Goal: Transaction & Acquisition: Purchase product/service

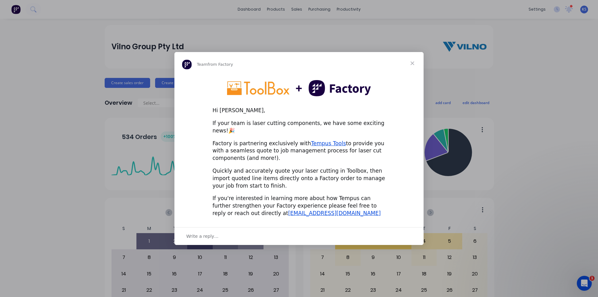
click at [410, 66] on span "Close" at bounding box center [412, 63] width 22 height 22
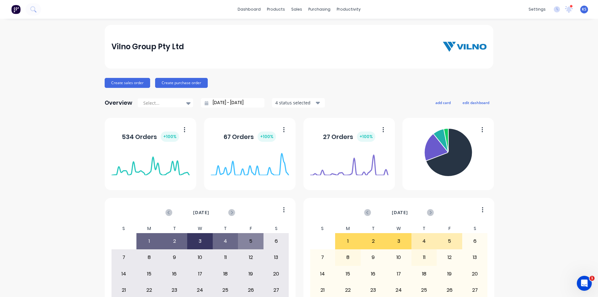
click at [334, 46] on div "Vilno Group Pty Ltd" at bounding box center [298, 46] width 375 height 12
click at [319, 42] on div "Customers" at bounding box center [316, 43] width 22 height 6
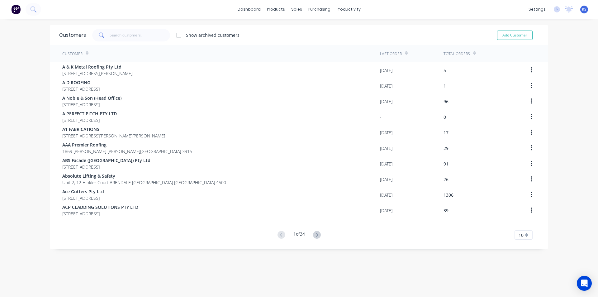
click at [289, 41] on div "Customers Show archived customers Add Customer" at bounding box center [299, 35] width 498 height 20
click at [300, 37] on div "Show archived customers Add Customer" at bounding box center [312, 35] width 453 height 12
click at [310, 40] on div "Customers" at bounding box center [316, 43] width 22 height 6
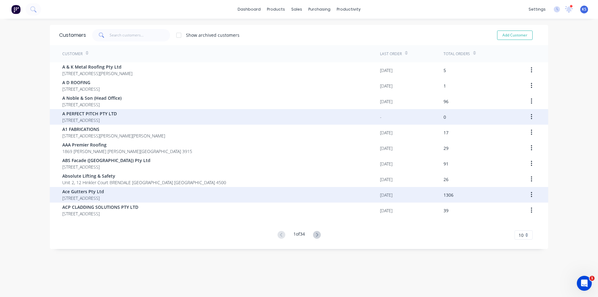
click at [95, 202] on div "Ace Gutters Pty Ltd PO Box 99 MORTDALE New South Wales Australia 2223" at bounding box center [221, 195] width 318 height 16
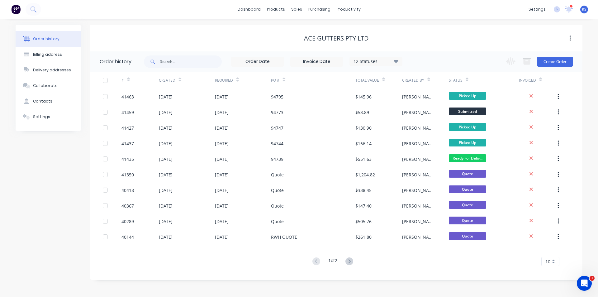
click at [377, 35] on div "Ace Gutters Pty Ltd" at bounding box center [336, 38] width 492 height 7
click at [393, 46] on div "Ace Gutters Pty Ltd" at bounding box center [336, 38] width 492 height 26
click at [403, 35] on div "Ace Gutters Pty Ltd" at bounding box center [336, 38] width 492 height 7
click at [568, 8] on icon at bounding box center [569, 8] width 6 height 5
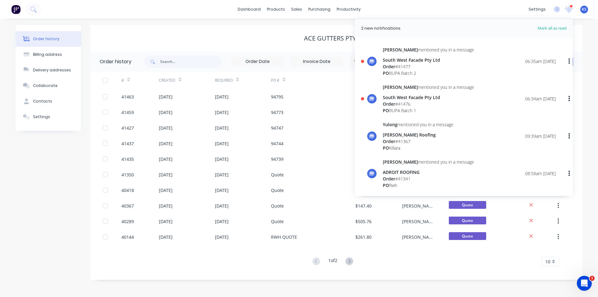
click at [423, 105] on div "Order # 41476" at bounding box center [428, 104] width 91 height 7
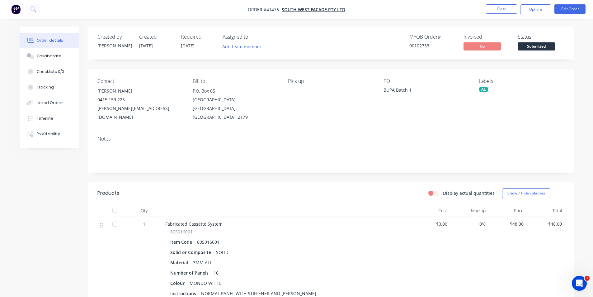
click at [332, 172] on div "Created by [PERSON_NAME] Created [DATE] Required [DATE] Assigned to Add team me…" at bounding box center [331, 214] width 486 height 377
click at [508, 9] on button "Close" at bounding box center [501, 8] width 31 height 9
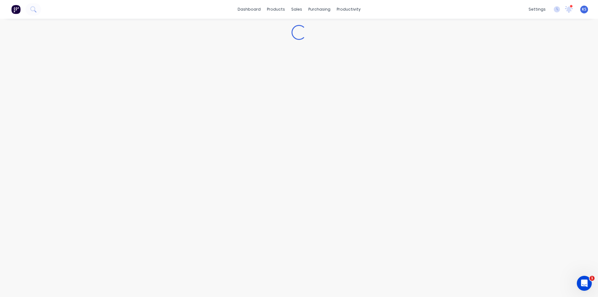
click at [406, 11] on div "dashboard products sales purchasing productivity dashboard products Product Cat…" at bounding box center [299, 9] width 598 height 19
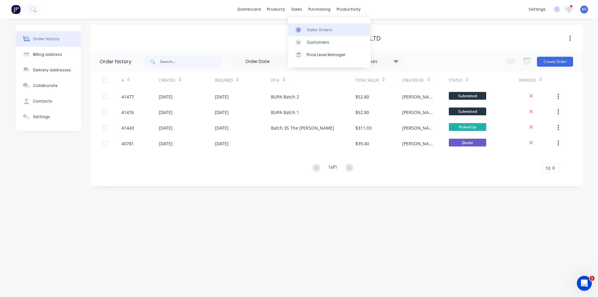
click at [316, 29] on div "Sales Orders" at bounding box center [320, 30] width 26 height 6
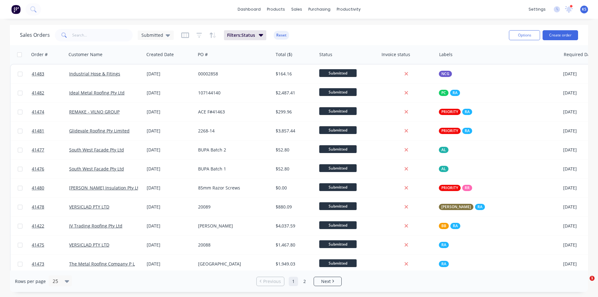
click at [322, 37] on div "Sales Orders Submitted Filters: Status Reset" at bounding box center [262, 34] width 484 height 15
click at [279, 35] on button "Reset" at bounding box center [281, 35] width 15 height 9
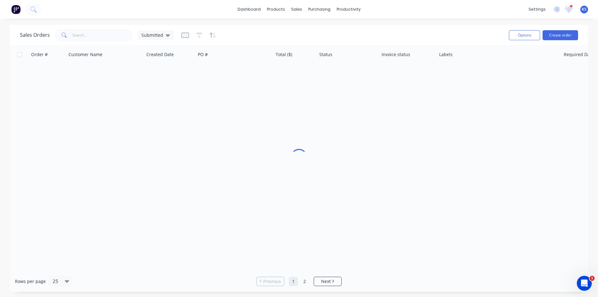
click at [319, 32] on div "Sales Orders Submitted" at bounding box center [262, 34] width 484 height 15
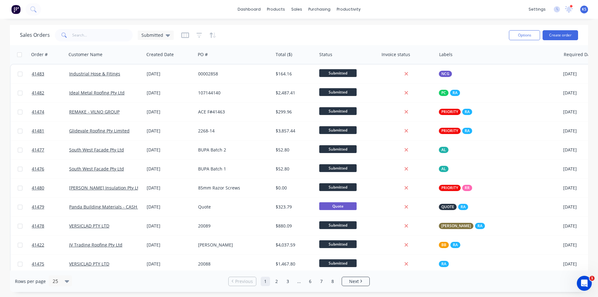
click at [319, 32] on div "Sales Orders Submitted" at bounding box center [262, 34] width 484 height 15
click at [399, 26] on div "Sales Orders Submitted Options Create order" at bounding box center [299, 35] width 578 height 20
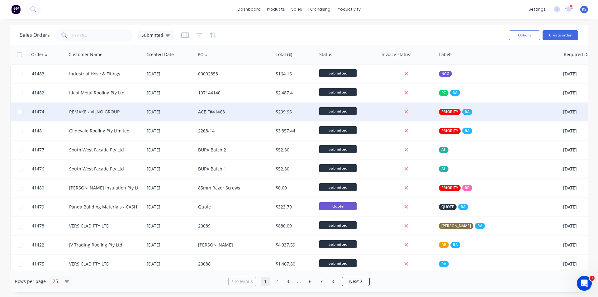
click at [251, 115] on div "ACE F#41463" at bounding box center [235, 111] width 78 height 19
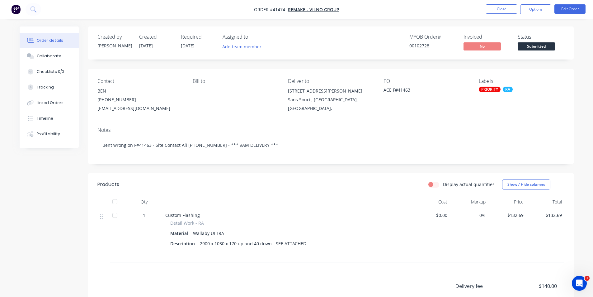
click at [319, 188] on div "Display actual quantities Show / Hide columns" at bounding box center [380, 184] width 368 height 10
click at [63, 60] on button "Collaborate" at bounding box center [49, 56] width 59 height 16
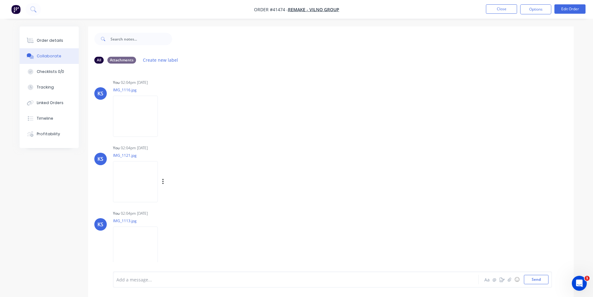
click at [139, 182] on img at bounding box center [135, 181] width 45 height 41
click at [296, 148] on div "You 02:04pm 02/09/25" at bounding box center [210, 148] width 195 height 6
click at [133, 114] on img at bounding box center [135, 116] width 45 height 41
click at [133, 182] on img at bounding box center [135, 181] width 45 height 41
click at [136, 244] on img at bounding box center [135, 246] width 45 height 41
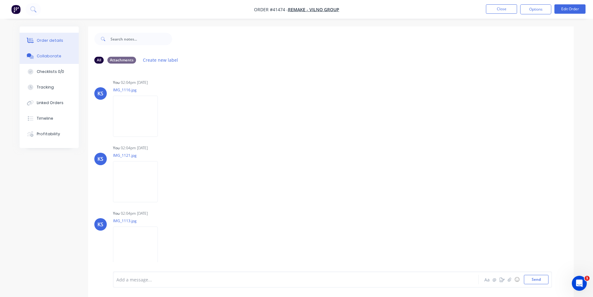
click at [43, 43] on div "Order details" at bounding box center [50, 41] width 26 height 6
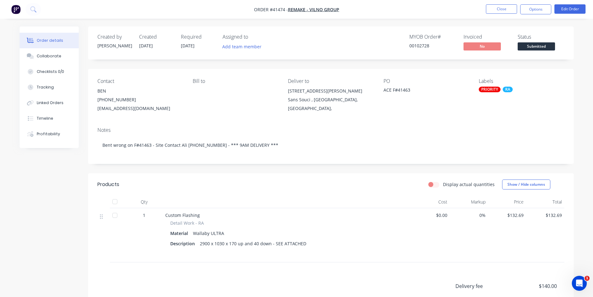
click at [363, 40] on div "MYOB Order # 00102728 Invoiced No Status Submitted" at bounding box center [425, 43] width 280 height 18
click at [499, 11] on button "Close" at bounding box center [501, 8] width 31 height 9
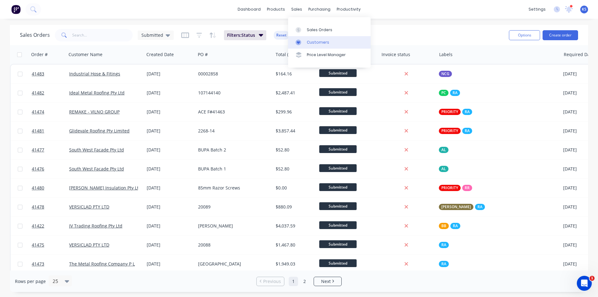
click at [318, 45] on div "Customers" at bounding box center [318, 43] width 22 height 6
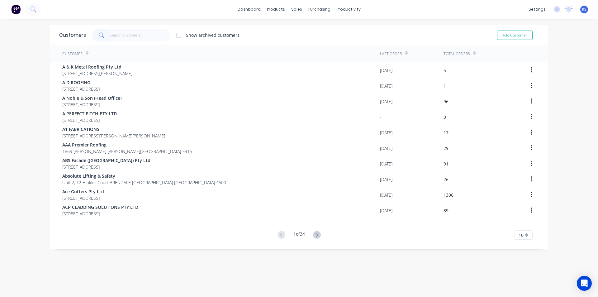
type input "c"
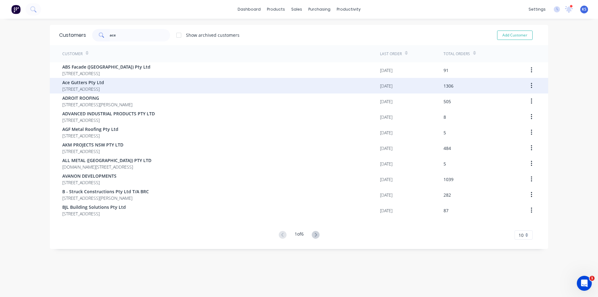
type input "ace"
click at [98, 87] on span "[STREET_ADDRESS]" at bounding box center [83, 89] width 42 height 7
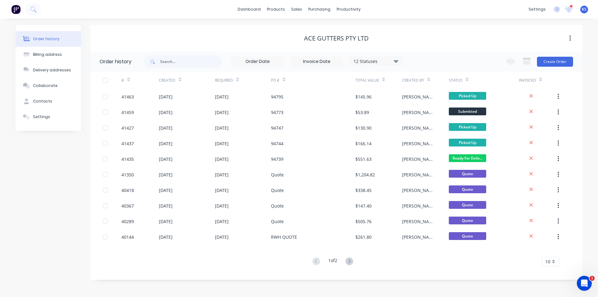
click at [60, 57] on button "Billing address" at bounding box center [48, 55] width 65 height 16
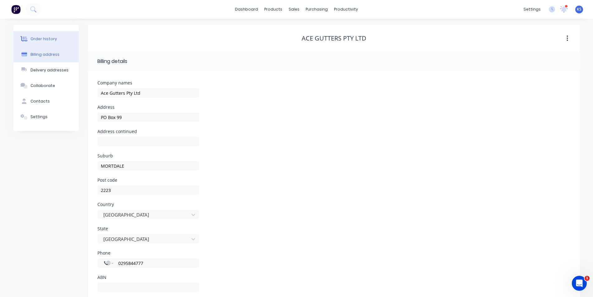
click at [48, 37] on div "Order history" at bounding box center [44, 39] width 26 height 6
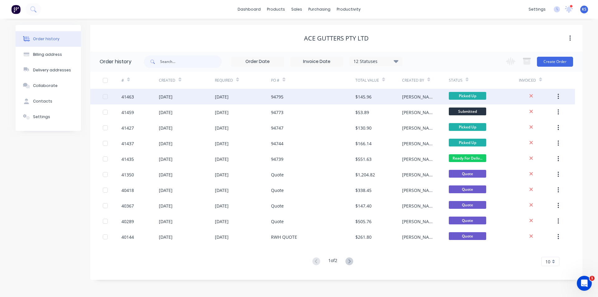
click at [308, 97] on div "94795" at bounding box center [313, 97] width 84 height 16
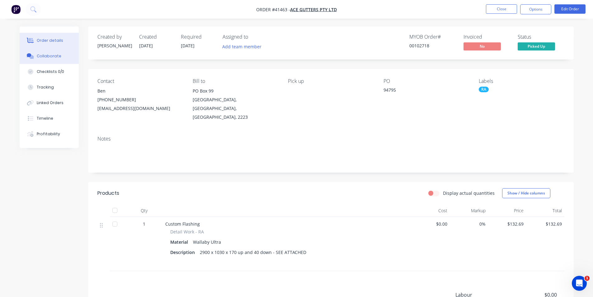
click at [59, 53] on div "Collaborate" at bounding box center [49, 56] width 25 height 6
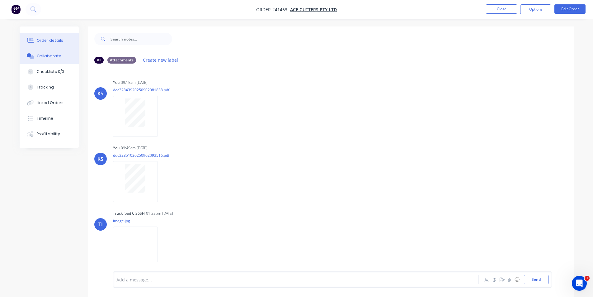
click at [39, 39] on div "Order details" at bounding box center [50, 41] width 26 height 6
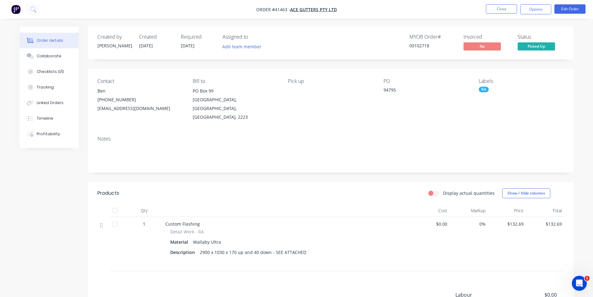
click at [369, 37] on div "MYOB Order # 00102718 Invoiced No Status Picked Up" at bounding box center [425, 43] width 280 height 18
click at [440, 11] on nav "Order #41463 - Ace Gutters Pty Ltd Close Options Edit Order" at bounding box center [296, 9] width 593 height 19
drag, startPoint x: 439, startPoint y: 22, endPoint x: 386, endPoint y: 21, distance: 52.7
click at [386, 21] on div "Order details Collaborate Checklists 0/0 Tracking Linked Orders Timeline Profit…" at bounding box center [296, 191] width 593 height 382
click at [312, 188] on div "Display actual quantities Show / Hide columns" at bounding box center [380, 193] width 368 height 10
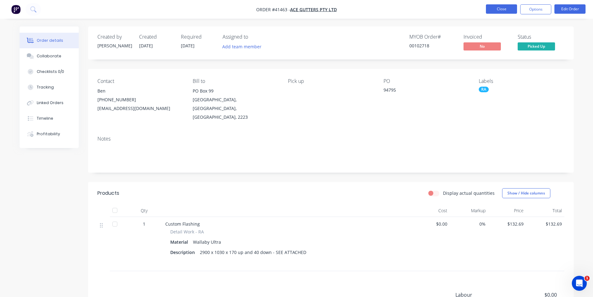
click at [508, 8] on button "Close" at bounding box center [501, 8] width 31 height 9
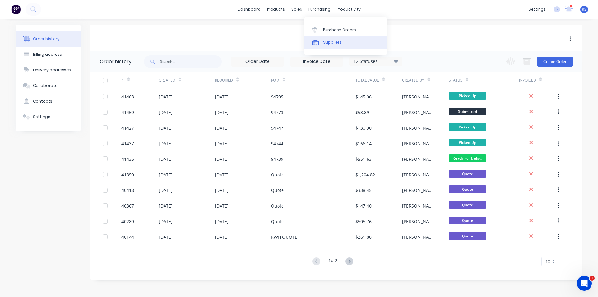
click at [321, 41] on div at bounding box center [316, 43] width 9 height 6
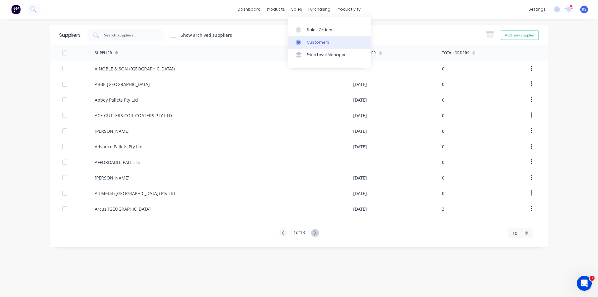
click at [313, 41] on div "Customers" at bounding box center [318, 43] width 22 height 6
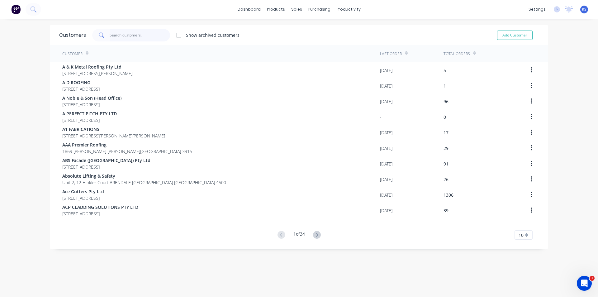
click at [133, 36] on input "text" at bounding box center [140, 35] width 61 height 12
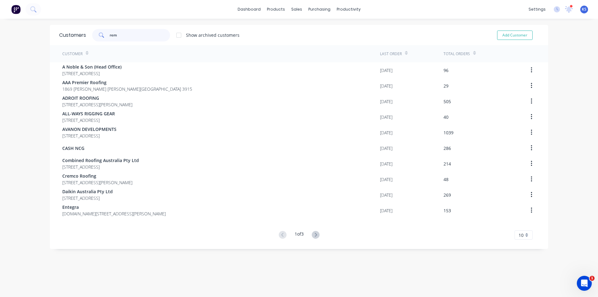
click at [141, 36] on input "rem" at bounding box center [140, 35] width 61 height 12
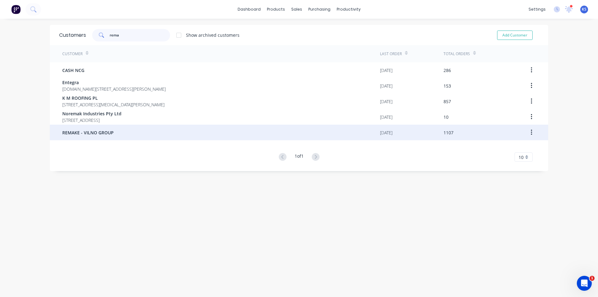
type input "rema"
click at [109, 134] on span "REMAKE - VILNO GROUP" at bounding box center [87, 132] width 51 height 7
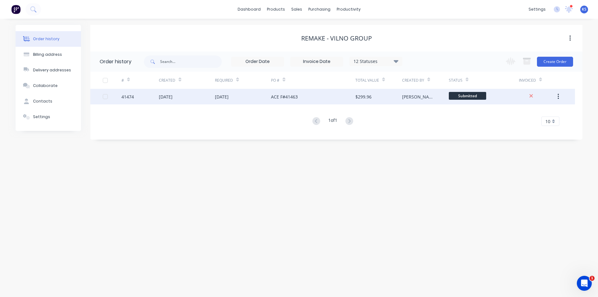
click at [249, 96] on div "[DATE]" at bounding box center [243, 97] width 56 height 16
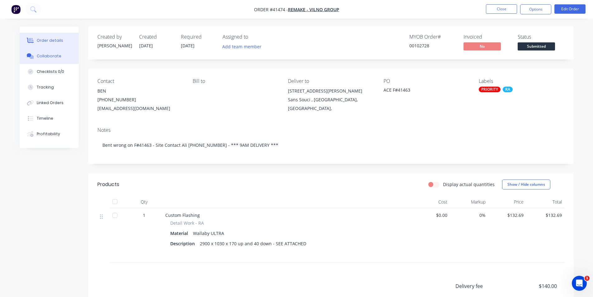
click at [48, 59] on button "Collaborate" at bounding box center [49, 56] width 59 height 16
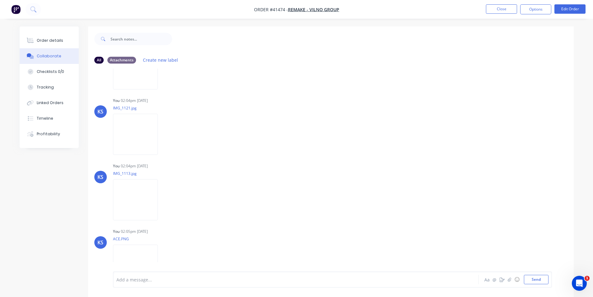
scroll to position [62, 0]
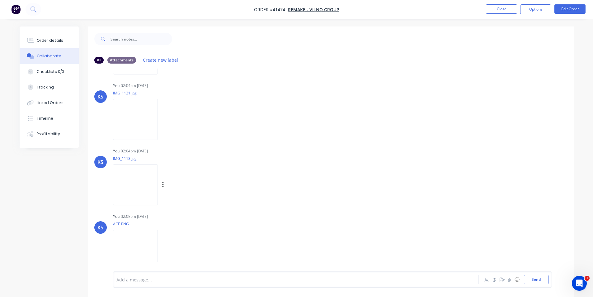
click at [134, 187] on img at bounding box center [135, 184] width 45 height 41
click at [138, 114] on img at bounding box center [135, 116] width 45 height 41
click at [494, 12] on button "Close" at bounding box center [501, 8] width 31 height 9
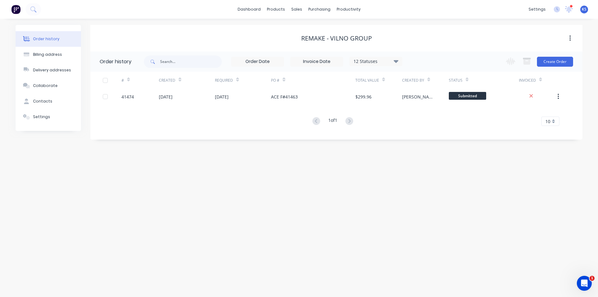
click at [402, 28] on div "REMAKE - VILNO GROUP" at bounding box center [336, 38] width 492 height 26
click at [481, 35] on div "REMAKE - VILNO GROUP" at bounding box center [336, 38] width 492 height 7
click at [418, 34] on div "REMAKE - VILNO GROUP" at bounding box center [336, 38] width 492 height 11
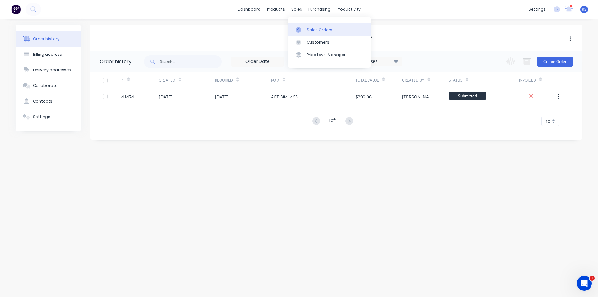
click at [318, 27] on div "Sales Orders" at bounding box center [320, 30] width 26 height 6
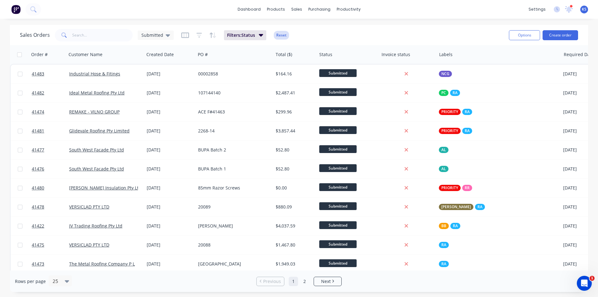
click at [279, 36] on button "Reset" at bounding box center [281, 35] width 15 height 9
click at [399, 33] on div "Sales Orders Submitted Filters: Status Reset" at bounding box center [262, 34] width 484 height 15
click at [420, 27] on div "Sales Orders Submitted Filters: Status Reset Options Create order" at bounding box center [299, 35] width 578 height 20
click at [422, 29] on div "Sales Orders Submitted Filters: Status Reset" at bounding box center [262, 34] width 484 height 15
click at [280, 35] on button "Reset" at bounding box center [281, 35] width 15 height 9
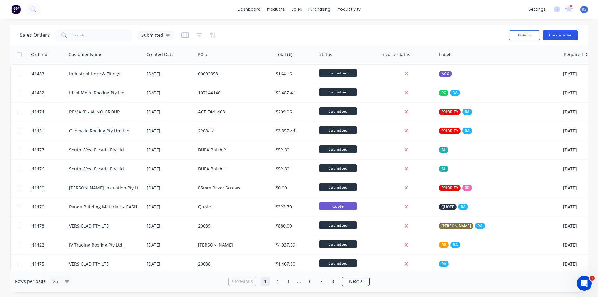
click at [562, 35] on button "Create order" at bounding box center [559, 35] width 35 height 10
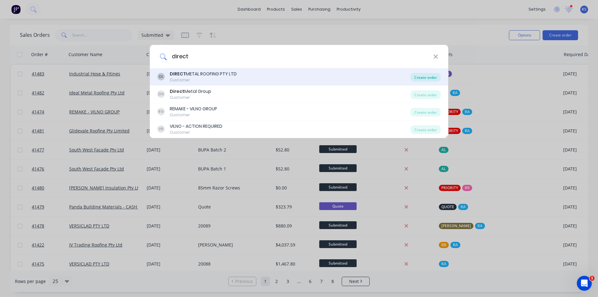
type input "direct"
click at [420, 75] on div "Create order" at bounding box center [425, 77] width 30 height 9
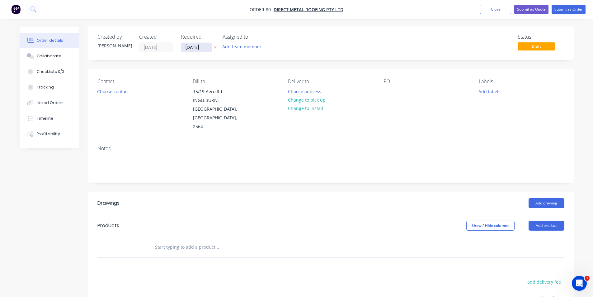
click at [199, 51] on input "[DATE]" at bounding box center [196, 47] width 31 height 9
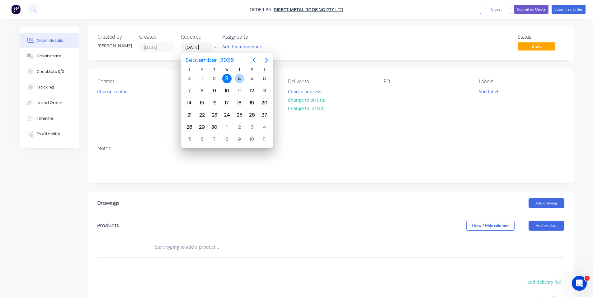
click at [242, 76] on div "4" at bounding box center [239, 78] width 9 height 9
type input "04/09/25"
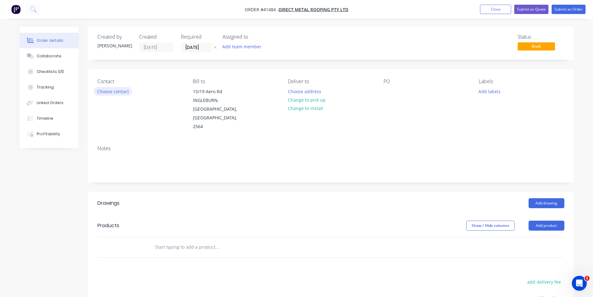
click at [103, 94] on button "Choose contact" at bounding box center [113, 91] width 38 height 8
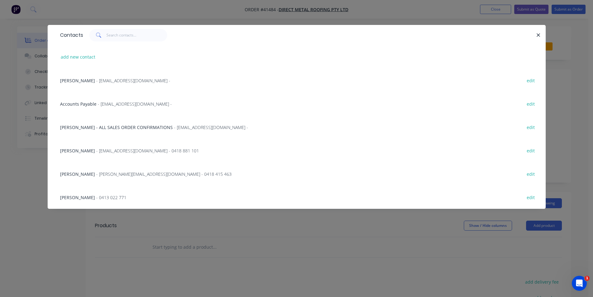
click at [98, 149] on span "- mark@directmetalroofing.com.au - 0418 881 101" at bounding box center [147, 151] width 103 height 6
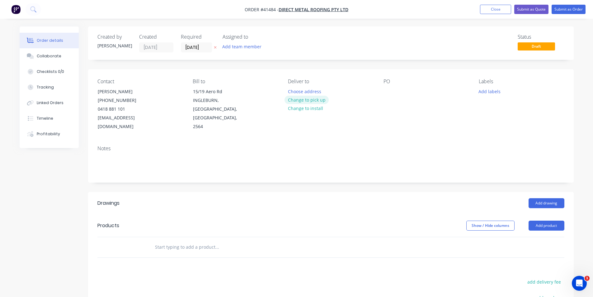
click at [308, 101] on button "Change to pick up" at bounding box center [307, 100] width 44 height 8
click at [390, 92] on div at bounding box center [389, 91] width 10 height 9
click at [488, 93] on button "Add labels" at bounding box center [489, 91] width 29 height 8
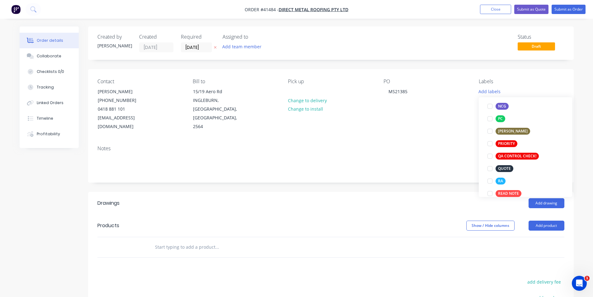
scroll to position [156, 0]
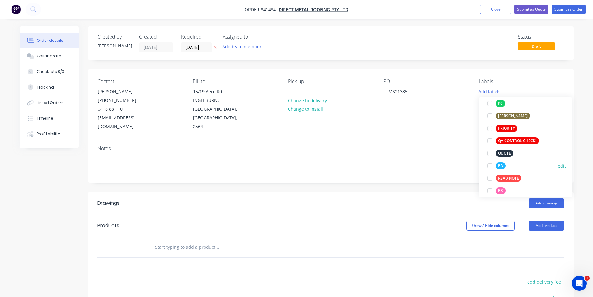
click at [490, 166] on div at bounding box center [490, 165] width 12 height 12
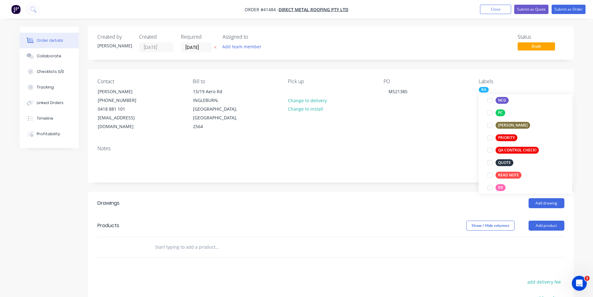
scroll to position [0, 0]
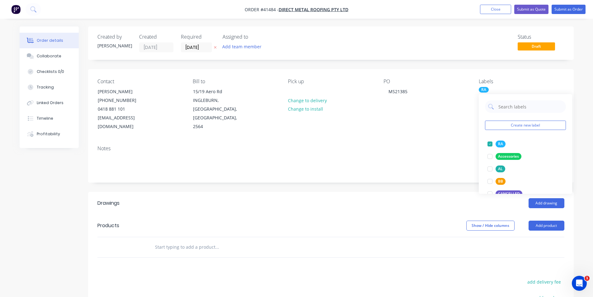
click at [358, 198] on div "Add drawing" at bounding box center [380, 203] width 368 height 10
click at [544, 198] on button "Add drawing" at bounding box center [547, 203] width 36 height 10
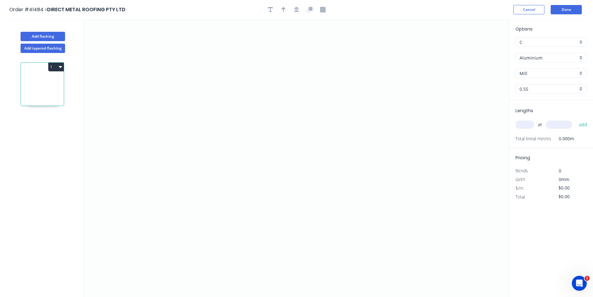
click at [543, 59] on input "Aluminium" at bounding box center [549, 57] width 58 height 7
click at [545, 122] on div "Zincalume" at bounding box center [551, 122] width 71 height 11
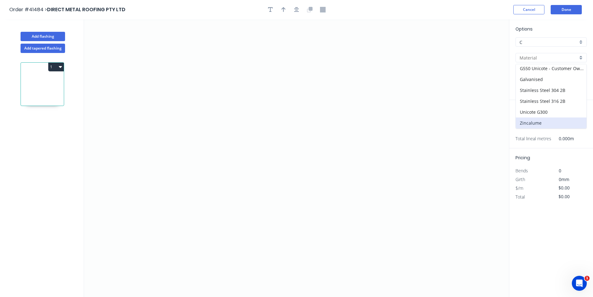
type input "Zincalume"
type input "Standard"
click at [529, 125] on input "text" at bounding box center [525, 124] width 19 height 8
type input "3"
type input "2400"
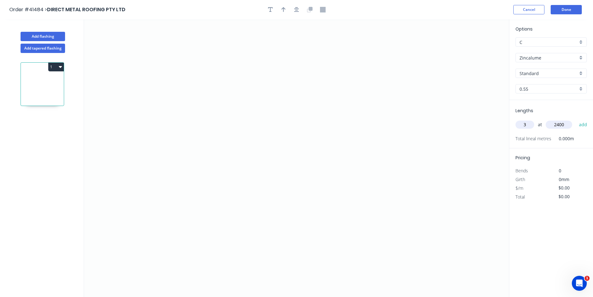
click at [576, 119] on button "add" at bounding box center [583, 124] width 15 height 11
click at [173, 178] on icon "0" at bounding box center [296, 157] width 425 height 277
click at [182, 156] on icon at bounding box center [177, 167] width 8 height 22
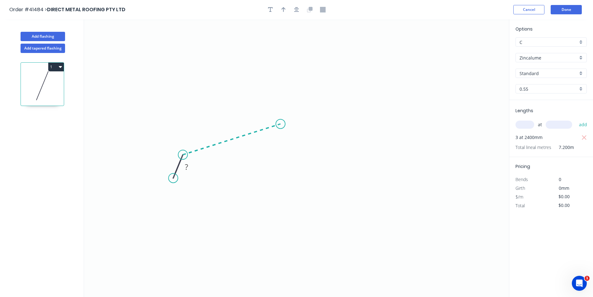
click at [281, 124] on icon at bounding box center [232, 139] width 98 height 31
click at [295, 104] on icon "0 ? ? ? º" at bounding box center [296, 157] width 425 height 277
click at [310, 125] on icon "0 ? ? ? ? º ? º" at bounding box center [296, 157] width 425 height 277
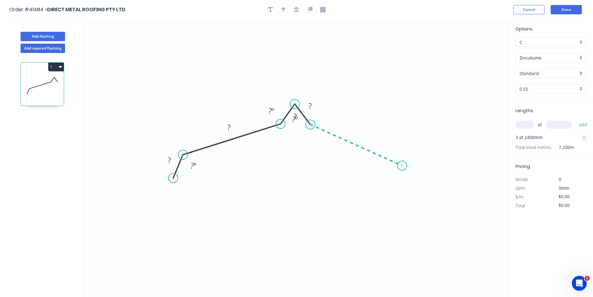
click at [402, 166] on icon "0 ? ? ? ? ? º ? º ? º" at bounding box center [296, 157] width 425 height 277
click at [413, 186] on icon "0 ? ? ? ? ? ? º ? º ? º ? º" at bounding box center [296, 157] width 425 height 277
click at [413, 186] on circle at bounding box center [413, 185] width 9 height 9
click at [297, 10] on icon "button" at bounding box center [296, 9] width 5 height 5
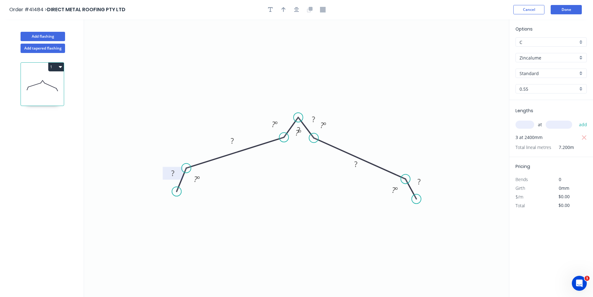
click at [175, 169] on g "?" at bounding box center [173, 173] width 20 height 13
click at [176, 173] on rect at bounding box center [173, 173] width 12 height 9
type input "$15.41"
type input "$110.95"
click at [287, 149] on div "Hide angle" at bounding box center [302, 146] width 63 height 13
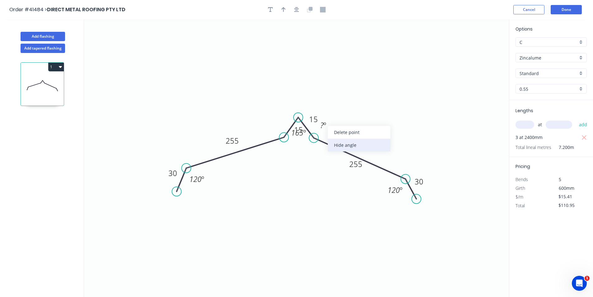
click at [342, 142] on div "Hide angle" at bounding box center [359, 145] width 63 height 13
drag, startPoint x: 290, startPoint y: 125, endPoint x: 269, endPoint y: 114, distance: 23.1
click at [269, 114] on rect at bounding box center [278, 118] width 20 height 13
click at [300, 135] on tspan "165" at bounding box center [297, 132] width 12 height 10
drag, startPoint x: 305, startPoint y: 138, endPoint x: 307, endPoint y: 148, distance: 10.4
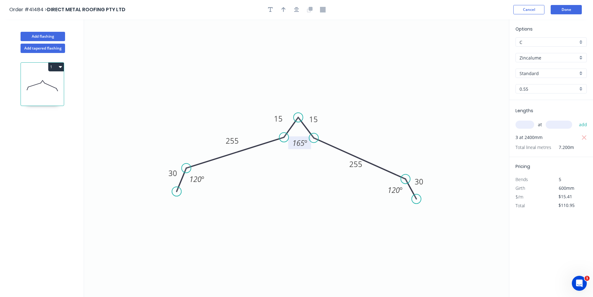
click at [307, 148] on rect at bounding box center [299, 142] width 23 height 13
drag, startPoint x: 365, startPoint y: 166, endPoint x: 381, endPoint y: 148, distance: 24.9
click at [381, 148] on rect at bounding box center [372, 145] width 21 height 13
click at [48, 35] on button "Add flashing" at bounding box center [43, 36] width 45 height 9
type input "$0.00"
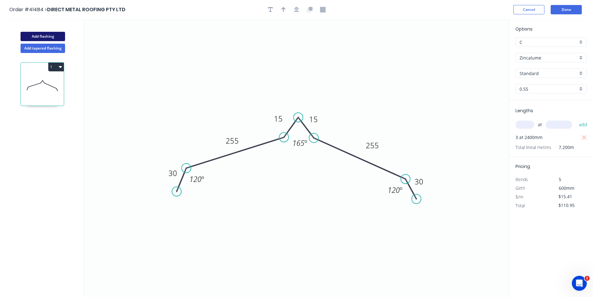
type input "$0.00"
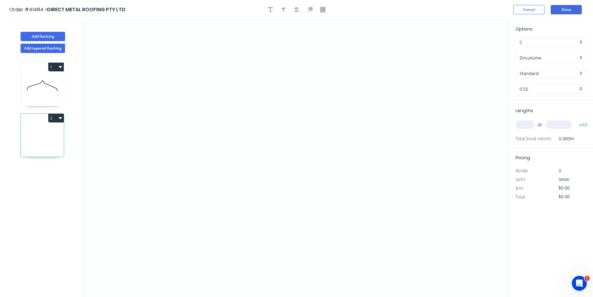
click at [548, 64] on div "Options C C Zincalume Zincalume Standard Standard 0.55 0.55" at bounding box center [551, 63] width 84 height 74
click at [548, 60] on input "Zincalume" at bounding box center [549, 57] width 58 height 7
click at [541, 94] on div "Colorbond" at bounding box center [551, 91] width 71 height 11
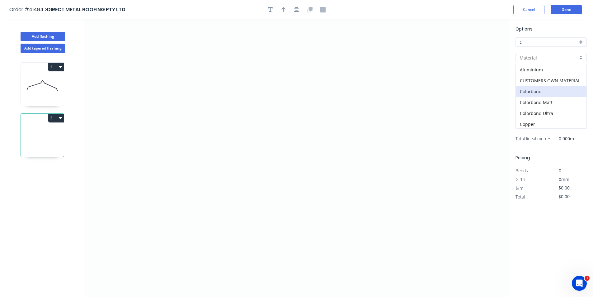
type input "Colorbond"
type input "Basalt"
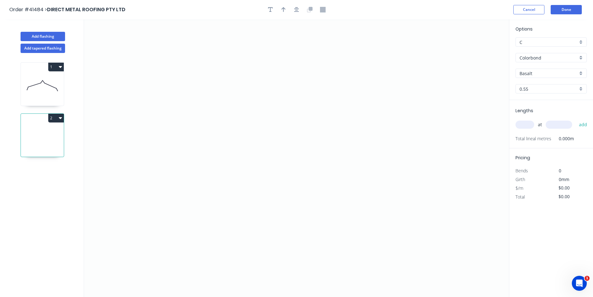
click at [546, 75] on input "Basalt" at bounding box center [549, 73] width 58 height 7
click at [545, 92] on div "Monument" at bounding box center [551, 91] width 71 height 11
type input "Monument"
click at [526, 127] on input "text" at bounding box center [525, 124] width 19 height 8
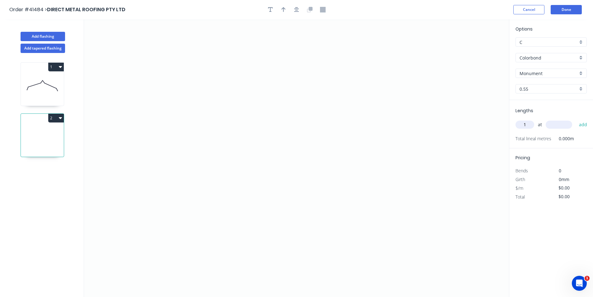
type input "1"
type input "700"
click at [576, 119] on button "add" at bounding box center [583, 124] width 15 height 11
click at [409, 96] on icon "0" at bounding box center [296, 157] width 425 height 277
click at [237, 96] on icon "0" at bounding box center [296, 157] width 425 height 277
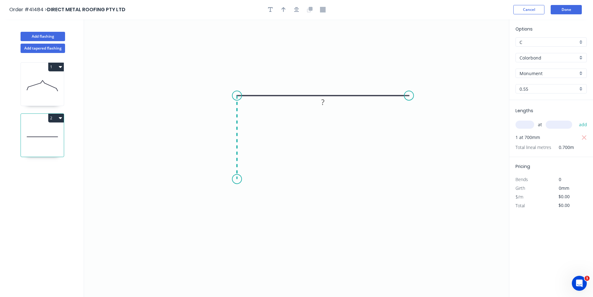
click at [239, 179] on icon "0 ?" at bounding box center [296, 157] width 425 height 277
click at [210, 178] on icon "0 ? ?" at bounding box center [296, 157] width 425 height 277
click at [209, 203] on icon "0 ? ? ?" at bounding box center [296, 157] width 425 height 277
click at [209, 203] on circle at bounding box center [209, 202] width 9 height 9
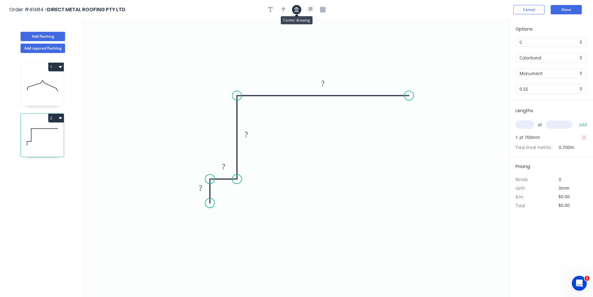
click at [295, 9] on icon "button" at bounding box center [296, 9] width 5 height 5
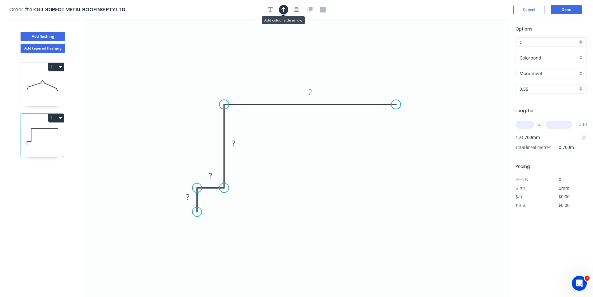
click at [283, 9] on icon "button" at bounding box center [283, 9] width 4 height 5
drag, startPoint x: 478, startPoint y: 49, endPoint x: 327, endPoint y: 156, distance: 184.6
click at [331, 152] on icon at bounding box center [334, 142] width 6 height 20
click at [327, 156] on icon at bounding box center [327, 149] width 6 height 20
click at [327, 156] on icon at bounding box center [332, 151] width 18 height 18
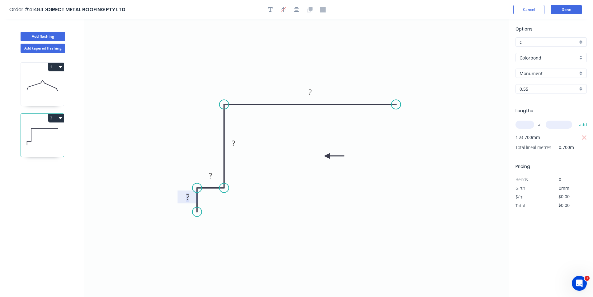
click at [188, 195] on tspan "?" at bounding box center [187, 196] width 3 height 10
type input "$19.31"
click at [41, 36] on button "Add flashing" at bounding box center [43, 36] width 45 height 9
type input "$0.00"
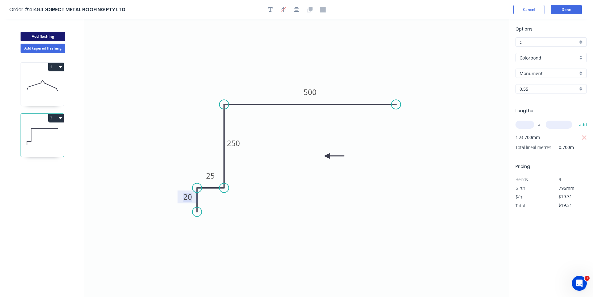
type input "$0.00"
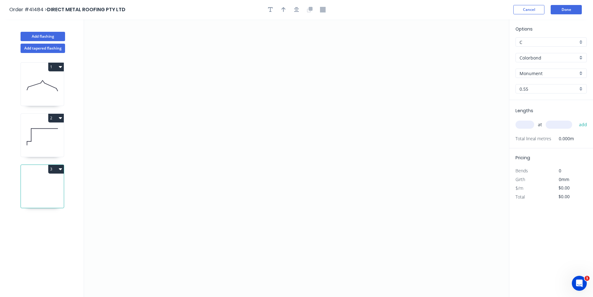
click at [522, 126] on input "text" at bounding box center [525, 124] width 19 height 8
type input "22"
type input "300"
click at [576, 119] on button "add" at bounding box center [583, 124] width 15 height 11
click at [184, 178] on icon "0" at bounding box center [296, 157] width 425 height 277
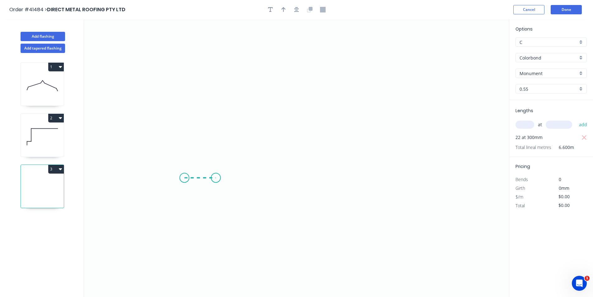
click at [216, 180] on icon "0" at bounding box center [296, 157] width 425 height 277
click at [217, 142] on icon "0 ?" at bounding box center [296, 157] width 425 height 277
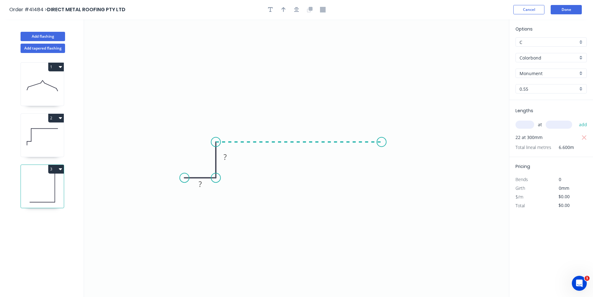
click at [382, 146] on icon "0 ? ?" at bounding box center [296, 157] width 425 height 277
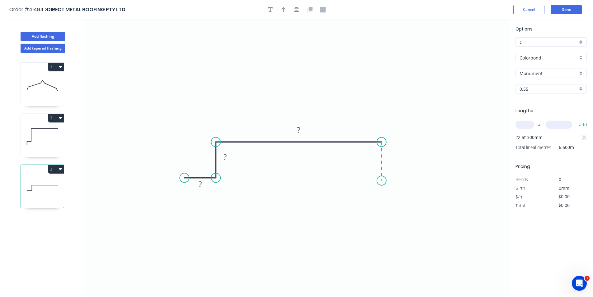
click at [380, 181] on icon "0 ? ? ?" at bounding box center [296, 157] width 425 height 277
click at [408, 181] on icon "0 ? ? ? ?" at bounding box center [296, 157] width 425 height 277
click at [408, 181] on circle at bounding box center [407, 180] width 9 height 9
click at [300, 12] on button "button" at bounding box center [296, 9] width 9 height 9
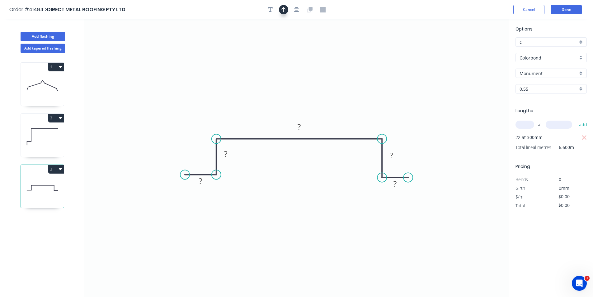
click at [284, 9] on icon "button" at bounding box center [283, 10] width 4 height 6
drag, startPoint x: 477, startPoint y: 48, endPoint x: 379, endPoint y: 70, distance: 100.8
click at [386, 66] on icon at bounding box center [388, 59] width 6 height 20
click at [202, 183] on tspan "?" at bounding box center [200, 181] width 3 height 10
type input "$13.96"
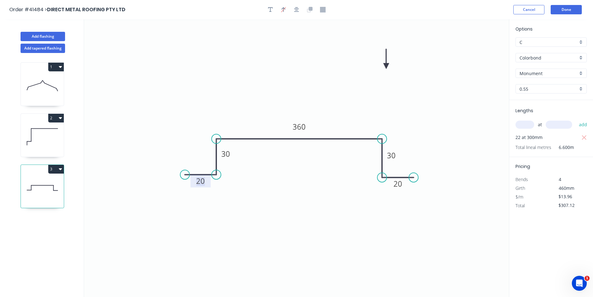
drag, startPoint x: 410, startPoint y: 178, endPoint x: 414, endPoint y: 178, distance: 3.7
click at [414, 178] on circle at bounding box center [413, 176] width 9 height 9
click at [284, 219] on icon "0 20 30 360 30 20" at bounding box center [296, 157] width 425 height 277
drag, startPoint x: 386, startPoint y: 65, endPoint x: 355, endPoint y: 73, distance: 32.5
click at [355, 73] on icon at bounding box center [355, 66] width 6 height 20
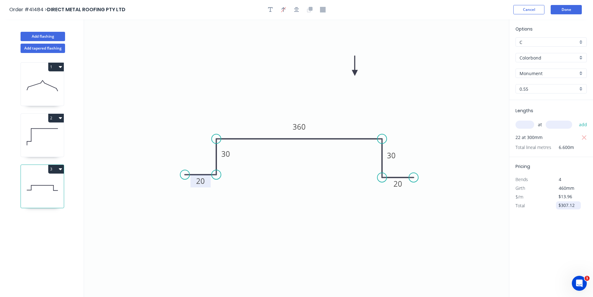
click at [566, 207] on input "$307.12" at bounding box center [569, 205] width 21 height 9
type input "$92.14"
click at [565, 8] on button "Done" at bounding box center [566, 9] width 31 height 9
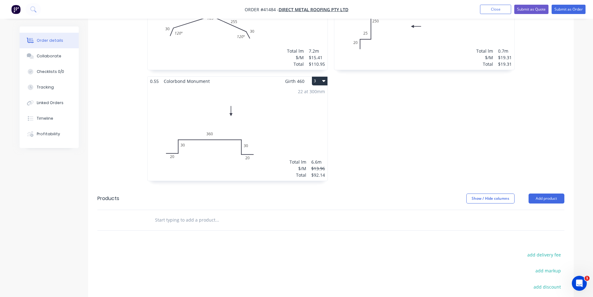
scroll to position [280, 0]
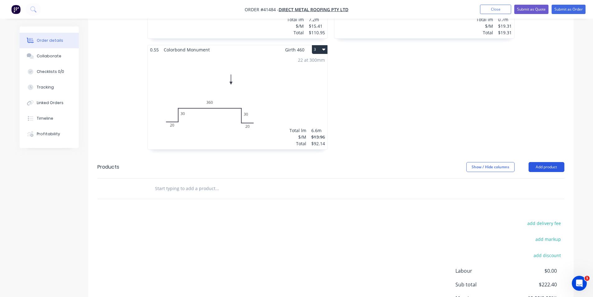
click at [551, 162] on button "Add product" at bounding box center [547, 167] width 36 height 10
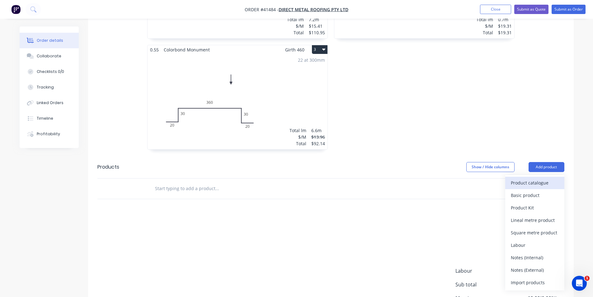
click at [542, 178] on div "Product catalogue" at bounding box center [535, 182] width 48 height 9
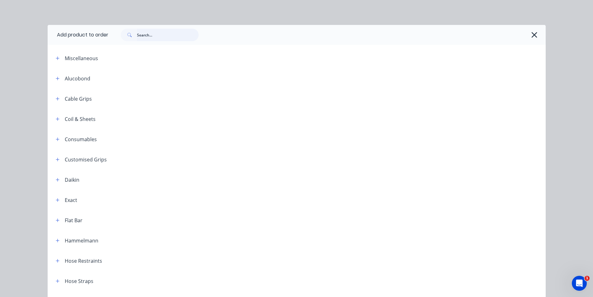
click at [148, 31] on input "text" at bounding box center [168, 35] width 62 height 12
click at [147, 37] on input "text" at bounding box center [168, 35] width 62 height 12
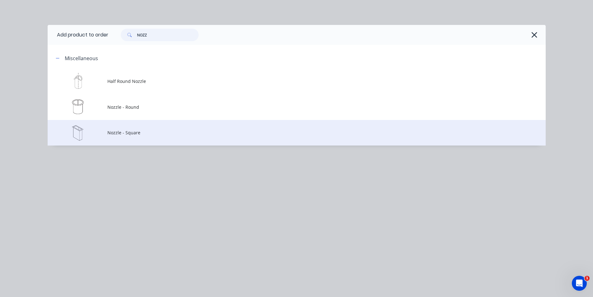
type input "NOZZ"
click at [135, 129] on span "Nozzle - Square" at bounding box center [282, 132] width 351 height 7
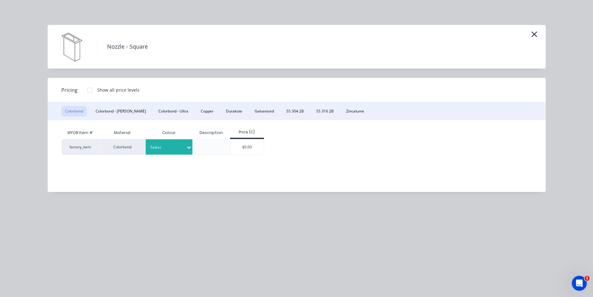
click at [177, 148] on div at bounding box center [166, 147] width 33 height 7
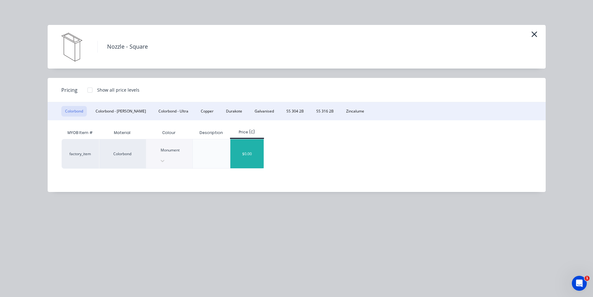
click at [251, 146] on div "$0.00" at bounding box center [246, 153] width 33 height 29
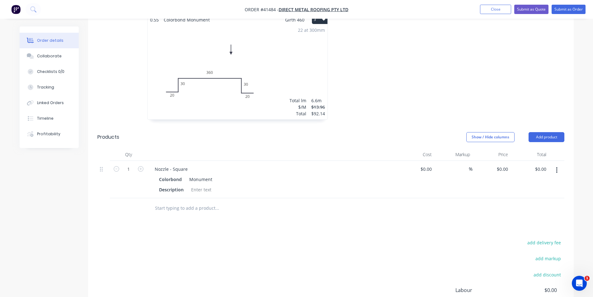
scroll to position [342, 0]
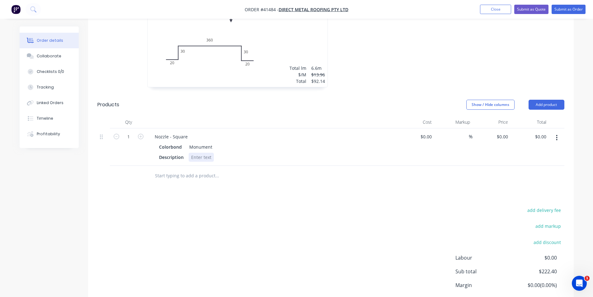
click at [201, 153] on div at bounding box center [201, 157] width 25 height 9
click at [404, 176] on div at bounding box center [330, 176] width 467 height 20
click at [501, 132] on div "0 $0.00" at bounding box center [502, 136] width 17 height 9
type input "$22.00"
type input "22.00"
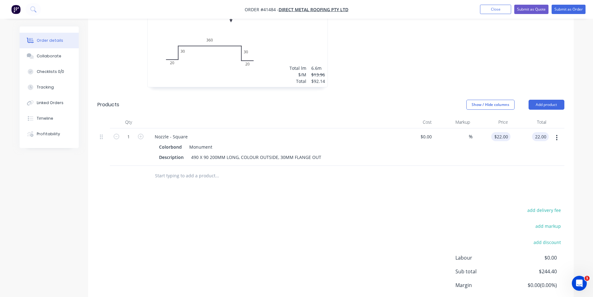
type input "22"
type input "$22.00"
click at [501, 132] on div "22 $22.00" at bounding box center [500, 136] width 19 height 9
type input "$23.00"
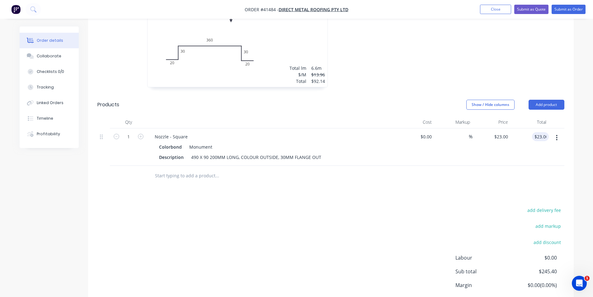
click at [292, 206] on div "add delivery fee add markup add discount Labour $0.00 Sub total $245.40 Margin …" at bounding box center [330, 266] width 467 height 120
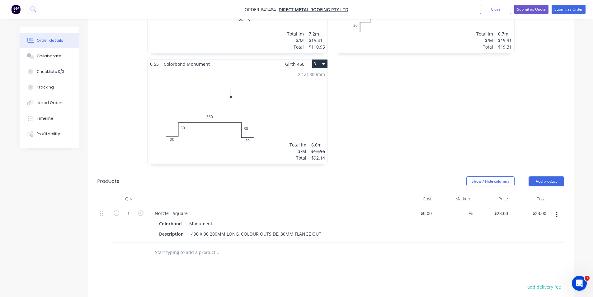
scroll to position [280, 0]
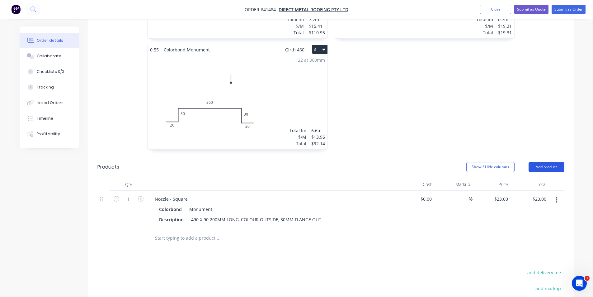
click at [546, 162] on button "Add product" at bounding box center [547, 167] width 36 height 10
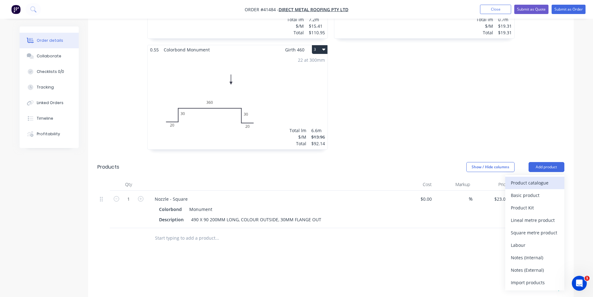
click at [534, 178] on div "Product catalogue" at bounding box center [535, 182] width 48 height 9
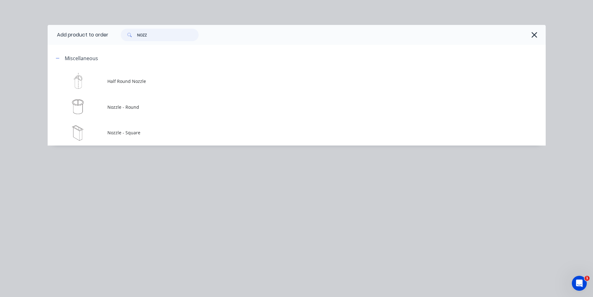
drag, startPoint x: 156, startPoint y: 33, endPoint x: 107, endPoint y: 31, distance: 49.6
click at [107, 31] on header "Add product to order NOZZ" at bounding box center [297, 35] width 498 height 20
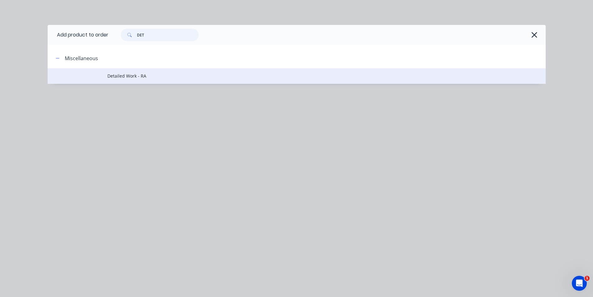
type input "DET"
click at [134, 76] on span "Detailed Work - RA" at bounding box center [282, 76] width 351 height 7
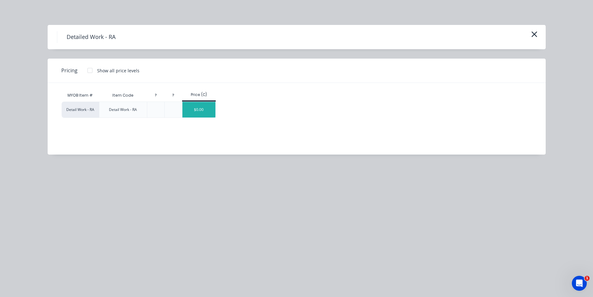
click at [192, 112] on div "$0.00" at bounding box center [198, 110] width 33 height 16
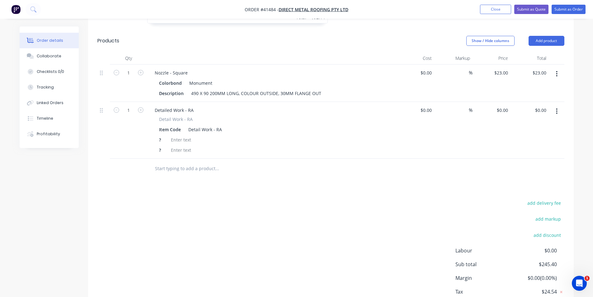
scroll to position [314, 0]
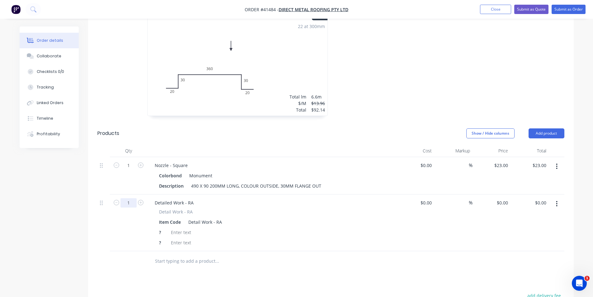
click at [130, 170] on input "1" at bounding box center [128, 165] width 16 height 9
type input "5"
click at [172, 198] on div "Detailed Work - RA" at bounding box center [174, 202] width 49 height 9
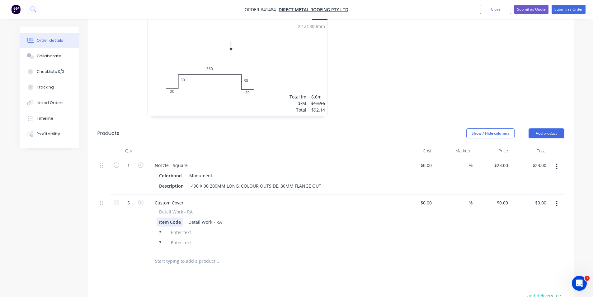
click at [173, 217] on div "Item Code" at bounding box center [170, 221] width 27 height 9
click at [174, 217] on div "Item Code" at bounding box center [170, 221] width 27 height 9
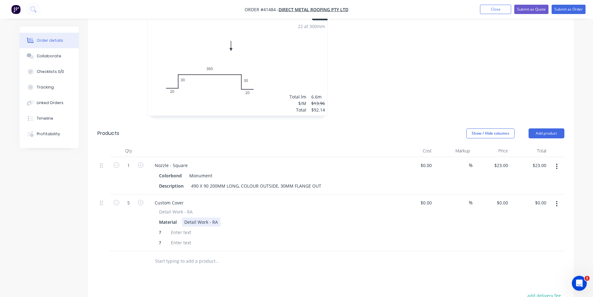
click at [201, 217] on div "Detail Work - RA" at bounding box center [201, 221] width 39 height 9
click at [161, 228] on div "?" at bounding box center [161, 232] width 9 height 9
click at [163, 238] on div "?" at bounding box center [161, 242] width 9 height 9
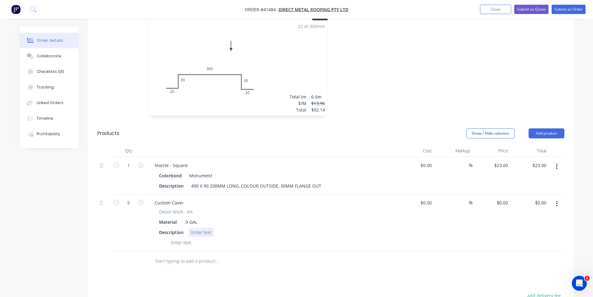
click at [198, 228] on div at bounding box center [201, 232] width 25 height 9
click at [506, 198] on input "0" at bounding box center [506, 202] width 7 height 9
type input "$39.72"
type input "$198.60"
click at [297, 272] on div "Drawings Add drawing 0.55 Zincalume Standard Girth 600 1 0 30 255 15 15 255 30 …" at bounding box center [331, 149] width 486 height 543
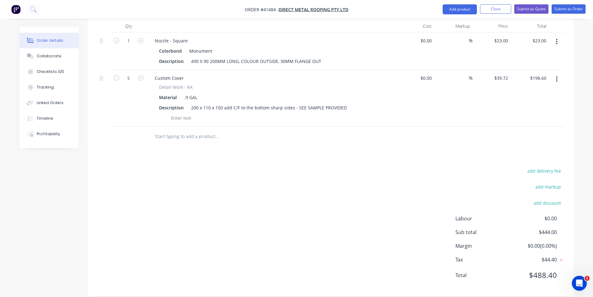
click at [389, 196] on div "add delivery fee add markup add discount Labour $0.00 Sub total $444.00 Margin …" at bounding box center [330, 227] width 467 height 120
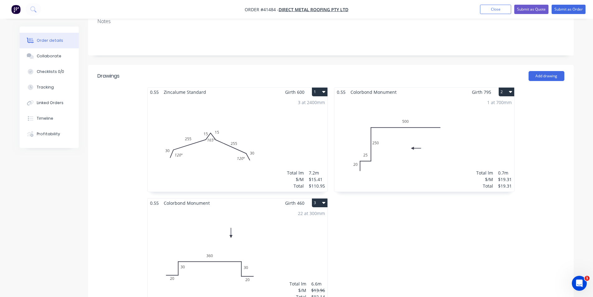
scroll to position [189, 0]
click at [257, 133] on div "3 at 2400mm Total lm $/M Total 7.2m $15.41 $110.95" at bounding box center [238, 144] width 180 height 95
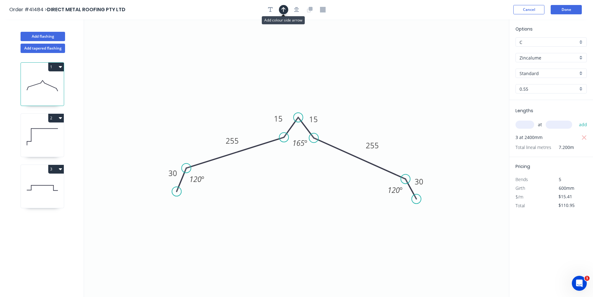
click at [284, 8] on icon "button" at bounding box center [283, 9] width 4 height 5
drag, startPoint x: 478, startPoint y: 49, endPoint x: 378, endPoint y: 68, distance: 101.4
click at [378, 68] on icon at bounding box center [379, 60] width 6 height 20
click at [564, 5] on button "Done" at bounding box center [566, 9] width 31 height 9
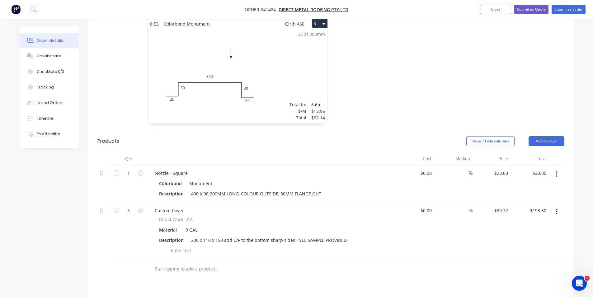
scroll to position [311, 0]
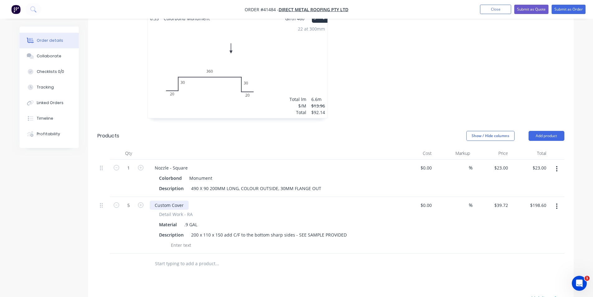
click at [183, 201] on div "Custom Cover" at bounding box center [169, 205] width 39 height 9
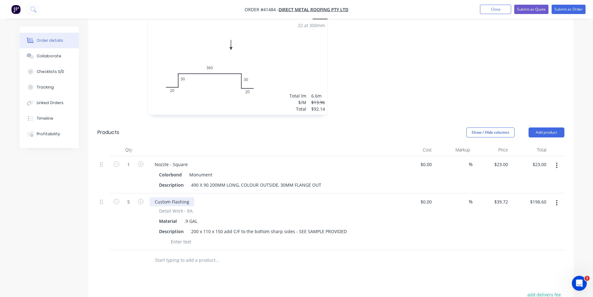
scroll to position [314, 0]
click at [571, 8] on button "Submit as Order" at bounding box center [569, 9] width 34 height 9
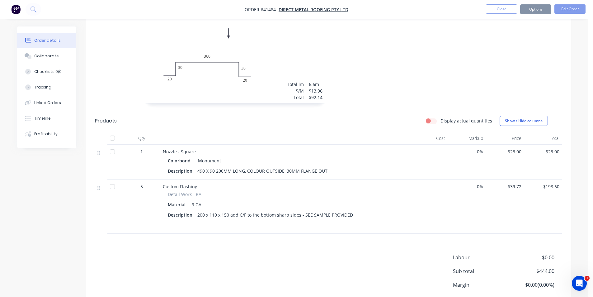
scroll to position [0, 0]
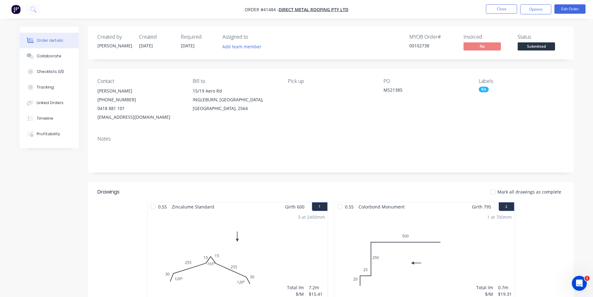
click at [371, 35] on div "MYOB Order # 00102738 Invoiced No Status Submitted" at bounding box center [425, 43] width 280 height 18
click at [536, 9] on button "Options" at bounding box center [535, 9] width 31 height 10
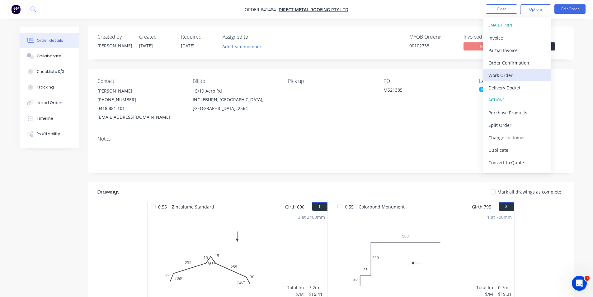
click at [505, 78] on div "Work Order" at bounding box center [517, 75] width 57 height 9
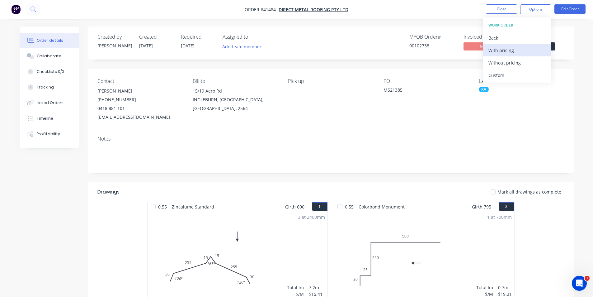
click at [508, 50] on div "With pricing" at bounding box center [517, 50] width 57 height 9
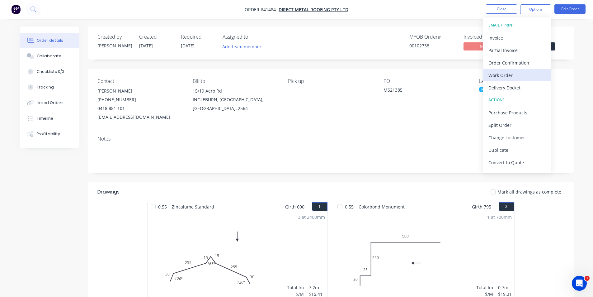
click at [503, 77] on div "Work Order" at bounding box center [517, 75] width 57 height 9
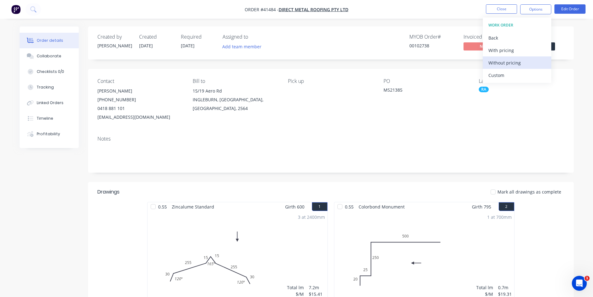
click at [506, 66] on div "Without pricing" at bounding box center [517, 62] width 57 height 9
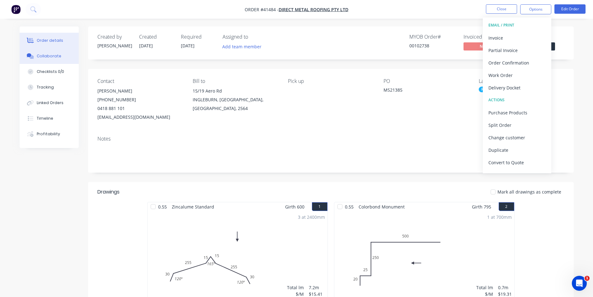
click at [38, 51] on button "Collaborate" at bounding box center [49, 56] width 59 height 16
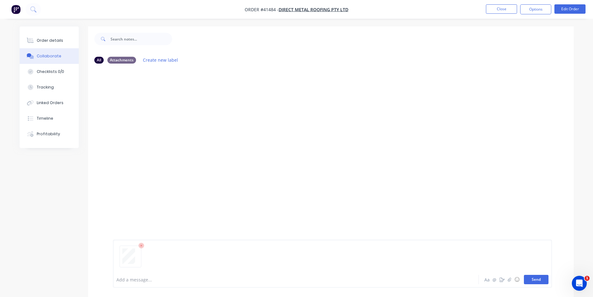
click at [545, 282] on button "Send" at bounding box center [536, 279] width 25 height 9
click at [48, 38] on div "Order details" at bounding box center [50, 41] width 26 height 6
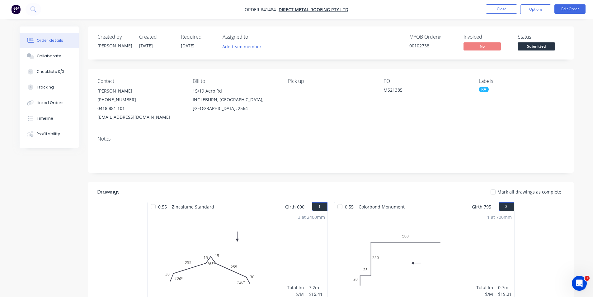
drag, startPoint x: 536, startPoint y: 10, endPoint x: 535, endPoint y: 13, distance: 3.6
click at [536, 10] on button "Options" at bounding box center [535, 9] width 31 height 10
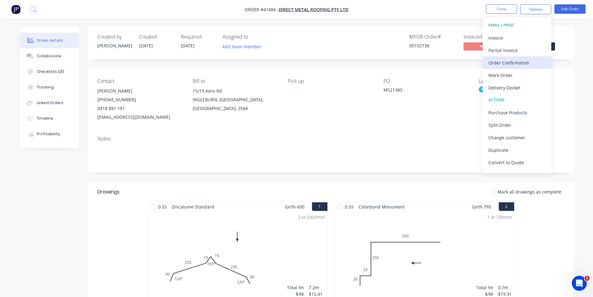
click at [521, 66] on div "Order Confirmation" at bounding box center [517, 62] width 57 height 9
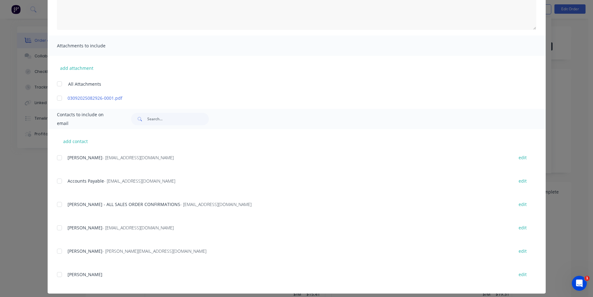
scroll to position [109, 0]
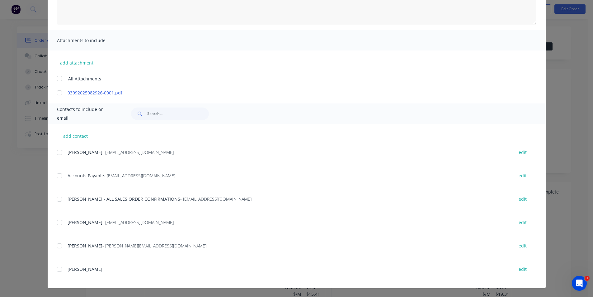
click at [56, 197] on div at bounding box center [59, 199] width 12 height 12
click at [59, 221] on div at bounding box center [59, 222] width 12 height 12
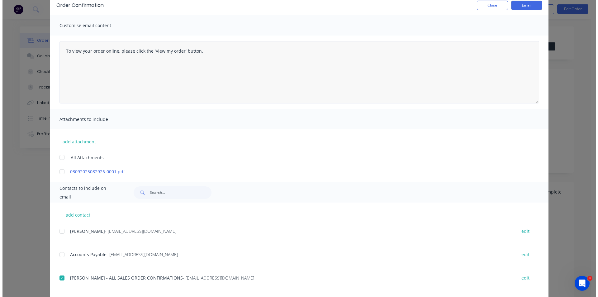
scroll to position [0, 0]
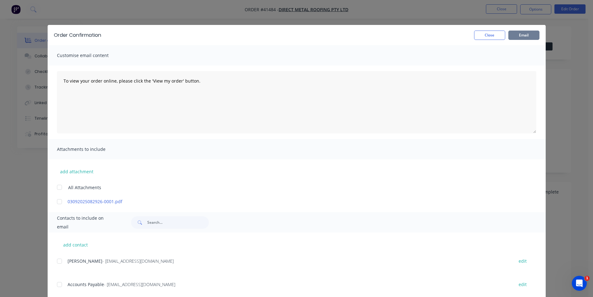
click at [514, 35] on button "Email" at bounding box center [523, 35] width 31 height 9
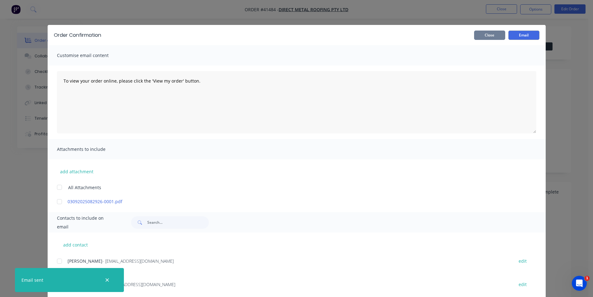
click at [488, 33] on button "Close" at bounding box center [489, 35] width 31 height 9
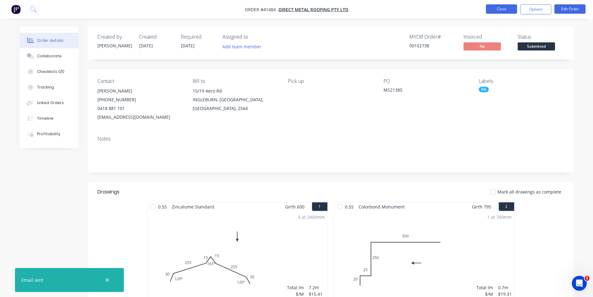
click at [505, 8] on button "Close" at bounding box center [501, 8] width 31 height 9
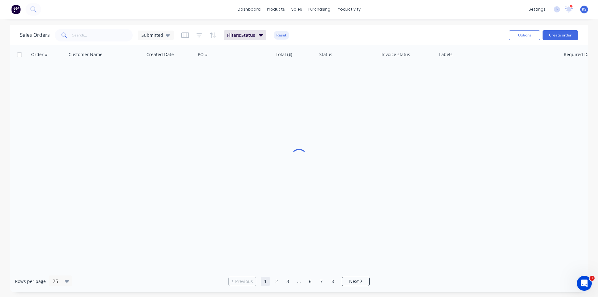
click at [413, 13] on div "dashboard products sales purchasing productivity dashboard products Product Cat…" at bounding box center [299, 9] width 598 height 19
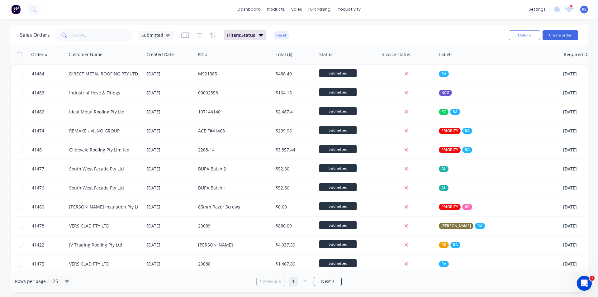
click at [336, 26] on div "Sales Orders Submitted Filters: Status Reset Options Create order" at bounding box center [299, 35] width 578 height 20
click at [277, 37] on button "Reset" at bounding box center [281, 35] width 15 height 9
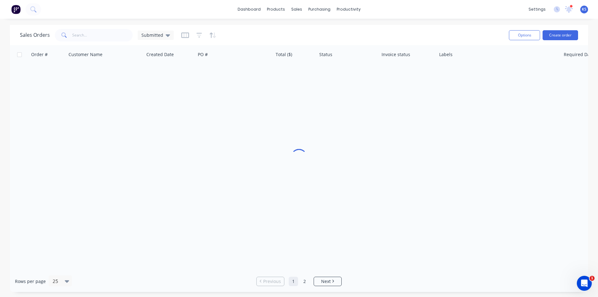
click at [386, 28] on div "Sales Orders Submitted" at bounding box center [262, 34] width 484 height 15
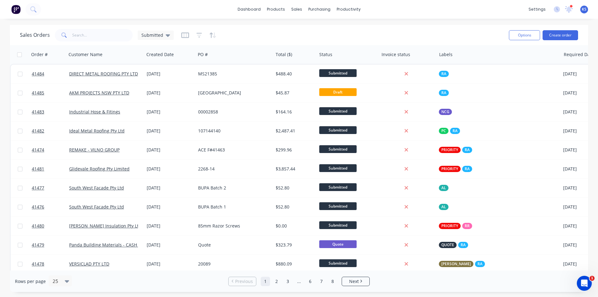
click at [311, 29] on div "Sales Orders Submitted" at bounding box center [262, 34] width 484 height 15
click at [321, 30] on div "Sales Orders" at bounding box center [320, 30] width 26 height 6
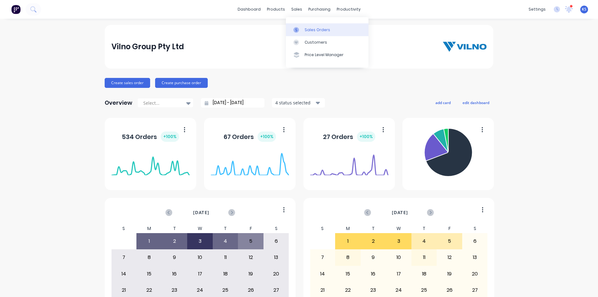
click at [316, 29] on div "Sales Orders" at bounding box center [318, 30] width 26 height 6
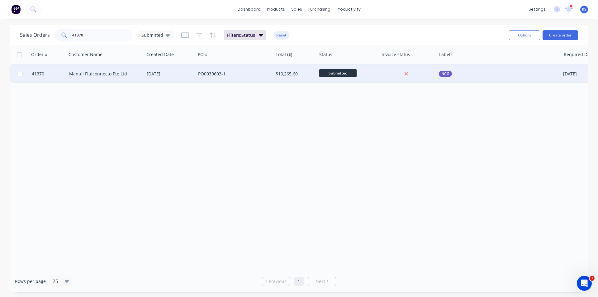
type input "41370"
click at [231, 69] on div "PO0039603-1" at bounding box center [235, 73] width 78 height 19
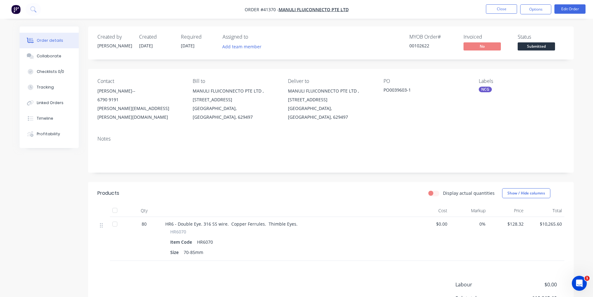
click at [536, 47] on span "Submitted" at bounding box center [536, 46] width 37 height 8
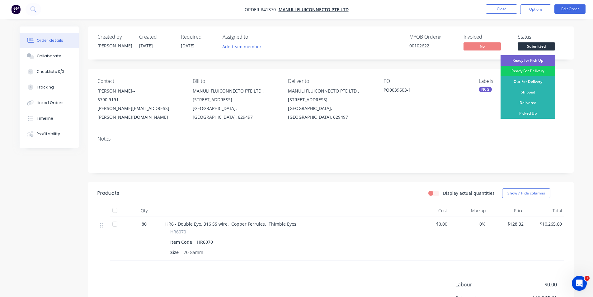
click at [534, 71] on div "Ready For Delivery" at bounding box center [528, 71] width 54 height 11
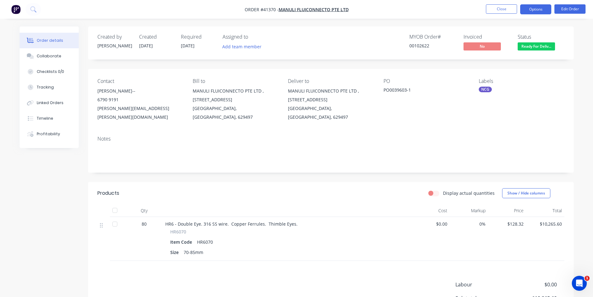
click at [543, 11] on button "Options" at bounding box center [535, 9] width 31 height 10
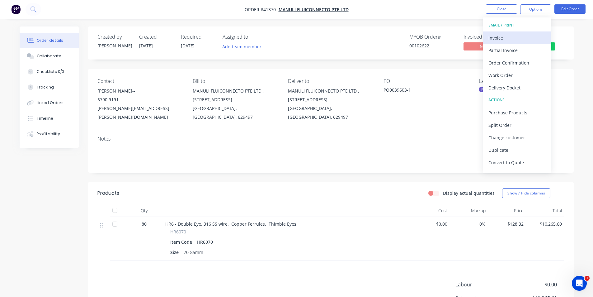
click at [515, 35] on div "Invoice" at bounding box center [517, 37] width 57 height 9
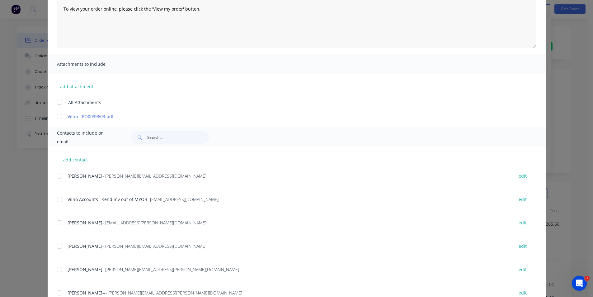
scroll to position [109, 0]
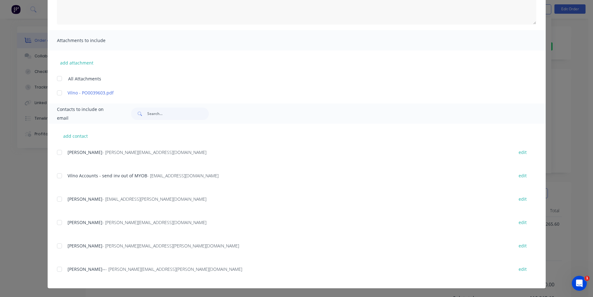
click at [58, 177] on div at bounding box center [59, 175] width 12 height 12
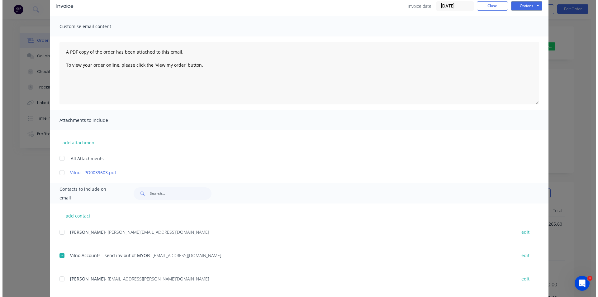
scroll to position [0, 0]
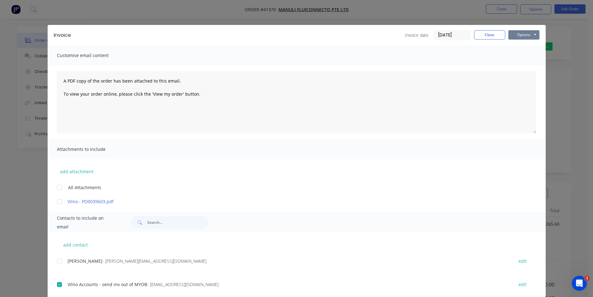
drag, startPoint x: 517, startPoint y: 33, endPoint x: 523, endPoint y: 38, distance: 8.4
click at [517, 32] on button "Options" at bounding box center [523, 34] width 31 height 9
click at [530, 64] on button "Email" at bounding box center [528, 66] width 40 height 10
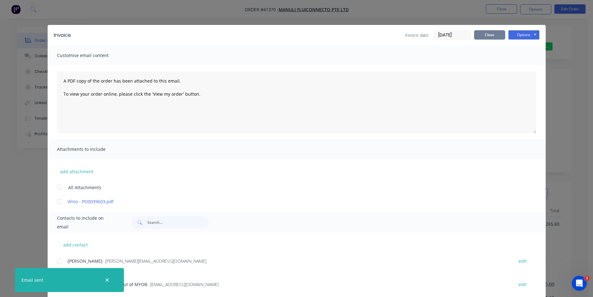
click at [484, 35] on button "Close" at bounding box center [489, 34] width 31 height 9
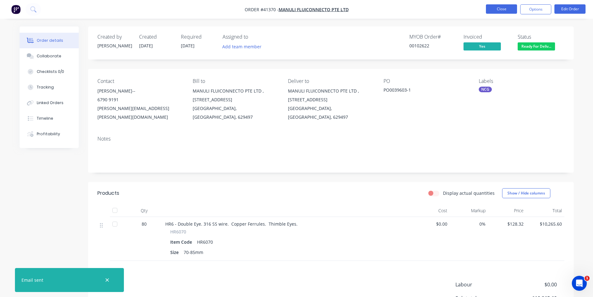
click at [496, 10] on button "Close" at bounding box center [501, 8] width 31 height 9
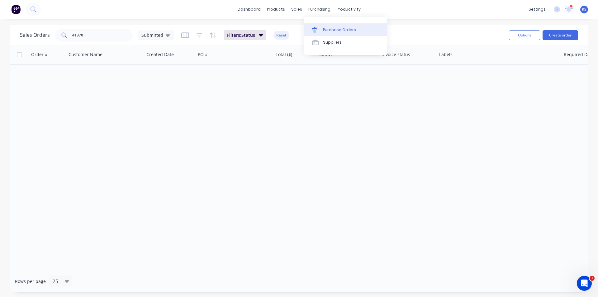
click at [374, 25] on link "Purchase Orders" at bounding box center [345, 29] width 83 height 12
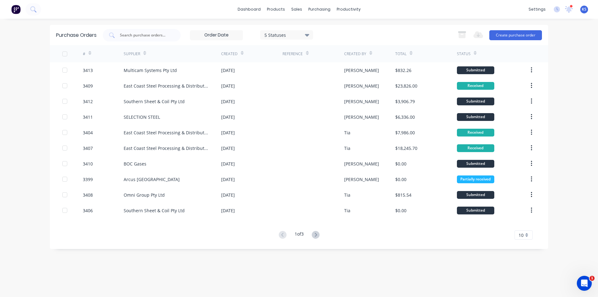
click at [380, 29] on div "5 Statuses 5 Statuses Export to Excel (XLSX) Create purchase order" at bounding box center [322, 35] width 439 height 12
click at [397, 26] on div "Purchase Orders 5 Statuses 5 Statuses Export to Excel (XLSX) Create purchase or…" at bounding box center [299, 35] width 498 height 20
click at [385, 25] on div "Purchase Orders 5 Statuses 5 Statuses Export to Excel (XLSX) Create purchase or…" at bounding box center [299, 35] width 498 height 20
drag, startPoint x: 442, startPoint y: 35, endPoint x: 437, endPoint y: 36, distance: 5.7
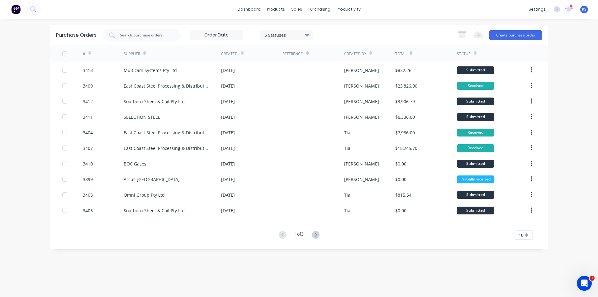
click at [442, 34] on div "5 Statuses 5 Statuses Export to Excel (XLSX) Create purchase order" at bounding box center [322, 35] width 439 height 12
click at [399, 34] on div "5 Statuses 5 Statuses Export to Excel (XLSX) Create purchase order" at bounding box center [322, 35] width 439 height 12
click at [164, 245] on div "Purchase Orders 5 Statuses 5 Statuses Export to Excel (XLSX) Create purchase or…" at bounding box center [299, 137] width 498 height 224
click at [202, 257] on div "Purchase Orders 5 Statuses 5 Statuses Export to Excel (XLSX) Create purchase or…" at bounding box center [299, 158] width 498 height 266
click at [202, 254] on div "Purchase Orders 5 Statuses 5 Statuses Export to Excel (XLSX) Create purchase or…" at bounding box center [299, 158] width 498 height 266
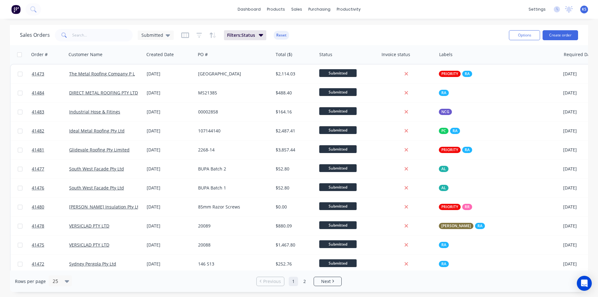
click at [283, 36] on button "Reset" at bounding box center [281, 35] width 15 height 9
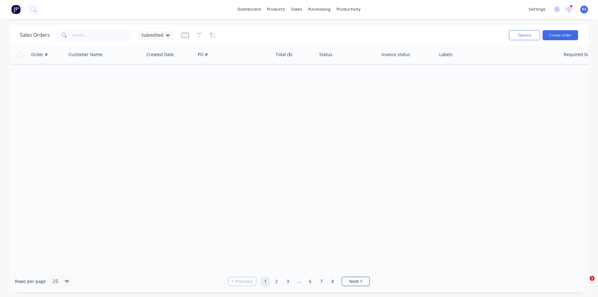
click at [339, 37] on div "Sales Orders Submitted" at bounding box center [262, 34] width 484 height 15
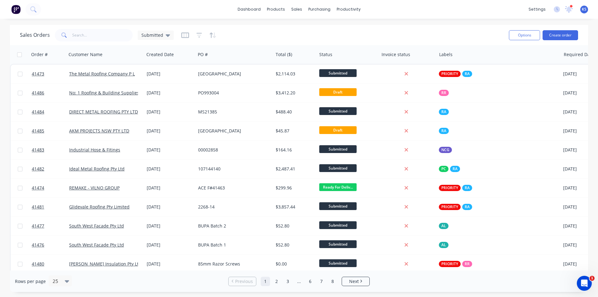
click at [348, 34] on div "Sales Orders Submitted" at bounding box center [262, 34] width 484 height 15
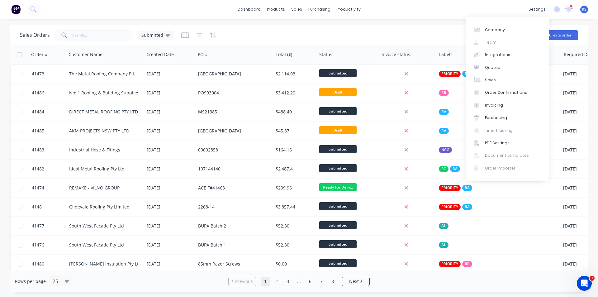
click at [570, 8] on icon at bounding box center [569, 9] width 8 height 6
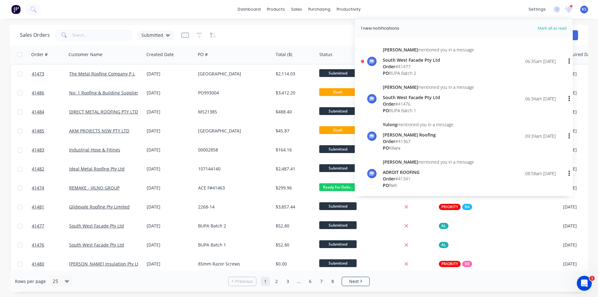
click at [433, 20] on header "1 new notifications Mark all as read" at bounding box center [464, 28] width 218 height 19
click at [461, 11] on div "dashboard products sales purchasing productivity dashboard products Product Cat…" at bounding box center [299, 9] width 598 height 19
click at [306, 36] on div "Sales Orders Submitted" at bounding box center [262, 34] width 484 height 15
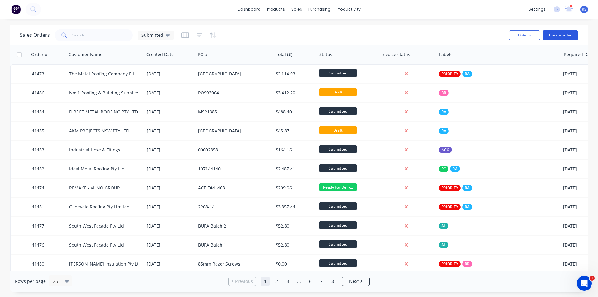
click at [550, 34] on button "Create order" at bounding box center [559, 35] width 35 height 10
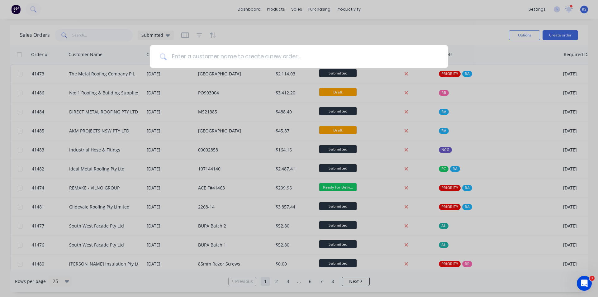
click at [187, 60] on input at bounding box center [303, 56] width 272 height 23
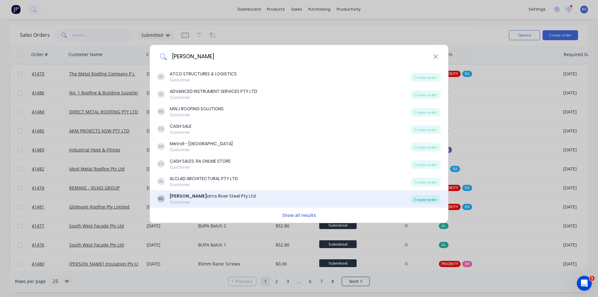
type input "willi"
click at [417, 198] on div "Create order" at bounding box center [425, 199] width 30 height 9
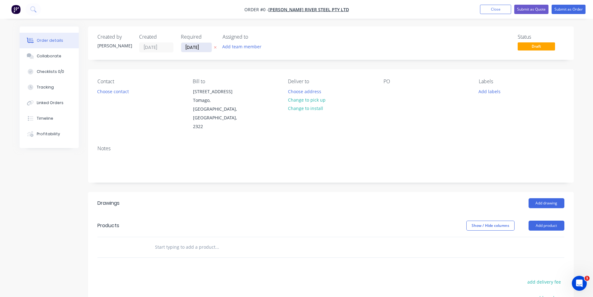
click at [197, 47] on input "03/09/25" at bounding box center [196, 47] width 31 height 9
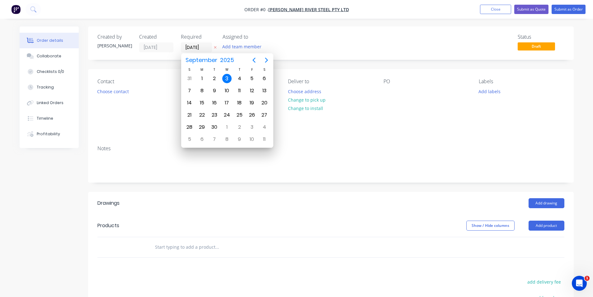
drag, startPoint x: 229, startPoint y: 80, endPoint x: 195, endPoint y: 84, distance: 34.5
click at [229, 79] on div "3" at bounding box center [226, 78] width 9 height 9
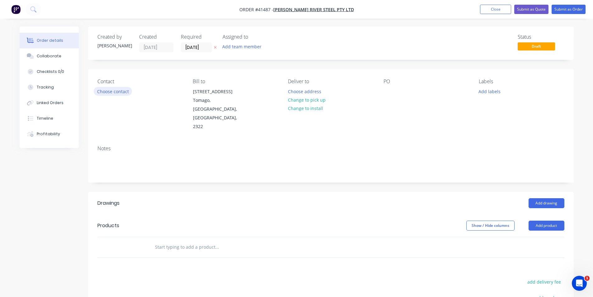
click at [115, 95] on button "Choose contact" at bounding box center [113, 91] width 38 height 8
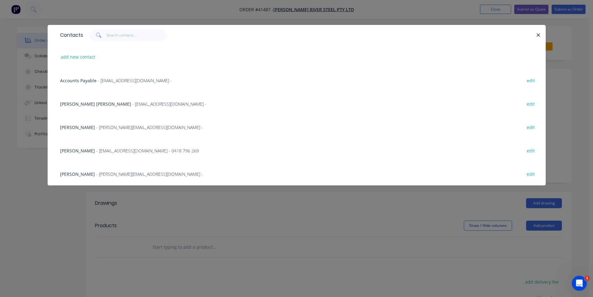
click at [94, 104] on span "Matthew Dal Bianco" at bounding box center [95, 104] width 71 height 6
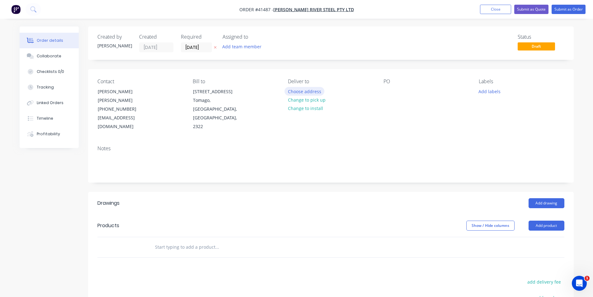
click at [311, 91] on button "Choose address" at bounding box center [305, 91] width 40 height 8
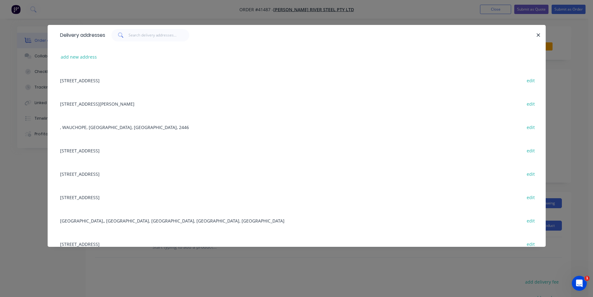
click at [111, 80] on div "25 Old Punt Rd, Tomago, New South Wales, Australia, 2322 edit" at bounding box center [296, 79] width 479 height 23
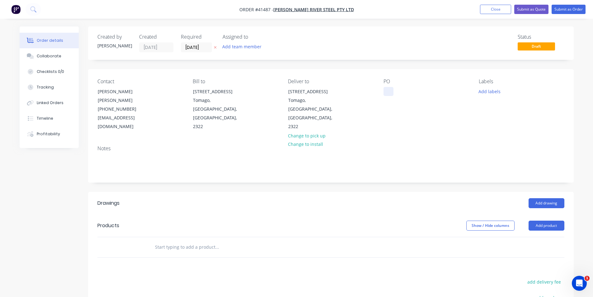
click at [390, 88] on div at bounding box center [389, 91] width 10 height 9
click at [491, 92] on button "Add labels" at bounding box center [489, 91] width 29 height 8
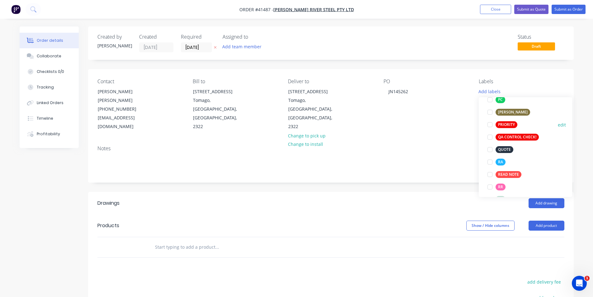
scroll to position [187, 0]
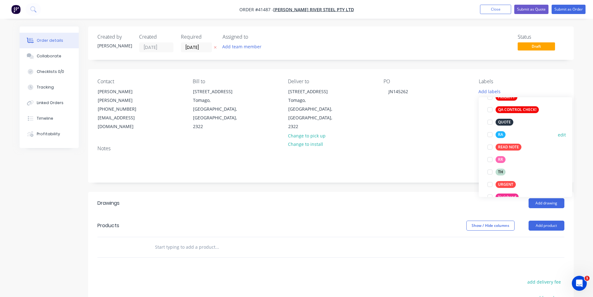
click at [490, 135] on div at bounding box center [490, 134] width 12 height 12
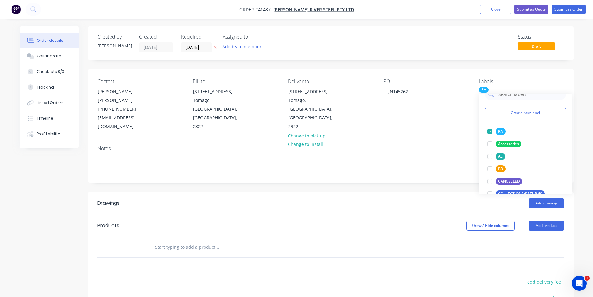
click at [420, 198] on div "Add drawing" at bounding box center [380, 203] width 368 height 10
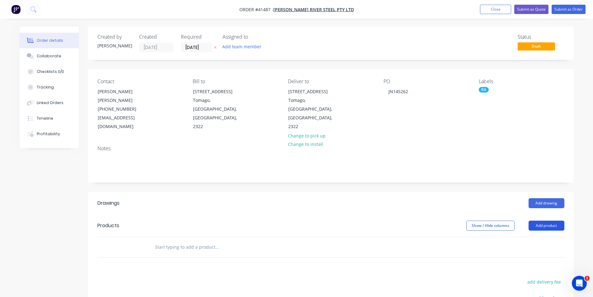
click at [548, 220] on button "Add product" at bounding box center [547, 225] width 36 height 10
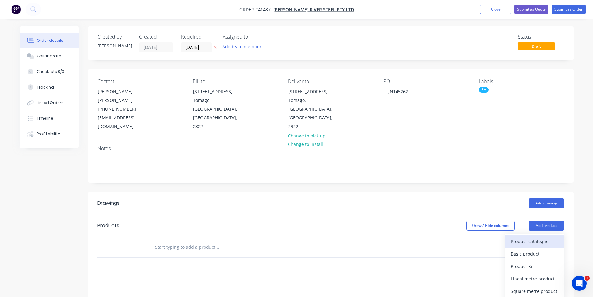
click at [536, 237] on div "Product catalogue" at bounding box center [535, 241] width 48 height 9
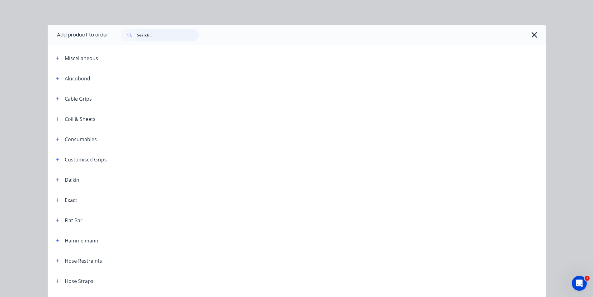
click at [152, 38] on input "text" at bounding box center [168, 35] width 62 height 12
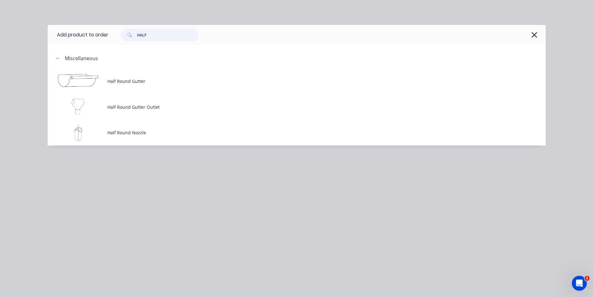
click at [164, 35] on input "HALF" at bounding box center [168, 35] width 62 height 12
type input "H"
type input "COR"
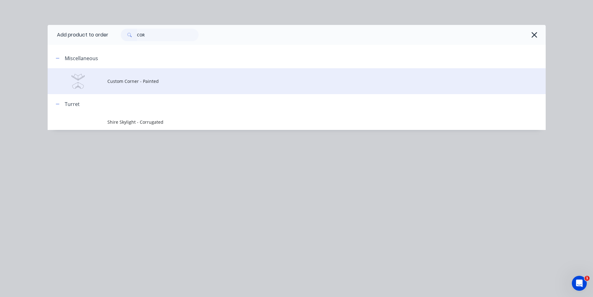
click at [142, 88] on td "Custom Corner - Painted" at bounding box center [326, 81] width 438 height 26
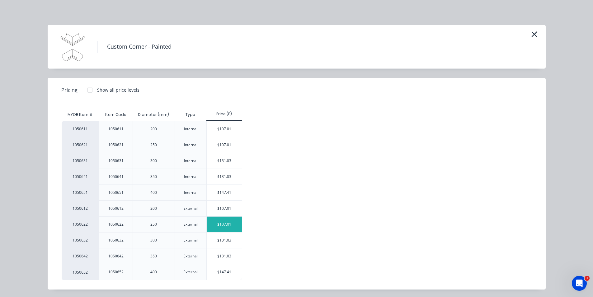
click at [212, 224] on div "$107.01" at bounding box center [224, 224] width 35 height 16
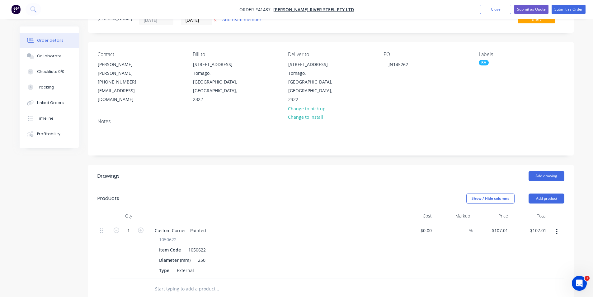
scroll to position [62, 0]
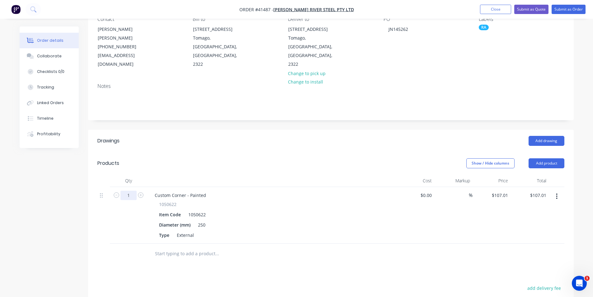
click at [132, 191] on input "1" at bounding box center [128, 195] width 16 height 9
type input "2"
type input "$214.02"
click at [207, 191] on div "Custom Corner - Painted" at bounding box center [180, 195] width 61 height 9
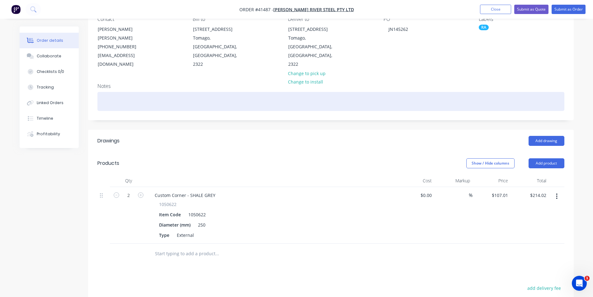
click at [158, 92] on div at bounding box center [330, 101] width 467 height 19
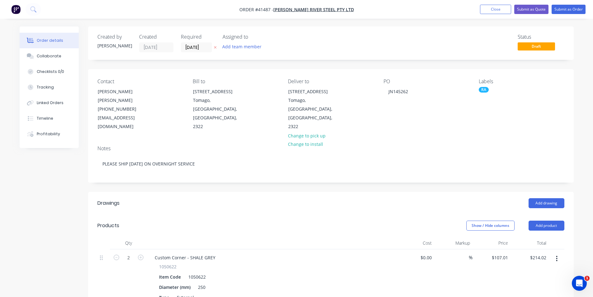
click at [482, 87] on div "RA" at bounding box center [484, 90] width 10 height 6
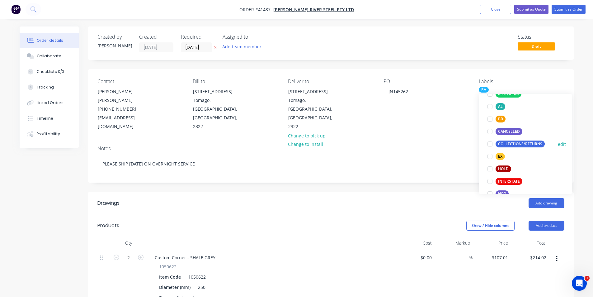
scroll to position [93, 0]
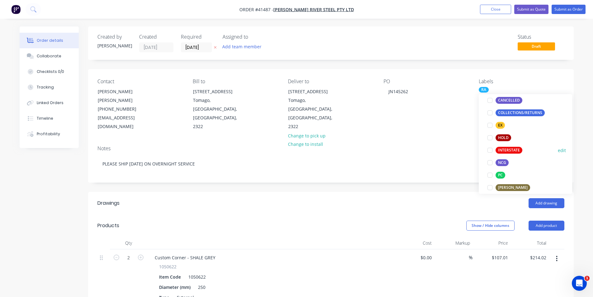
click at [491, 151] on div at bounding box center [490, 150] width 12 height 12
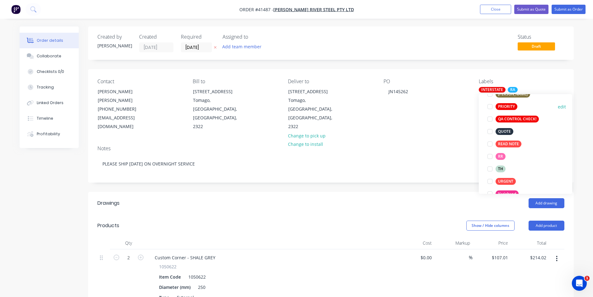
click at [491, 107] on div at bounding box center [490, 106] width 12 height 12
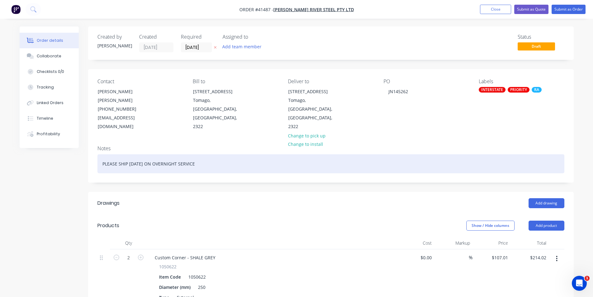
click at [232, 154] on div "PLEASE SHIP [DATE] ON OVERNIGHT SERVICE" at bounding box center [330, 163] width 467 height 19
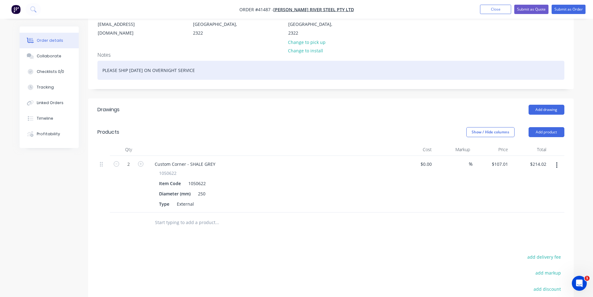
scroll to position [156, 0]
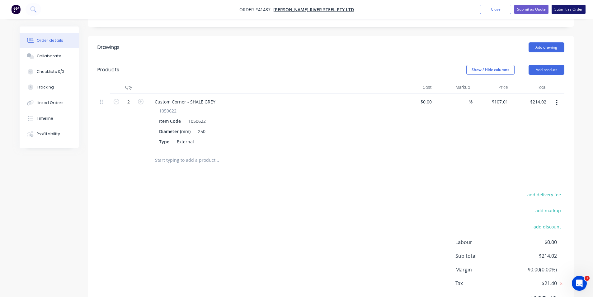
click at [569, 11] on button "Submit as Order" at bounding box center [569, 9] width 34 height 9
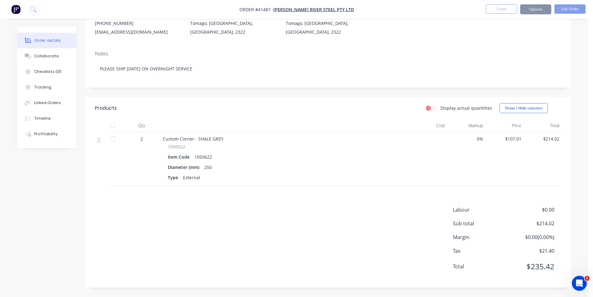
scroll to position [0, 0]
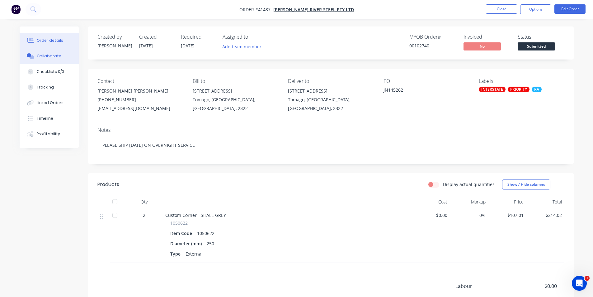
click at [55, 55] on div "Collaborate" at bounding box center [49, 56] width 25 height 6
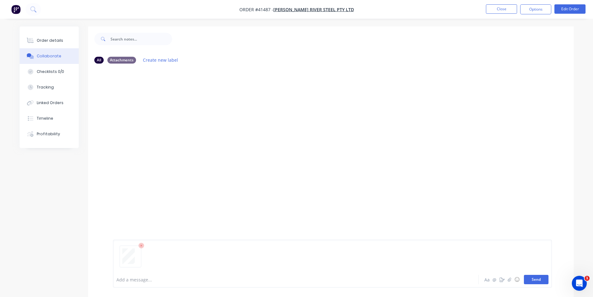
click at [538, 282] on button "Send" at bounding box center [536, 279] width 25 height 9
click at [61, 42] on div "Order details" at bounding box center [50, 41] width 26 height 6
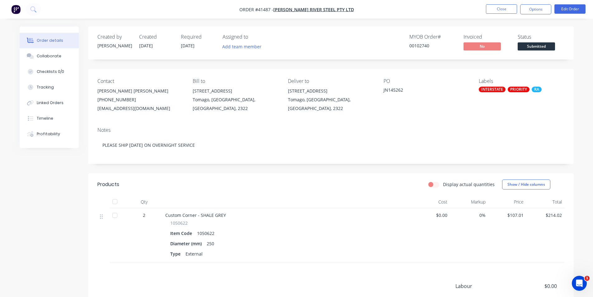
click at [301, 183] on div "Display actual quantities Show / Hide columns" at bounding box center [380, 184] width 368 height 10
click at [529, 13] on button "Options" at bounding box center [535, 9] width 31 height 10
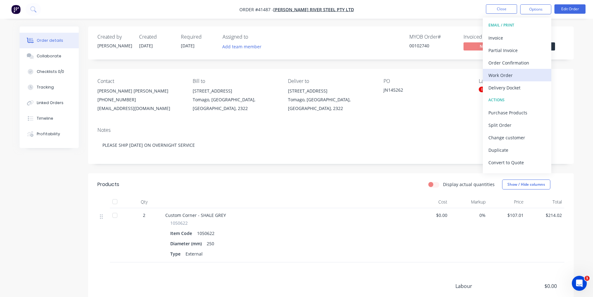
click at [514, 77] on div "Work Order" at bounding box center [517, 75] width 57 height 9
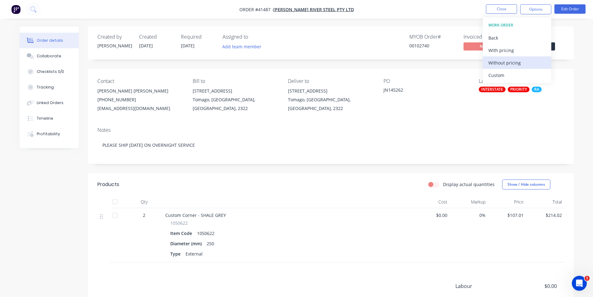
click at [516, 65] on div "Without pricing" at bounding box center [517, 62] width 57 height 9
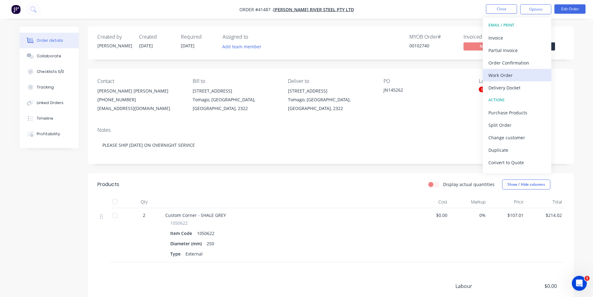
click at [520, 75] on div "Work Order" at bounding box center [517, 75] width 57 height 9
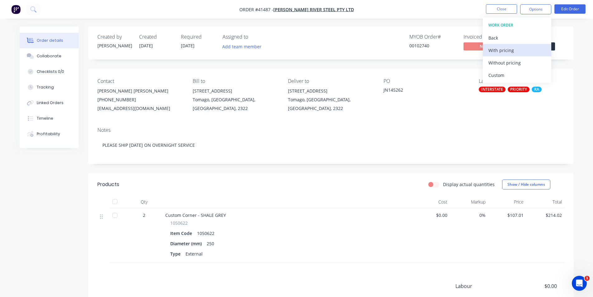
click at [515, 53] on div "With pricing" at bounding box center [517, 50] width 57 height 9
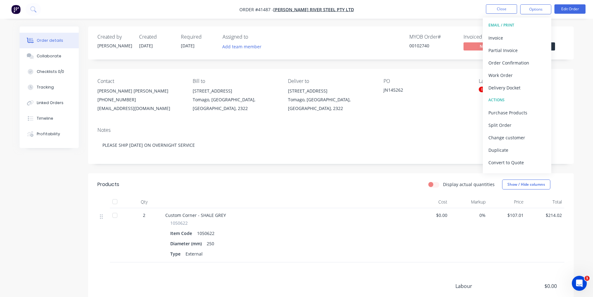
click at [342, 48] on div "MYOB Order # 00102740 Invoiced No Status Submitted" at bounding box center [425, 43] width 280 height 18
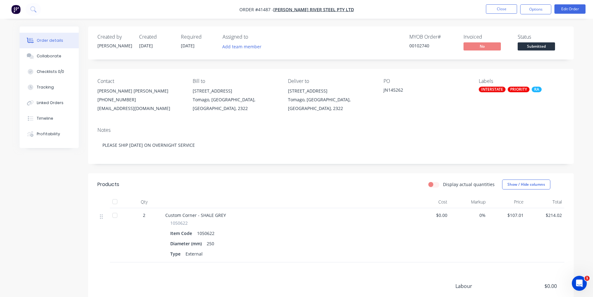
click at [394, 16] on nav "Order #41487 - Williams River Steel Pty Ltd Close Options Edit Order" at bounding box center [296, 9] width 593 height 19
click at [38, 58] on div "Collaborate" at bounding box center [49, 56] width 25 height 6
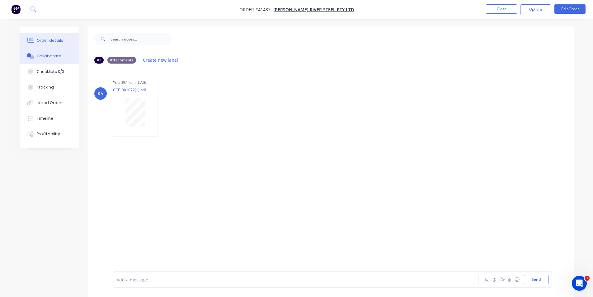
click at [54, 42] on div "Order details" at bounding box center [50, 41] width 26 height 6
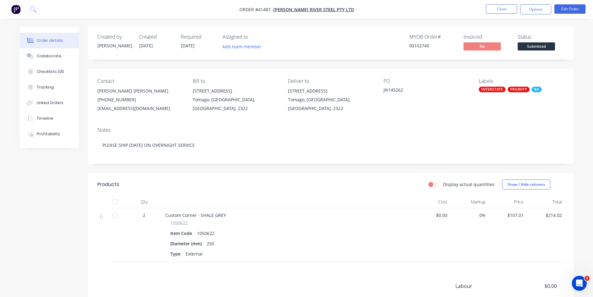
click at [384, 31] on div "Created by Kendall Created 03/09/25 Required 03/09/25 Assigned to Add team memb…" at bounding box center [331, 42] width 486 height 33
click at [405, 13] on nav "Order #41487 - Williams River Steel Pty Ltd Close Options Edit Order" at bounding box center [296, 9] width 593 height 19
click at [430, 13] on nav "Order #41487 - Williams River Steel Pty Ltd Close Options Edit Order" at bounding box center [296, 9] width 593 height 19
click at [465, 14] on nav "Order #41487 - Williams River Steel Pty Ltd Close Options Edit Order" at bounding box center [296, 9] width 593 height 19
click at [47, 120] on div "Timeline" at bounding box center [45, 119] width 17 height 6
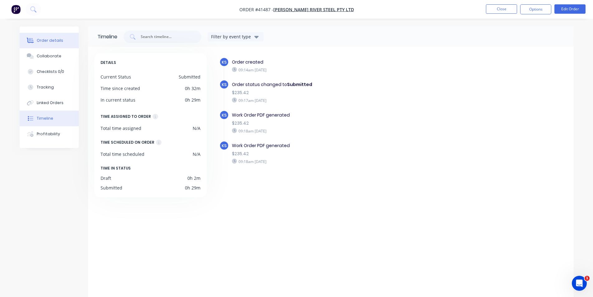
click at [57, 41] on div "Order details" at bounding box center [50, 41] width 26 height 6
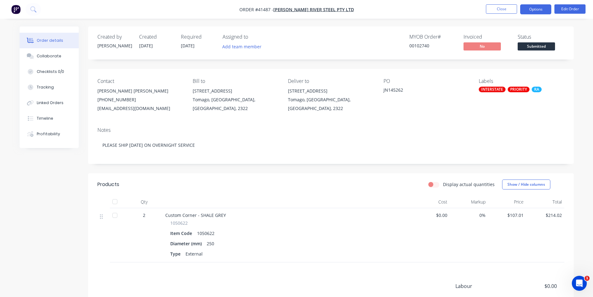
click at [530, 11] on button "Options" at bounding box center [535, 9] width 31 height 10
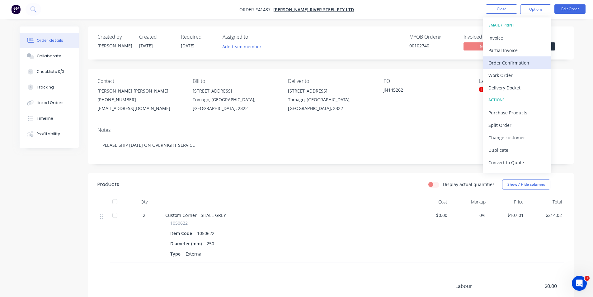
click at [518, 65] on div "Order Confirmation" at bounding box center [517, 62] width 57 height 9
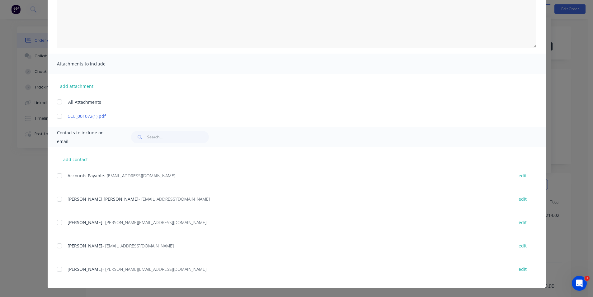
click at [57, 198] on div at bounding box center [59, 199] width 12 height 12
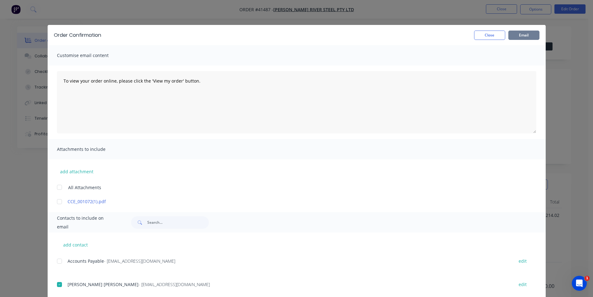
click at [511, 38] on button "Email" at bounding box center [523, 35] width 31 height 9
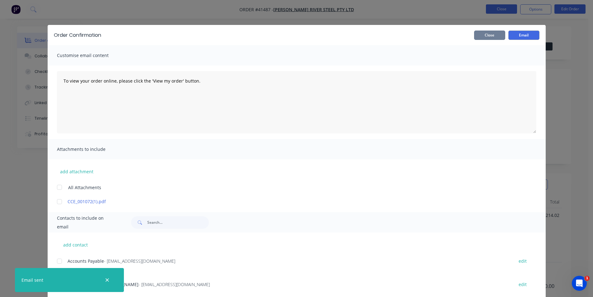
drag, startPoint x: 488, startPoint y: 34, endPoint x: 488, endPoint y: 12, distance: 21.2
click at [488, 34] on button "Close" at bounding box center [489, 35] width 31 height 9
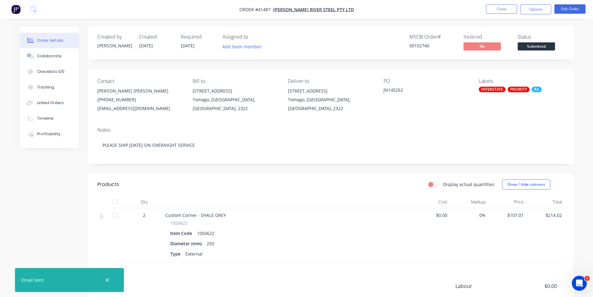
click at [454, 9] on nav "Order #41487 - Williams River Steel Pty Ltd Close Options Edit Order" at bounding box center [296, 9] width 593 height 19
click at [506, 7] on button "Close" at bounding box center [501, 8] width 31 height 9
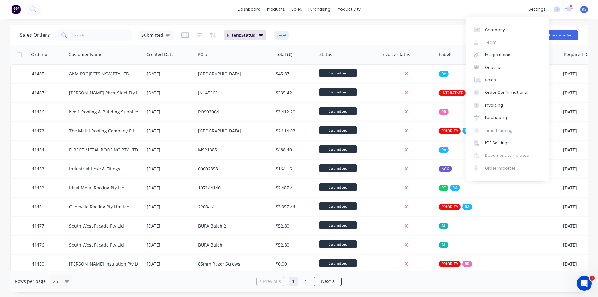
click at [384, 27] on div "Sales Orders Submitted Filters: Status Reset Options Create order" at bounding box center [299, 35] width 578 height 20
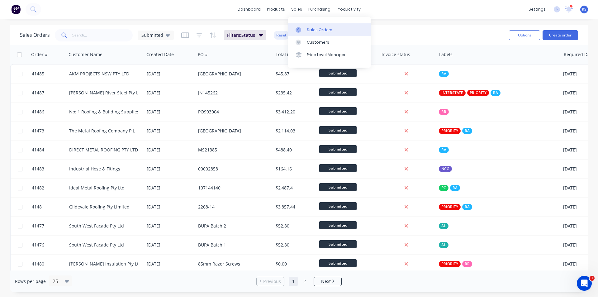
click at [325, 33] on link "Sales Orders" at bounding box center [329, 29] width 83 height 12
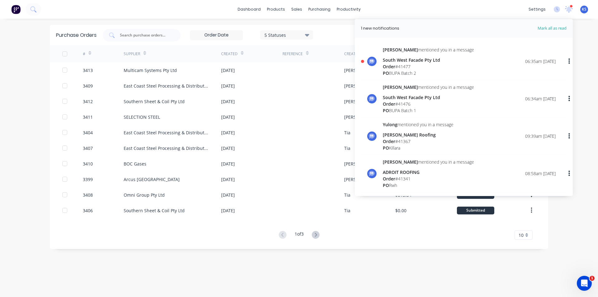
click at [554, 29] on span "Mark all as read" at bounding box center [540, 28] width 51 height 6
click at [450, 11] on div "dashboard products sales purchasing productivity dashboard products Product Cat…" at bounding box center [299, 9] width 598 height 19
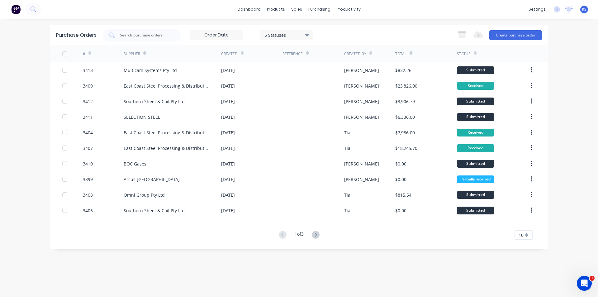
click at [342, 26] on div "Purchase Orders 5 Statuses 5 Statuses Export to Excel (XLSX) Create purchase or…" at bounding box center [299, 35] width 498 height 20
click at [318, 29] on div "Sales Orders" at bounding box center [320, 30] width 26 height 6
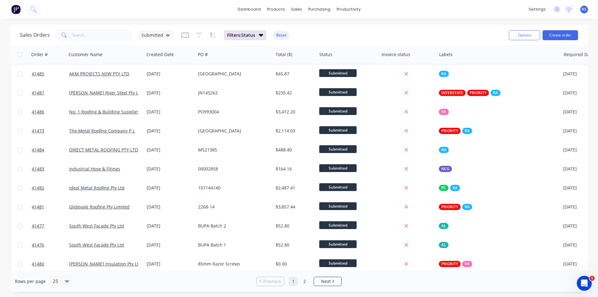
click at [283, 36] on button "Reset" at bounding box center [281, 35] width 15 height 9
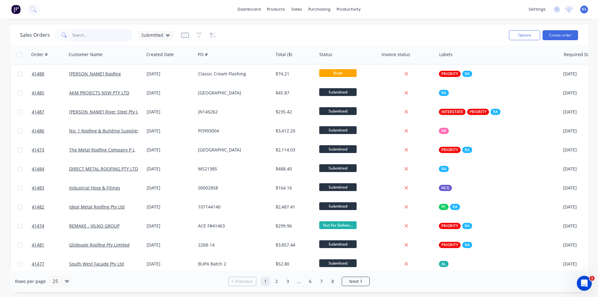
click at [96, 35] on input "text" at bounding box center [102, 35] width 61 height 12
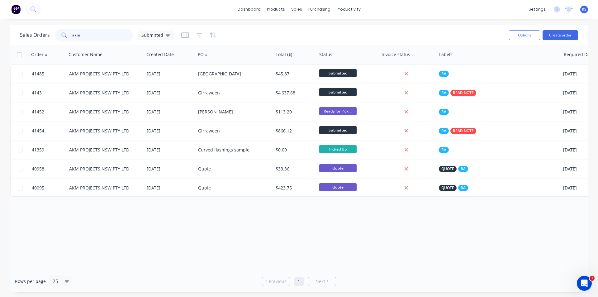
type input "akm"
click at [250, 33] on div "Sales Orders akm Submitted" at bounding box center [262, 34] width 484 height 15
click at [390, 31] on div "Sales Orders akm Submitted" at bounding box center [262, 34] width 484 height 15
click at [395, 32] on div "Sales Orders akm Submitted" at bounding box center [262, 34] width 484 height 15
click at [396, 32] on div "Sales Orders akm Submitted" at bounding box center [262, 34] width 484 height 15
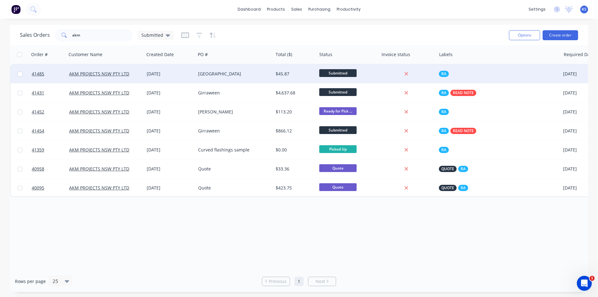
click at [243, 73] on div "[GEOGRAPHIC_DATA]" at bounding box center [232, 74] width 69 height 6
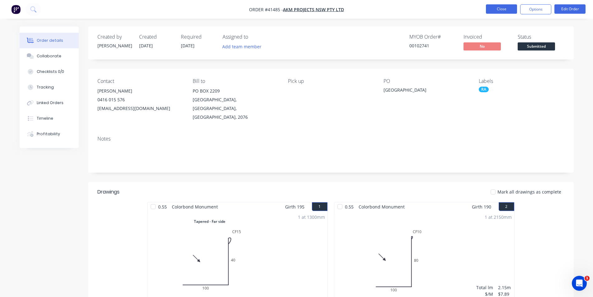
click at [495, 13] on button "Close" at bounding box center [501, 8] width 31 height 9
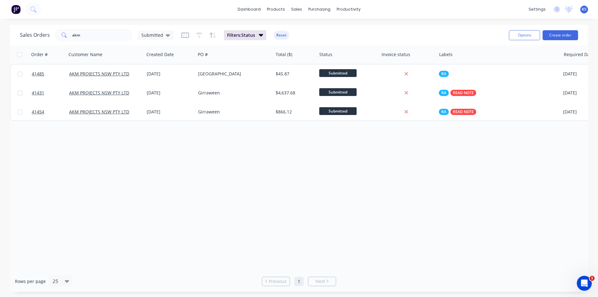
click at [387, 35] on div "Sales Orders akm Submitted Filters: Status Reset" at bounding box center [262, 34] width 484 height 15
click at [295, 149] on div "Order # Customer Name Created Date PO # Total ($) Status Invoice status Labels …" at bounding box center [299, 157] width 578 height 225
click at [336, 34] on div "Sales Orders akm Submitted Filters: Status Reset" at bounding box center [262, 34] width 484 height 15
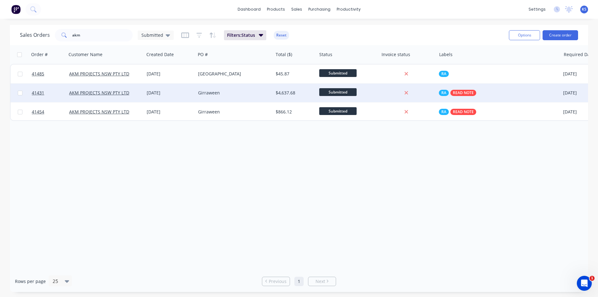
click at [248, 94] on div "Girraween" at bounding box center [232, 93] width 69 height 6
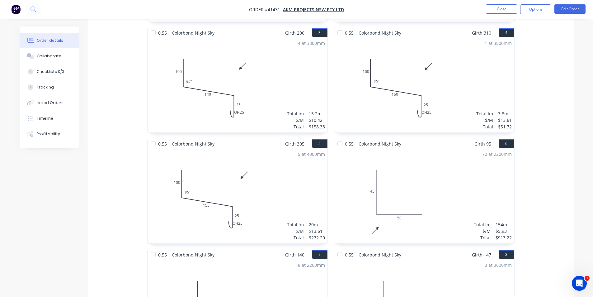
scroll to position [218, 0]
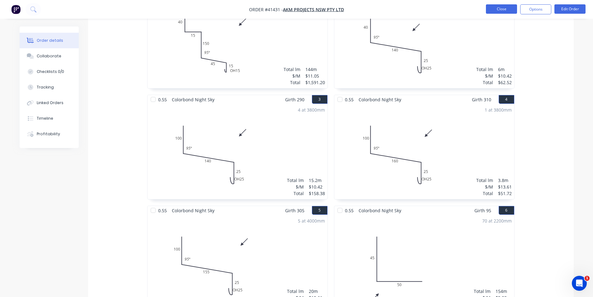
click at [497, 6] on button "Close" at bounding box center [501, 8] width 31 height 9
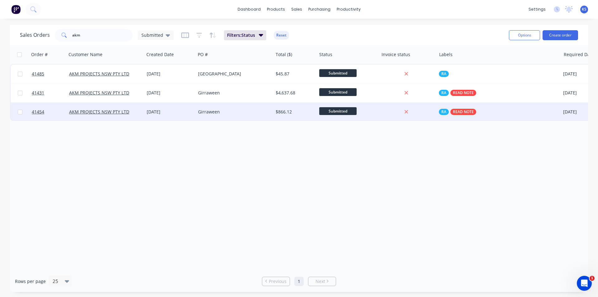
click at [251, 114] on div "Girraween" at bounding box center [232, 112] width 69 height 6
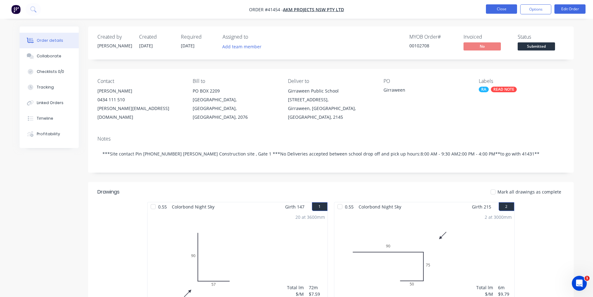
click at [495, 9] on button "Close" at bounding box center [501, 8] width 31 height 9
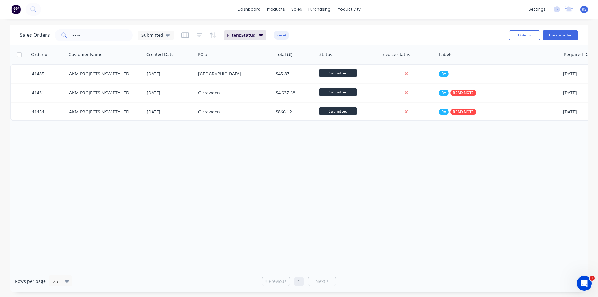
drag, startPoint x: 286, startPoint y: 35, endPoint x: 331, endPoint y: 26, distance: 45.7
click at [286, 35] on button "Reset" at bounding box center [281, 35] width 15 height 9
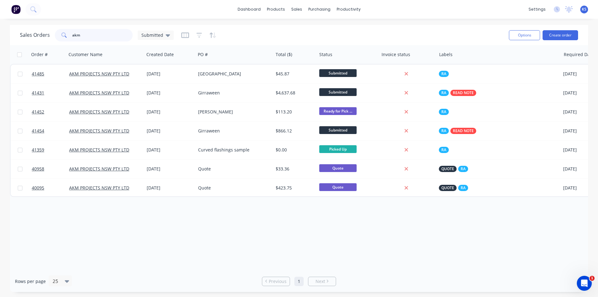
drag, startPoint x: 103, startPoint y: 39, endPoint x: 34, endPoint y: 39, distance: 69.1
click at [34, 39] on div "Sales Orders akm Submitted" at bounding box center [97, 35] width 154 height 12
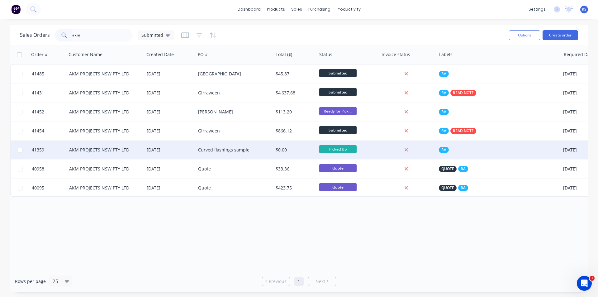
click at [235, 153] on div "Curved flashings sample" at bounding box center [235, 149] width 78 height 19
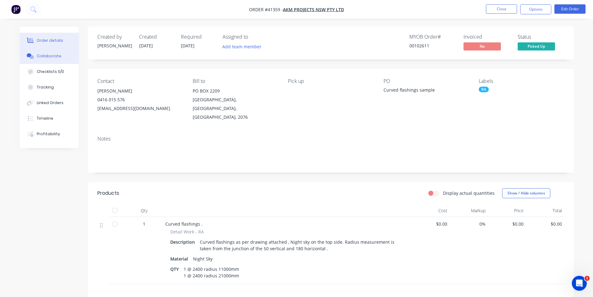
click at [45, 59] on div "Collaborate" at bounding box center [49, 56] width 25 height 6
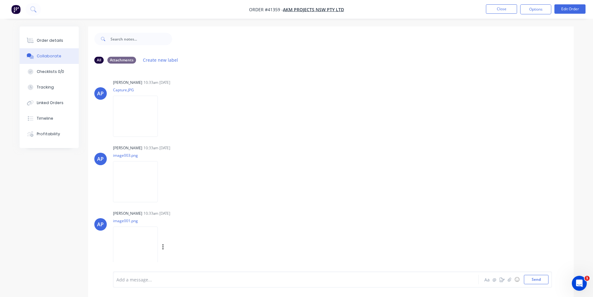
scroll to position [62, 0]
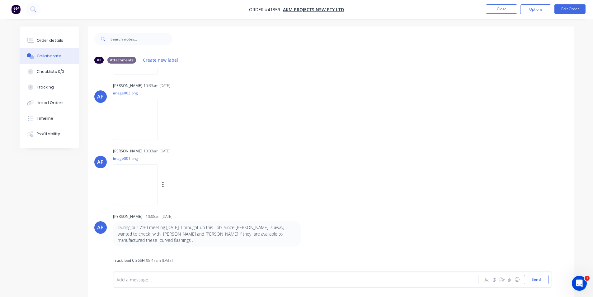
click at [158, 187] on img at bounding box center [135, 184] width 45 height 41
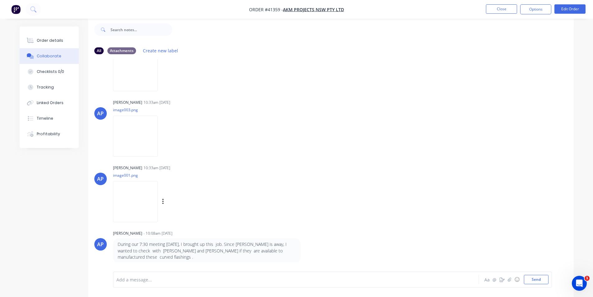
scroll to position [0, 0]
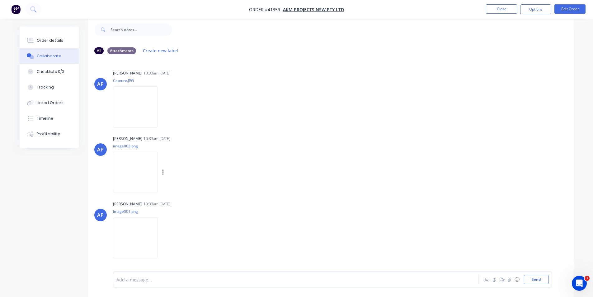
click at [324, 140] on div "AP Angela Perez 10:33am 27/08/25 image003.png Labels Download" at bounding box center [331, 162] width 486 height 56
click at [61, 38] on button "Order details" at bounding box center [49, 41] width 59 height 16
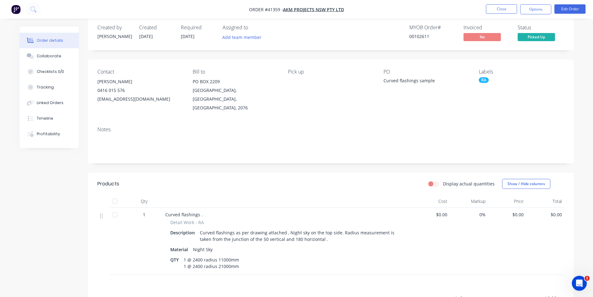
click at [143, 172] on header "Products Display actual quantities Show / Hide columns" at bounding box center [331, 183] width 486 height 22
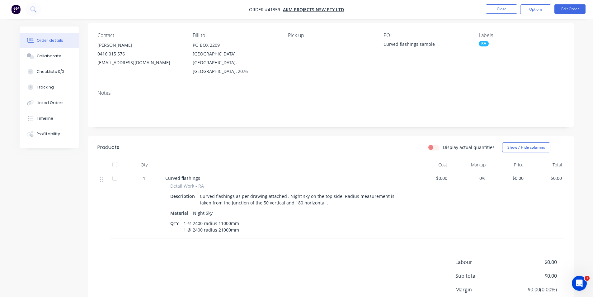
scroll to position [72, 0]
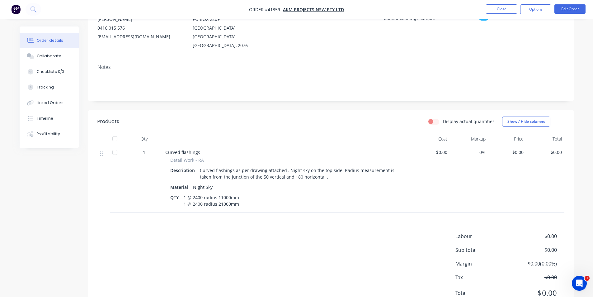
click at [279, 222] on div "Products Display actual quantities Show / Hide columns Qty Cost Markup Price To…" at bounding box center [331, 212] width 486 height 204
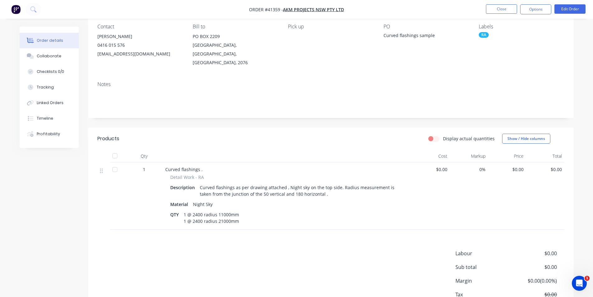
scroll to position [40, 0]
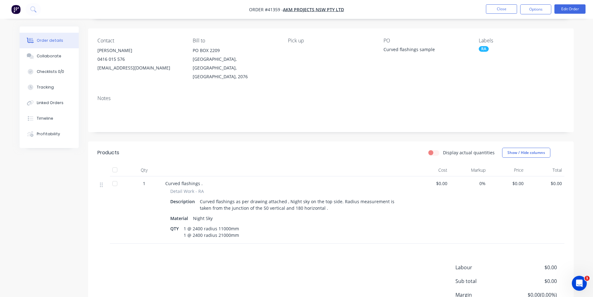
click at [320, 148] on div "Display actual quantities Show / Hide columns" at bounding box center [380, 153] width 368 height 10
click at [326, 149] on header "Products Display actual quantities Show / Hide columns" at bounding box center [331, 152] width 486 height 22
click at [55, 56] on div "Collaborate" at bounding box center [49, 56] width 25 height 6
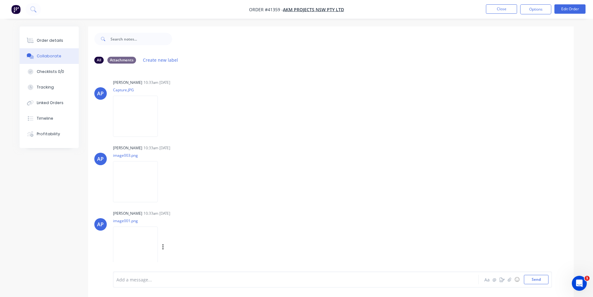
scroll to position [62, 0]
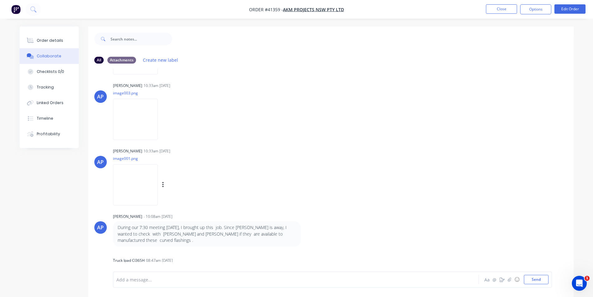
click at [147, 188] on img at bounding box center [135, 184] width 45 height 41
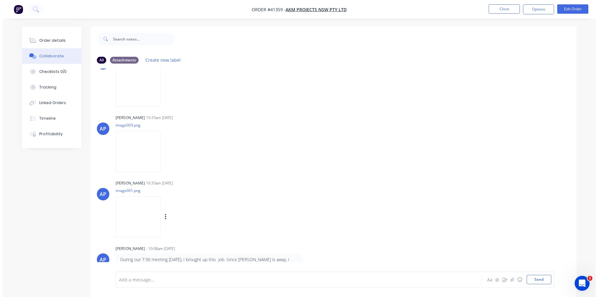
scroll to position [0, 0]
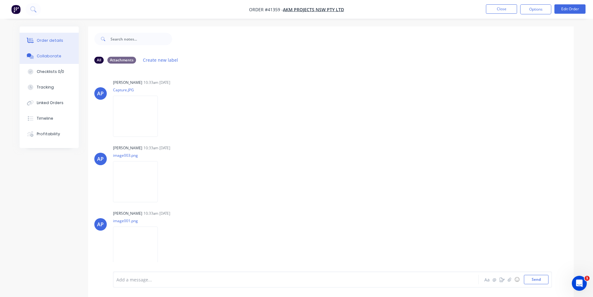
drag, startPoint x: 51, startPoint y: 40, endPoint x: 73, endPoint y: 33, distance: 22.8
click at [51, 39] on div "Order details" at bounding box center [50, 41] width 26 height 6
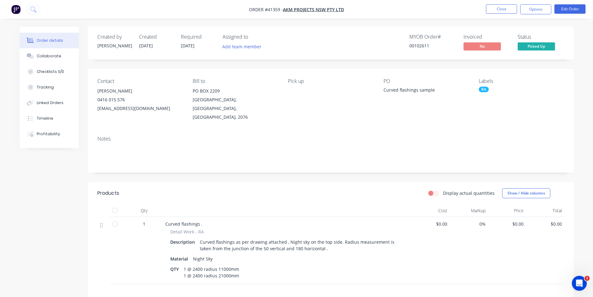
click at [381, 17] on nav "Order #41359 - AKM PROJECTS NSW PTY LTD Close Options Edit Order" at bounding box center [296, 9] width 593 height 19
click at [401, 17] on nav "Order #41359 - AKM PROJECTS NSW PTY LTD Close Options Edit Order" at bounding box center [296, 9] width 593 height 19
click at [509, 11] on button "Close" at bounding box center [501, 8] width 31 height 9
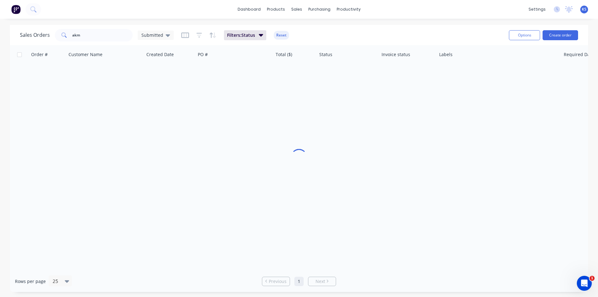
click at [420, 12] on div "dashboard products sales purchasing productivity dashboard products Product Cat…" at bounding box center [299, 9] width 598 height 19
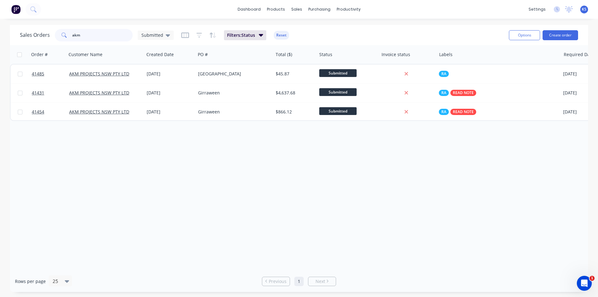
drag, startPoint x: 101, startPoint y: 35, endPoint x: 50, endPoint y: 31, distance: 51.2
click at [51, 33] on div "Sales Orders akm Submitted" at bounding box center [97, 35] width 154 height 12
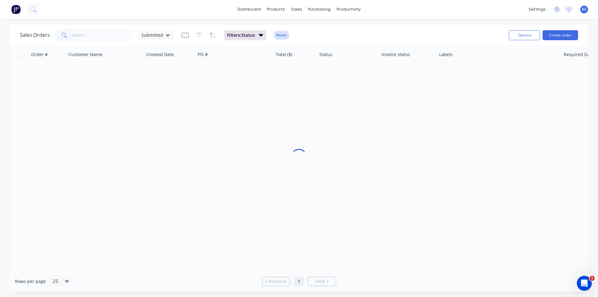
click at [286, 35] on button "Reset" at bounding box center [281, 35] width 15 height 9
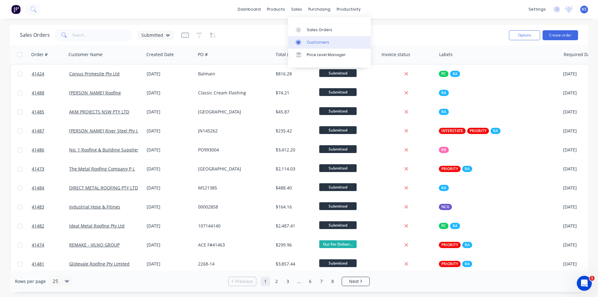
click at [313, 42] on div "Customers" at bounding box center [318, 43] width 22 height 6
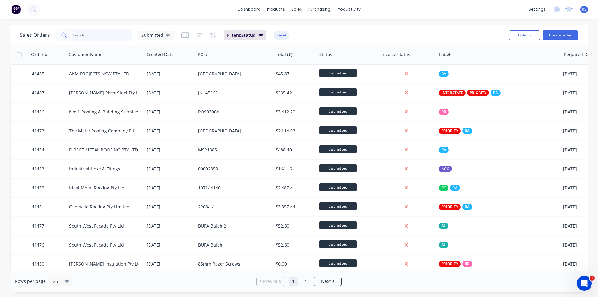
click at [109, 35] on input "text" at bounding box center [102, 35] width 61 height 12
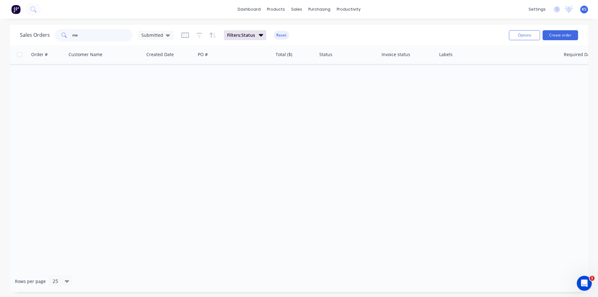
type input "m"
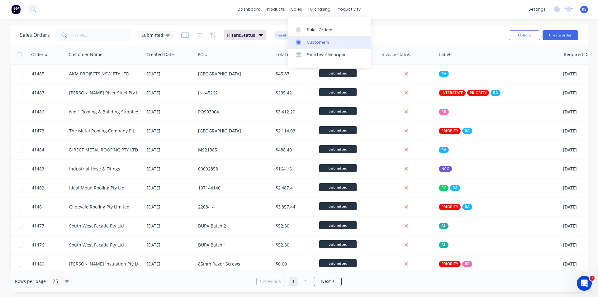
click at [318, 43] on div "Customers" at bounding box center [318, 43] width 22 height 6
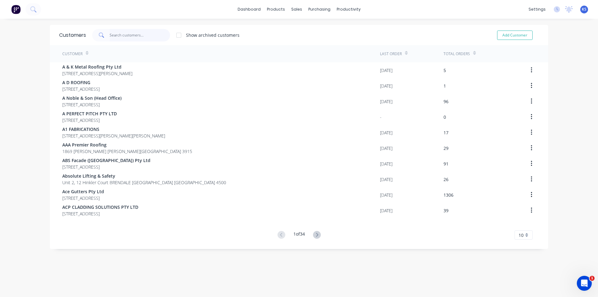
click at [117, 38] on input "text" at bounding box center [140, 35] width 61 height 12
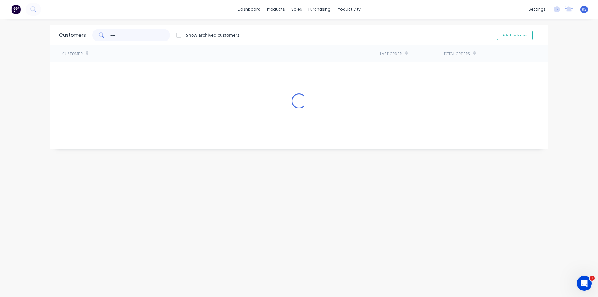
type input "m"
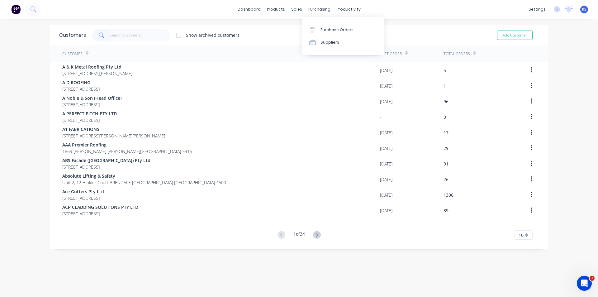
click at [301, 31] on div "Show archived customers Add Customer" at bounding box center [312, 35] width 453 height 12
click at [279, 32] on div "Show archived customers Add Customer" at bounding box center [312, 35] width 453 height 12
click at [249, 33] on div "Show archived customers Add Customer" at bounding box center [312, 35] width 453 height 12
click at [272, 35] on div "Show archived customers Add Customer" at bounding box center [312, 35] width 453 height 12
click at [279, 35] on div "Show archived customers Add Customer" at bounding box center [312, 35] width 453 height 12
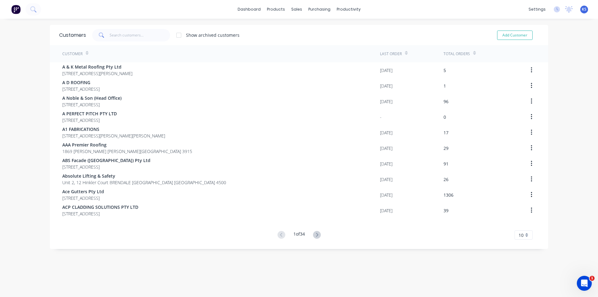
click at [279, 35] on div "Show archived customers Add Customer" at bounding box center [312, 35] width 453 height 12
click at [266, 34] on div "Show archived customers Add Customer" at bounding box center [312, 35] width 453 height 12
click at [321, 42] on div "Customers" at bounding box center [316, 43] width 22 height 6
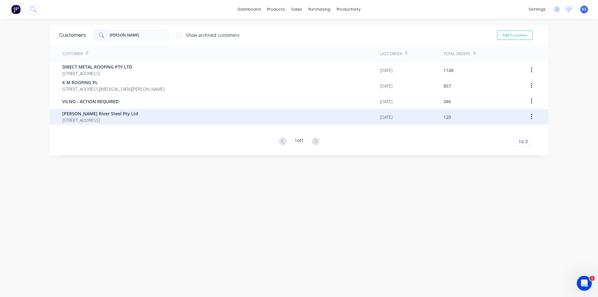
type input "[PERSON_NAME]"
click at [84, 117] on span "[STREET_ADDRESS]" at bounding box center [100, 120] width 76 height 7
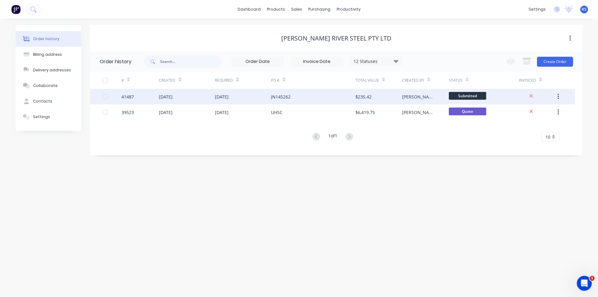
click at [246, 99] on div "[DATE]" at bounding box center [243, 97] width 56 height 16
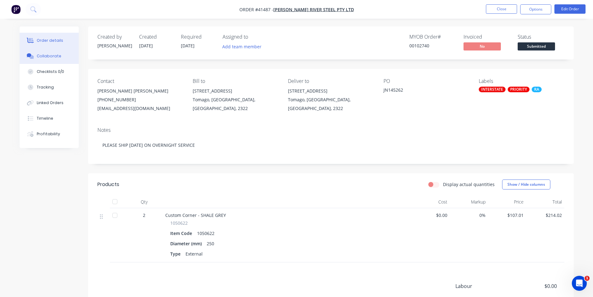
click at [42, 60] on button "Collaborate" at bounding box center [49, 56] width 59 height 16
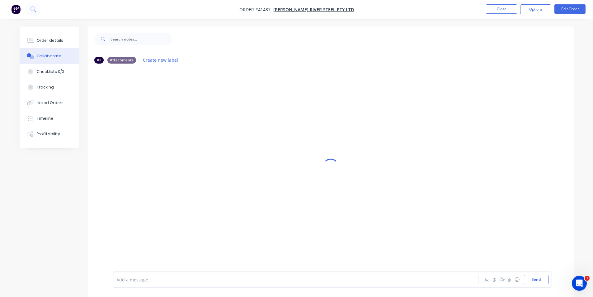
click at [227, 279] on div at bounding box center [279, 279] width 324 height 7
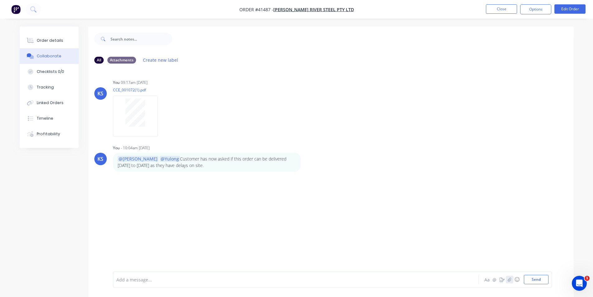
click at [508, 281] on icon "button" at bounding box center [510, 279] width 4 height 4
click at [530, 280] on button "Send" at bounding box center [536, 279] width 25 height 9
click at [52, 43] on div "Order details" at bounding box center [50, 41] width 26 height 6
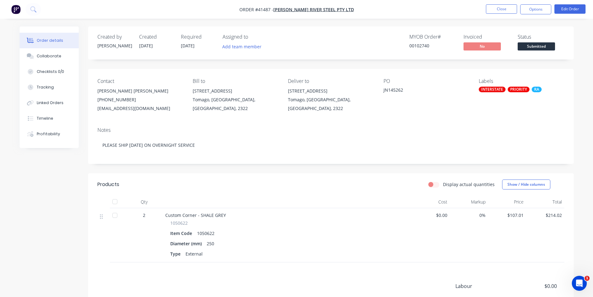
click at [358, 27] on div "Created by [PERSON_NAME] Created [DATE] Required [DATE] Assigned to Add team me…" at bounding box center [331, 42] width 486 height 33
click at [287, 46] on div "MYOB Order # 00102740 Invoiced No Status Submitted" at bounding box center [425, 43] width 280 height 18
click at [466, 7] on nav "Order #41487 - [PERSON_NAME] River Steel Pty Ltd Close Options Edit Order" at bounding box center [296, 9] width 593 height 19
click at [506, 7] on button "Close" at bounding box center [501, 8] width 31 height 9
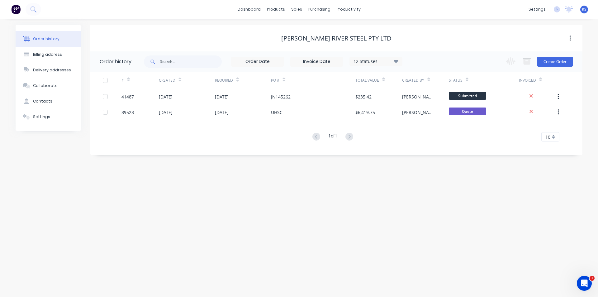
click at [425, 33] on div "[PERSON_NAME] River Steel Pty Ltd" at bounding box center [336, 38] width 492 height 11
click at [371, 57] on div "Delivery Scheduling" at bounding box center [369, 55] width 39 height 6
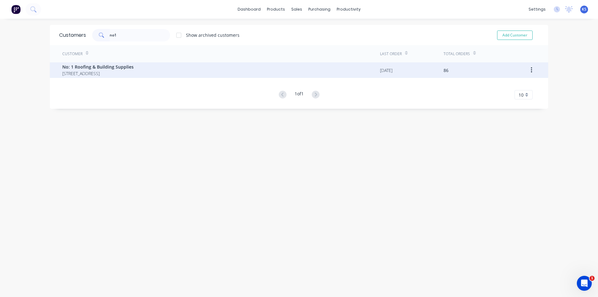
type input "no1"
click at [114, 69] on span "No: 1 Roofing & Building Supplies" at bounding box center [97, 67] width 71 height 7
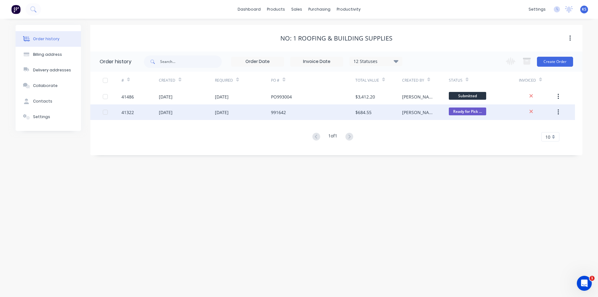
click at [248, 114] on div "[DATE]" at bounding box center [243, 112] width 56 height 16
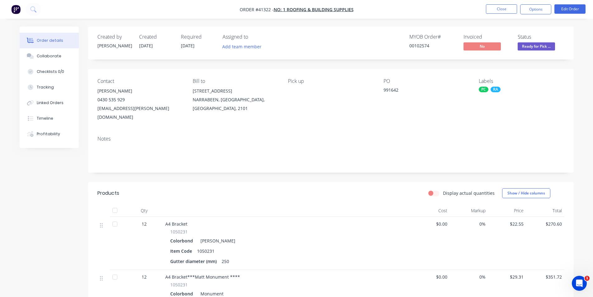
click at [333, 193] on header "Products Display actual quantities Show / Hide columns" at bounding box center [331, 193] width 486 height 22
click at [499, 8] on button "Close" at bounding box center [501, 8] width 31 height 9
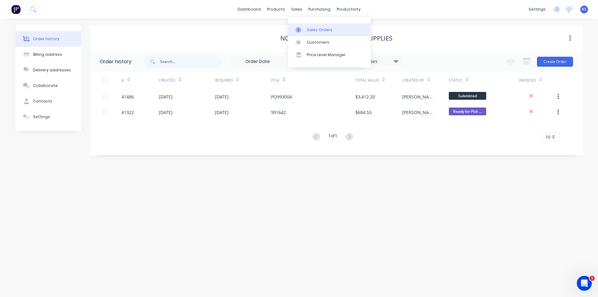
click at [314, 30] on div "Sales Orders" at bounding box center [320, 30] width 26 height 6
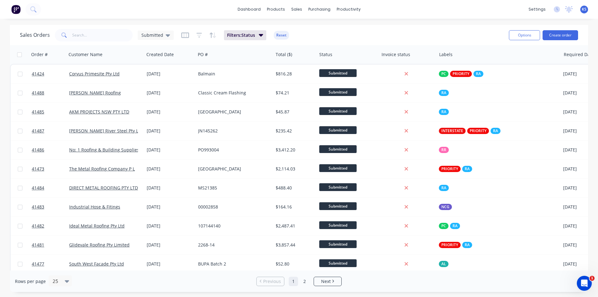
click at [281, 37] on button "Reset" at bounding box center [281, 35] width 15 height 9
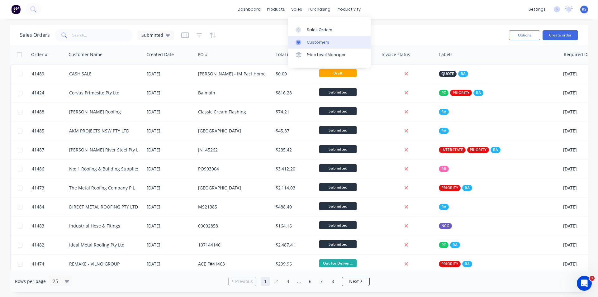
click at [324, 40] on div "Customers" at bounding box center [318, 43] width 22 height 6
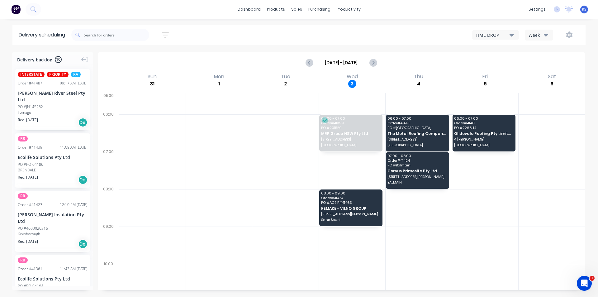
click at [533, 34] on div "Week" at bounding box center [537, 35] width 18 height 7
click at [550, 65] on div "Vehicle" at bounding box center [556, 64] width 62 height 12
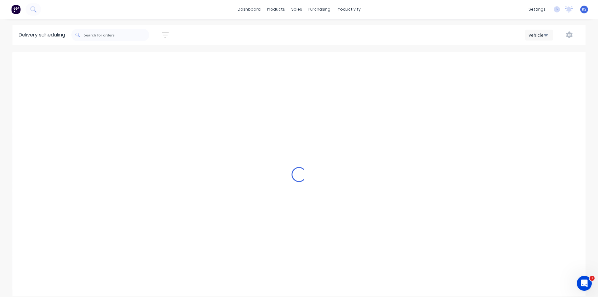
scroll to position [0, 0]
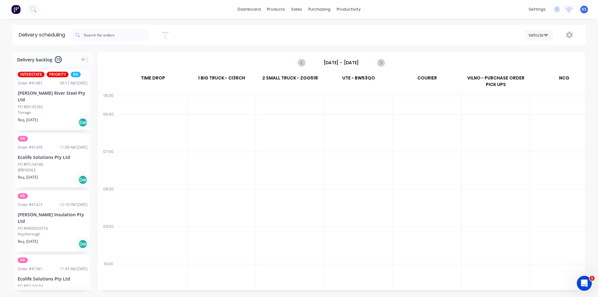
click at [351, 63] on input "Sunday - 31/08/25" at bounding box center [341, 62] width 62 height 9
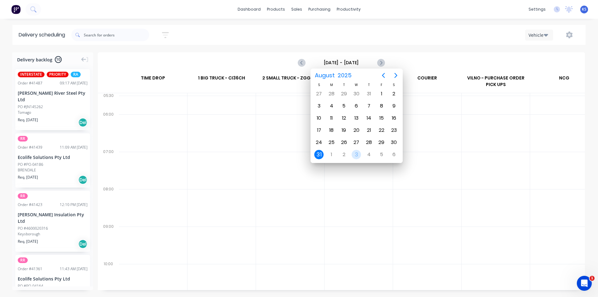
click at [358, 158] on div "3" at bounding box center [356, 154] width 9 height 9
type input "Wednesday - 03/09/25"
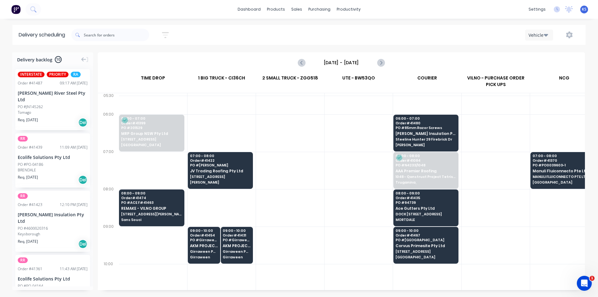
click at [415, 45] on div "Delivery scheduling Sort by Most recent Created date Required date Order number…" at bounding box center [299, 161] width 598 height 272
click at [305, 31] on link "Sales Orders" at bounding box center [329, 29] width 83 height 12
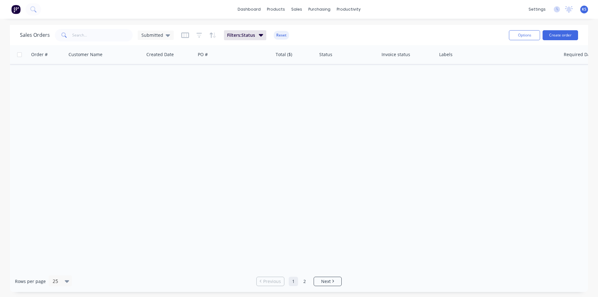
click at [427, 33] on div "Sales Orders Submitted Filters: Status Reset" at bounding box center [262, 34] width 484 height 15
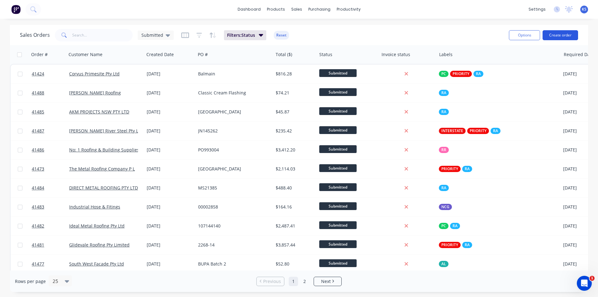
click at [555, 35] on button "Create order" at bounding box center [559, 35] width 35 height 10
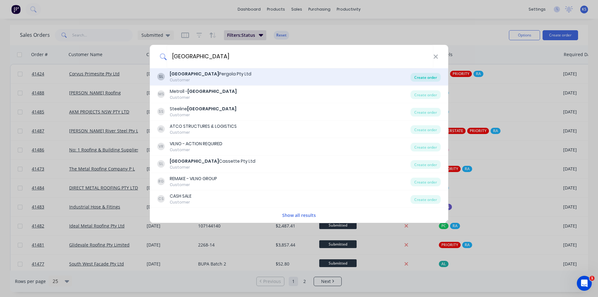
type input "sydney"
click at [421, 79] on div "Create order" at bounding box center [425, 77] width 30 height 9
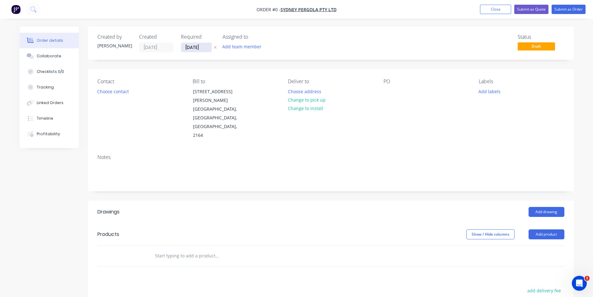
click at [196, 49] on input "03/09/25" at bounding box center [196, 47] width 31 height 9
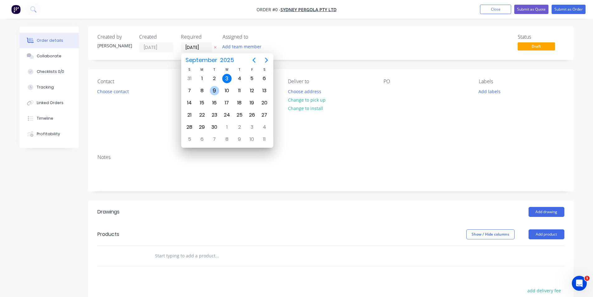
click at [214, 91] on div "9" at bounding box center [214, 90] width 9 height 9
type input "09/09/25"
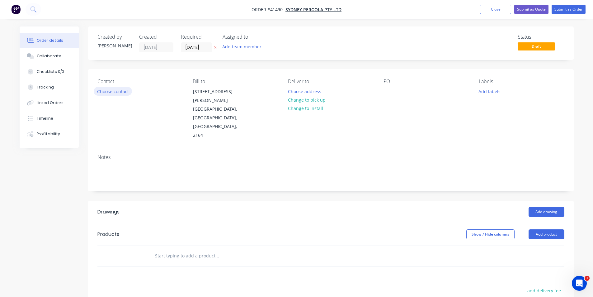
click at [107, 94] on button "Choose contact" at bounding box center [113, 91] width 38 height 8
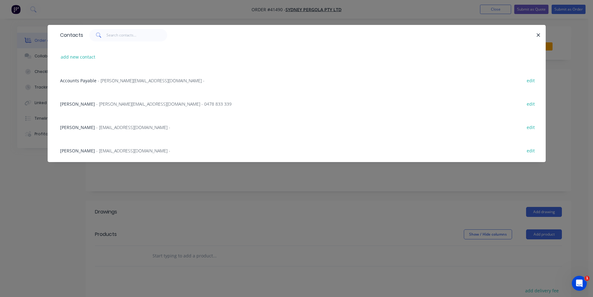
click at [77, 104] on span "Allan Nguyen" at bounding box center [77, 104] width 35 height 6
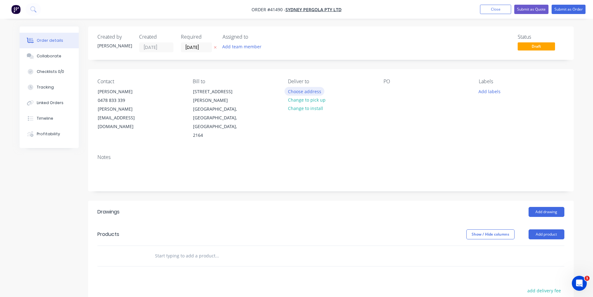
click at [304, 94] on button "Choose address" at bounding box center [305, 91] width 40 height 8
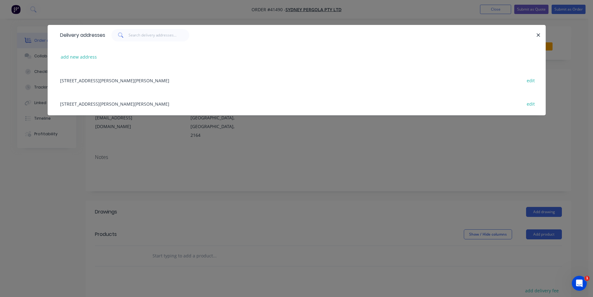
click at [108, 80] on div "5/132-136 Newton rd, WETHERILL PARK, New South Wales, Australia, 2164 edit" at bounding box center [296, 79] width 479 height 23
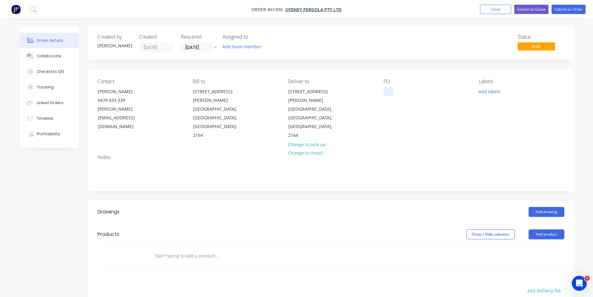
click at [390, 93] on div at bounding box center [389, 91] width 10 height 9
click at [195, 48] on input "09/09/25" at bounding box center [196, 47] width 31 height 9
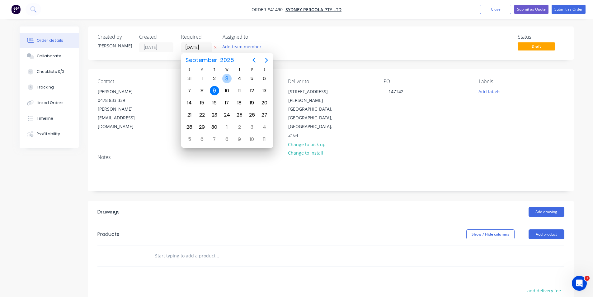
click at [229, 79] on div "3" at bounding box center [226, 78] width 9 height 9
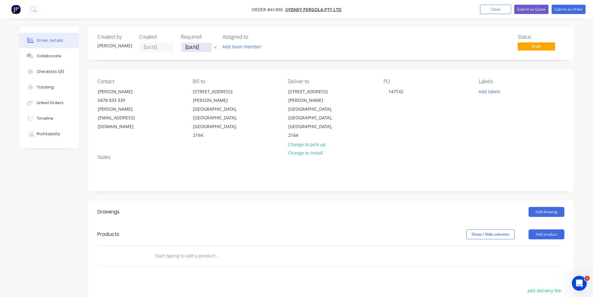
click at [198, 48] on input "03/09/25" at bounding box center [196, 47] width 31 height 9
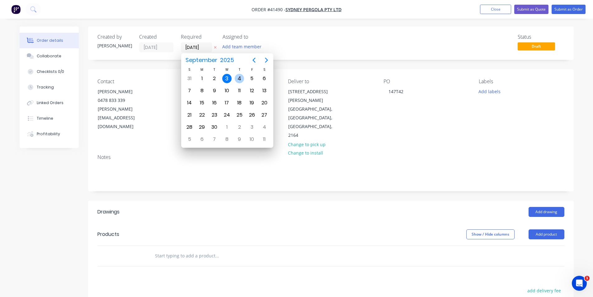
click at [242, 78] on div "4" at bounding box center [239, 78] width 9 height 9
type input "04/09/25"
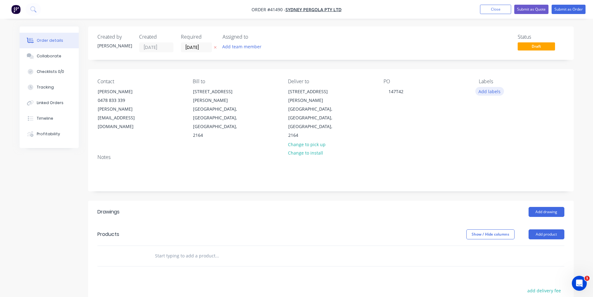
click at [491, 93] on button "Add labels" at bounding box center [489, 91] width 29 height 8
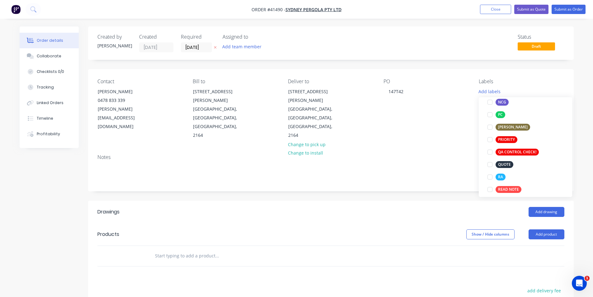
scroll to position [156, 0]
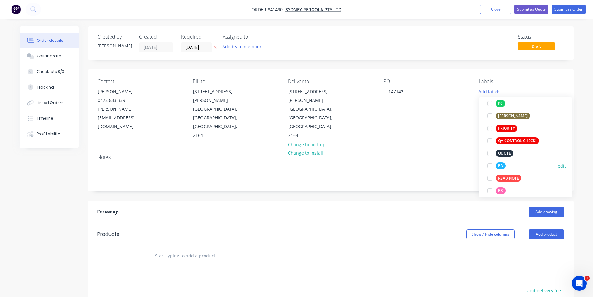
click at [491, 165] on div at bounding box center [490, 165] width 12 height 12
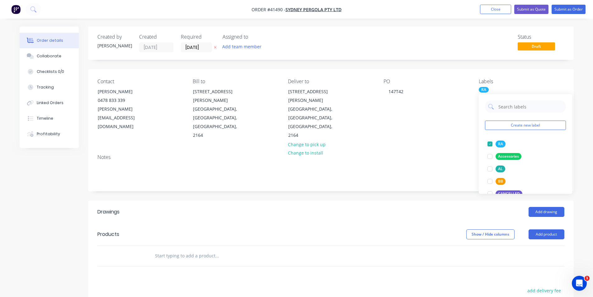
click at [421, 207] on div "Add drawing" at bounding box center [380, 212] width 368 height 10
click at [554, 207] on button "Add drawing" at bounding box center [547, 212] width 36 height 10
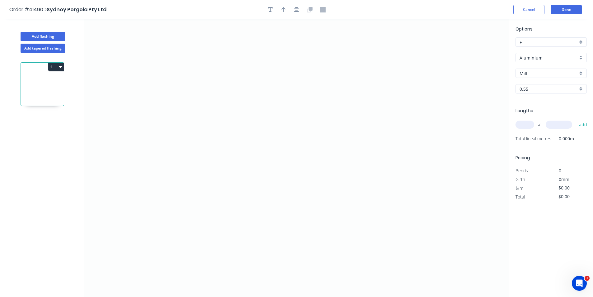
click at [549, 58] on input "Aluminium" at bounding box center [549, 57] width 58 height 7
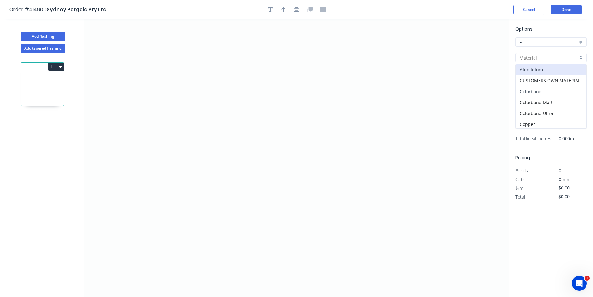
click at [535, 92] on div "Colorbond" at bounding box center [551, 91] width 71 height 11
type input "Colorbond"
type input "Basalt"
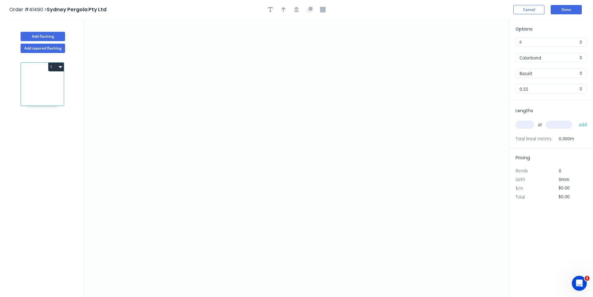
click at [541, 74] on input "Basalt" at bounding box center [549, 73] width 58 height 7
click at [544, 121] on div "Monument" at bounding box center [551, 122] width 71 height 11
type input "Monument"
click at [529, 125] on input "text" at bounding box center [525, 124] width 19 height 8
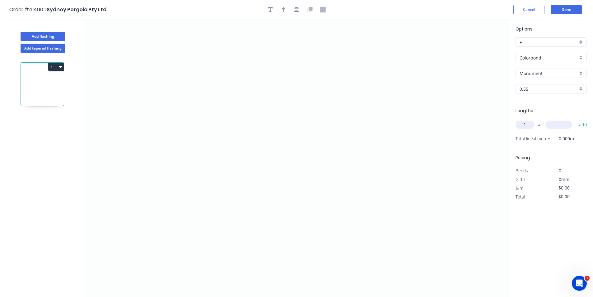
type input "1"
type input "7500"
click at [576, 119] on button "add" at bounding box center [583, 124] width 15 height 11
type input "2"
type input "4200"
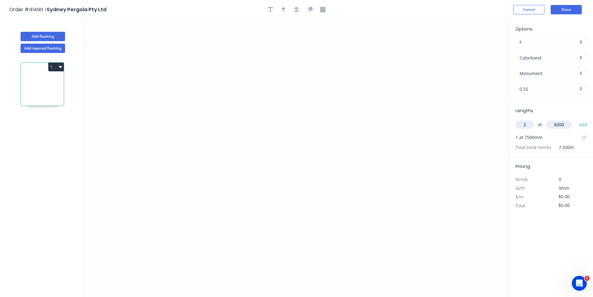
click at [576, 119] on button "add" at bounding box center [583, 124] width 15 height 11
click at [214, 127] on icon "0" at bounding box center [296, 157] width 425 height 277
click at [187, 127] on icon "0" at bounding box center [296, 157] width 425 height 277
click at [191, 208] on icon "0 ?" at bounding box center [296, 157] width 425 height 277
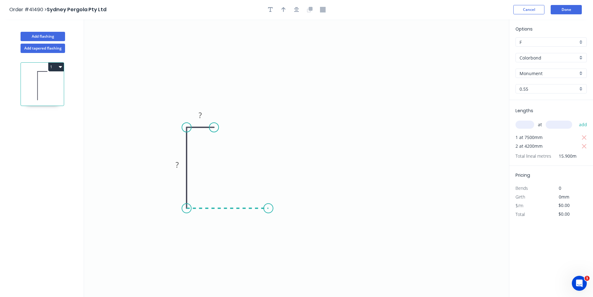
click at [273, 205] on icon "0 ? ?" at bounding box center [296, 157] width 425 height 277
click at [324, 140] on icon "0 ? ? ?" at bounding box center [296, 157] width 425 height 277
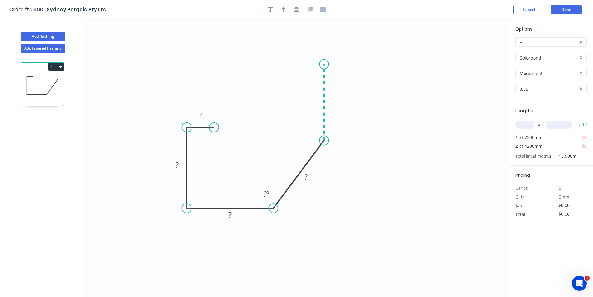
click at [326, 64] on icon "0 ? ? ? ? ? º" at bounding box center [296, 157] width 425 height 277
click at [302, 65] on icon "0 ? ? ? ? ? ? º ? º" at bounding box center [296, 157] width 425 height 277
click at [301, 77] on icon "0 ? ? ? ? ? ? ? º ? º" at bounding box center [296, 157] width 425 height 277
click at [301, 77] on circle at bounding box center [301, 76] width 9 height 9
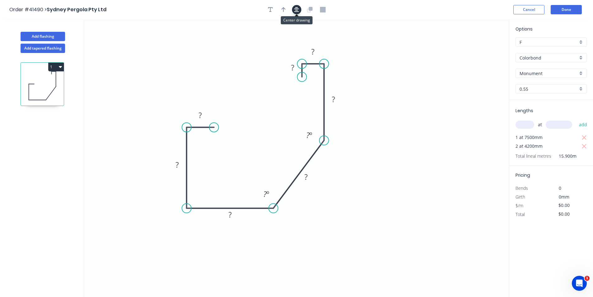
click at [295, 9] on icon "button" at bounding box center [296, 10] width 5 height 6
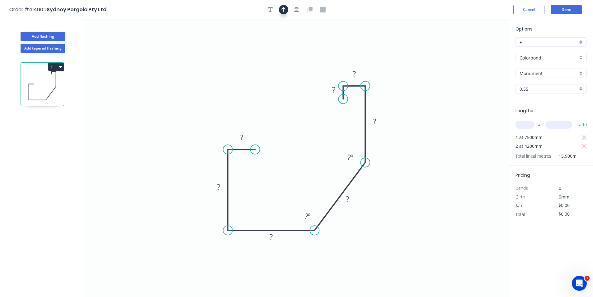
click at [286, 9] on button "button" at bounding box center [283, 9] width 9 height 9
drag, startPoint x: 479, startPoint y: 50, endPoint x: 406, endPoint y: 187, distance: 155.4
click at [411, 182] on icon at bounding box center [414, 172] width 6 height 20
click at [406, 187] on icon at bounding box center [406, 180] width 6 height 20
click at [405, 188] on icon at bounding box center [406, 180] width 6 height 20
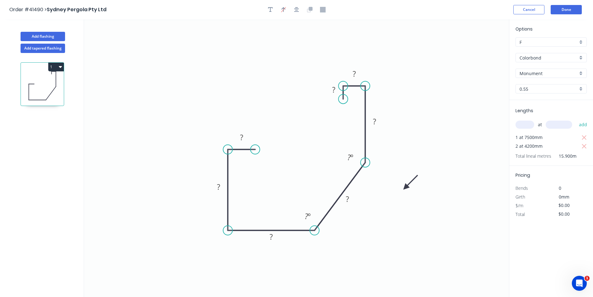
click at [405, 188] on icon at bounding box center [411, 182] width 18 height 18
click at [405, 188] on icon at bounding box center [413, 187] width 20 height 6
click at [247, 138] on rect at bounding box center [241, 137] width 12 height 9
type input "$11.58"
type input "$184.12"
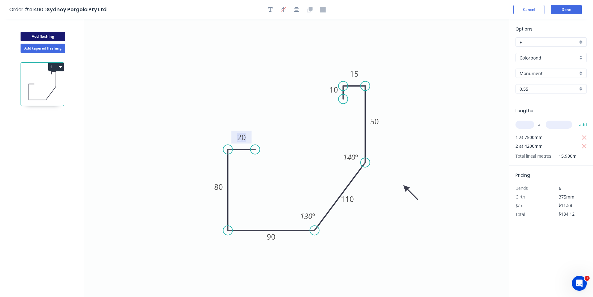
click at [37, 38] on button "Add flashing" at bounding box center [43, 36] width 45 height 9
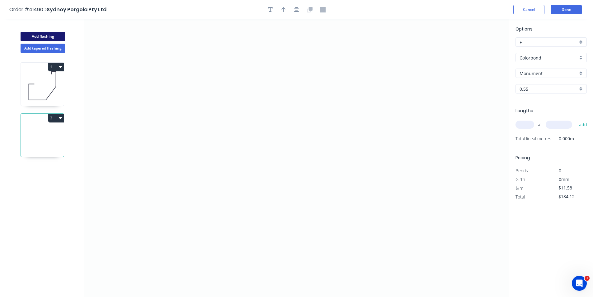
type input "$0.00"
click at [530, 74] on input "Monument" at bounding box center [549, 73] width 58 height 7
click at [544, 134] on div "Night Sky" at bounding box center [551, 133] width 71 height 11
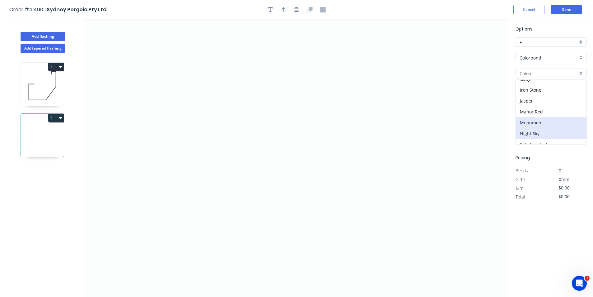
type input "Night Sky"
click at [526, 124] on input "text" at bounding box center [525, 124] width 19 height 8
type input "2"
type input "5500"
click at [576, 119] on button "add" at bounding box center [583, 124] width 15 height 11
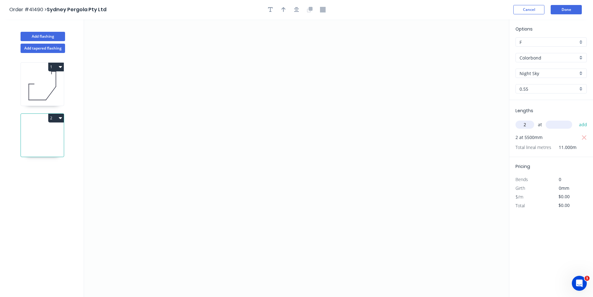
type input "2"
type input "6500"
click at [576, 119] on button "add" at bounding box center [583, 124] width 15 height 11
click at [231, 134] on icon "0" at bounding box center [296, 157] width 425 height 277
click at [205, 135] on icon "0" at bounding box center [296, 157] width 425 height 277
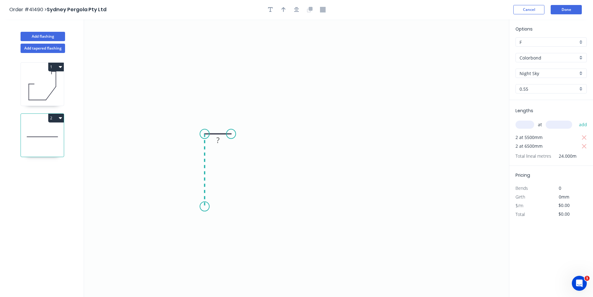
click at [203, 206] on icon "0 ?" at bounding box center [296, 157] width 425 height 277
click at [293, 208] on icon "0 ? ?" at bounding box center [296, 157] width 425 height 277
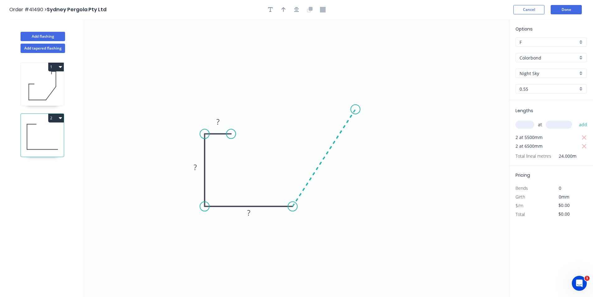
click at [356, 109] on icon "0 ? ? ?" at bounding box center [296, 157] width 425 height 277
click at [357, 53] on icon "0 ? ? ? ? ? º" at bounding box center [296, 157] width 425 height 277
click at [334, 54] on icon at bounding box center [344, 54] width 21 height 2
click at [334, 54] on circle at bounding box center [334, 54] width 9 height 9
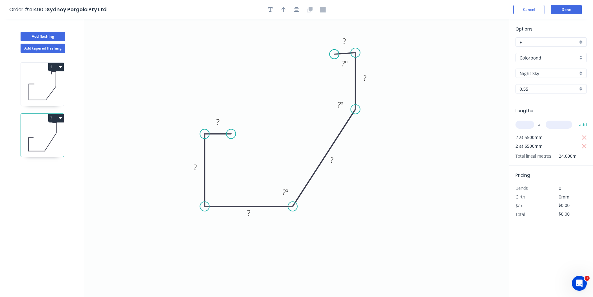
click at [334, 54] on circle at bounding box center [334, 54] width 9 height 9
click at [334, 52] on circle at bounding box center [334, 52] width 9 height 9
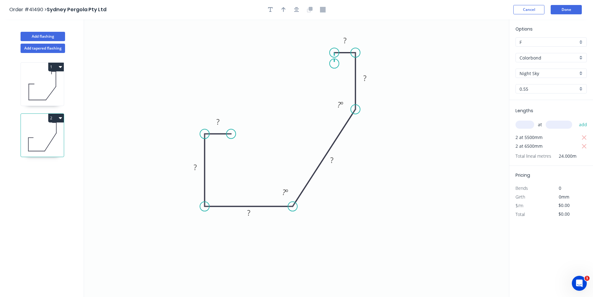
click at [334, 64] on icon "0 ? ? ? ? ? ? ? º ? º" at bounding box center [296, 157] width 425 height 277
click at [334, 64] on circle at bounding box center [334, 63] width 9 height 9
click at [295, 10] on icon "button" at bounding box center [296, 10] width 5 height 6
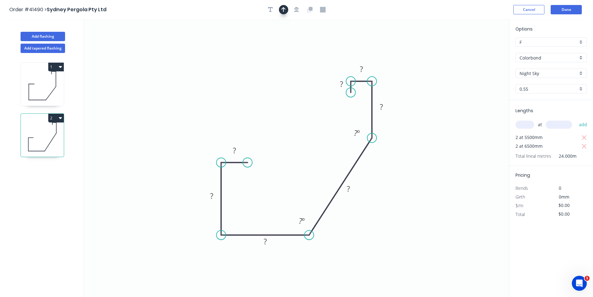
click at [284, 8] on icon "button" at bounding box center [283, 9] width 4 height 5
drag, startPoint x: 478, startPoint y: 49, endPoint x: 401, endPoint y: 185, distance: 156.3
click at [406, 178] on icon at bounding box center [409, 168] width 6 height 20
click at [401, 185] on icon at bounding box center [402, 178] width 6 height 20
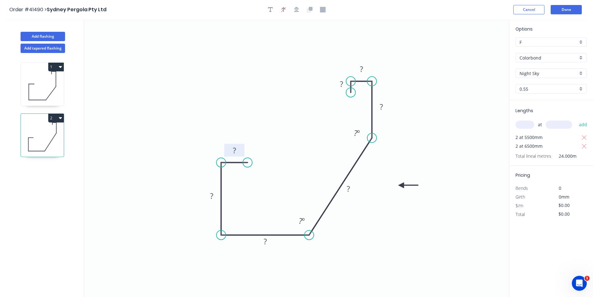
click at [235, 152] on tspan "?" at bounding box center [234, 150] width 3 height 10
type input "$11.58"
type input "$277.92"
click at [565, 6] on button "Done" at bounding box center [566, 9] width 31 height 9
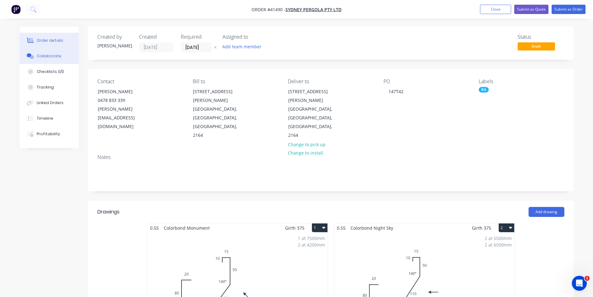
click at [70, 55] on button "Collaborate" at bounding box center [49, 56] width 59 height 16
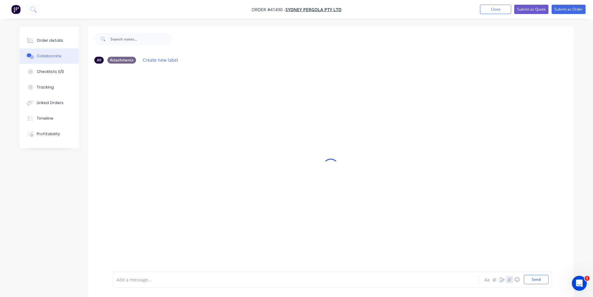
click at [511, 280] on icon "button" at bounding box center [510, 279] width 4 height 4
click at [529, 278] on button "Send" at bounding box center [536, 279] width 25 height 9
click at [53, 42] on div "Order details" at bounding box center [50, 41] width 26 height 6
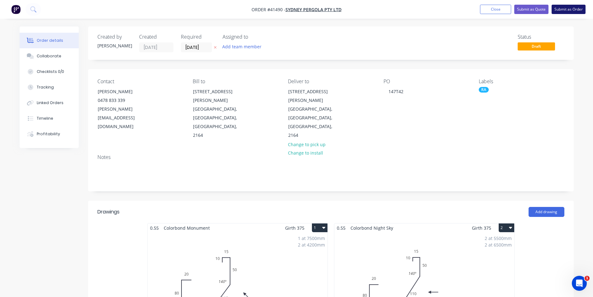
click at [561, 11] on button "Submit as Order" at bounding box center [569, 9] width 34 height 9
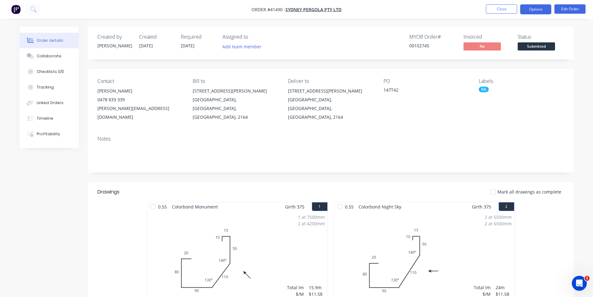
click at [540, 11] on button "Options" at bounding box center [535, 9] width 31 height 10
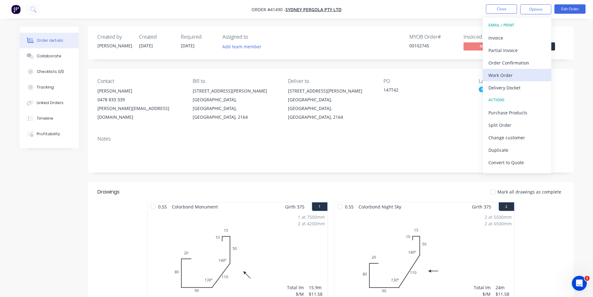
click at [508, 76] on div "Work Order" at bounding box center [517, 75] width 57 height 9
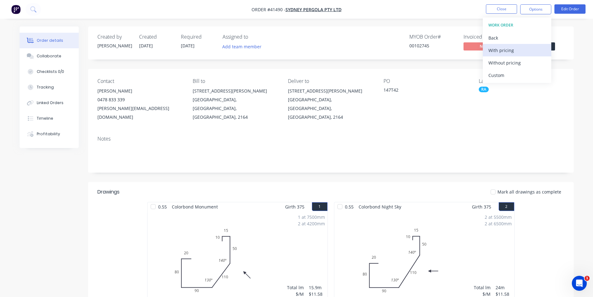
click at [520, 54] on div "With pricing" at bounding box center [517, 50] width 57 height 9
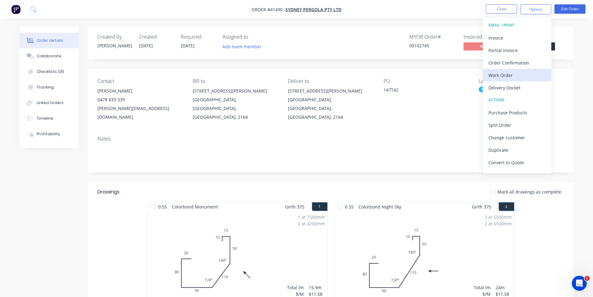
click at [506, 73] on div "Work Order" at bounding box center [517, 75] width 57 height 9
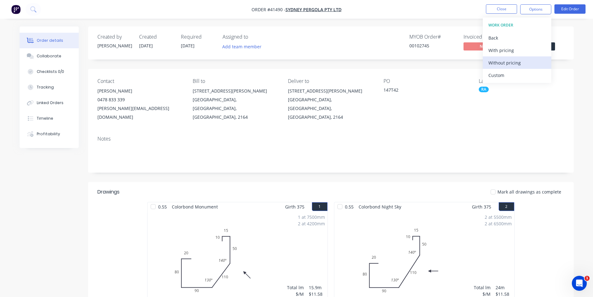
click at [508, 65] on div "Without pricing" at bounding box center [517, 62] width 57 height 9
click at [503, 61] on div "Order Confirmation" at bounding box center [517, 62] width 57 height 9
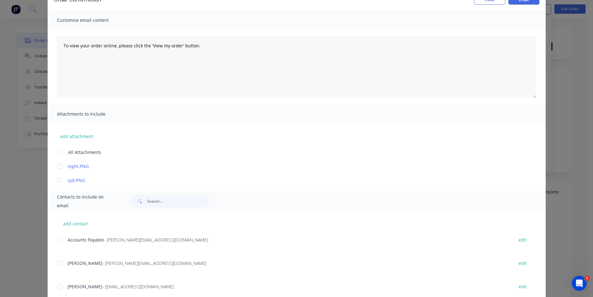
scroll to position [76, 0]
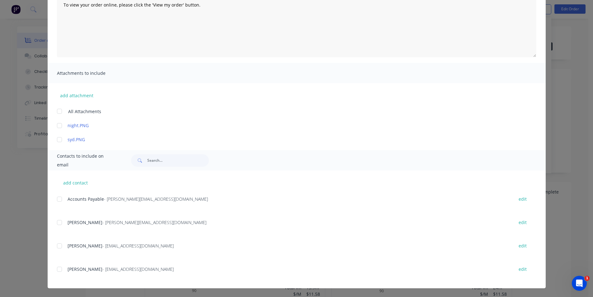
click at [58, 219] on div at bounding box center [59, 222] width 12 height 12
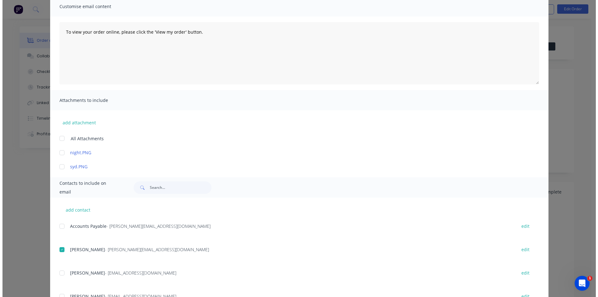
scroll to position [0, 0]
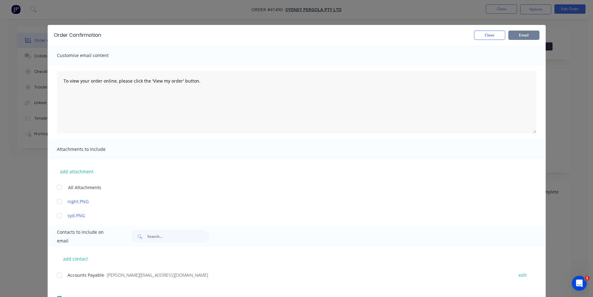
click at [514, 36] on button "Email" at bounding box center [523, 35] width 31 height 9
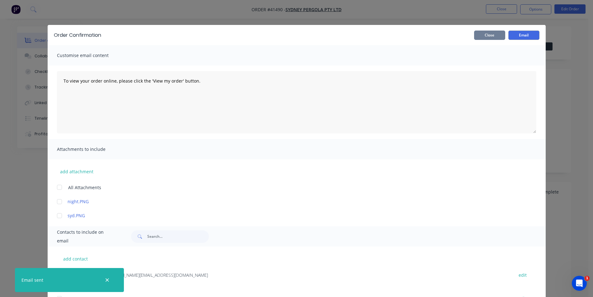
click at [489, 36] on button "Close" at bounding box center [489, 35] width 31 height 9
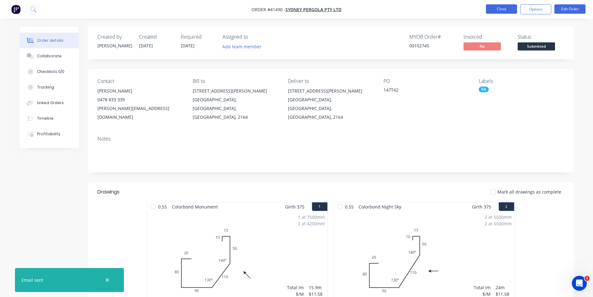
click at [503, 11] on button "Close" at bounding box center [501, 8] width 31 height 9
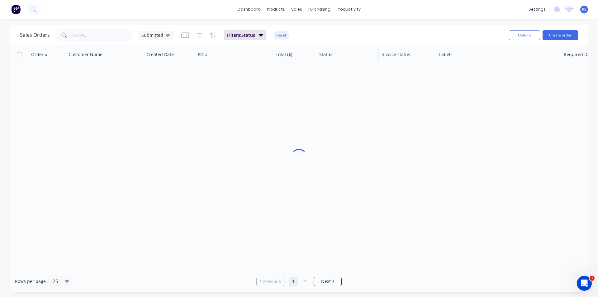
drag, startPoint x: 445, startPoint y: 30, endPoint x: 376, endPoint y: 45, distance: 70.5
click at [446, 30] on div "Sales Orders Submitted Filters: Status Reset" at bounding box center [262, 34] width 484 height 15
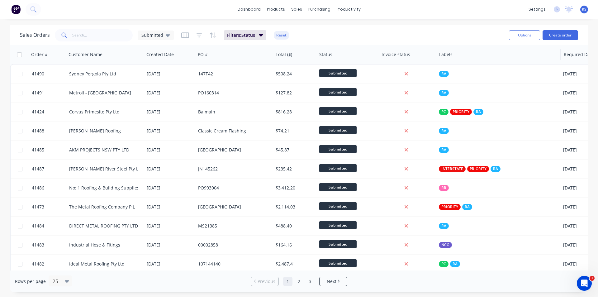
drag, startPoint x: 282, startPoint y: 34, endPoint x: 454, endPoint y: 63, distance: 174.7
click at [282, 34] on button "Reset" at bounding box center [281, 35] width 15 height 9
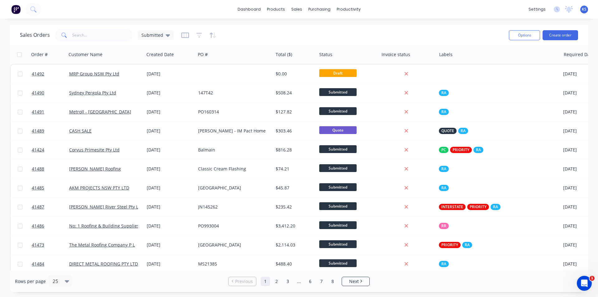
click at [265, 30] on div "Sales Orders Submitted" at bounding box center [262, 34] width 484 height 15
click at [95, 33] on input "text" at bounding box center [102, 35] width 61 height 12
click at [254, 47] on div "PO #" at bounding box center [234, 54] width 78 height 19
click at [263, 36] on div "Sales Orders Submitted" at bounding box center [262, 34] width 484 height 15
click at [343, 36] on div "Sales Orders Submitted" at bounding box center [262, 34] width 484 height 15
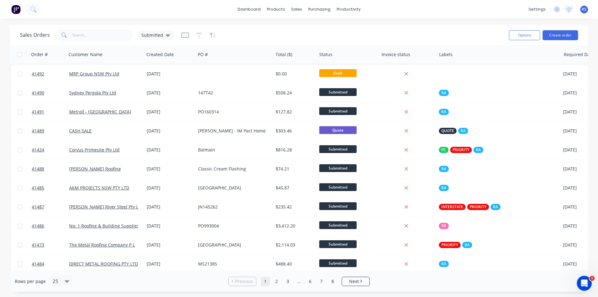
click at [430, 30] on div "Sales Orders Submitted" at bounding box center [262, 34] width 484 height 15
click at [271, 35] on div "Sales Orders Submitted" at bounding box center [262, 34] width 484 height 15
click at [290, 34] on div "Sales Orders Submitted" at bounding box center [262, 34] width 484 height 15
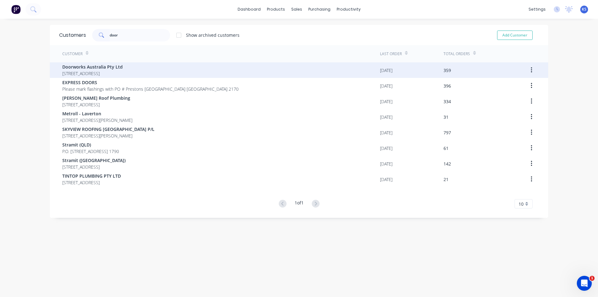
type input "door"
click at [108, 70] on span "32 Regent St MOOREBANK New South Wales Australia 2170" at bounding box center [92, 73] width 60 height 7
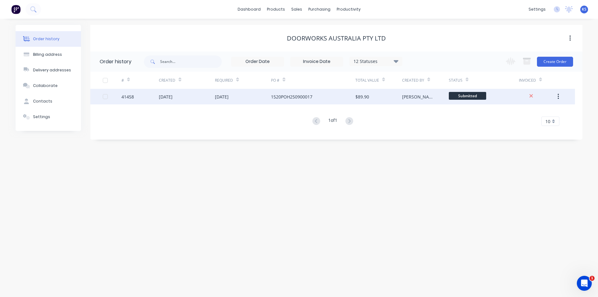
click at [206, 94] on div "[DATE]" at bounding box center [187, 97] width 56 height 16
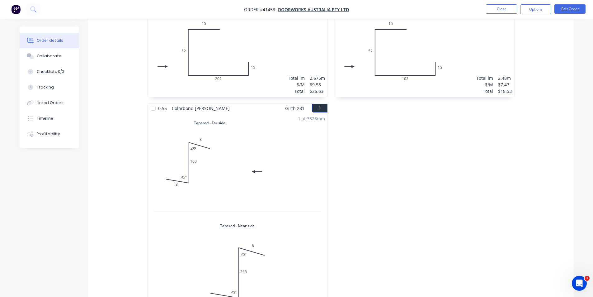
scroll to position [93, 0]
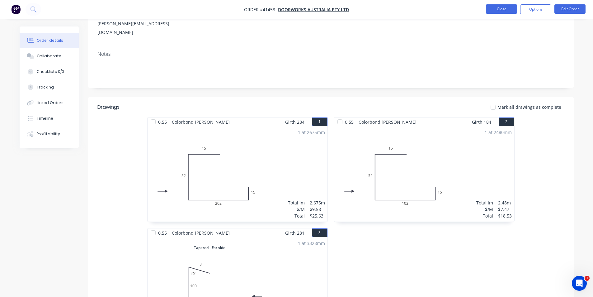
click at [500, 8] on button "Close" at bounding box center [501, 8] width 31 height 9
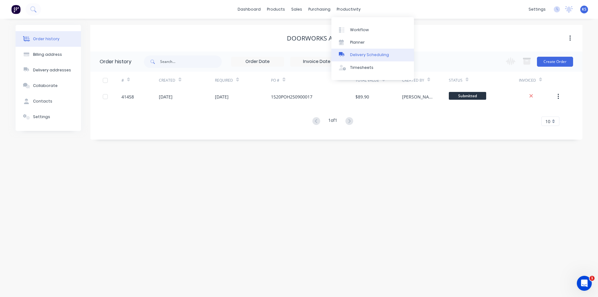
click at [364, 54] on div "Delivery Scheduling" at bounding box center [369, 55] width 39 height 6
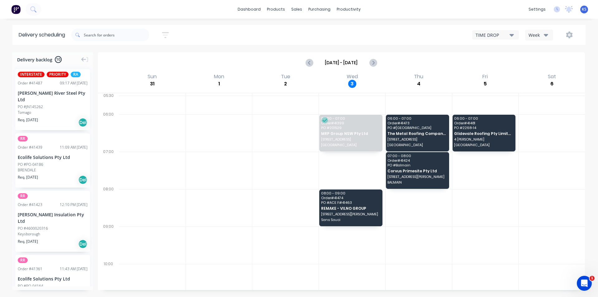
click at [538, 36] on div "Week" at bounding box center [537, 35] width 18 height 7
click at [547, 66] on div "Vehicle" at bounding box center [556, 64] width 62 height 12
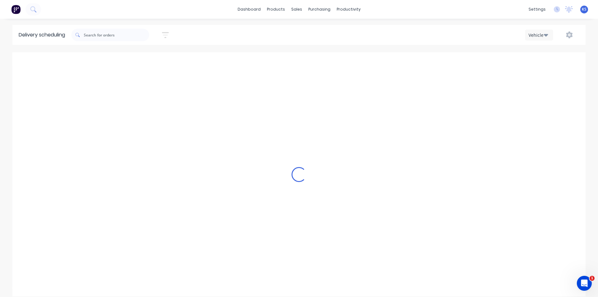
scroll to position [0, 0]
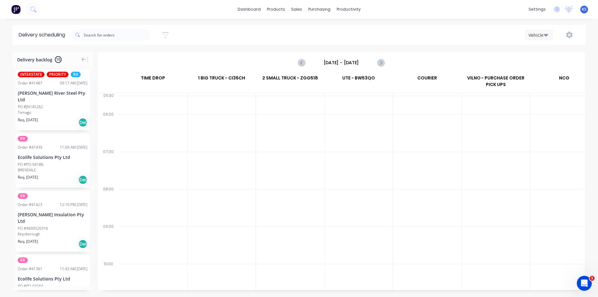
click at [351, 65] on input "Sunday - 31/08/25" at bounding box center [341, 62] width 62 height 9
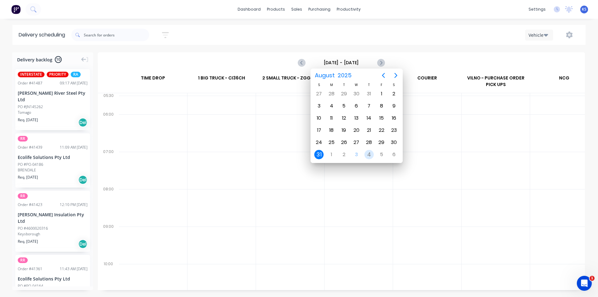
click at [367, 155] on div "4" at bounding box center [368, 154] width 9 height 9
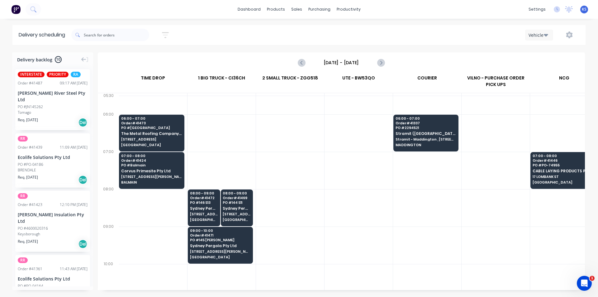
click at [262, 36] on div "Sort by Most recent Created date Required date Order number Customer name Most …" at bounding box center [328, 34] width 514 height 17
click at [260, 40] on div "Sort by Most recent Created date Required date Order number Customer name Most …" at bounding box center [328, 34] width 514 height 17
click at [438, 21] on div "dashboard products sales purchasing productivity dashboard products Product Cat…" at bounding box center [299, 148] width 598 height 297
click at [480, 58] on div "Thursday - 04/09/25" at bounding box center [341, 62] width 486 height 19
click at [259, 43] on div "Sort by Most recent Created date Required date Order number Customer name Most …" at bounding box center [328, 34] width 514 height 17
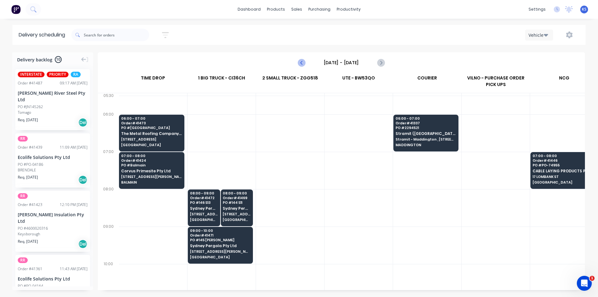
click at [303, 62] on icon "Previous page" at bounding box center [301, 62] width 7 height 7
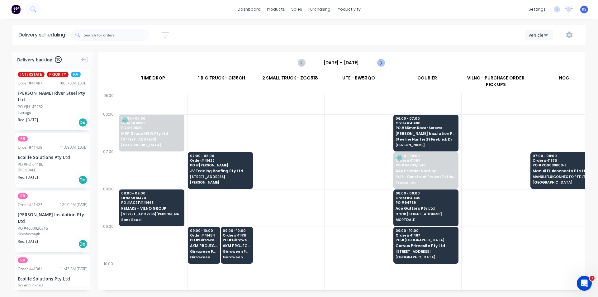
click at [381, 62] on icon "Next page" at bounding box center [380, 62] width 3 height 5
type input "Thursday - 04/09/25"
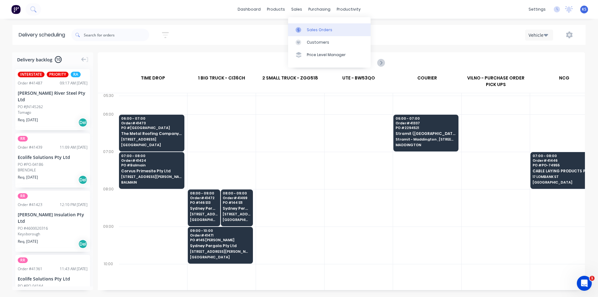
click at [306, 27] on link "Sales Orders" at bounding box center [329, 29] width 83 height 12
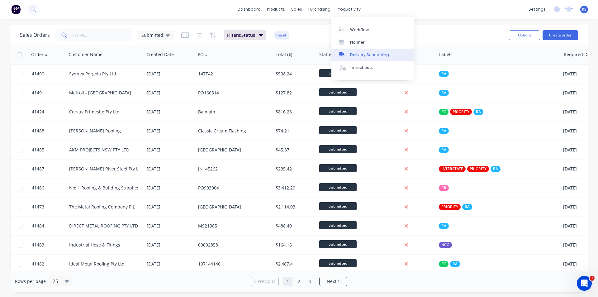
click at [373, 57] on div "Delivery Scheduling" at bounding box center [369, 55] width 39 height 6
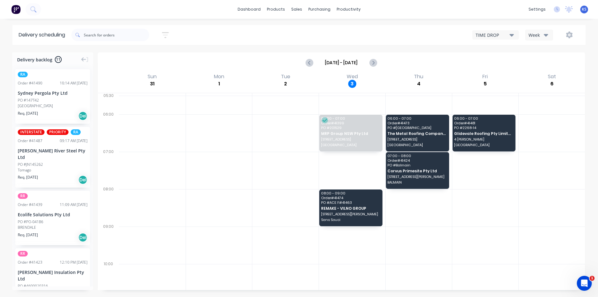
click at [534, 38] on button "Week" at bounding box center [539, 35] width 28 height 11
click at [544, 66] on div "Vehicle" at bounding box center [556, 64] width 62 height 12
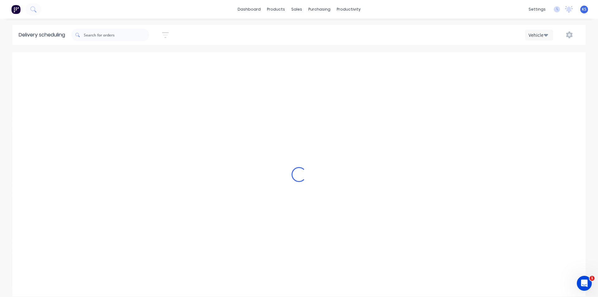
scroll to position [0, 0]
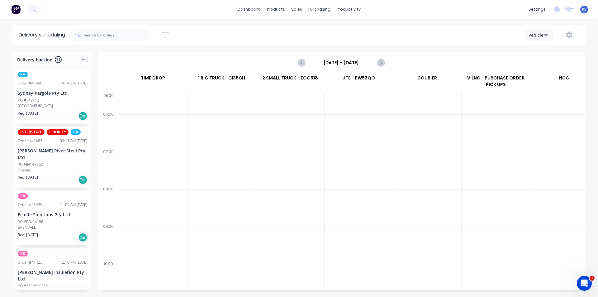
click at [356, 62] on input "Sunday - 31/08/25" at bounding box center [341, 62] width 62 height 9
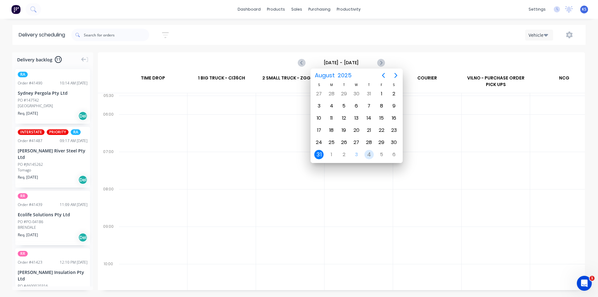
click at [366, 155] on div "4" at bounding box center [368, 154] width 9 height 9
type input "Thursday - 04/09/25"
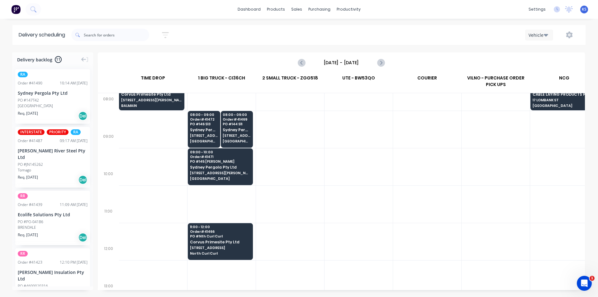
scroll to position [93, 0]
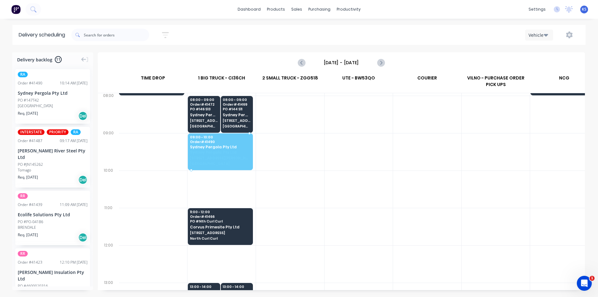
drag, startPoint x: 51, startPoint y: 102, endPoint x: 214, endPoint y: 143, distance: 168.2
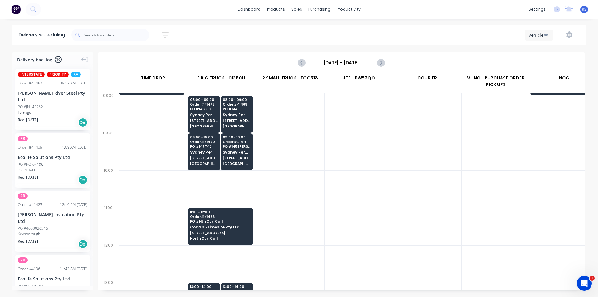
click at [231, 33] on div "Sort by Most recent Created date Required date Order number Customer name Most …" at bounding box center [328, 34] width 514 height 17
click at [252, 31] on div "Sort by Most recent Created date Required date Order number Customer name Most …" at bounding box center [328, 34] width 514 height 17
click at [309, 27] on div "Sales Orders" at bounding box center [320, 30] width 26 height 6
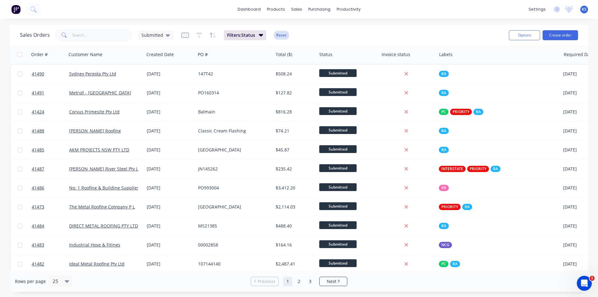
click at [280, 38] on button "Reset" at bounding box center [281, 35] width 15 height 9
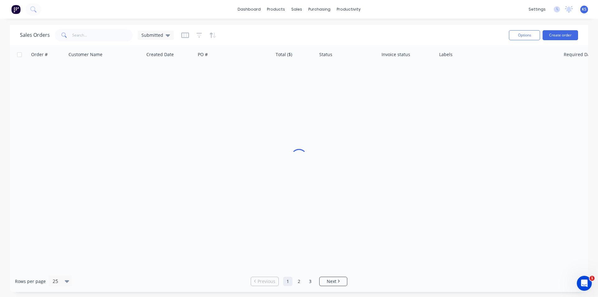
click at [324, 29] on div "Sales Orders Submitted" at bounding box center [262, 34] width 484 height 15
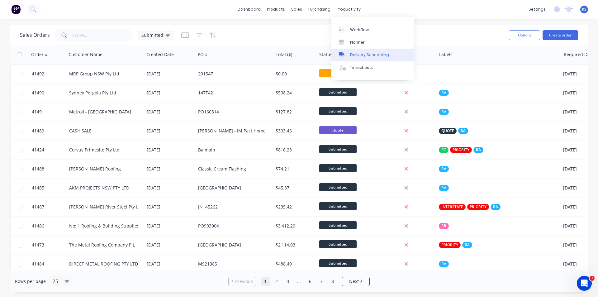
click at [374, 59] on link "Delivery Scheduling" at bounding box center [372, 55] width 83 height 12
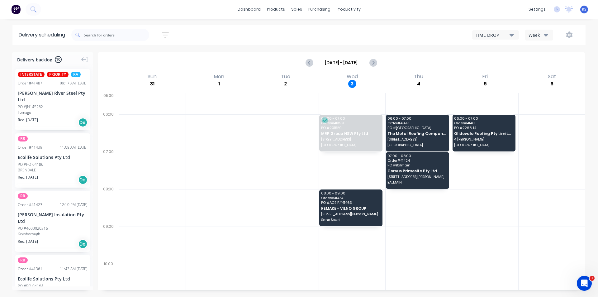
click at [201, 34] on div "Sort by Most recent Created date Required date Order number Customer name Most …" at bounding box center [328, 34] width 514 height 17
click at [267, 35] on div "Sort by Most recent Created date Required date Order number Customer name Most …" at bounding box center [328, 34] width 514 height 17
click at [360, 36] on div "TIME DROP Week" at bounding box center [450, 34] width 257 height 11
click at [320, 45] on link "Customers" at bounding box center [329, 42] width 83 height 12
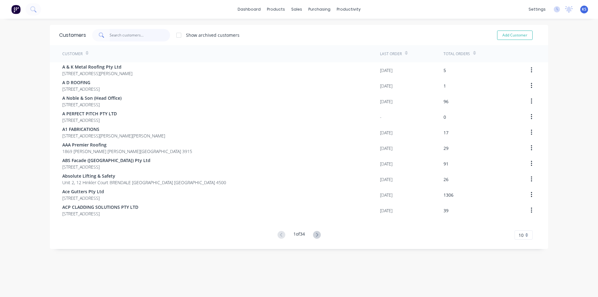
click at [136, 35] on input "text" at bounding box center [140, 35] width 61 height 12
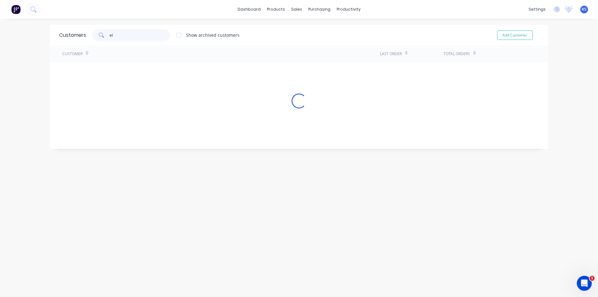
type input "e"
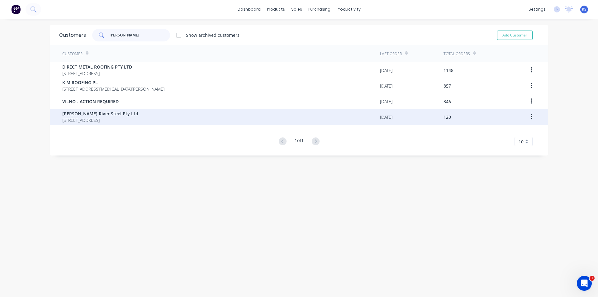
type input "[PERSON_NAME]"
click at [95, 117] on span "25 Old Punt Rd Tomago New South Wales Australia 2322" at bounding box center [100, 120] width 76 height 7
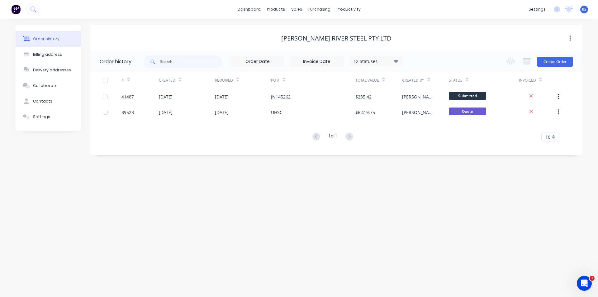
click at [419, 38] on div "[PERSON_NAME] River Steel Pty Ltd" at bounding box center [336, 38] width 492 height 7
click at [271, 139] on div "1 of 1 10 5 10 15 20 25 30 35" at bounding box center [332, 136] width 484 height 9
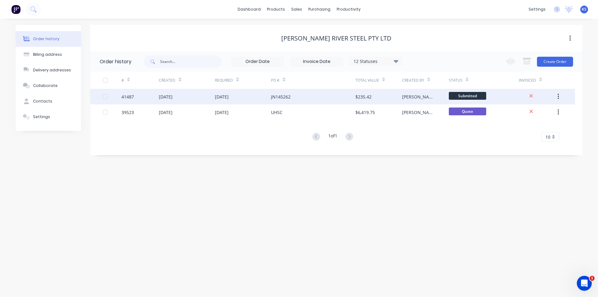
click at [265, 96] on div "[DATE]" at bounding box center [243, 97] width 56 height 16
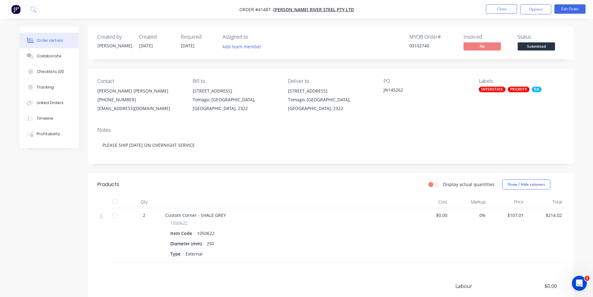
click at [367, 8] on nav "Order #41487 - Williams River Steel Pty Ltd Close Options Edit Order" at bounding box center [296, 9] width 593 height 19
click at [54, 57] on div "Collaborate" at bounding box center [49, 56] width 25 height 6
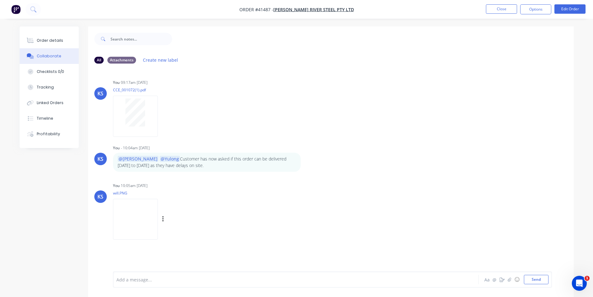
click at [137, 207] on img at bounding box center [135, 219] width 45 height 41
click at [47, 39] on div "Order details" at bounding box center [50, 41] width 26 height 6
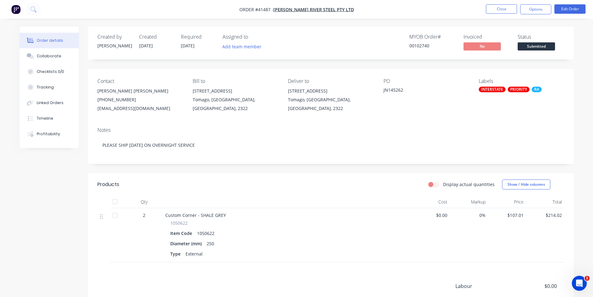
click at [311, 64] on div "Created by Kendall Created 03/09/25 Required 03/09/25 Assigned to Add team memb…" at bounding box center [331, 194] width 486 height 337
click at [358, 32] on div "Created by Kendall Created 03/09/25 Required 03/09/25 Assigned to Add team memb…" at bounding box center [331, 42] width 486 height 33
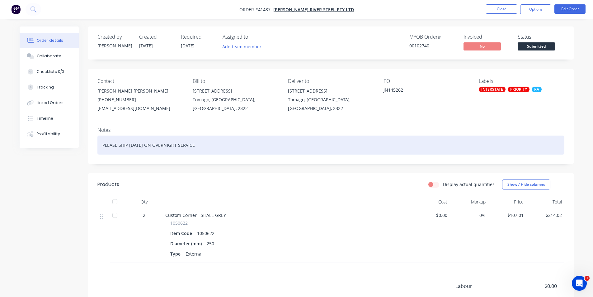
click at [209, 142] on div "PLEASE SHIP TODAY ON OVERNIGHT SERVICE" at bounding box center [330, 144] width 467 height 19
drag, startPoint x: 198, startPoint y: 143, endPoint x: 55, endPoint y: 139, distance: 143.0
click at [55, 139] on div "Order details Collaborate Checklists 0/0 Tracking Linked Orders Timeline Profit…" at bounding box center [296, 199] width 567 height 347
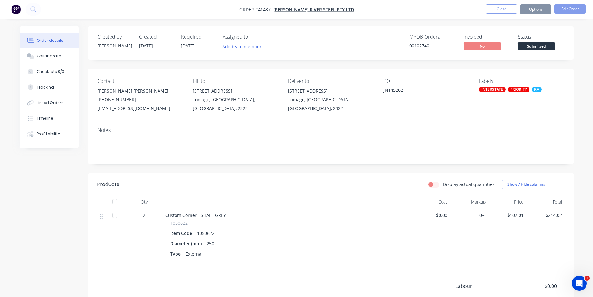
click at [221, 174] on header "Products Display actual quantities Show / Hide columns" at bounding box center [331, 184] width 486 height 22
click at [349, 8] on nav "Order #41487 - Williams River Steel Pty Ltd Close Options Edit Order" at bounding box center [296, 9] width 593 height 19
click at [501, 7] on button "Close" at bounding box center [501, 8] width 31 height 9
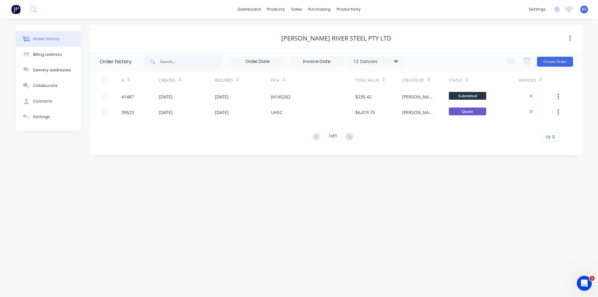
click at [442, 39] on div "[PERSON_NAME] River Steel Pty Ltd" at bounding box center [336, 38] width 492 height 7
click at [423, 35] on div "[PERSON_NAME] River Steel Pty Ltd" at bounding box center [336, 38] width 492 height 7
click at [407, 39] on div "[PERSON_NAME] River Steel Pty Ltd" at bounding box center [336, 38] width 492 height 7
click at [311, 42] on div "Customers" at bounding box center [318, 43] width 22 height 6
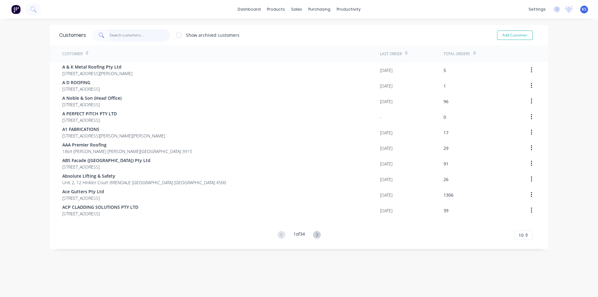
click at [131, 29] on input "text" at bounding box center [140, 35] width 61 height 12
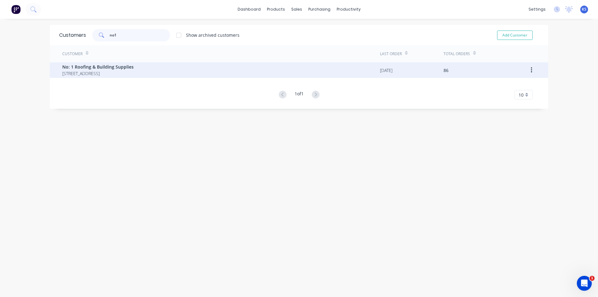
type input "no1"
click at [134, 73] on span "[STREET_ADDRESS]" at bounding box center [97, 73] width 71 height 7
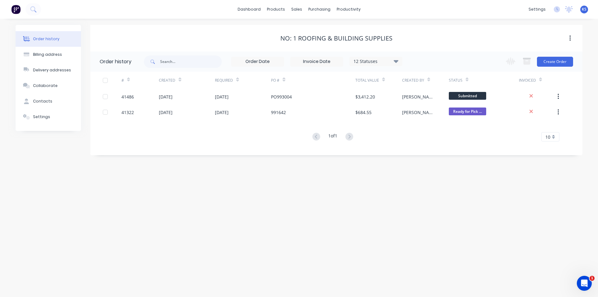
click at [204, 37] on div "No: 1 Roofing & Building Supplies" at bounding box center [336, 38] width 492 height 7
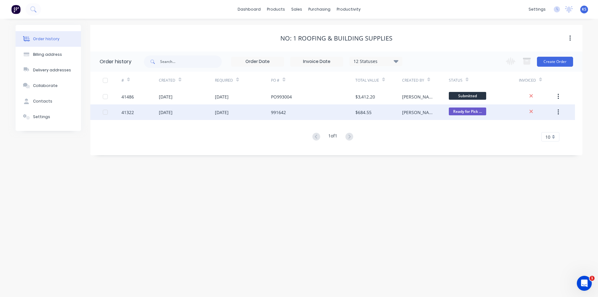
click at [209, 118] on div "26 Aug 2025" at bounding box center [187, 112] width 56 height 16
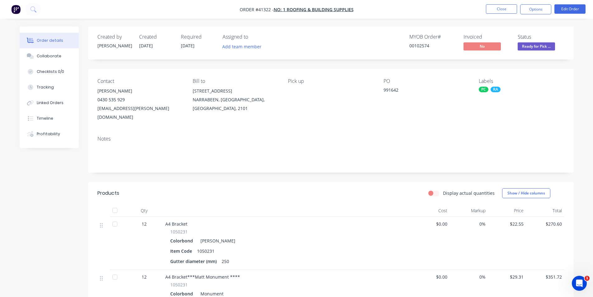
click at [286, 188] on div "Display actual quantities Show / Hide columns" at bounding box center [380, 193] width 368 height 10
click at [499, 7] on button "Close" at bounding box center [501, 8] width 31 height 9
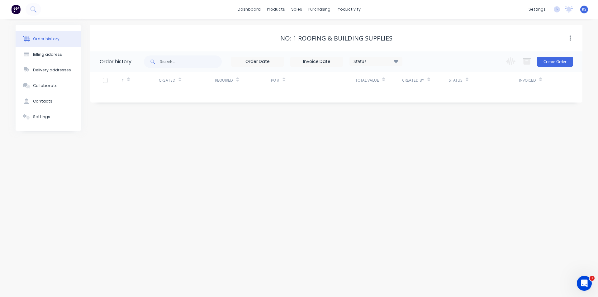
click at [409, 8] on div "dashboard products sales purchasing productivity dashboard products Product Cat…" at bounding box center [299, 9] width 598 height 19
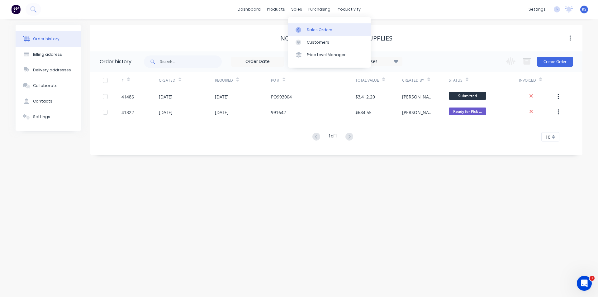
click at [323, 29] on div "Sales Orders" at bounding box center [320, 30] width 26 height 6
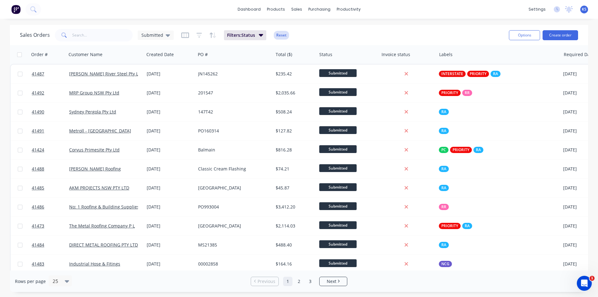
click at [279, 34] on button "Reset" at bounding box center [281, 35] width 15 height 9
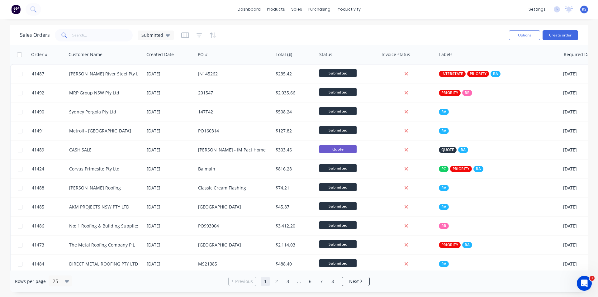
click at [347, 31] on div "Sales Orders Submitted" at bounding box center [262, 34] width 484 height 15
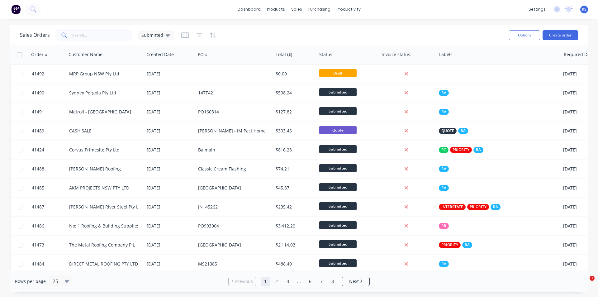
click at [294, 35] on div "Sales Orders Submitted" at bounding box center [262, 34] width 484 height 15
click at [563, 34] on button "Create order" at bounding box center [559, 35] width 35 height 10
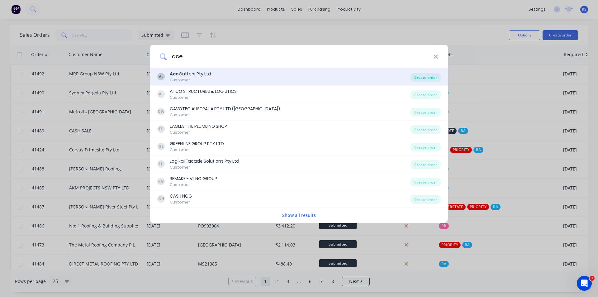
type input "ace"
click at [415, 76] on div "Create order" at bounding box center [425, 77] width 30 height 9
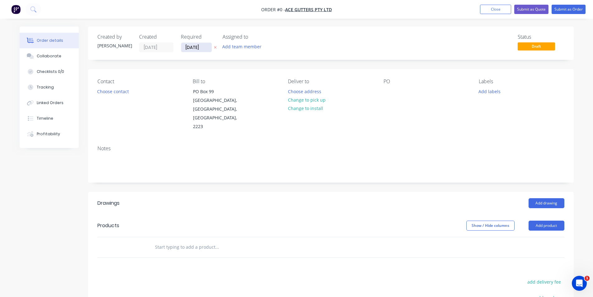
click at [195, 47] on input "[DATE]" at bounding box center [196, 47] width 31 height 9
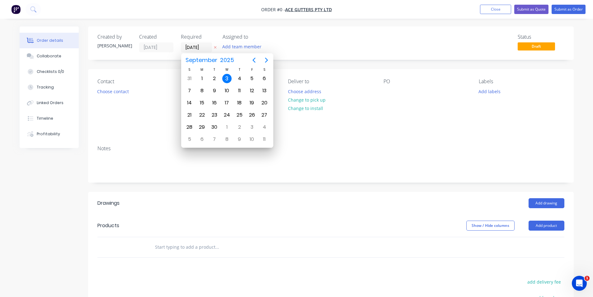
click at [229, 79] on div "3" at bounding box center [226, 78] width 9 height 9
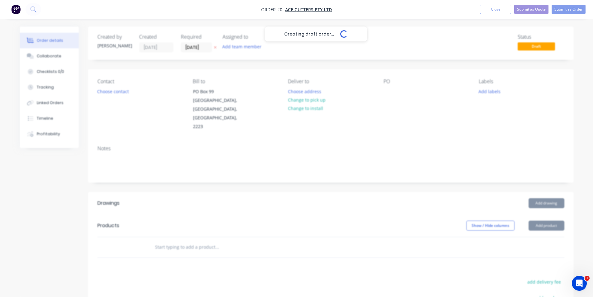
click at [115, 92] on button "Choose contact" at bounding box center [113, 91] width 38 height 8
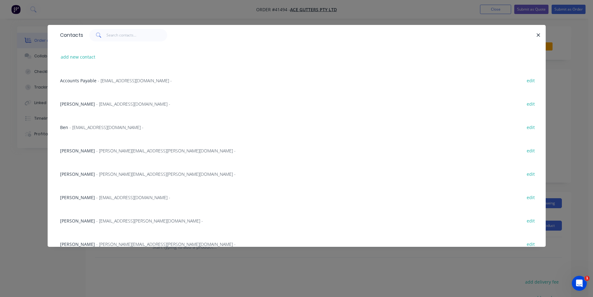
click at [98, 130] on div "Ben - ben.delicata@acegutters.com.au -" at bounding box center [101, 127] width 83 height 7
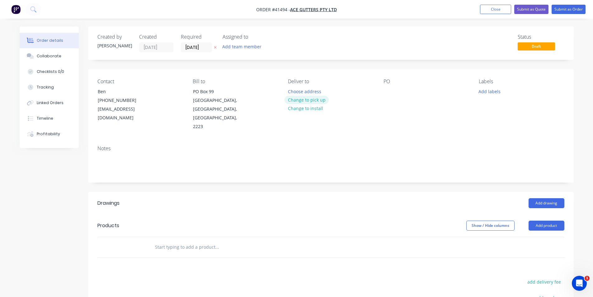
click at [300, 101] on button "Change to pick up" at bounding box center [307, 100] width 44 height 8
click at [393, 91] on div at bounding box center [389, 91] width 10 height 9
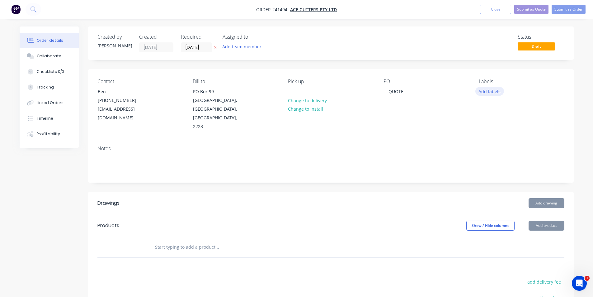
click at [487, 92] on button "Add labels" at bounding box center [489, 91] width 29 height 8
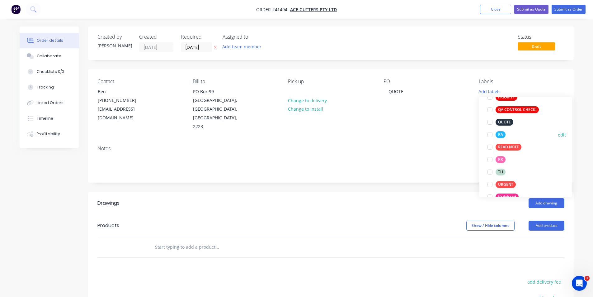
click at [490, 133] on div at bounding box center [490, 134] width 12 height 12
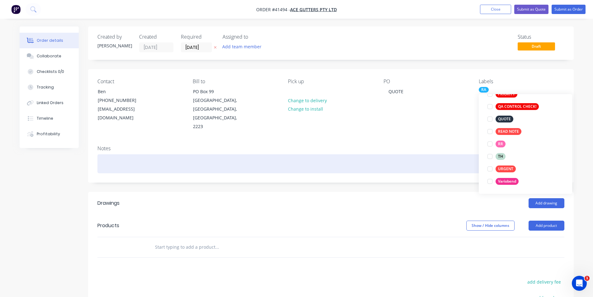
drag, startPoint x: 491, startPoint y: 119, endPoint x: 470, endPoint y: 150, distance: 37.0
click at [491, 119] on div at bounding box center [490, 119] width 12 height 12
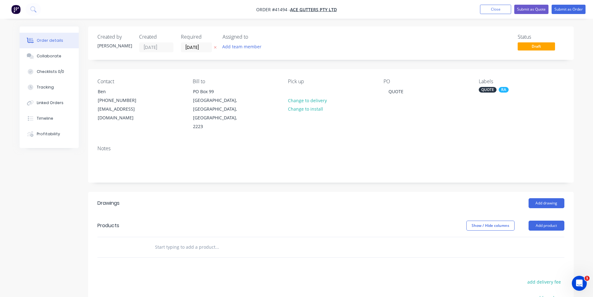
click at [456, 160] on div "Notes" at bounding box center [331, 161] width 486 height 42
click at [541, 220] on button "Add product" at bounding box center [547, 225] width 36 height 10
click at [538, 237] on div "Product catalogue" at bounding box center [535, 241] width 48 height 9
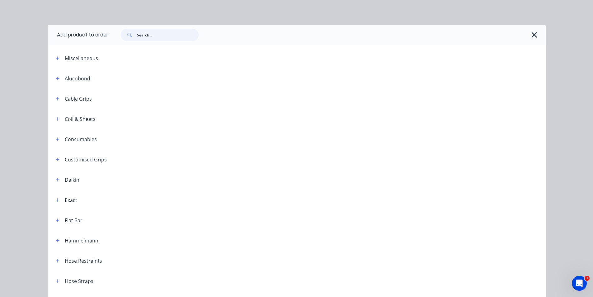
click at [144, 33] on input "text" at bounding box center [168, 35] width 62 height 12
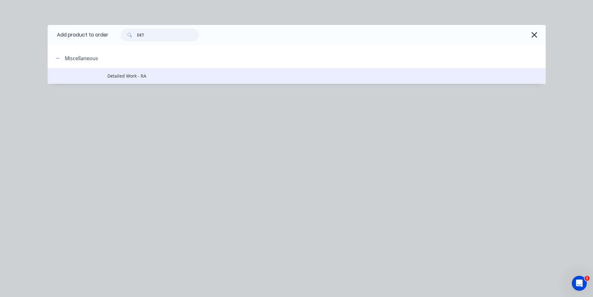
type input "DET"
click at [162, 78] on span "Detailed Work - RA" at bounding box center [282, 76] width 351 height 7
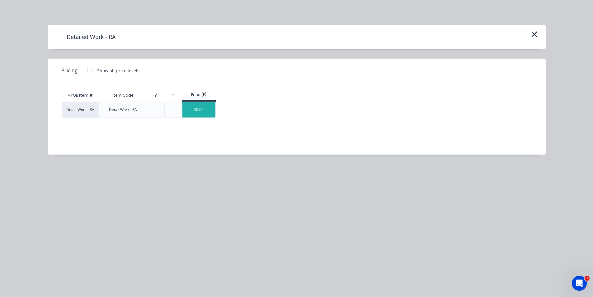
click at [201, 105] on div "$0.00" at bounding box center [198, 110] width 33 height 16
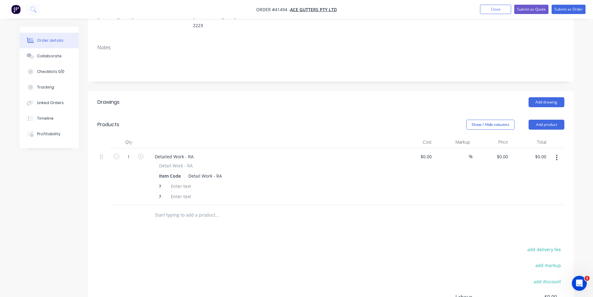
scroll to position [125, 0]
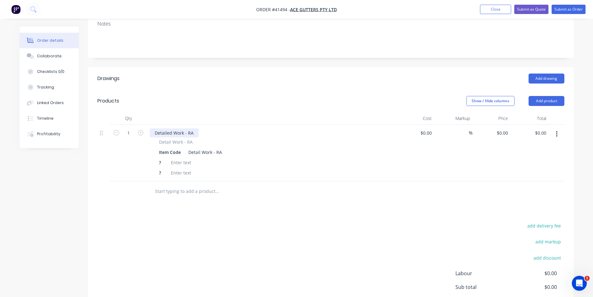
click at [179, 128] on div "Detailed Work - RA" at bounding box center [174, 132] width 49 height 9
click at [168, 148] on div "Item Code" at bounding box center [170, 152] width 27 height 9
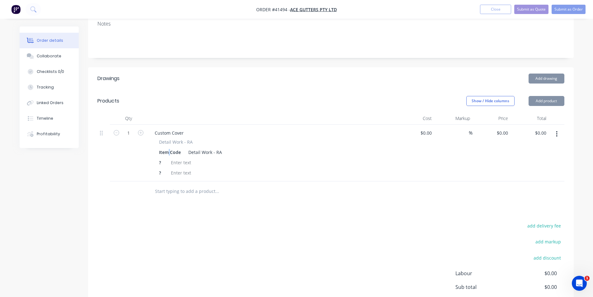
click at [168, 148] on div "Item Code" at bounding box center [170, 152] width 27 height 9
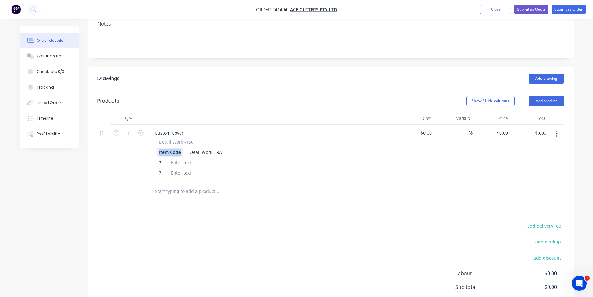
click at [168, 148] on div "Item Code" at bounding box center [170, 152] width 27 height 9
click at [195, 148] on div "Detail Work - RA" at bounding box center [201, 152] width 39 height 9
click at [164, 158] on div "?" at bounding box center [161, 162] width 9 height 9
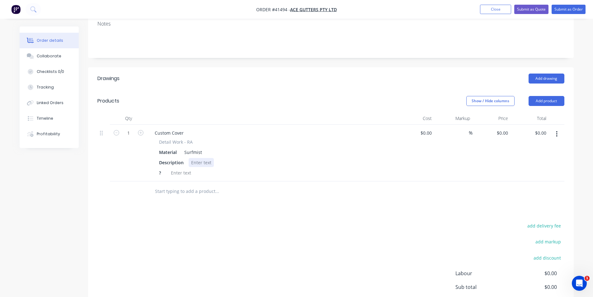
click at [201, 158] on div at bounding box center [201, 162] width 25 height 9
click at [217, 158] on div "310 x 250 x" at bounding box center [203, 162] width 28 height 9
click at [163, 168] on div "?" at bounding box center [161, 172] width 9 height 9
click at [227, 158] on div "310 x 250 x 1080" at bounding box center [208, 162] width 39 height 9
click at [162, 168] on div at bounding box center [161, 172] width 9 height 9
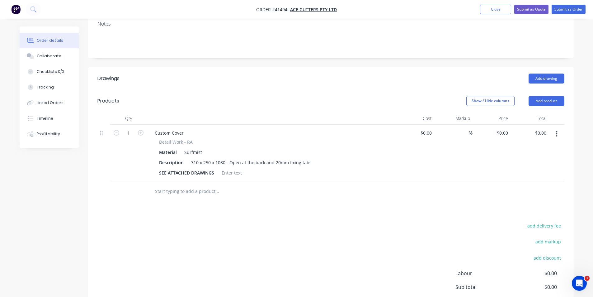
click at [322, 91] on header "Products Show / Hide columns Add product" at bounding box center [331, 101] width 486 height 22
click at [510, 128] on input "0" at bounding box center [503, 132] width 14 height 9
type input "$149.74"
click at [414, 181] on div at bounding box center [330, 191] width 467 height 20
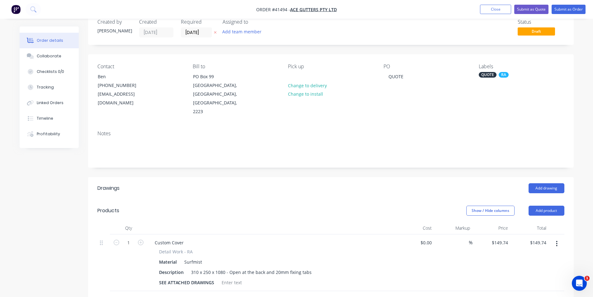
scroll to position [0, 0]
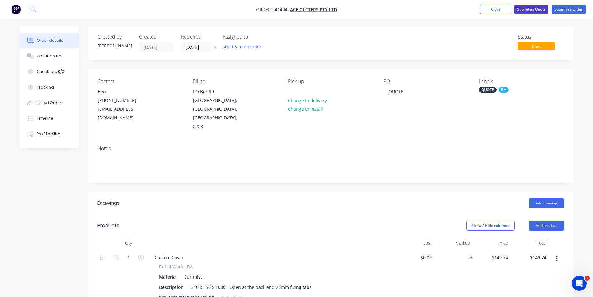
click at [531, 11] on button "Submit as Quote" at bounding box center [531, 9] width 34 height 9
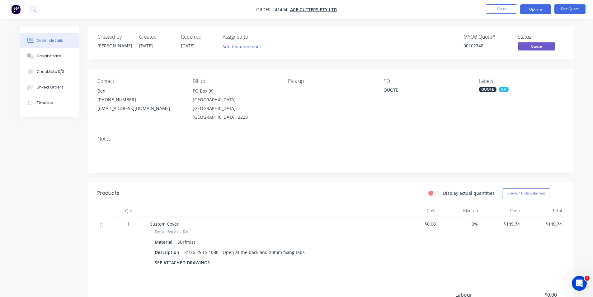
drag, startPoint x: 59, startPoint y: 50, endPoint x: 150, endPoint y: 66, distance: 92.3
click at [59, 50] on button "Collaborate" at bounding box center [49, 56] width 59 height 16
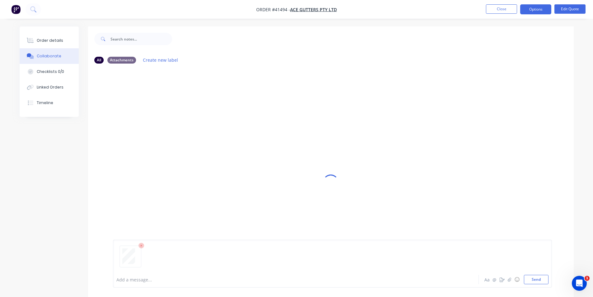
drag, startPoint x: 540, startPoint y: 279, endPoint x: 571, endPoint y: 266, distance: 33.5
click at [540, 278] on button "Send" at bounding box center [536, 279] width 25 height 9
click at [55, 42] on div "Order details" at bounding box center [50, 41] width 26 height 6
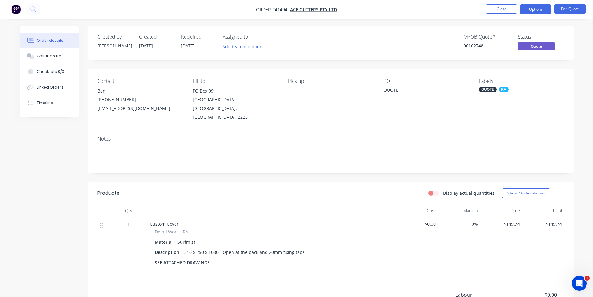
click at [103, 99] on div "(02) 9584 4751" at bounding box center [139, 99] width 85 height 9
click at [544, 10] on button "Options" at bounding box center [535, 9] width 31 height 10
click at [562, 7] on button "Edit Quote" at bounding box center [570, 8] width 31 height 9
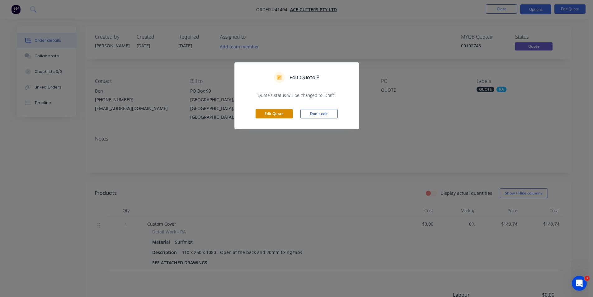
click at [259, 111] on button "Edit Quote" at bounding box center [274, 113] width 37 height 9
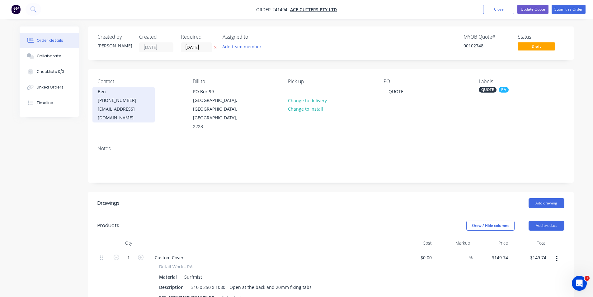
click at [108, 95] on div "Ben" at bounding box center [124, 91] width 52 height 9
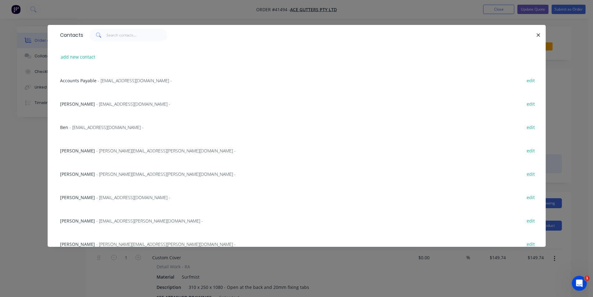
drag, startPoint x: 95, startPoint y: 150, endPoint x: 117, endPoint y: 142, distance: 23.7
click at [96, 150] on span "- CHRIS.SALIB@ACEGUTTERS.COM.AU -" at bounding box center [165, 151] width 139 height 6
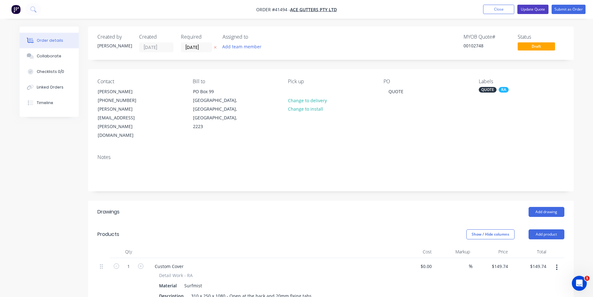
click at [526, 11] on button "Update Quote" at bounding box center [532, 9] width 31 height 9
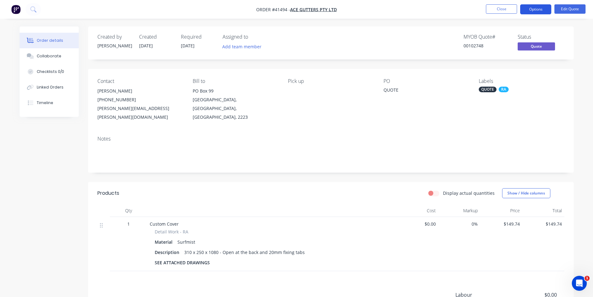
click at [537, 9] on button "Options" at bounding box center [535, 9] width 31 height 10
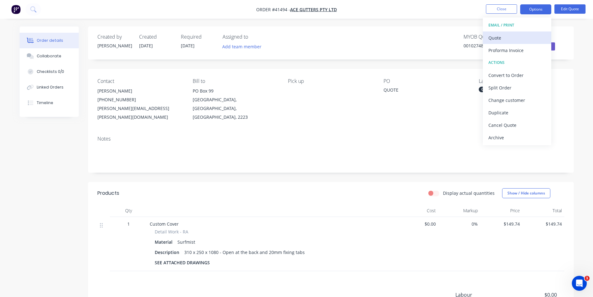
click at [507, 40] on div "Quote" at bounding box center [517, 37] width 57 height 9
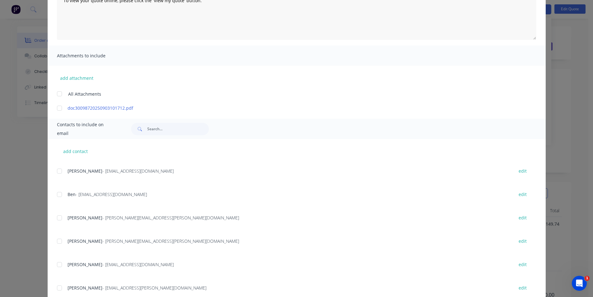
scroll to position [31, 0]
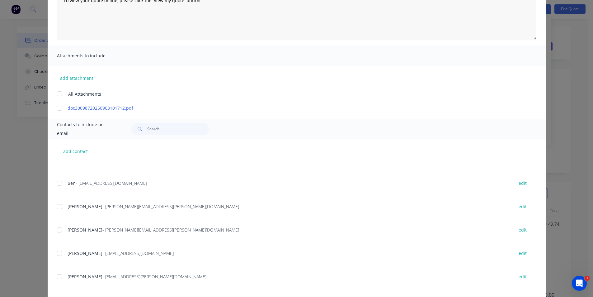
click at [58, 207] on div at bounding box center [59, 206] width 12 height 12
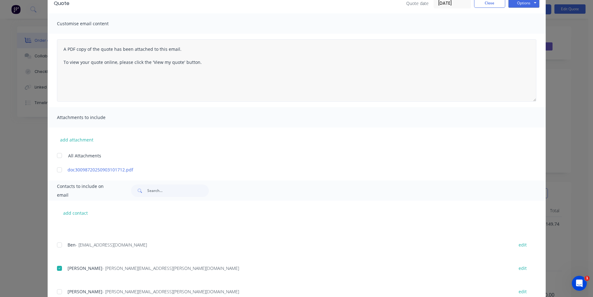
scroll to position [0, 0]
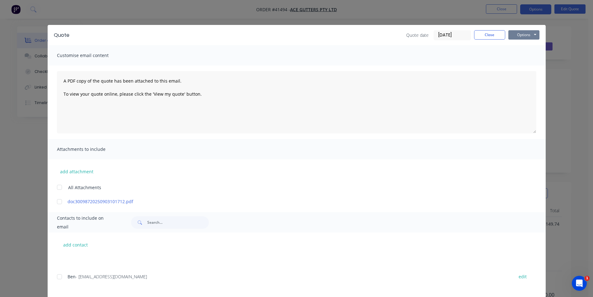
click at [521, 34] on button "Options" at bounding box center [523, 34] width 31 height 9
click at [517, 67] on button "Email" at bounding box center [528, 66] width 40 height 10
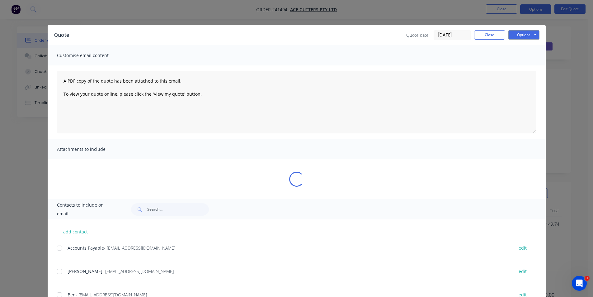
scroll to position [31, 0]
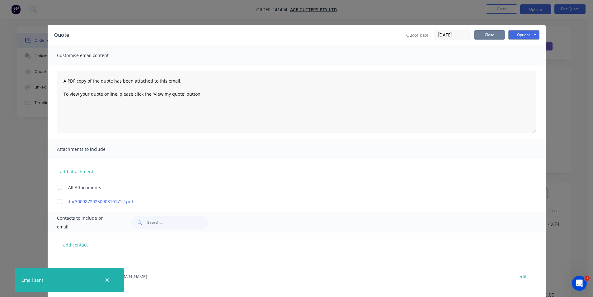
click at [475, 36] on button "Close" at bounding box center [489, 34] width 31 height 9
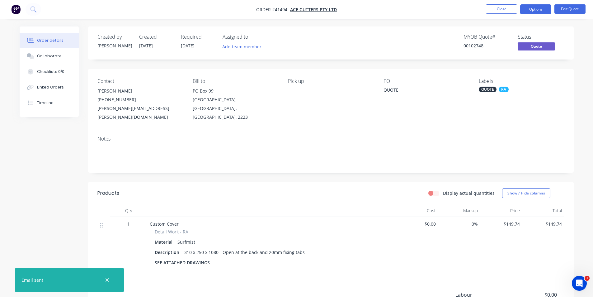
click at [341, 19] on div "Order details Collaborate Checklists 0/0 Linked Orders Timeline Order details C…" at bounding box center [296, 191] width 593 height 382
click at [325, 56] on div "Created by Kendall Created 03/09/25 Required 03/09/25 Assigned to Add team memb…" at bounding box center [331, 42] width 486 height 33
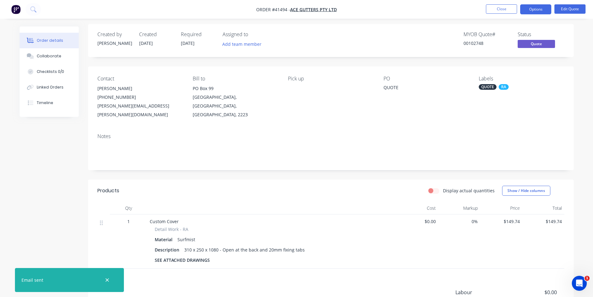
scroll to position [0, 0]
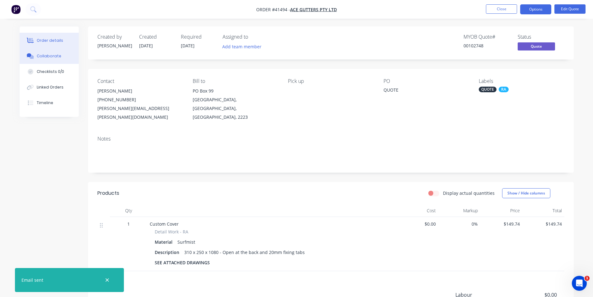
click at [55, 57] on div "Collaborate" at bounding box center [49, 56] width 25 height 6
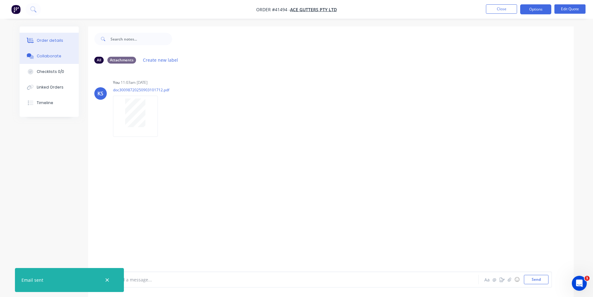
click at [60, 41] on div "Order details" at bounding box center [50, 41] width 26 height 6
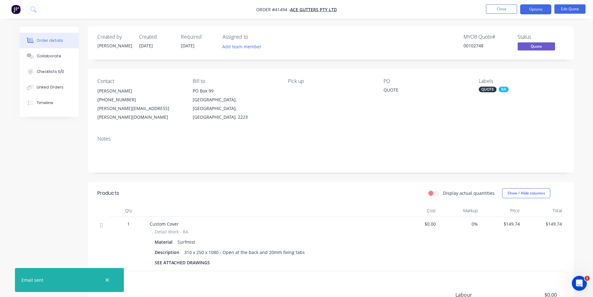
click at [408, 32] on div "Created by Kendall Created 03/09/25 Required 03/09/25 Assigned to Add team memb…" at bounding box center [331, 42] width 486 height 33
click at [498, 10] on button "Close" at bounding box center [501, 8] width 31 height 9
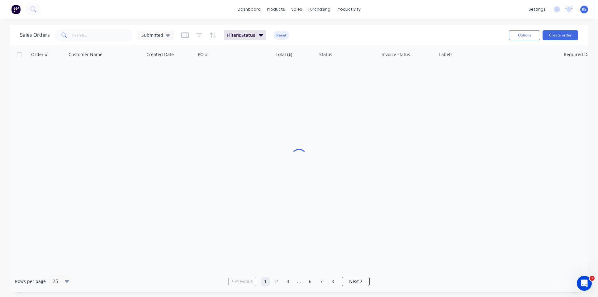
click at [386, 23] on div "dashboard products sales purchasing productivity dashboard products Product Cat…" at bounding box center [299, 148] width 598 height 297
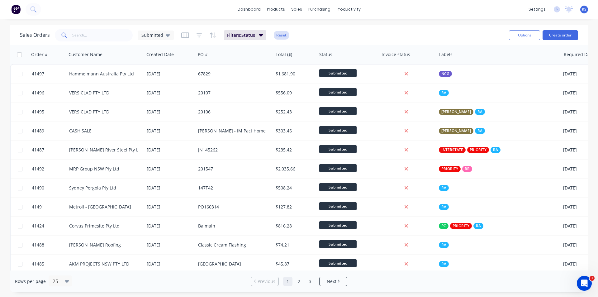
click at [278, 34] on button "Reset" at bounding box center [281, 35] width 15 height 9
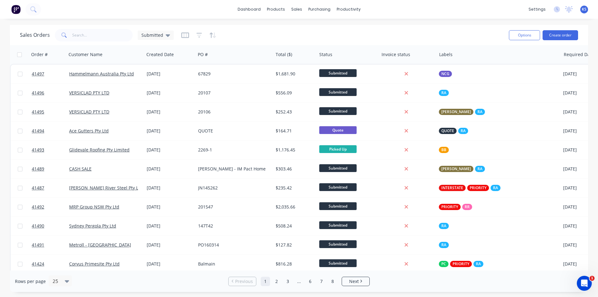
click at [397, 32] on div "Sales Orders Submitted" at bounding box center [262, 34] width 484 height 15
click at [361, 33] on div "Sales Orders Submitted" at bounding box center [262, 34] width 484 height 15
click at [415, 35] on div "Sales Orders Submitted" at bounding box center [262, 34] width 484 height 15
click at [550, 36] on button "Create order" at bounding box center [559, 35] width 35 height 10
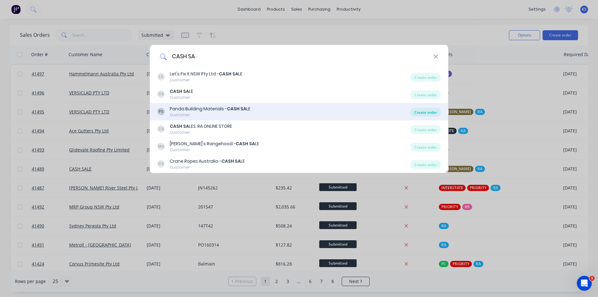
type input "CASH SA"
click at [420, 113] on div "Create order" at bounding box center [425, 112] width 30 height 9
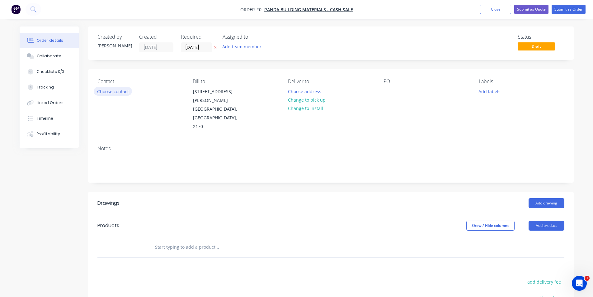
click at [114, 92] on button "Choose contact" at bounding box center [113, 91] width 38 height 8
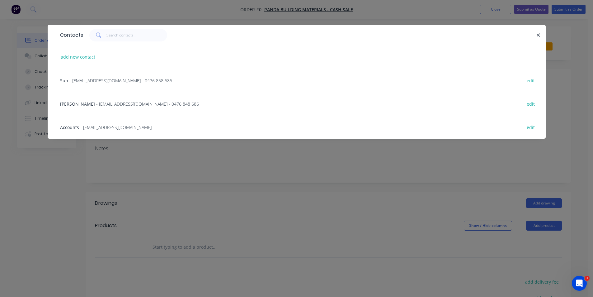
click at [102, 106] on span "- Pandabuildingmaterials@outlook.com.au - 0476 848 686" at bounding box center [147, 104] width 103 height 6
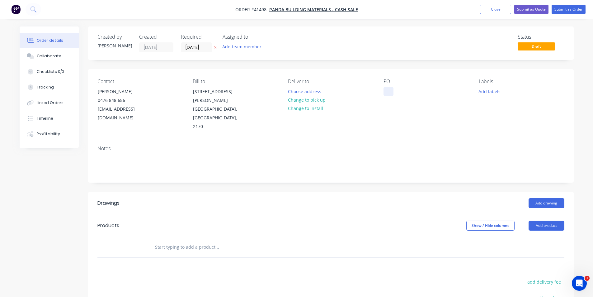
click at [388, 92] on div at bounding box center [389, 91] width 10 height 9
click at [483, 90] on button "Add labels" at bounding box center [489, 91] width 29 height 8
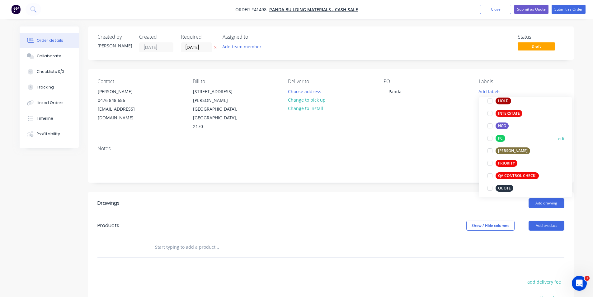
scroll to position [156, 0]
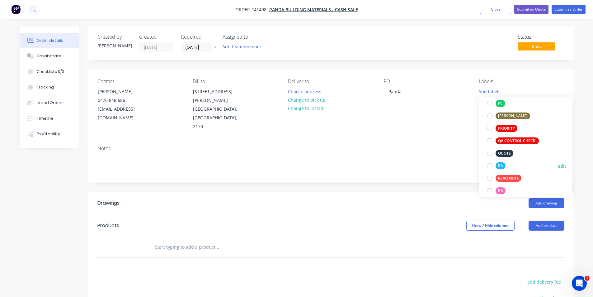
click at [489, 167] on div at bounding box center [490, 165] width 12 height 12
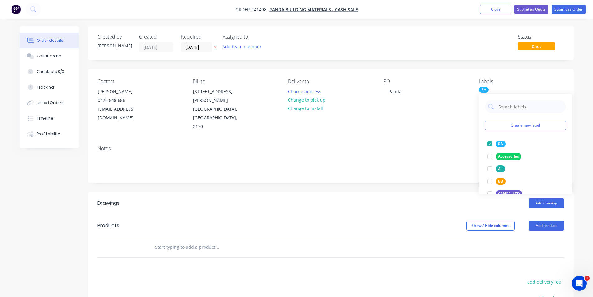
click at [436, 179] on div "Created by Kendall Created 03/09/25 Required 03/09/25 Assigned to Add team memb…" at bounding box center [331, 216] width 486 height 380
click at [557, 198] on button "Add drawing" at bounding box center [547, 203] width 36 height 10
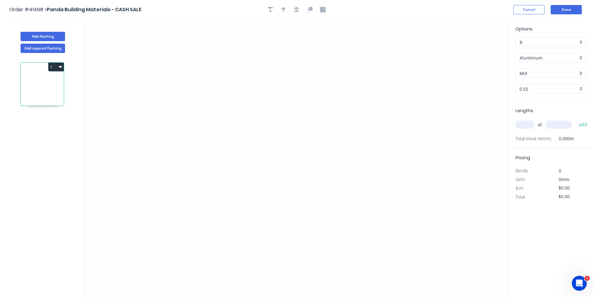
click at [538, 58] on input "Aluminium" at bounding box center [549, 57] width 58 height 7
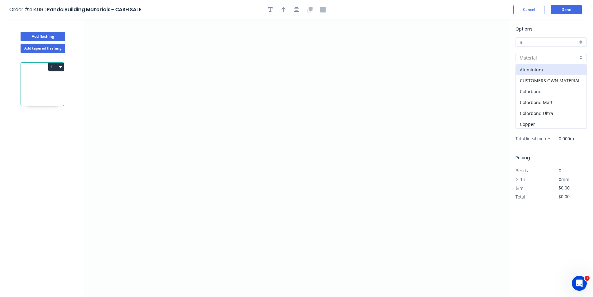
click at [544, 92] on div "Colorbond" at bounding box center [551, 91] width 71 height 11
type input "Colorbond"
type input "Basalt"
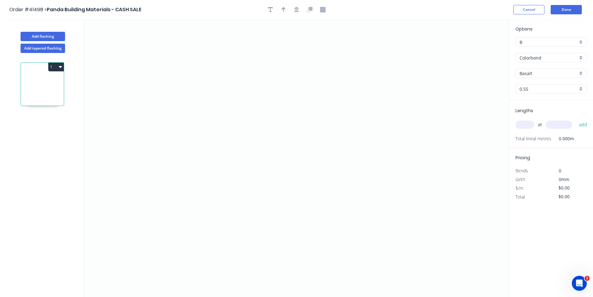
click at [541, 72] on input "Basalt" at bounding box center [549, 73] width 58 height 7
click at [540, 122] on div "Monument" at bounding box center [551, 122] width 71 height 11
type input "Monument"
click at [522, 124] on input "text" at bounding box center [525, 124] width 19 height 8
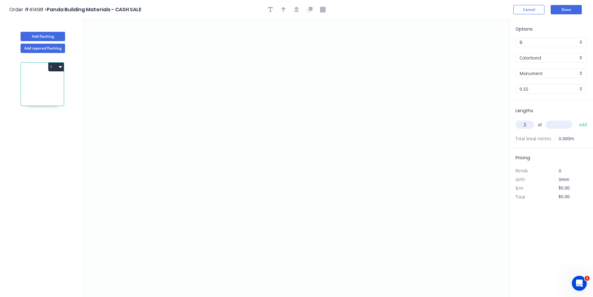
type input "2"
type input "6500"
click at [576, 119] on button "add" at bounding box center [583, 124] width 15 height 11
type input "1"
click at [209, 133] on icon "0" at bounding box center [296, 157] width 425 height 277
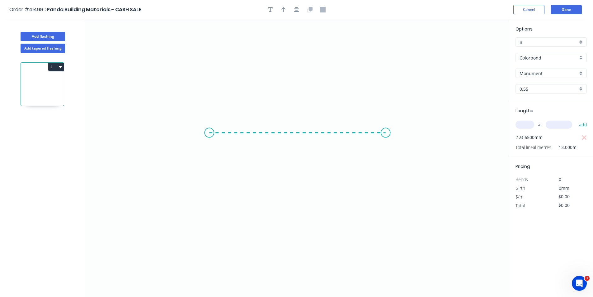
click at [386, 132] on icon "0" at bounding box center [296, 157] width 425 height 277
click at [386, 132] on circle at bounding box center [385, 132] width 9 height 9
click at [300, 8] on button "button" at bounding box center [296, 9] width 9 height 9
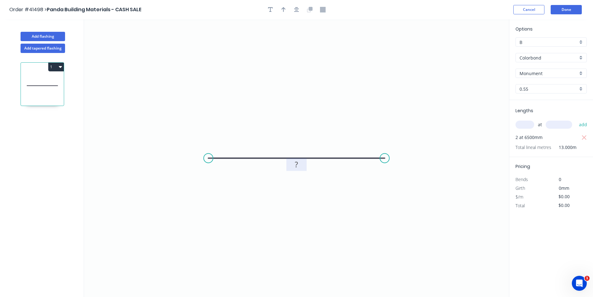
click at [296, 163] on tspan "?" at bounding box center [296, 164] width 3 height 10
click at [61, 67] on icon "button" at bounding box center [60, 67] width 3 height 2
type input "$28.02"
click at [39, 78] on div "Duplicate" at bounding box center [34, 82] width 48 height 9
type input "$0.00"
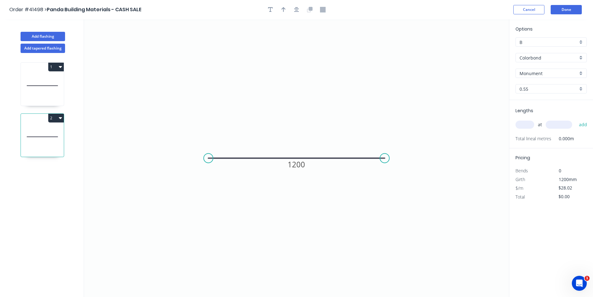
click at [521, 125] on input "text" at bounding box center [525, 124] width 19 height 8
type input "1"
type input "6500"
click at [576, 119] on button "add" at bounding box center [583, 124] width 15 height 11
type input "$182.13"
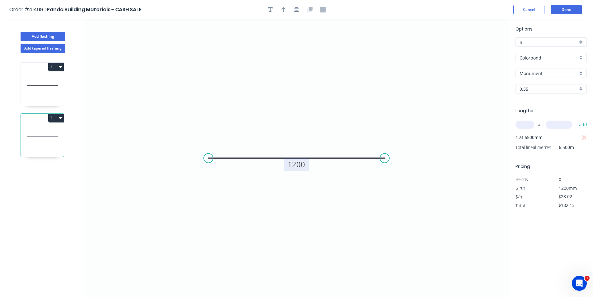
click at [293, 165] on tspan "1200" at bounding box center [296, 164] width 17 height 10
click at [299, 162] on tspan "1200" at bounding box center [296, 164] width 17 height 10
drag, startPoint x: 305, startPoint y: 164, endPoint x: 263, endPoint y: 167, distance: 41.5
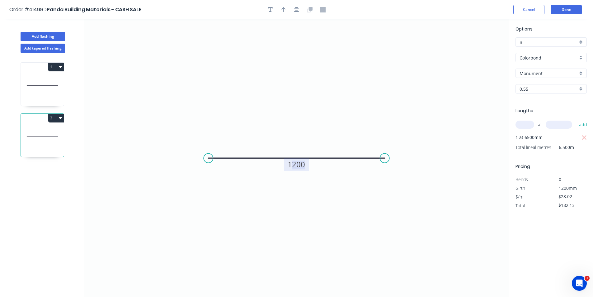
click at [263, 167] on icon "0 1200" at bounding box center [296, 157] width 425 height 277
click at [298, 161] on tspan "1200" at bounding box center [296, 164] width 17 height 10
click at [38, 92] on icon at bounding box center [42, 86] width 43 height 40
type input "$28.02"
type input "$364.26"
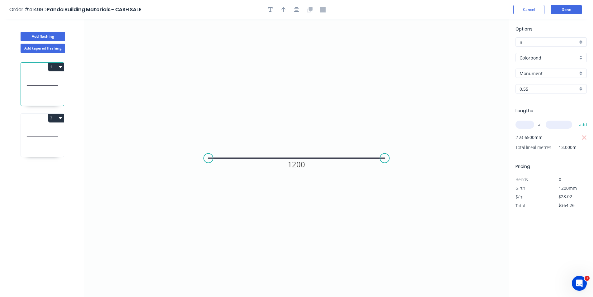
click at [38, 92] on icon at bounding box center [42, 86] width 43 height 40
click at [49, 149] on icon at bounding box center [42, 137] width 43 height 40
type input "$20.52"
click at [62, 119] on button "2" at bounding box center [56, 118] width 16 height 9
click at [52, 134] on div "Duplicate" at bounding box center [34, 133] width 48 height 9
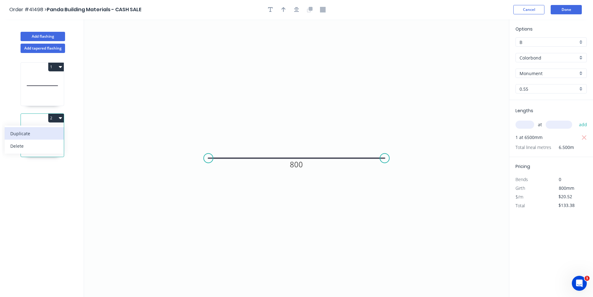
type input "$0.00"
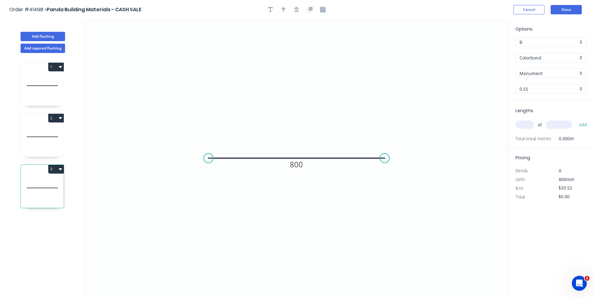
click at [525, 129] on input "text" at bounding box center [525, 124] width 19 height 8
type input "1"
type input "4800"
click at [576, 119] on button "add" at bounding box center [583, 124] width 15 height 11
type input "$98.50"
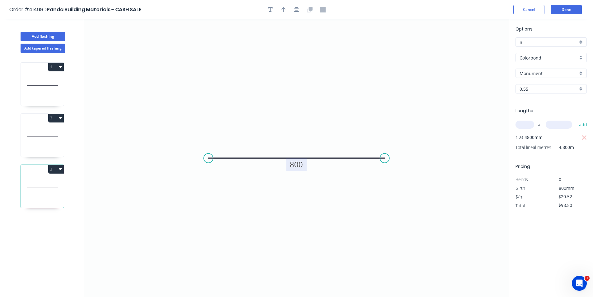
click at [304, 164] on rect at bounding box center [296, 164] width 21 height 13
click at [301, 167] on tspan "800" at bounding box center [296, 164] width 13 height 10
drag, startPoint x: 305, startPoint y: 169, endPoint x: 306, endPoint y: 172, distance: 3.3
click at [306, 172] on rect at bounding box center [297, 167] width 21 height 13
click at [59, 167] on icon "button" at bounding box center [60, 168] width 3 height 5
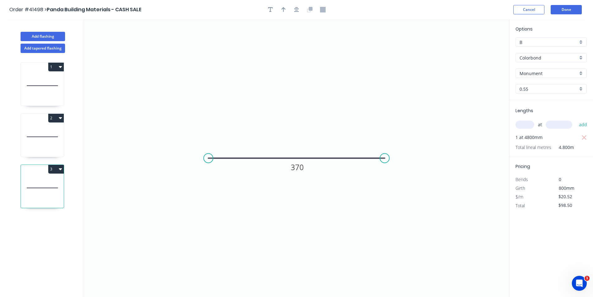
type input "$12.01"
click at [53, 184] on div "Duplicate" at bounding box center [34, 184] width 48 height 9
type input "$0.00"
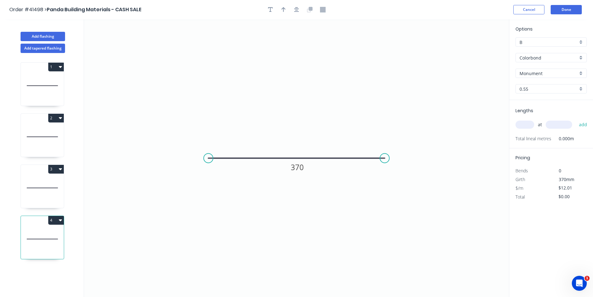
click at [517, 121] on div "at add" at bounding box center [552, 124] width 73 height 11
click at [533, 127] on input "text" at bounding box center [525, 124] width 19 height 8
type input "1"
type input "3600"
click at [576, 119] on button "add" at bounding box center [583, 124] width 15 height 11
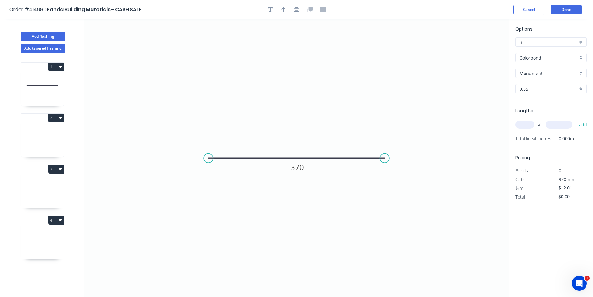
type input "$43.24"
click at [305, 168] on rect at bounding box center [297, 167] width 21 height 13
click at [300, 168] on tspan "370" at bounding box center [297, 167] width 13 height 10
click at [43, 84] on icon at bounding box center [42, 86] width 43 height 40
type input "$28.02"
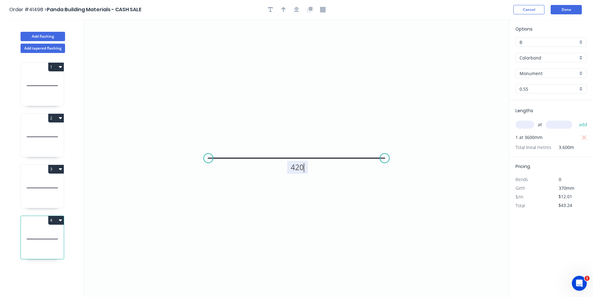
type input "$364.26"
click at [36, 133] on icon at bounding box center [42, 137] width 43 height 40
type input "$20.52"
type input "$133.38"
click at [40, 195] on icon at bounding box center [42, 188] width 43 height 40
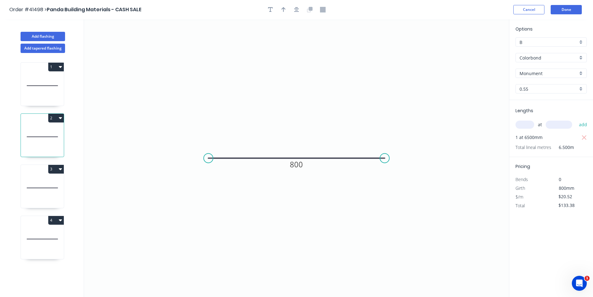
type input "$12.01"
type input "$57.65"
click at [36, 240] on icon at bounding box center [42, 239] width 43 height 40
type input "$14.39"
type input "$51.80"
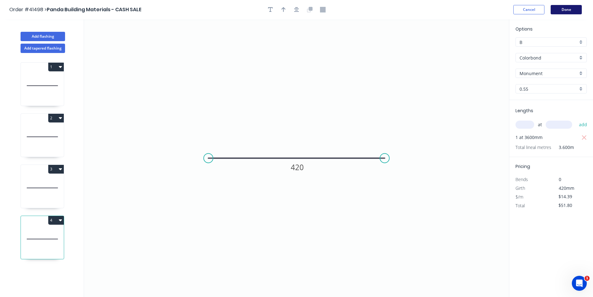
click at [564, 9] on button "Done" at bounding box center [566, 9] width 31 height 9
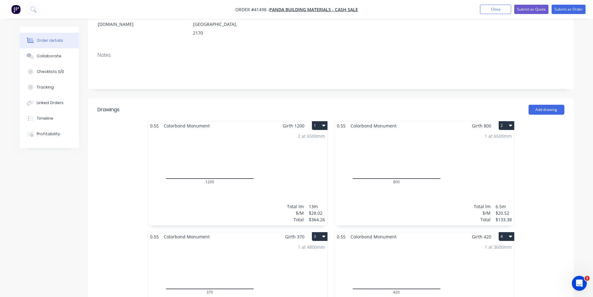
click at [437, 147] on div "1 at 6500mm Total lm $/M Total 6.5m $20.52 $133.38" at bounding box center [424, 177] width 180 height 95
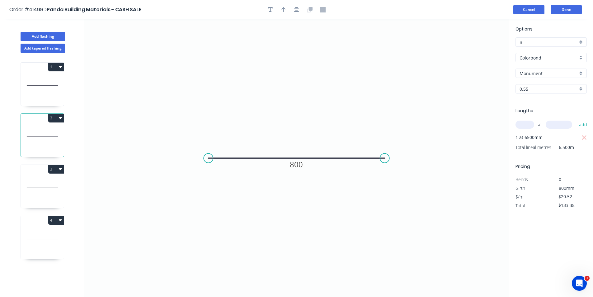
click at [528, 7] on button "Cancel" at bounding box center [528, 9] width 31 height 9
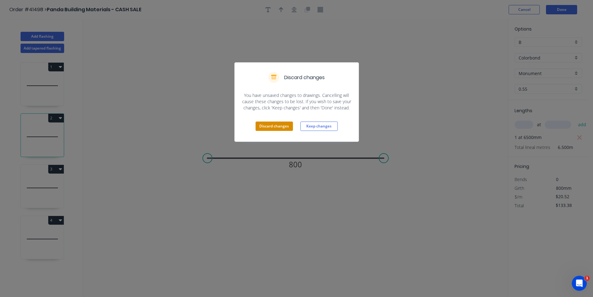
click at [269, 129] on button "Discard changes" at bounding box center [274, 125] width 37 height 9
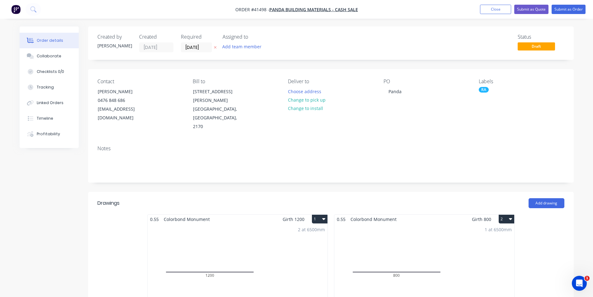
click at [512, 216] on icon "button" at bounding box center [510, 218] width 3 height 5
click at [481, 254] on div "Delete" at bounding box center [485, 258] width 48 height 9
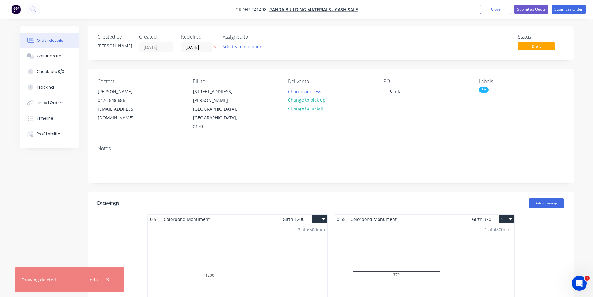
click at [298, 258] on div "2 at 6500mm Total lm $/M Total 13m $28.02 $364.26" at bounding box center [238, 271] width 180 height 95
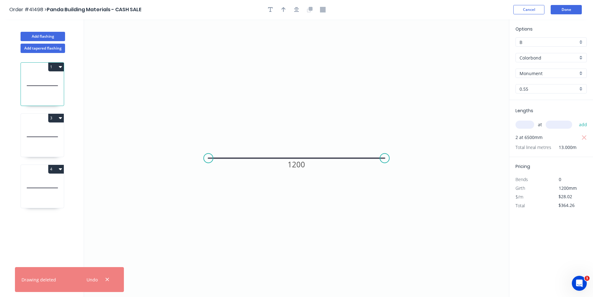
drag, startPoint x: 583, startPoint y: 138, endPoint x: 541, endPoint y: 130, distance: 42.5
click at [583, 138] on icon "button" at bounding box center [584, 137] width 5 height 5
type input "$0.00"
click at [523, 125] on input "text" at bounding box center [525, 124] width 19 height 8
type input "3"
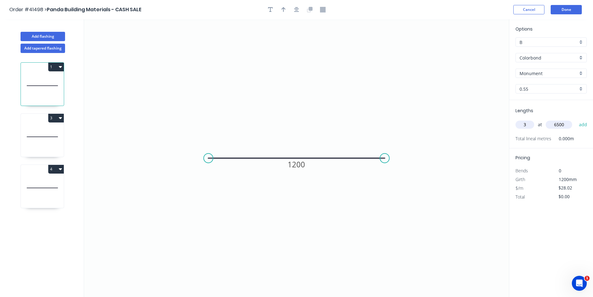
type input "6500"
click at [576, 119] on button "add" at bounding box center [583, 124] width 15 height 11
type input "$546.39"
click at [39, 147] on icon at bounding box center [42, 137] width 43 height 40
type input "$12.01"
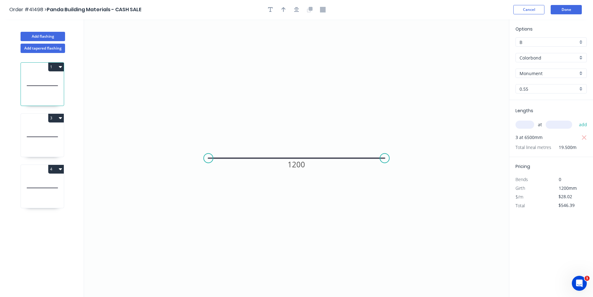
type input "$57.65"
click at [39, 196] on icon at bounding box center [42, 188] width 43 height 40
type input "$14.39"
type input "$51.80"
click at [36, 139] on icon at bounding box center [42, 137] width 43 height 40
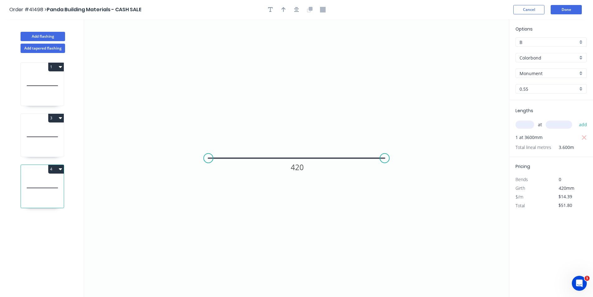
type input "$12.01"
type input "$57.65"
click at [31, 86] on icon at bounding box center [42, 86] width 43 height 40
type input "$28.02"
type input "$546.39"
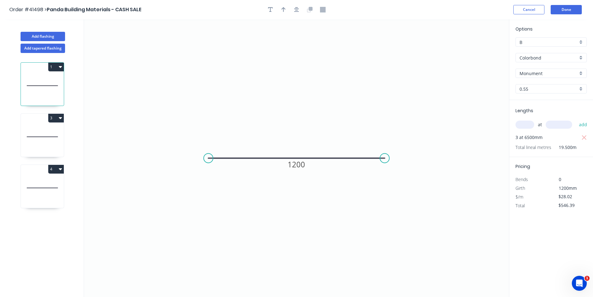
click at [54, 239] on div "1 3 4" at bounding box center [43, 180] width 82 height 255
click at [566, 9] on button "Done" at bounding box center [566, 9] width 31 height 9
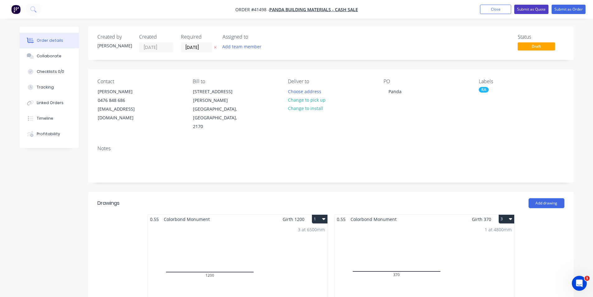
click at [528, 9] on button "Submit as Quote" at bounding box center [531, 9] width 34 height 9
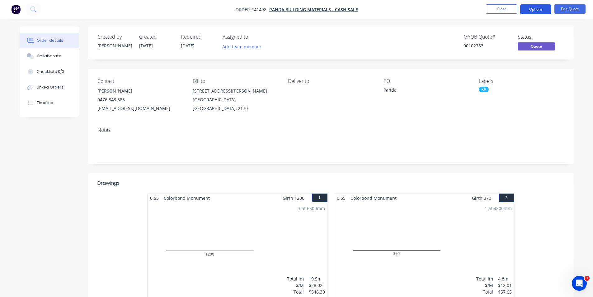
click at [535, 7] on button "Options" at bounding box center [535, 9] width 31 height 10
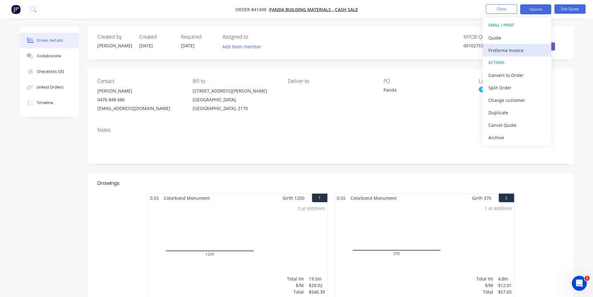
click at [520, 47] on div "Proforma Invoice" at bounding box center [517, 50] width 57 height 9
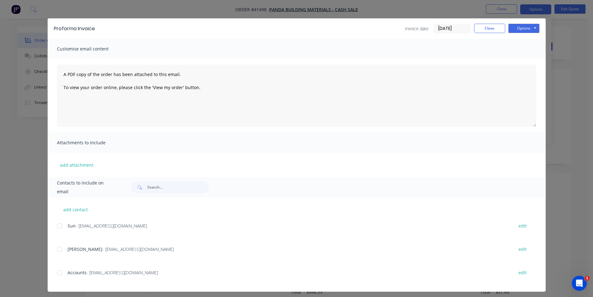
scroll to position [10, 0]
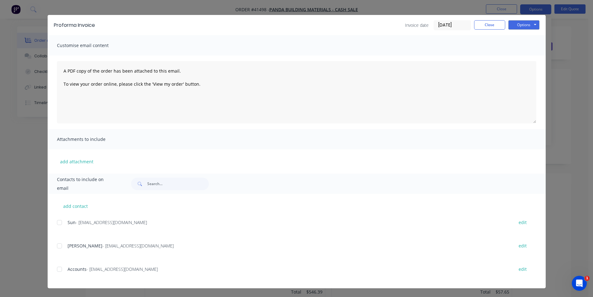
click at [58, 243] on div at bounding box center [59, 245] width 12 height 12
click at [518, 23] on button "Options" at bounding box center [523, 24] width 31 height 9
click at [520, 58] on button "Email" at bounding box center [528, 56] width 40 height 10
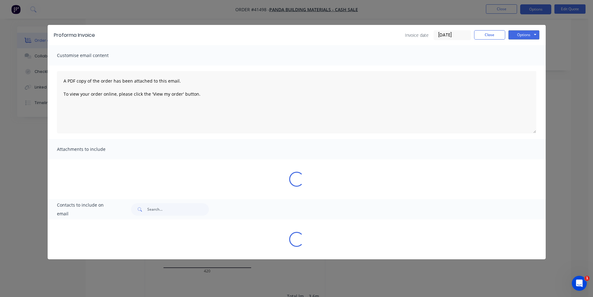
scroll to position [0, 0]
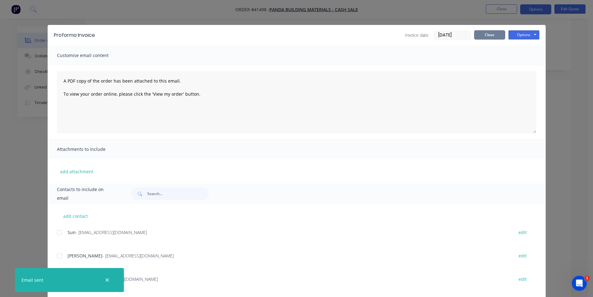
click at [475, 33] on button "Close" at bounding box center [489, 34] width 31 height 9
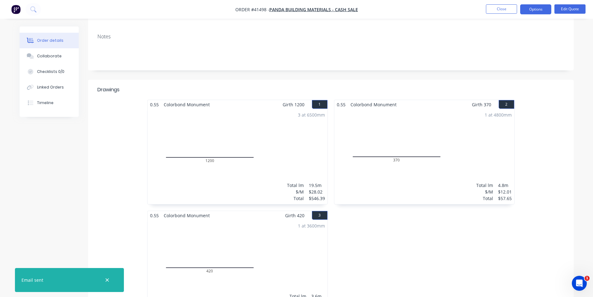
click at [432, 11] on nav "Order #41498 - Panda Building Materials - CASH SALE Close Options Edit Quote" at bounding box center [296, 9] width 593 height 19
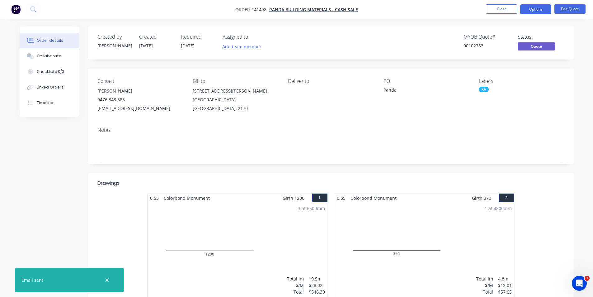
click at [485, 90] on div "RA" at bounding box center [484, 90] width 10 height 6
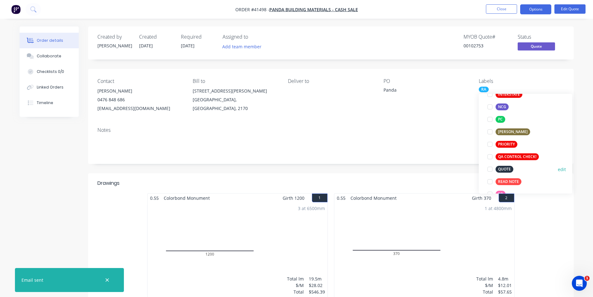
scroll to position [156, 0]
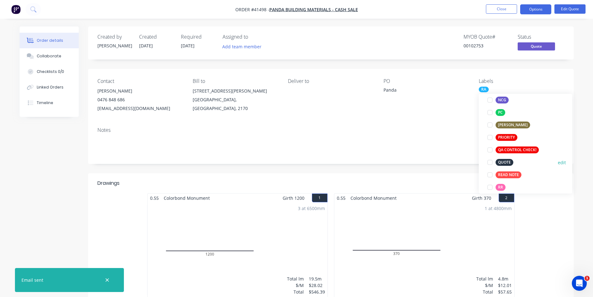
click at [492, 162] on div at bounding box center [490, 162] width 12 height 12
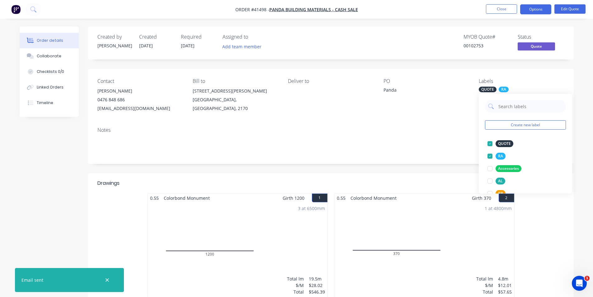
click at [431, 160] on div "Notes" at bounding box center [331, 143] width 486 height 42
click at [451, 37] on div "MYOB Quote # 00102753 Status Quote" at bounding box center [425, 43] width 280 height 18
click at [425, 32] on div "Created by Kendall Created 03/09/25 Required 03/09/25 Assigned to Add team memb…" at bounding box center [331, 42] width 486 height 33
click at [439, 20] on div "Order details Collaborate Checklists 0/0 Linked Orders Timeline Order details C…" at bounding box center [296, 263] width 593 height 526
click at [439, 38] on div "MYOB Quote # 00102753 Status Quote" at bounding box center [425, 43] width 280 height 18
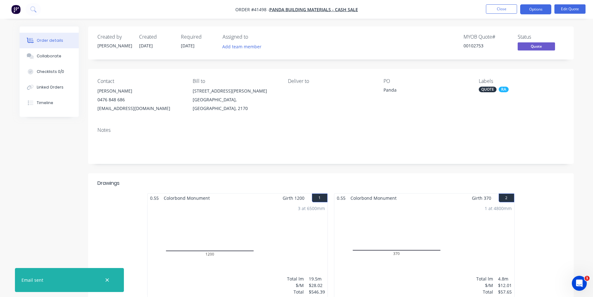
click at [437, 25] on div "Order details Collaborate Checklists 0/0 Linked Orders Timeline Order details C…" at bounding box center [296, 263] width 593 height 526
click at [435, 24] on div "Order details Collaborate Checklists 0/0 Linked Orders Timeline Order details C…" at bounding box center [296, 263] width 593 height 526
click at [437, 9] on nav "Order #41498 - Panda Building Materials - CASH SALE Close Options Edit Quote" at bounding box center [296, 9] width 593 height 19
click at [497, 9] on button "Close" at bounding box center [501, 8] width 31 height 9
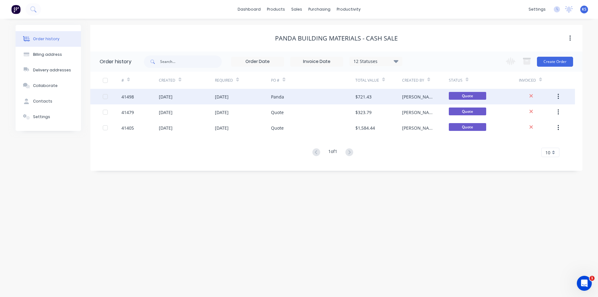
click at [321, 98] on div "Panda" at bounding box center [313, 97] width 84 height 16
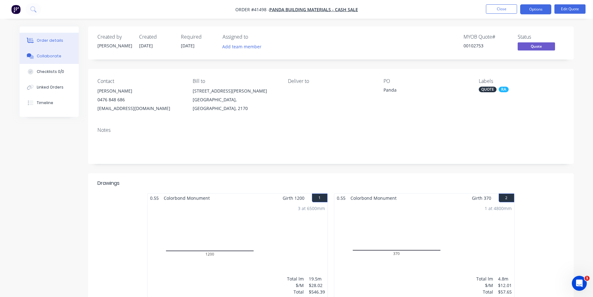
click at [53, 59] on button "Collaborate" at bounding box center [49, 56] width 59 height 16
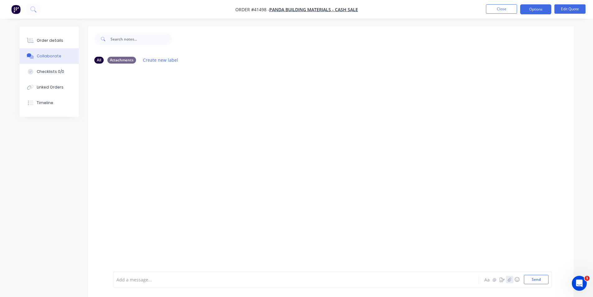
click at [508, 280] on icon "button" at bounding box center [510, 279] width 4 height 4
drag, startPoint x: 530, startPoint y: 281, endPoint x: 496, endPoint y: 260, distance: 39.7
click at [529, 281] on button "Send" at bounding box center [536, 279] width 25 height 9
click at [130, 126] on img at bounding box center [135, 116] width 45 height 41
click at [58, 42] on div "Order details" at bounding box center [50, 41] width 26 height 6
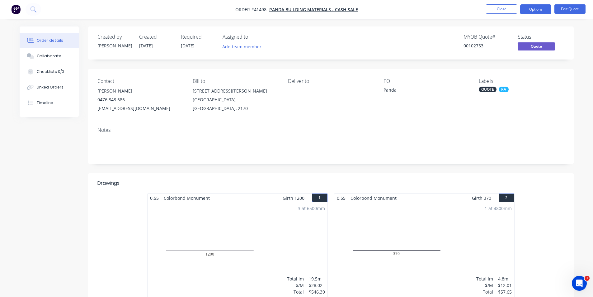
click at [419, 4] on nav "Order #41498 - Panda Building Materials - CASH SALE Close Options Edit Quote" at bounding box center [296, 9] width 593 height 19
click at [497, 8] on button "Close" at bounding box center [501, 8] width 31 height 9
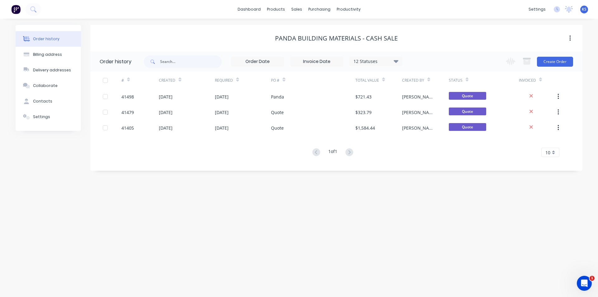
drag, startPoint x: 426, startPoint y: 19, endPoint x: 407, endPoint y: 20, distance: 19.0
click at [426, 19] on div "Order history Billing address Delivery addresses Collaborate Contacts Settings …" at bounding box center [299, 158] width 598 height 278
click at [255, 38] on div "Panda Building Materials - CASH SALE" at bounding box center [336, 38] width 492 height 7
click at [324, 29] on div "Sales Orders" at bounding box center [320, 30] width 26 height 6
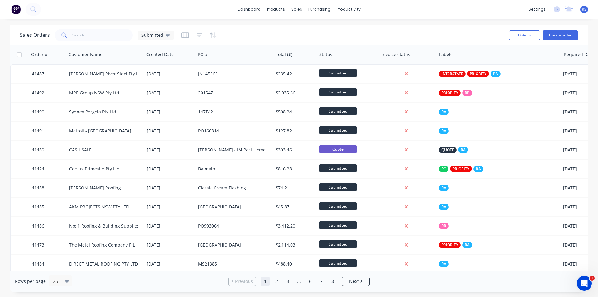
click at [413, 23] on div "dashboard products sales purchasing productivity dashboard products Product Cat…" at bounding box center [299, 148] width 598 height 297
click at [281, 38] on div "Sales Orders Submitted" at bounding box center [262, 34] width 484 height 15
click at [250, 33] on div "Sales Orders Submitted" at bounding box center [262, 34] width 484 height 15
click at [311, 30] on div "Sales Orders" at bounding box center [320, 30] width 26 height 6
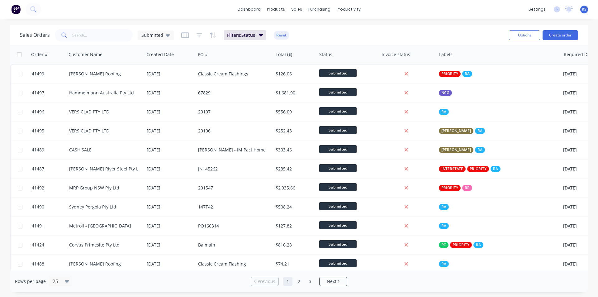
click at [278, 36] on button "Reset" at bounding box center [281, 35] width 15 height 9
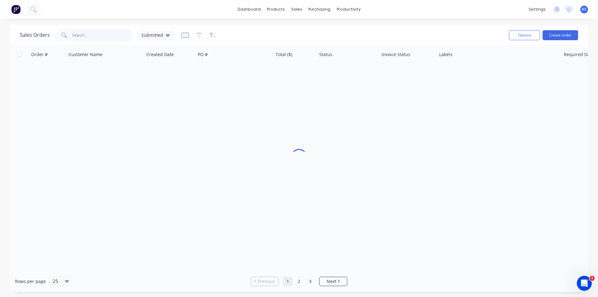
click at [101, 33] on input "text" at bounding box center [102, 35] width 61 height 12
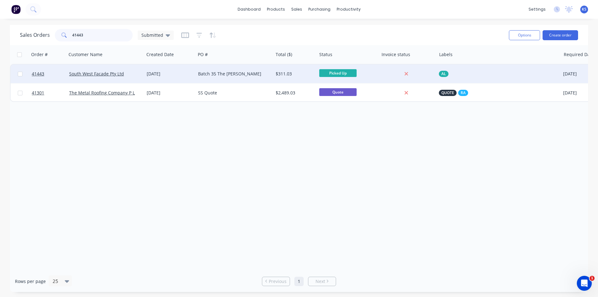
type input "41443"
click at [232, 75] on div "Batch 35 The [PERSON_NAME]" at bounding box center [232, 74] width 69 height 6
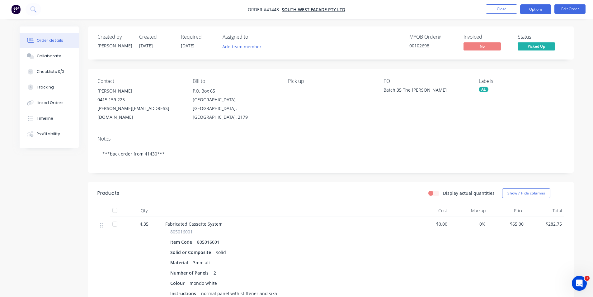
click at [541, 11] on button "Options" at bounding box center [535, 9] width 31 height 10
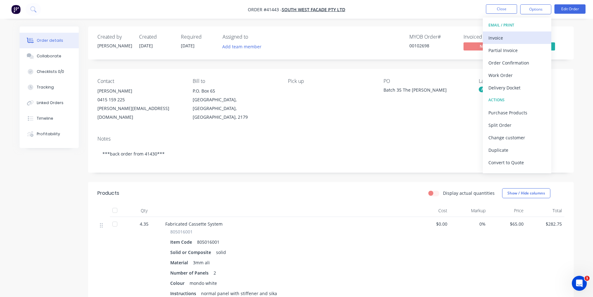
click at [520, 36] on div "Invoice" at bounding box center [517, 37] width 57 height 9
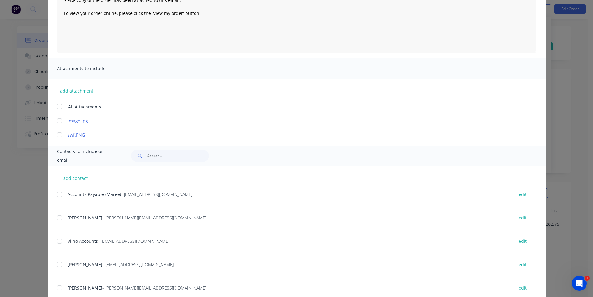
scroll to position [99, 0]
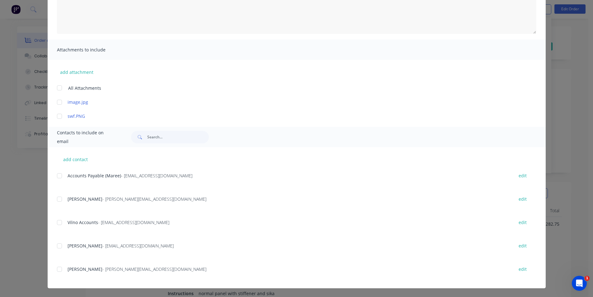
click at [59, 175] on div at bounding box center [59, 175] width 12 height 12
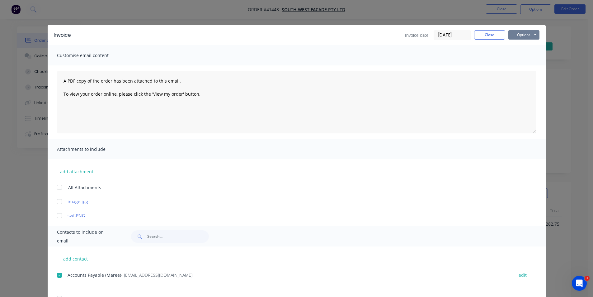
click at [511, 35] on button "Options" at bounding box center [523, 34] width 31 height 9
click at [517, 64] on button "Email" at bounding box center [528, 66] width 40 height 10
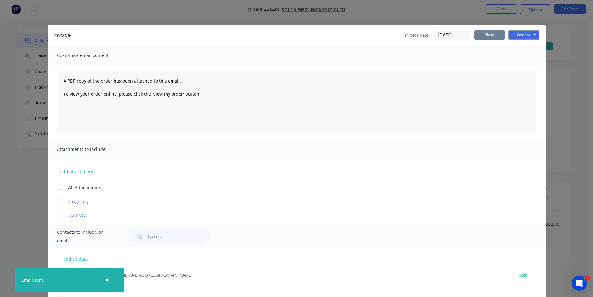
click at [491, 37] on button "Close" at bounding box center [489, 34] width 31 height 9
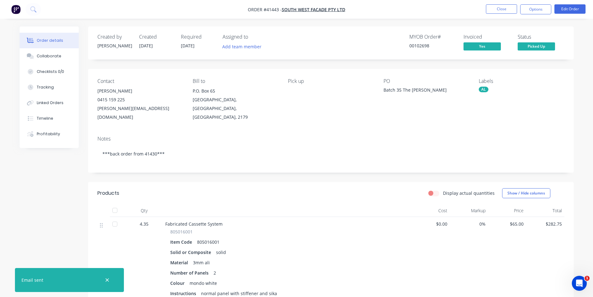
click at [314, 54] on div "Created by Angela Created 01/09/25 Required 03/09/25 Assigned to Add team membe…" at bounding box center [331, 42] width 486 height 33
click at [531, 11] on button "Options" at bounding box center [535, 9] width 31 height 10
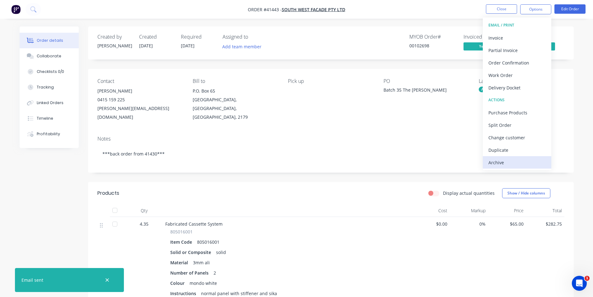
click at [521, 160] on div "Archive" at bounding box center [517, 162] width 57 height 9
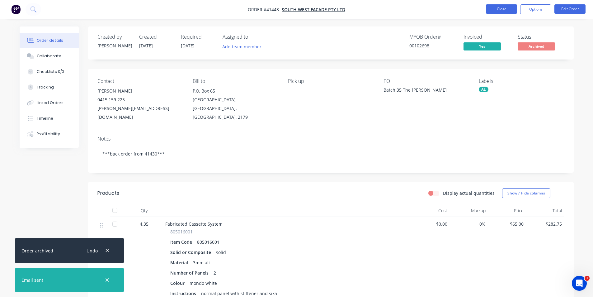
click at [501, 9] on button "Close" at bounding box center [501, 8] width 31 height 9
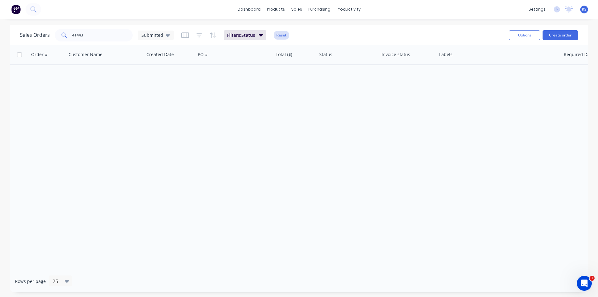
click at [284, 37] on button "Reset" at bounding box center [281, 35] width 15 height 9
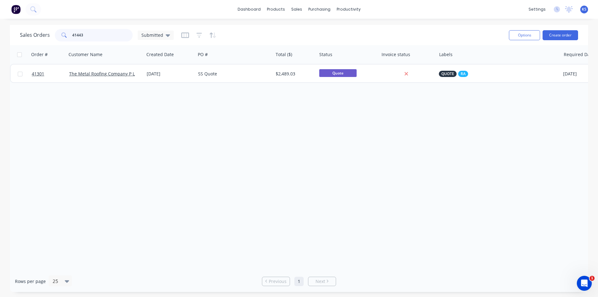
drag, startPoint x: 91, startPoint y: 35, endPoint x: 28, endPoint y: 34, distance: 62.3
click at [28, 34] on div "Sales Orders 41443 Submitted" at bounding box center [97, 35] width 154 height 12
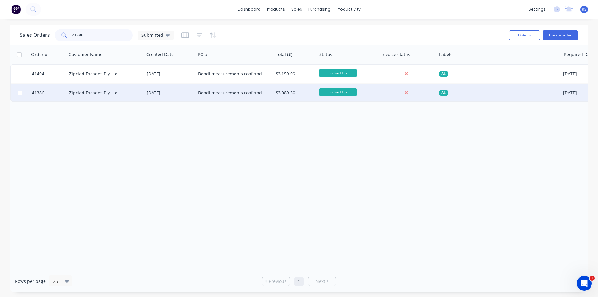
type input "41386"
click at [189, 92] on div "28 Aug 2025" at bounding box center [170, 93] width 46 height 6
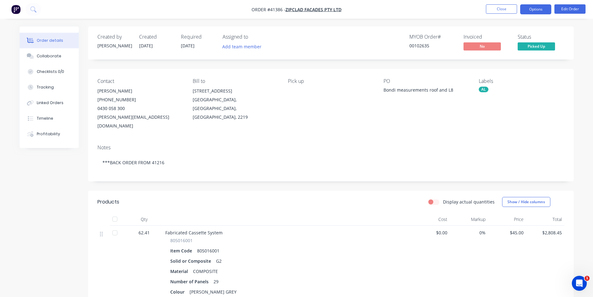
click at [527, 10] on button "Options" at bounding box center [535, 9] width 31 height 10
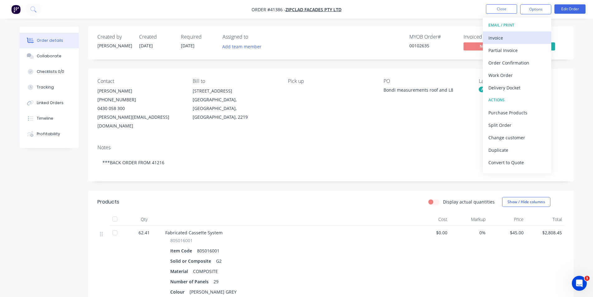
click at [511, 32] on button "Invoice" at bounding box center [517, 37] width 68 height 12
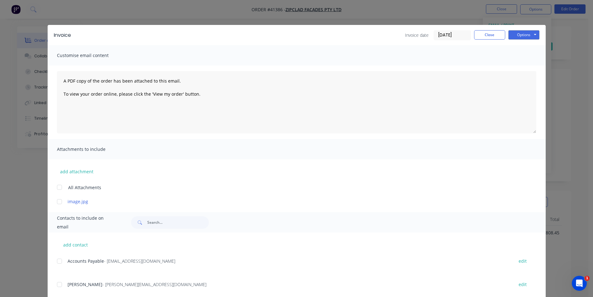
scroll to position [39, 0]
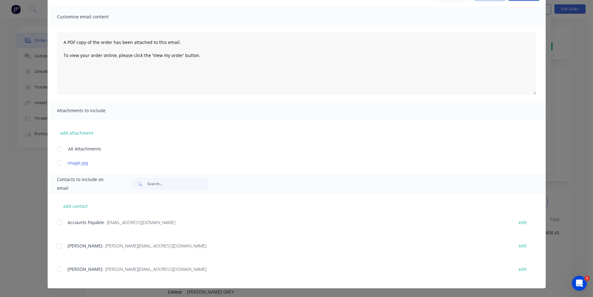
click at [59, 221] on div at bounding box center [59, 222] width 12 height 12
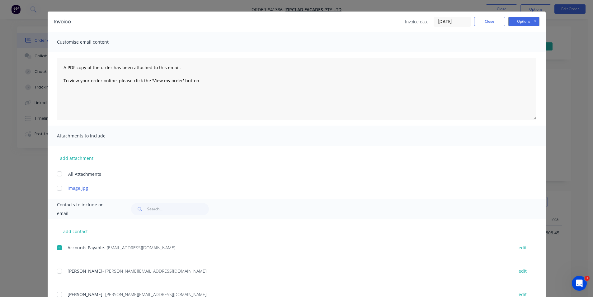
scroll to position [0, 0]
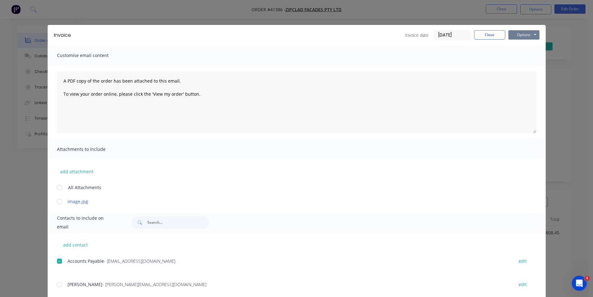
click at [522, 35] on button "Options" at bounding box center [523, 34] width 31 height 9
click at [528, 63] on button "Email" at bounding box center [528, 66] width 40 height 10
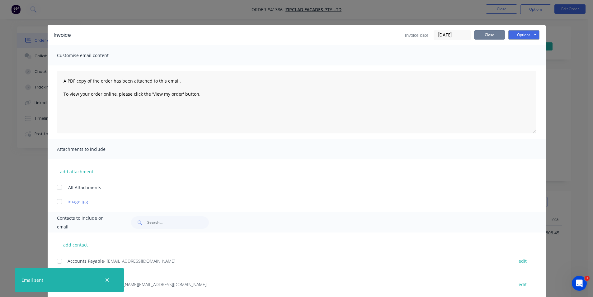
click at [477, 35] on button "Close" at bounding box center [489, 34] width 31 height 9
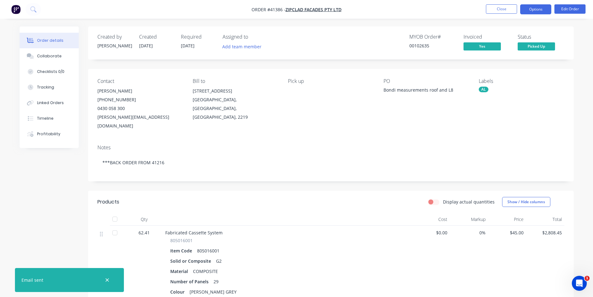
click at [527, 8] on button "Options" at bounding box center [535, 9] width 31 height 10
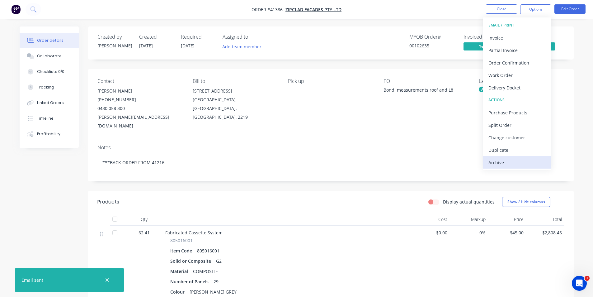
click at [515, 162] on div "Archive" at bounding box center [517, 162] width 57 height 9
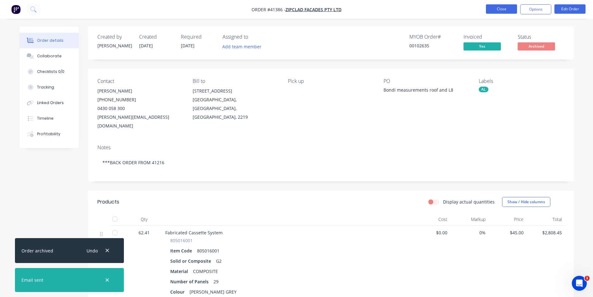
click at [497, 11] on button "Close" at bounding box center [501, 8] width 31 height 9
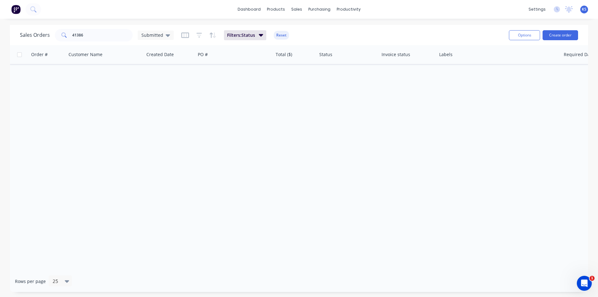
click at [285, 34] on button "Reset" at bounding box center [281, 35] width 15 height 9
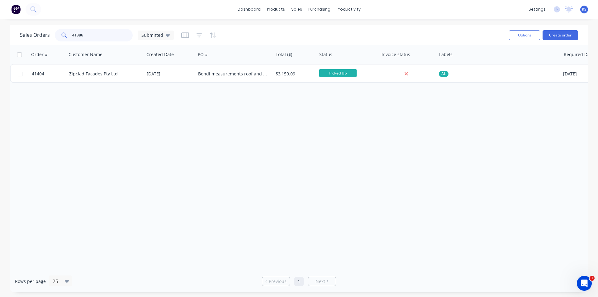
drag, startPoint x: 98, startPoint y: 36, endPoint x: 36, endPoint y: 36, distance: 62.0
click at [36, 36] on div "Sales Orders 41386 Submitted" at bounding box center [97, 35] width 154 height 12
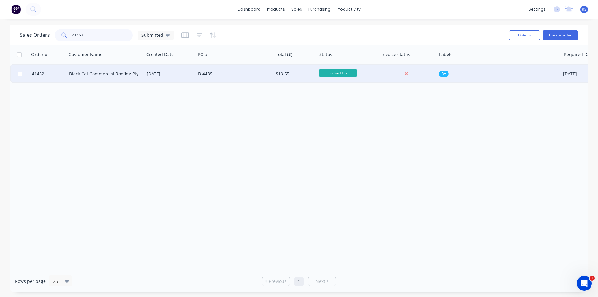
type input "41462"
click at [219, 72] on div "B-4435" at bounding box center [232, 74] width 69 height 6
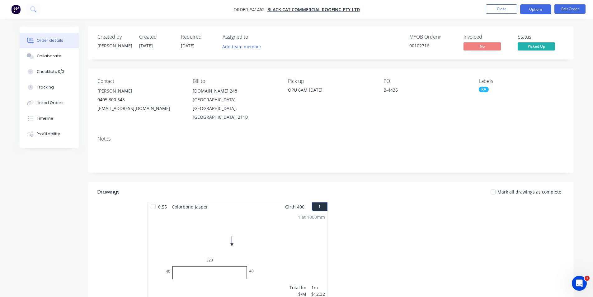
click at [536, 9] on button "Options" at bounding box center [535, 9] width 31 height 10
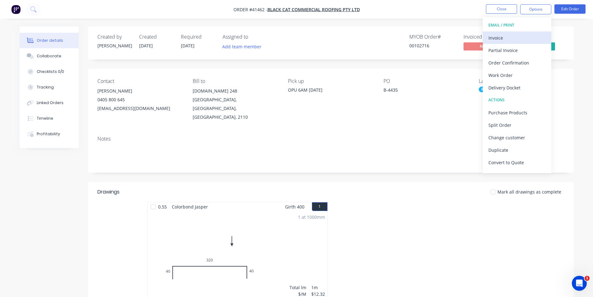
click at [507, 37] on div "Invoice" at bounding box center [517, 37] width 57 height 9
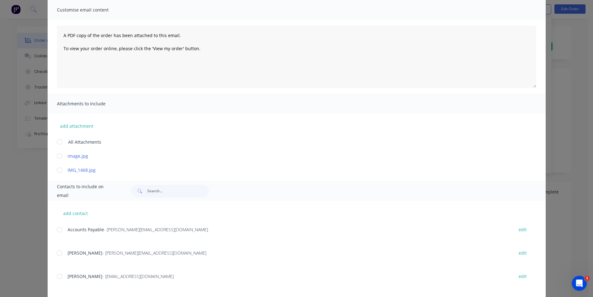
scroll to position [93, 0]
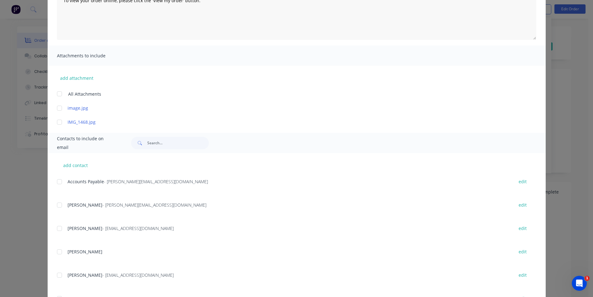
click at [56, 181] on div at bounding box center [59, 181] width 12 height 12
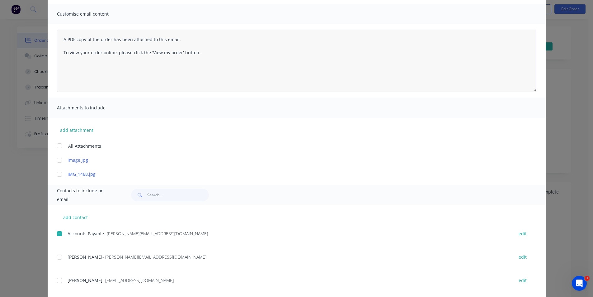
scroll to position [0, 0]
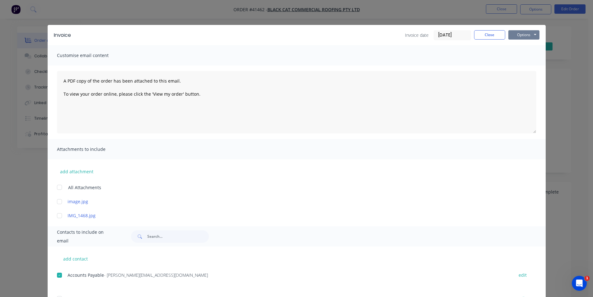
click at [513, 37] on button "Options" at bounding box center [523, 34] width 31 height 9
click at [526, 65] on button "Email" at bounding box center [528, 66] width 40 height 10
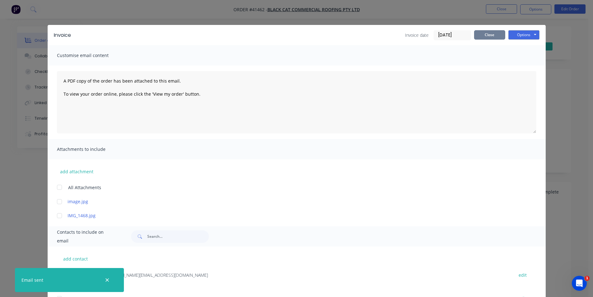
click at [489, 36] on button "Close" at bounding box center [489, 34] width 31 height 9
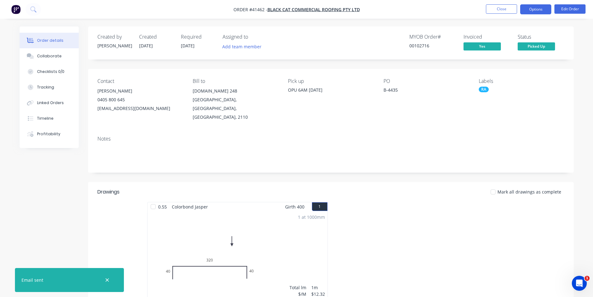
click at [529, 7] on button "Options" at bounding box center [535, 9] width 31 height 10
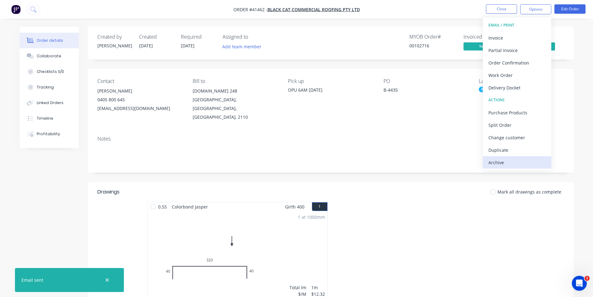
click at [515, 161] on div "Archive" at bounding box center [517, 162] width 57 height 9
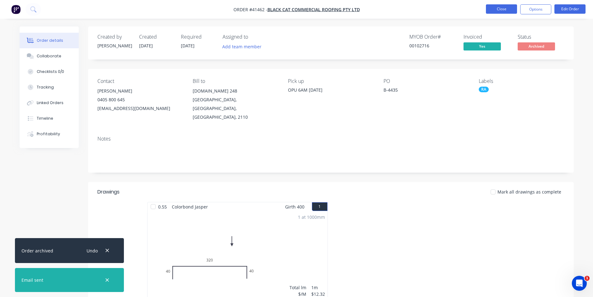
click at [495, 11] on button "Close" at bounding box center [501, 8] width 31 height 9
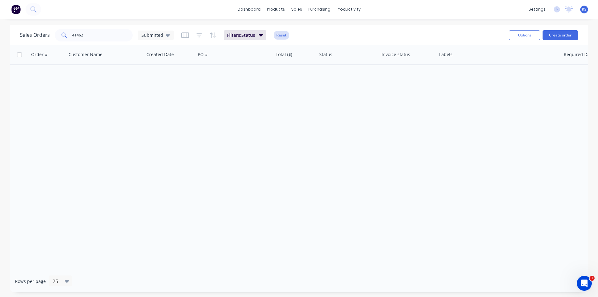
click at [286, 36] on button "Reset" at bounding box center [281, 35] width 15 height 9
drag, startPoint x: 93, startPoint y: 35, endPoint x: 42, endPoint y: 35, distance: 51.1
click at [42, 35] on div "Sales Orders 41462 Submitted" at bounding box center [97, 35] width 154 height 12
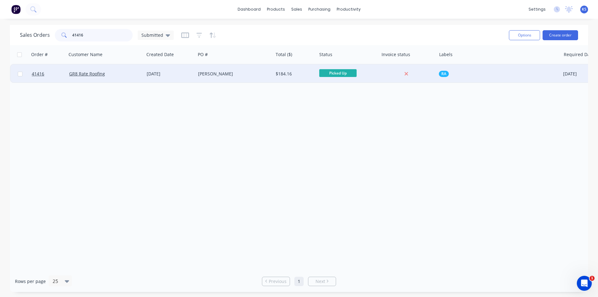
type input "41416"
click at [132, 73] on div "GR8 Rate Roofing" at bounding box center [103, 74] width 69 height 6
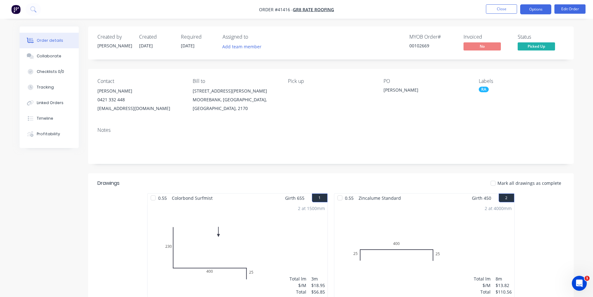
click at [536, 7] on button "Options" at bounding box center [535, 9] width 31 height 10
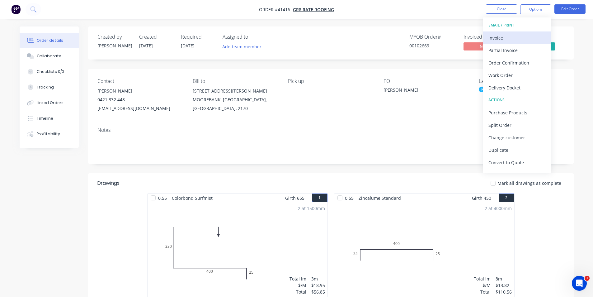
click at [516, 34] on div "Invoice" at bounding box center [517, 37] width 57 height 9
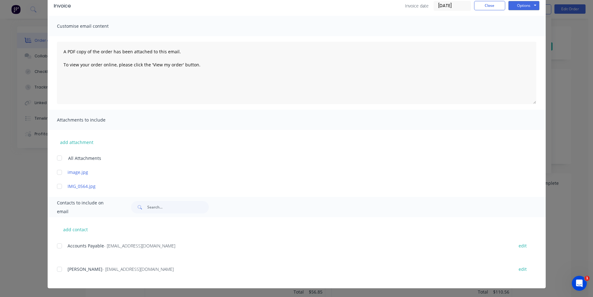
click at [59, 243] on div at bounding box center [59, 245] width 12 height 12
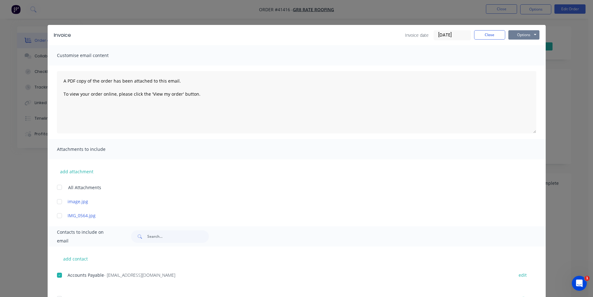
click at [527, 37] on button "Options" at bounding box center [523, 34] width 31 height 9
click at [522, 65] on button "Email" at bounding box center [528, 66] width 40 height 10
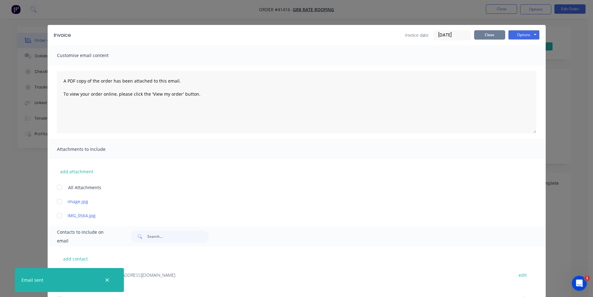
click at [496, 33] on button "Close" at bounding box center [489, 34] width 31 height 9
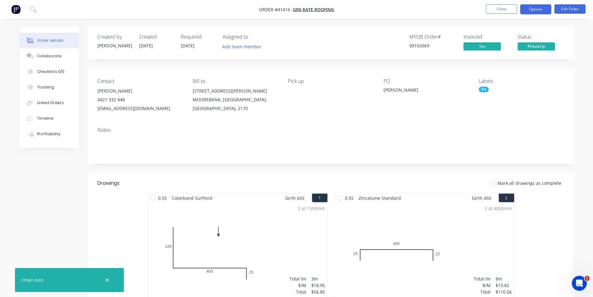
click at [525, 12] on button "Options" at bounding box center [535, 9] width 31 height 10
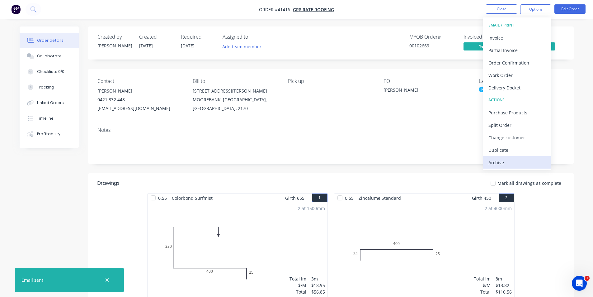
click at [519, 167] on div "Archive" at bounding box center [517, 162] width 57 height 9
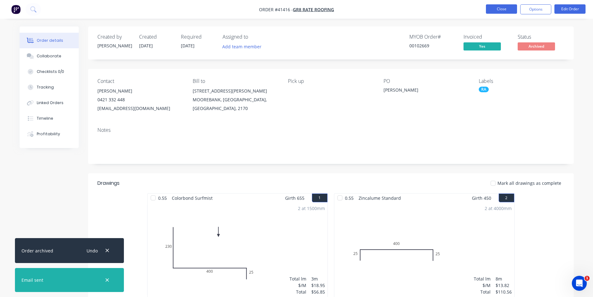
click at [499, 12] on button "Close" at bounding box center [501, 8] width 31 height 9
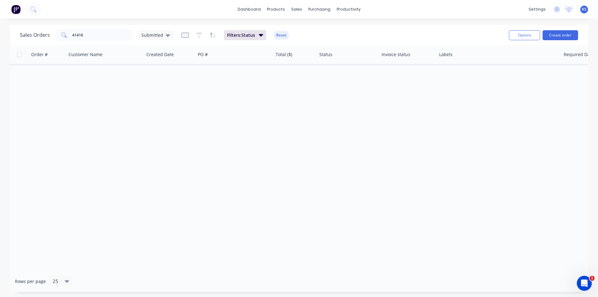
click at [281, 35] on button "Reset" at bounding box center [281, 35] width 15 height 9
drag, startPoint x: 88, startPoint y: 37, endPoint x: 45, endPoint y: 38, distance: 43.3
click at [45, 38] on div "Sales Orders 41416 Submitted" at bounding box center [97, 35] width 154 height 12
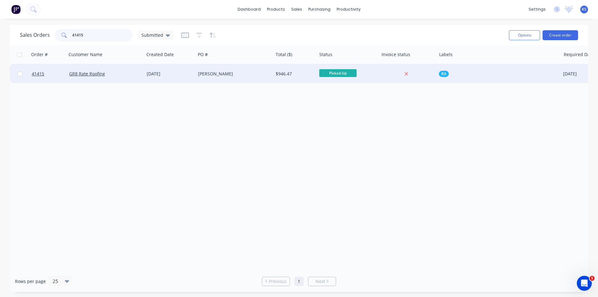
type input "41415"
click at [237, 71] on div "Glendenning" at bounding box center [232, 74] width 69 height 6
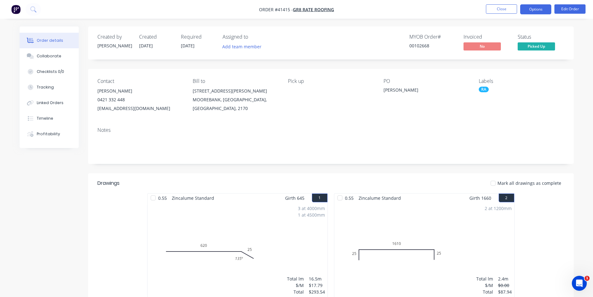
click at [538, 7] on button "Options" at bounding box center [535, 9] width 31 height 10
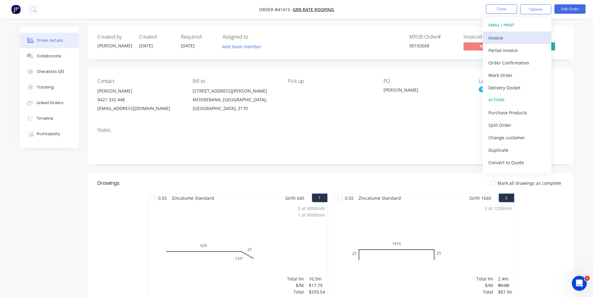
click at [508, 40] on div "Invoice" at bounding box center [517, 37] width 57 height 9
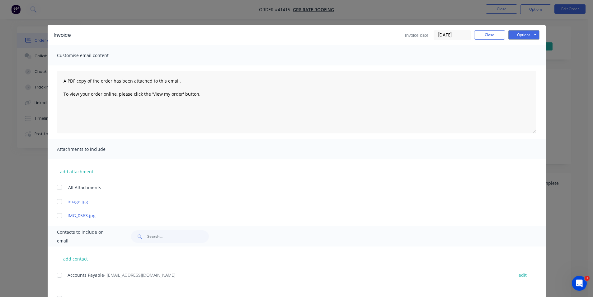
click at [56, 273] on div at bounding box center [59, 275] width 12 height 12
click at [523, 36] on button "Options" at bounding box center [523, 34] width 31 height 9
click at [527, 68] on button "Email" at bounding box center [528, 66] width 40 height 10
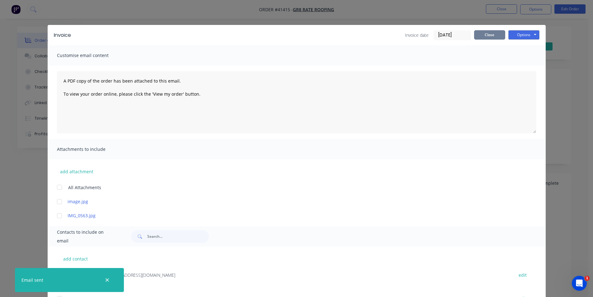
click at [496, 36] on button "Close" at bounding box center [489, 34] width 31 height 9
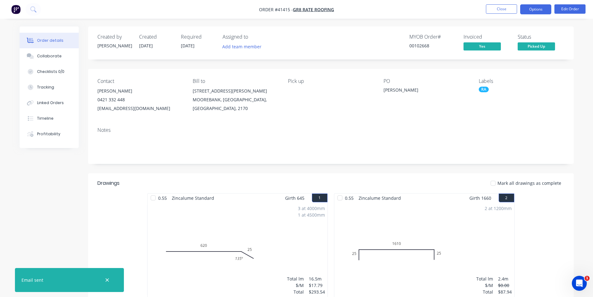
click at [538, 11] on button "Options" at bounding box center [535, 9] width 31 height 10
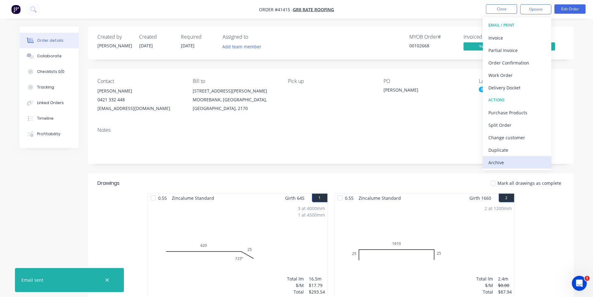
click at [531, 163] on div "Archive" at bounding box center [517, 162] width 57 height 9
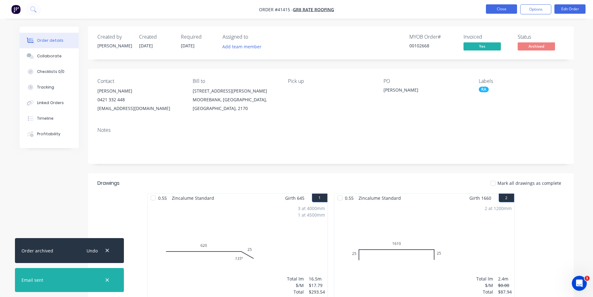
click at [497, 10] on button "Close" at bounding box center [501, 8] width 31 height 9
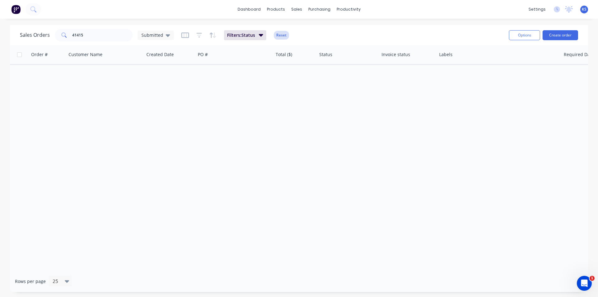
click at [283, 35] on button "Reset" at bounding box center [281, 35] width 15 height 9
drag, startPoint x: 105, startPoint y: 36, endPoint x: 22, endPoint y: 38, distance: 82.5
click at [22, 38] on div "Sales Orders 41415 Submitted" at bounding box center [97, 35] width 154 height 12
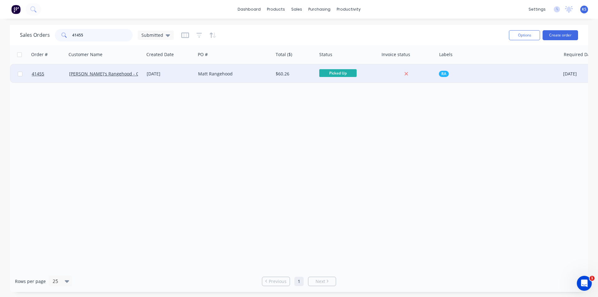
type input "41455"
click at [188, 75] on div "[DATE]" at bounding box center [170, 74] width 46 height 6
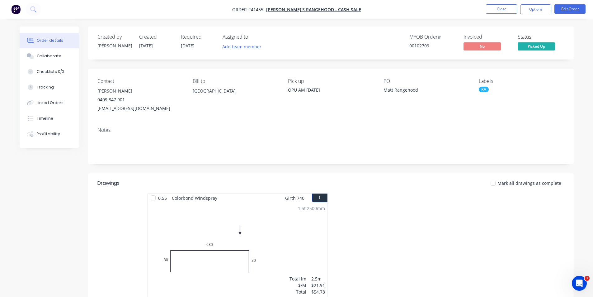
scroll to position [118, 0]
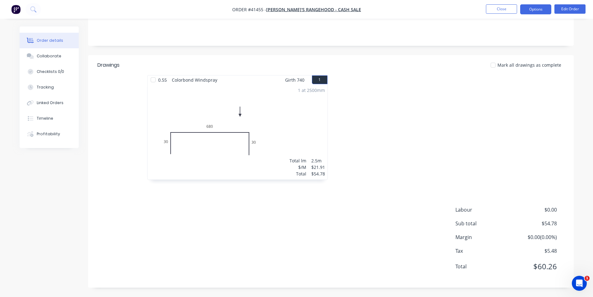
click at [535, 11] on button "Options" at bounding box center [535, 9] width 31 height 10
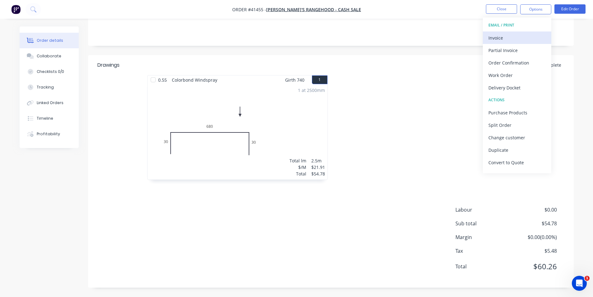
click at [523, 33] on div "Invoice" at bounding box center [517, 37] width 57 height 9
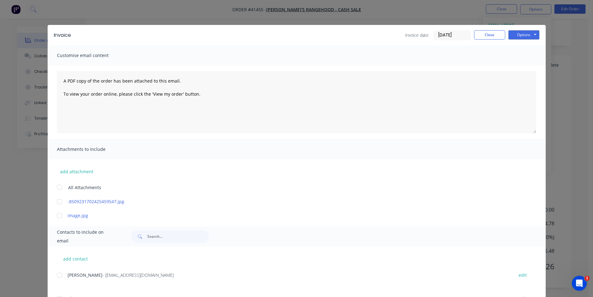
scroll to position [29, 0]
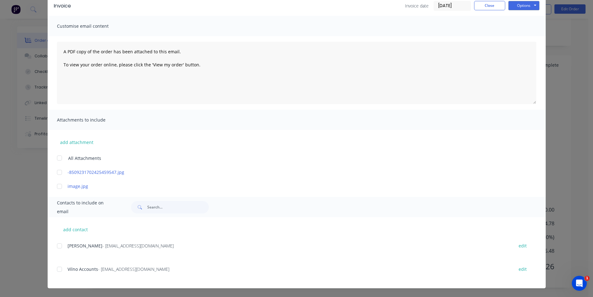
click at [56, 271] on div at bounding box center [59, 269] width 12 height 12
click at [513, 7] on button "Options" at bounding box center [523, 5] width 31 height 9
click at [517, 36] on button "Email" at bounding box center [528, 37] width 40 height 10
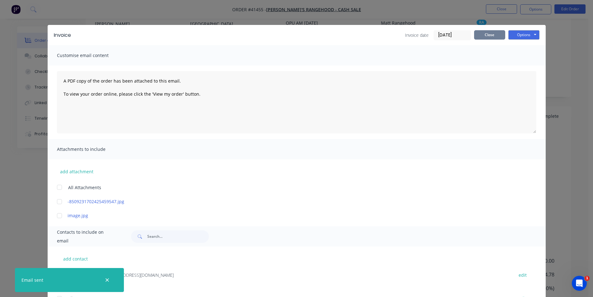
scroll to position [25, 0]
click at [494, 36] on button "Close" at bounding box center [489, 34] width 31 height 9
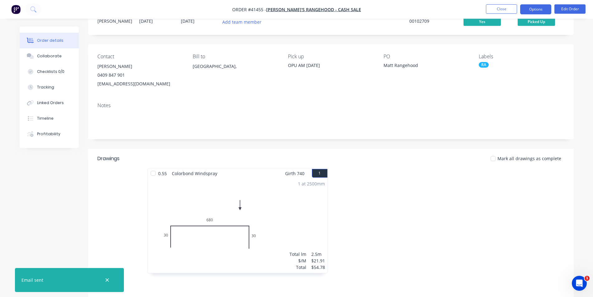
click at [528, 10] on button "Options" at bounding box center [535, 9] width 31 height 10
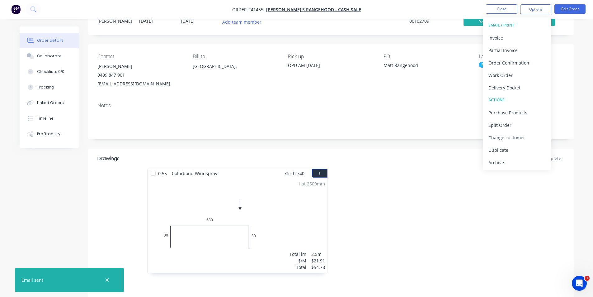
click at [498, 166] on div "Archive" at bounding box center [517, 162] width 57 height 9
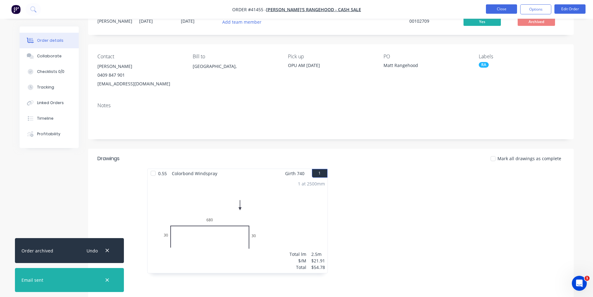
click at [506, 9] on button "Close" at bounding box center [501, 8] width 31 height 9
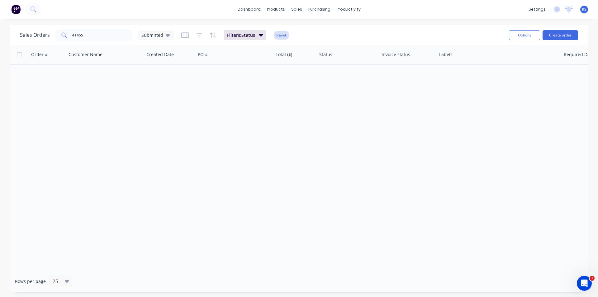
click at [279, 36] on button "Reset" at bounding box center [281, 35] width 15 height 9
drag, startPoint x: 106, startPoint y: 35, endPoint x: 40, endPoint y: 35, distance: 65.4
click at [40, 35] on div "Sales Orders 41455 Submitted" at bounding box center [97, 35] width 154 height 12
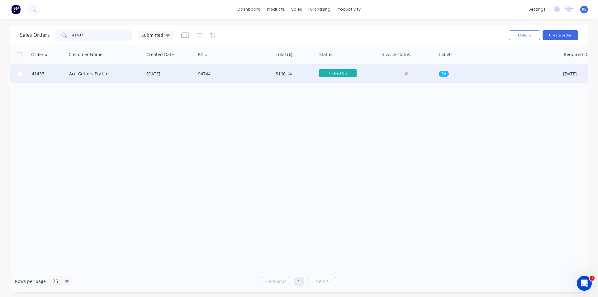
type input "41437"
click at [227, 72] on div "94744" at bounding box center [232, 74] width 69 height 6
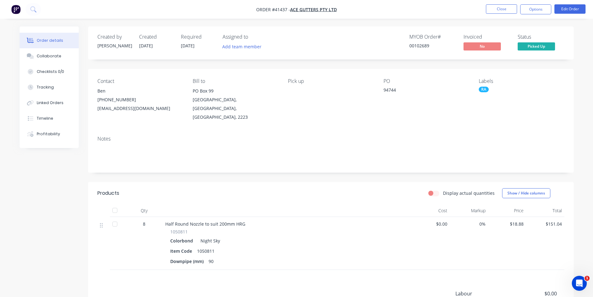
click at [358, 195] on header "Products Display actual quantities Show / Hide columns" at bounding box center [331, 193] width 486 height 22
click at [531, 9] on button "Options" at bounding box center [535, 9] width 31 height 10
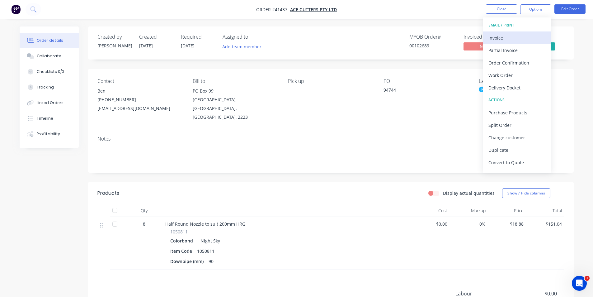
click at [521, 40] on div "Invoice" at bounding box center [517, 37] width 57 height 9
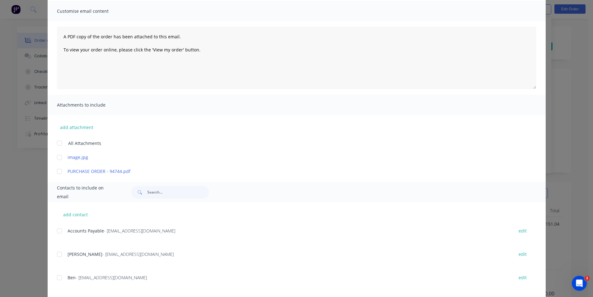
scroll to position [93, 0]
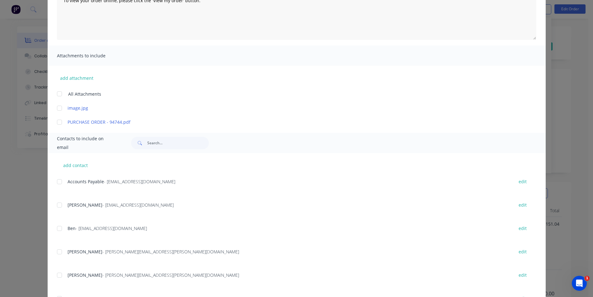
click at [57, 180] on div at bounding box center [59, 181] width 12 height 12
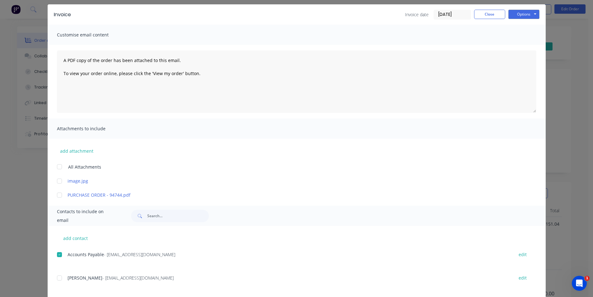
scroll to position [0, 0]
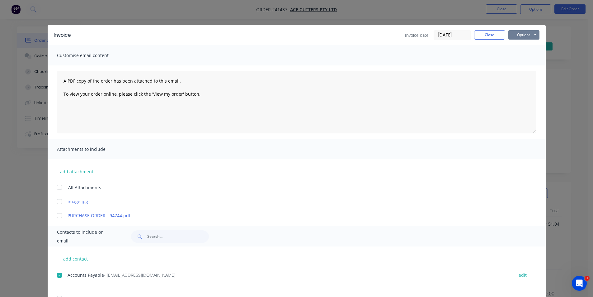
click at [516, 38] on button "Options" at bounding box center [523, 34] width 31 height 9
click at [516, 64] on button "Email" at bounding box center [528, 66] width 40 height 10
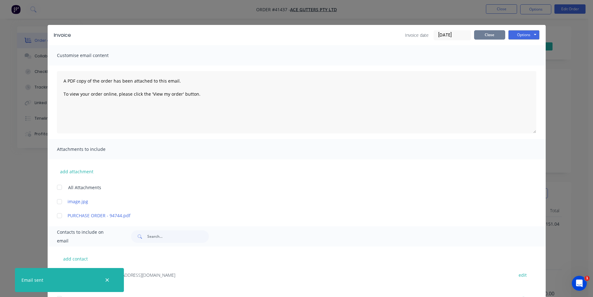
click at [496, 36] on button "Close" at bounding box center [489, 34] width 31 height 9
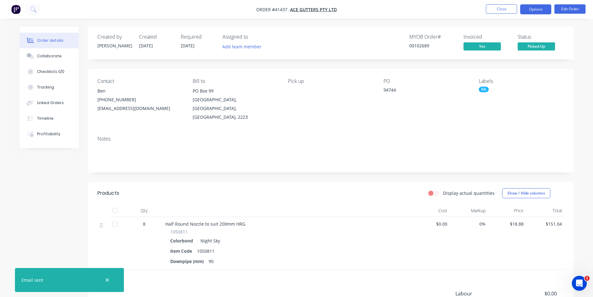
click at [536, 9] on button "Options" at bounding box center [535, 9] width 31 height 10
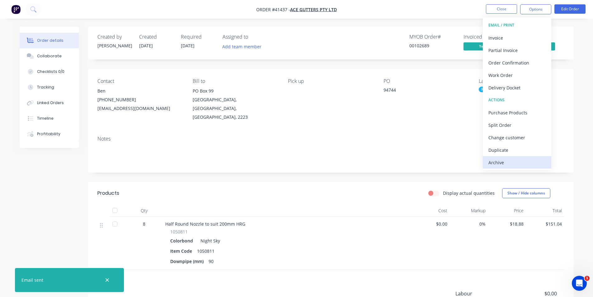
click at [512, 161] on div "Archive" at bounding box center [517, 162] width 57 height 9
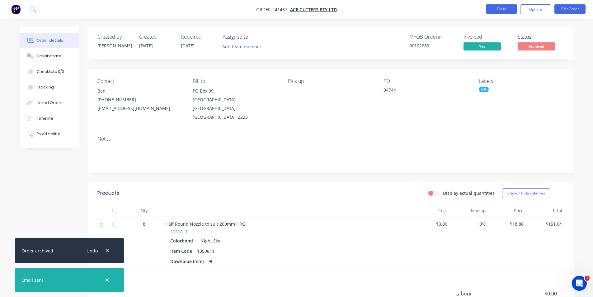
click at [494, 10] on button "Close" at bounding box center [501, 8] width 31 height 9
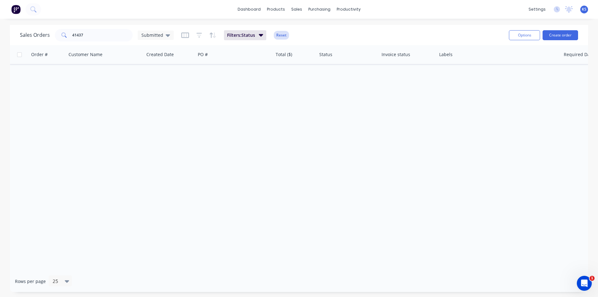
click at [284, 38] on button "Reset" at bounding box center [281, 35] width 15 height 9
drag, startPoint x: 99, startPoint y: 36, endPoint x: 23, endPoint y: 32, distance: 76.1
click at [23, 32] on div "Sales Orders 41437 Submitted" at bounding box center [97, 35] width 154 height 12
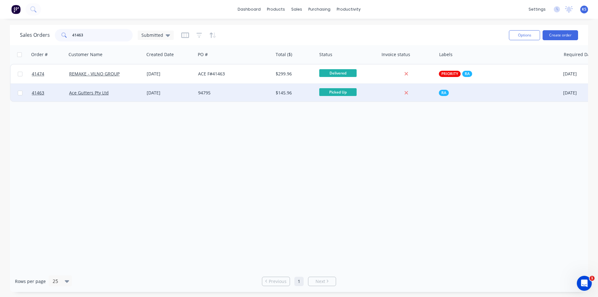
type input "41463"
click at [246, 94] on div "94795" at bounding box center [232, 93] width 69 height 6
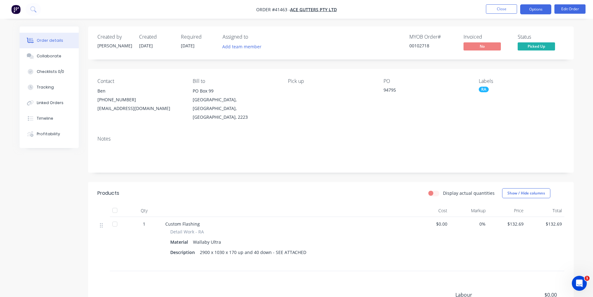
click at [535, 14] on button "Options" at bounding box center [535, 9] width 31 height 10
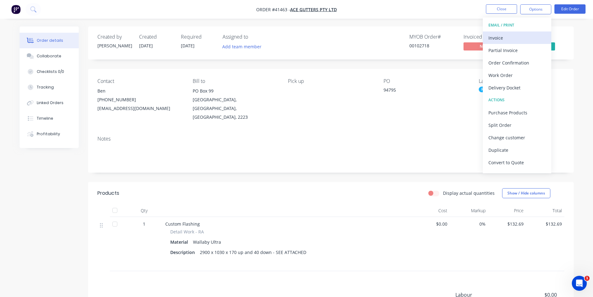
click at [513, 36] on div "Invoice" at bounding box center [517, 37] width 57 height 9
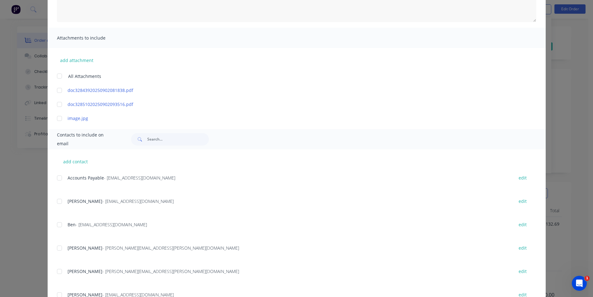
scroll to position [125, 0]
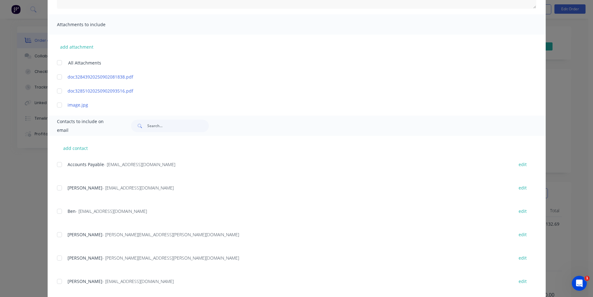
click at [57, 163] on div at bounding box center [59, 164] width 12 height 12
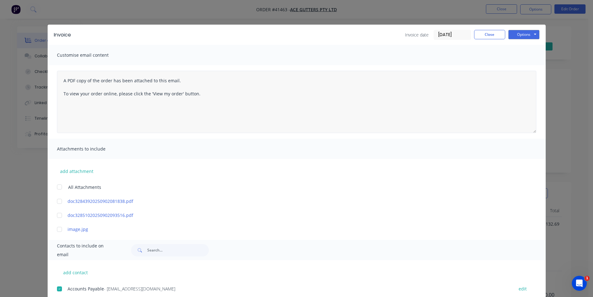
scroll to position [0, 0]
click at [511, 36] on button "Options" at bounding box center [523, 34] width 31 height 9
click at [541, 67] on button "Email" at bounding box center [528, 66] width 40 height 10
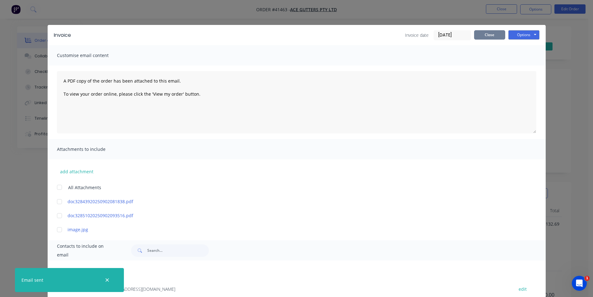
click at [479, 38] on button "Close" at bounding box center [489, 34] width 31 height 9
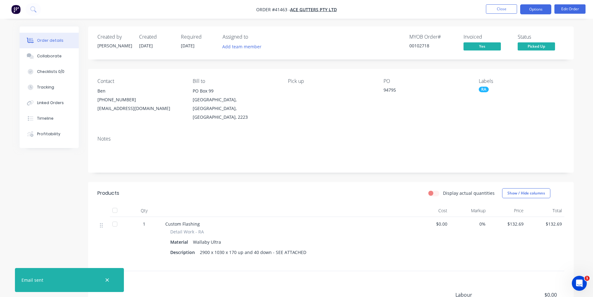
click at [528, 12] on button "Options" at bounding box center [535, 9] width 31 height 10
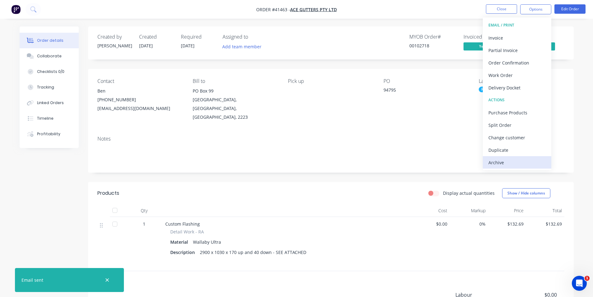
drag, startPoint x: 501, startPoint y: 169, endPoint x: 498, endPoint y: 166, distance: 3.6
click at [500, 168] on div "EMAIL / PRINT Invoice Partial Invoice Order Confirmation Work Order Delivery Do…" at bounding box center [517, 93] width 68 height 153
click at [498, 165] on div "Archive" at bounding box center [517, 162] width 57 height 9
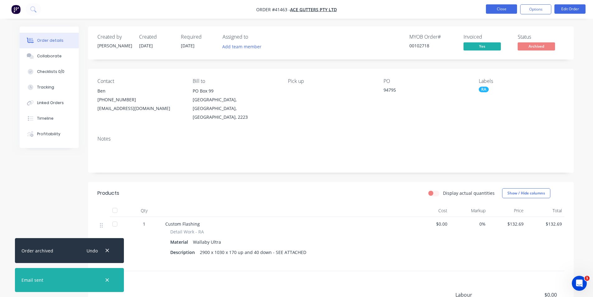
click at [498, 8] on button "Close" at bounding box center [501, 8] width 31 height 9
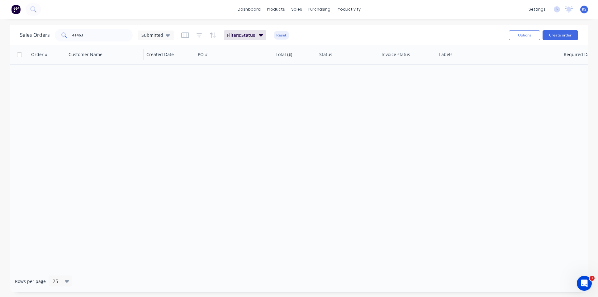
click at [283, 34] on button "Reset" at bounding box center [281, 35] width 15 height 9
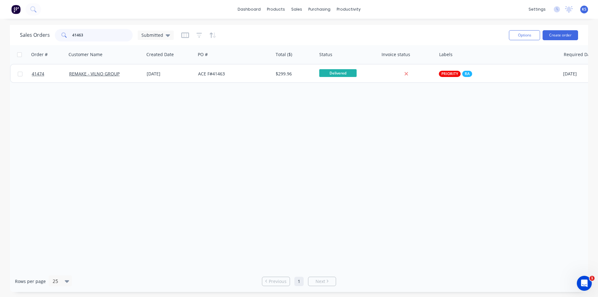
click at [92, 40] on input "41463" at bounding box center [102, 35] width 61 height 12
drag, startPoint x: 90, startPoint y: 31, endPoint x: 62, endPoint y: 29, distance: 28.1
click at [62, 29] on div "41463" at bounding box center [94, 35] width 78 height 12
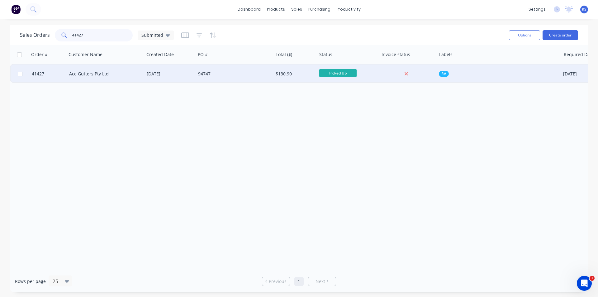
type input "41427"
click at [226, 80] on div "94747" at bounding box center [235, 73] width 78 height 19
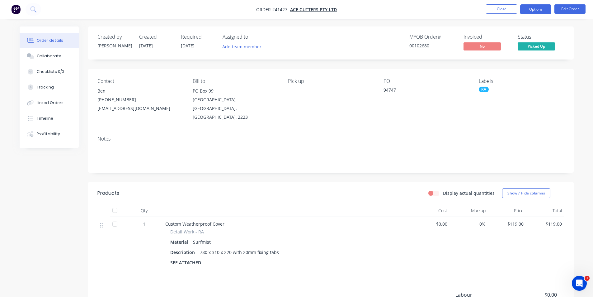
click at [535, 12] on button "Options" at bounding box center [535, 9] width 31 height 10
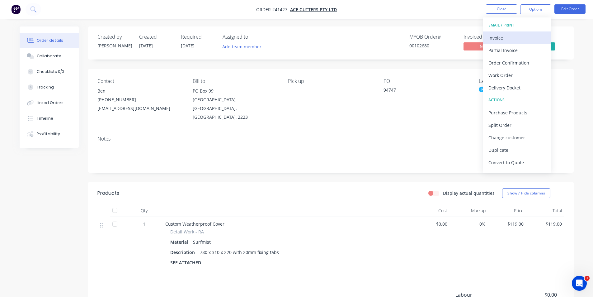
click at [516, 34] on div "Invoice" at bounding box center [517, 37] width 57 height 9
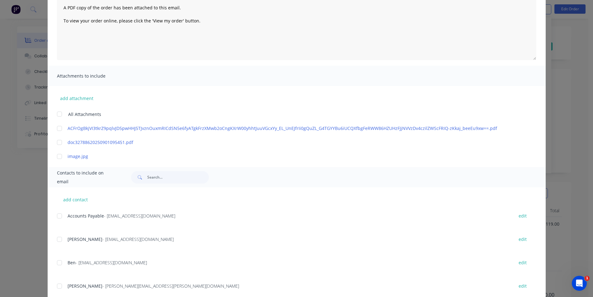
scroll to position [93, 0]
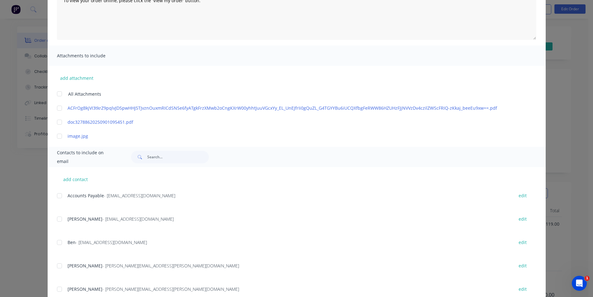
click at [59, 194] on div at bounding box center [59, 195] width 12 height 12
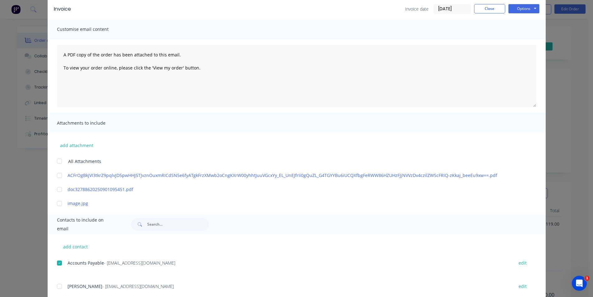
scroll to position [0, 0]
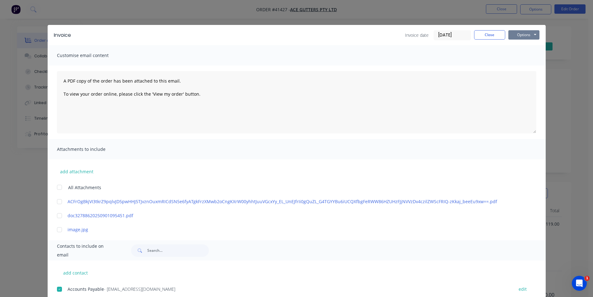
click at [516, 34] on button "Options" at bounding box center [523, 34] width 31 height 9
click at [517, 64] on button "Email" at bounding box center [528, 66] width 40 height 10
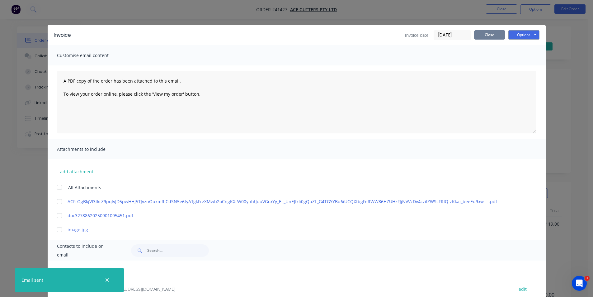
click at [492, 34] on button "Close" at bounding box center [489, 34] width 31 height 9
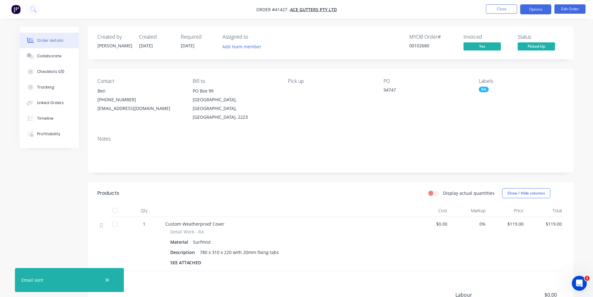
click at [532, 11] on button "Options" at bounding box center [535, 9] width 31 height 10
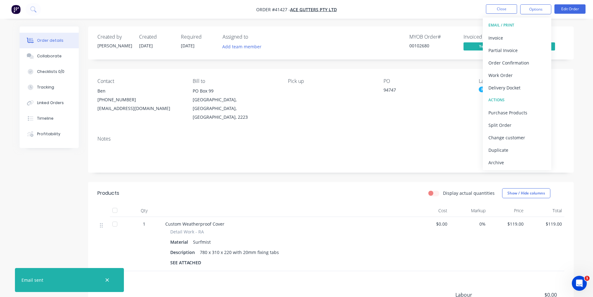
click at [502, 162] on div "Archive" at bounding box center [517, 162] width 57 height 9
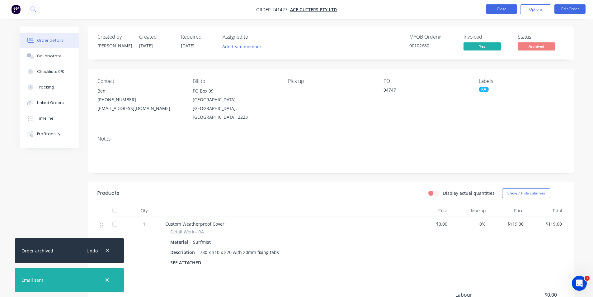
click at [490, 8] on button "Close" at bounding box center [501, 8] width 31 height 9
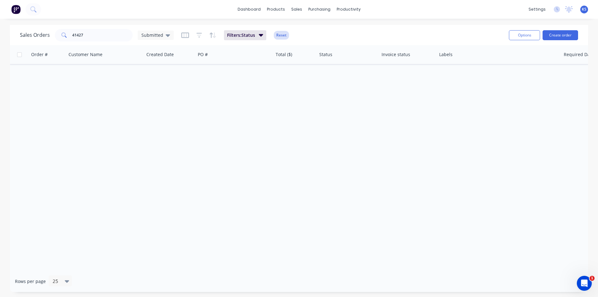
click at [281, 35] on button "Reset" at bounding box center [281, 35] width 15 height 9
drag, startPoint x: 97, startPoint y: 38, endPoint x: 42, endPoint y: 35, distance: 54.8
click at [42, 35] on div "Sales Orders 41427 Submitted" at bounding box center [97, 35] width 154 height 12
type input "41396"
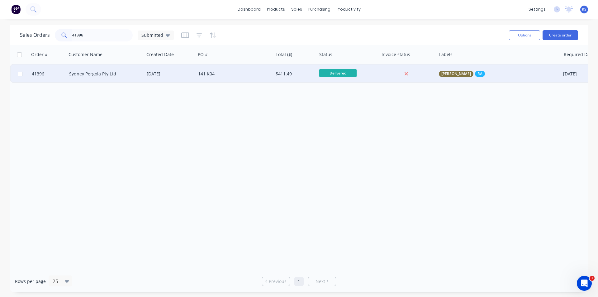
click at [217, 74] on div "141 K04" at bounding box center [232, 74] width 69 height 6
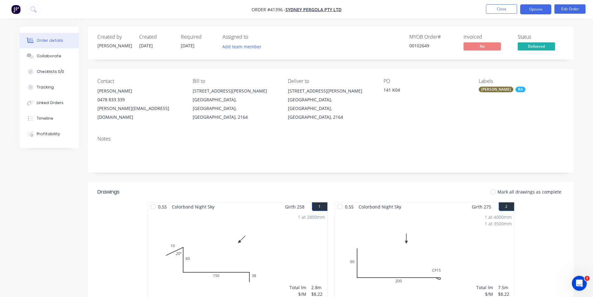
click at [526, 6] on button "Options" at bounding box center [535, 9] width 31 height 10
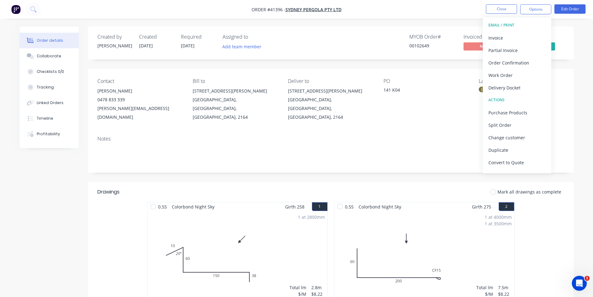
click at [505, 31] on button "EMAIL / PRINT" at bounding box center [517, 25] width 68 height 12
click at [502, 37] on div "Invoice" at bounding box center [517, 37] width 57 height 9
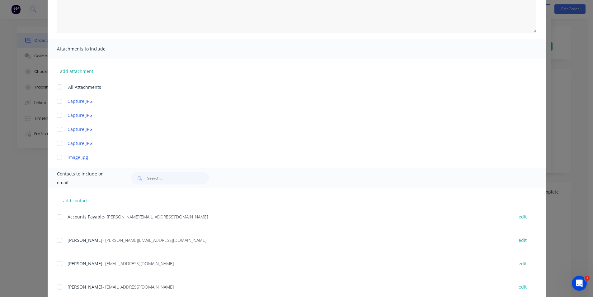
scroll to position [118, 0]
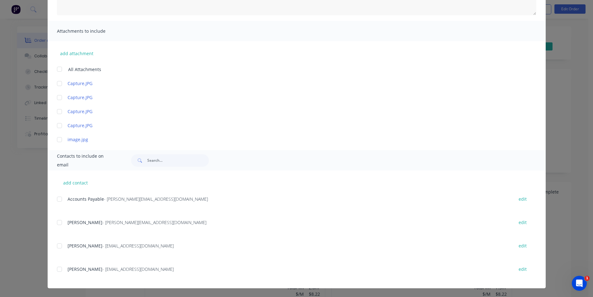
click at [58, 194] on div "add contact Accounts Payable - allan@sydneypergolaservices.com.au edit Allan Ng…" at bounding box center [297, 229] width 498 height 118
click at [55, 198] on div at bounding box center [59, 199] width 12 height 12
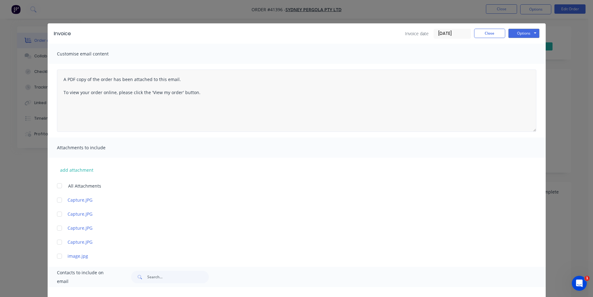
scroll to position [0, 0]
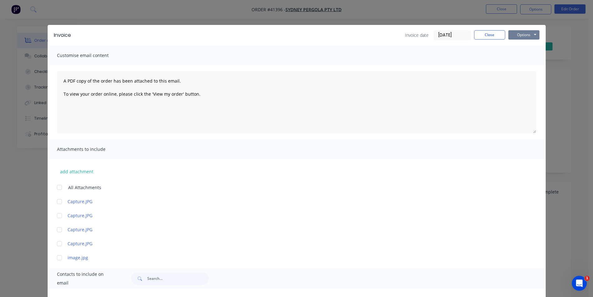
click at [519, 34] on button "Options" at bounding box center [523, 34] width 31 height 9
click at [514, 64] on button "Email" at bounding box center [528, 66] width 40 height 10
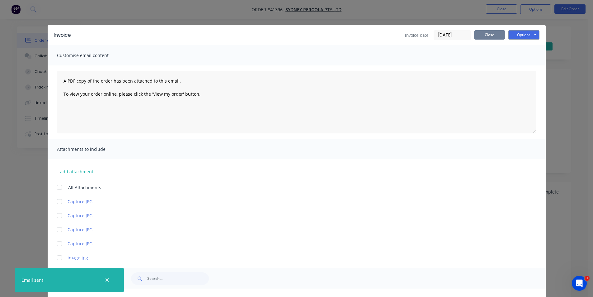
click at [487, 34] on button "Close" at bounding box center [489, 34] width 31 height 9
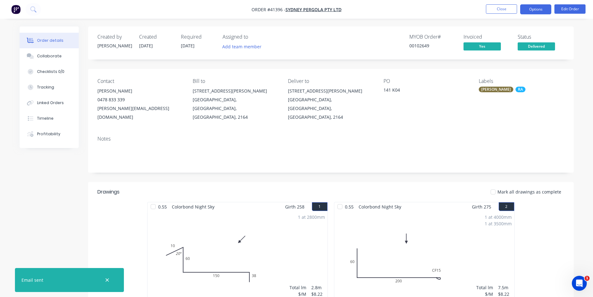
click at [532, 9] on button "Options" at bounding box center [535, 9] width 31 height 10
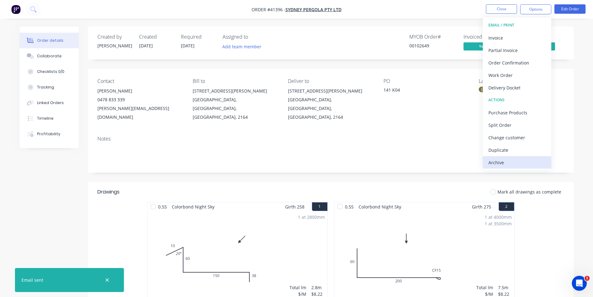
click at [498, 161] on div "Archive" at bounding box center [517, 162] width 57 height 9
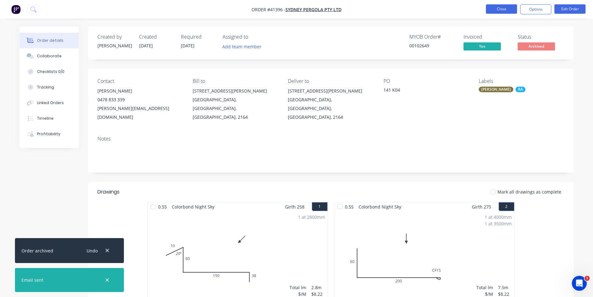
click at [501, 8] on button "Close" at bounding box center [501, 8] width 31 height 9
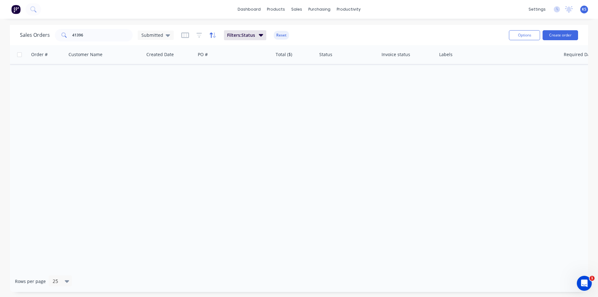
drag, startPoint x: 285, startPoint y: 35, endPoint x: 208, endPoint y: 33, distance: 76.6
click at [285, 35] on button "Reset" at bounding box center [281, 35] width 15 height 9
drag, startPoint x: 91, startPoint y: 35, endPoint x: 46, endPoint y: 38, distance: 44.3
click at [47, 38] on div "Sales Orders 41396 Submitted" at bounding box center [97, 35] width 154 height 12
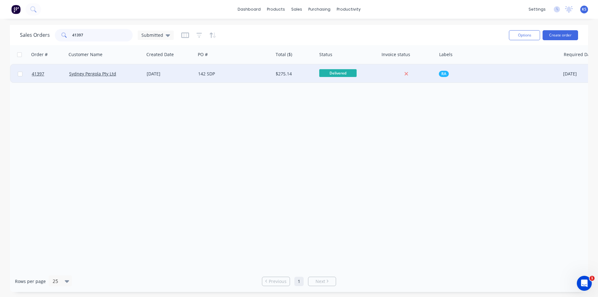
type input "41397"
click at [226, 78] on div "142 SDP" at bounding box center [235, 73] width 78 height 19
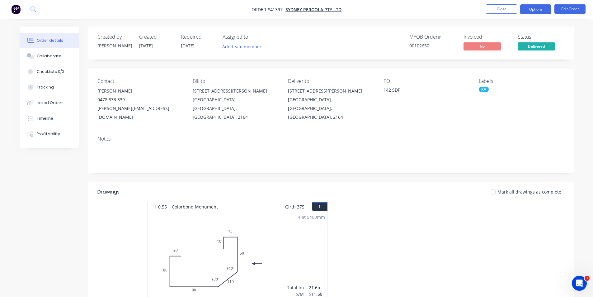
click at [536, 8] on button "Options" at bounding box center [535, 9] width 31 height 10
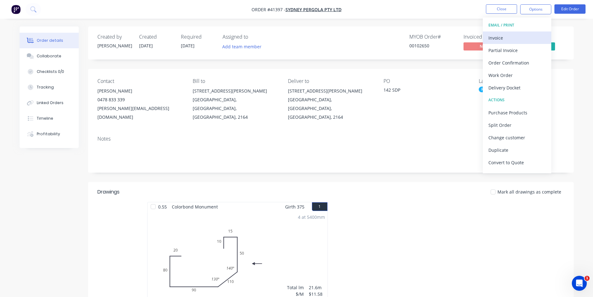
click at [520, 39] on div "Invoice" at bounding box center [517, 37] width 57 height 9
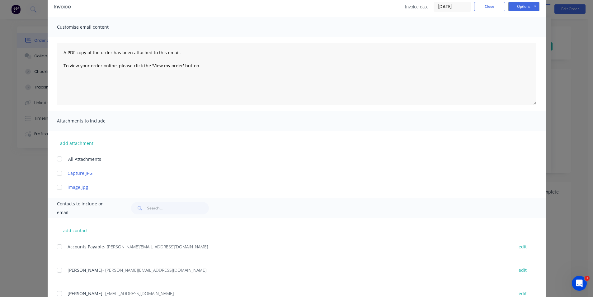
scroll to position [76, 0]
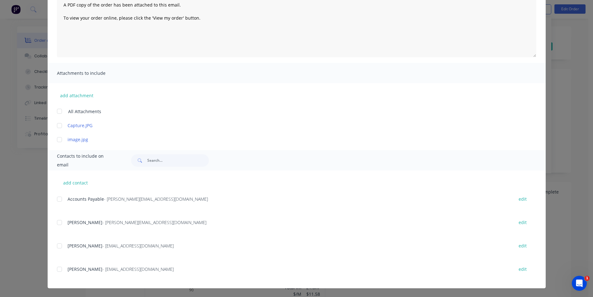
click at [58, 197] on div at bounding box center [59, 199] width 12 height 12
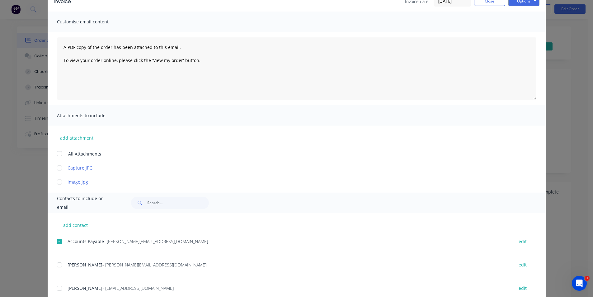
scroll to position [0, 0]
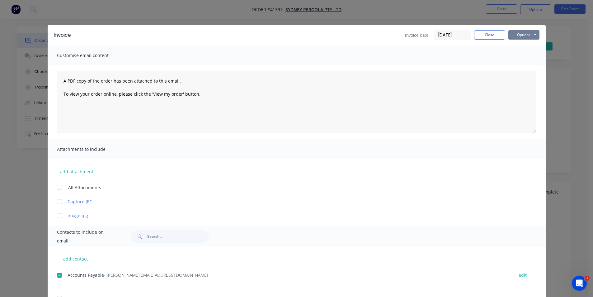
click at [513, 33] on button "Options" at bounding box center [523, 34] width 31 height 9
click at [515, 68] on button "Email" at bounding box center [528, 66] width 40 height 10
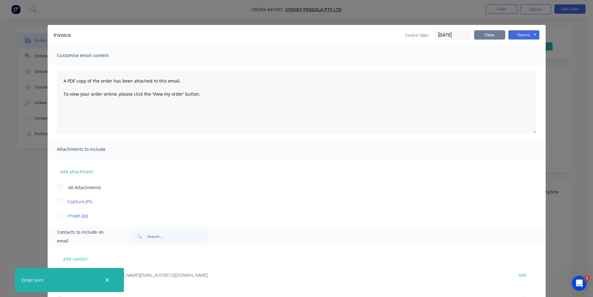
click at [496, 32] on button "Close" at bounding box center [489, 34] width 31 height 9
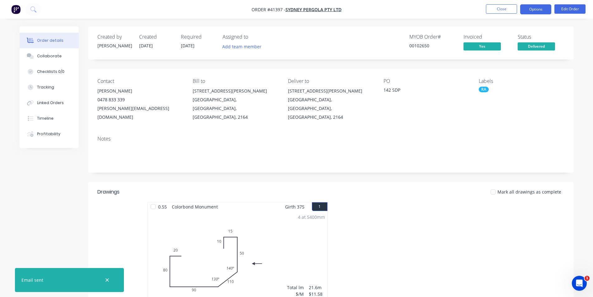
drag, startPoint x: 532, startPoint y: 9, endPoint x: 531, endPoint y: 12, distance: 3.2
click at [532, 9] on button "Options" at bounding box center [535, 9] width 31 height 10
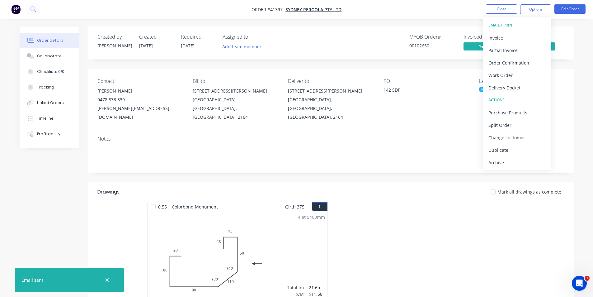
click at [513, 158] on div "Archive" at bounding box center [517, 162] width 57 height 9
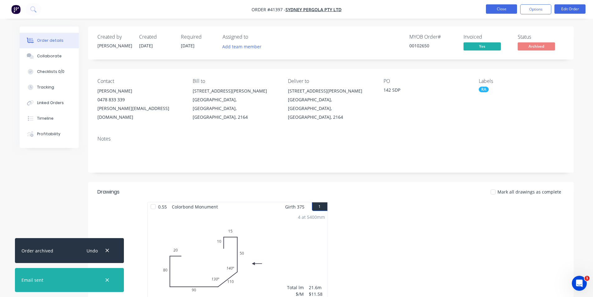
click at [515, 12] on button "Close" at bounding box center [501, 8] width 31 height 9
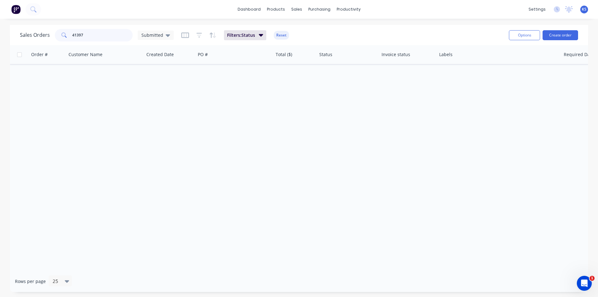
drag, startPoint x: 91, startPoint y: 35, endPoint x: 33, endPoint y: 32, distance: 58.6
click at [33, 32] on div "Sales Orders 41397 Submitted" at bounding box center [97, 35] width 154 height 12
type input "41408"
click at [279, 32] on button "Reset" at bounding box center [281, 35] width 15 height 9
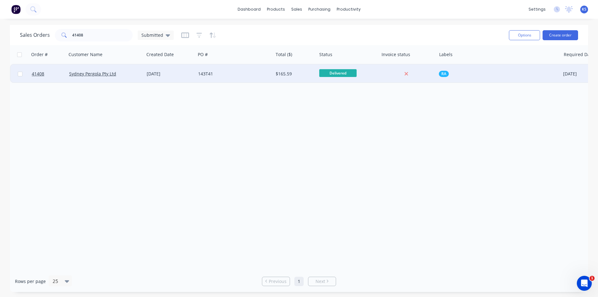
click at [225, 71] on div "143T41" at bounding box center [232, 74] width 69 height 6
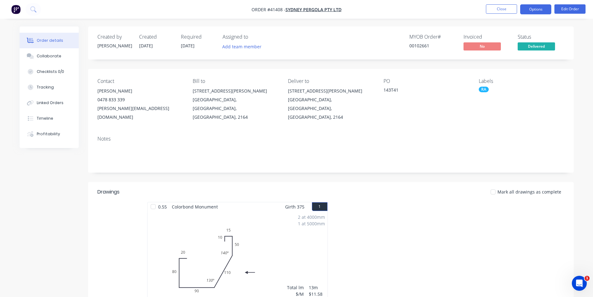
click at [541, 8] on button "Options" at bounding box center [535, 9] width 31 height 10
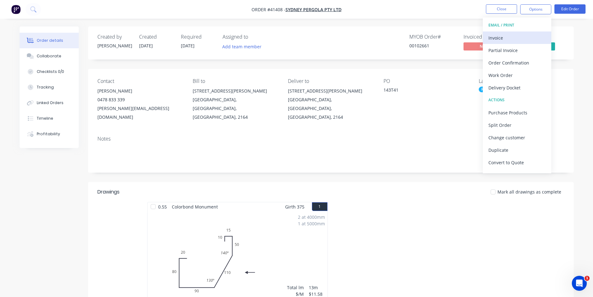
click at [521, 36] on div "Invoice" at bounding box center [517, 37] width 57 height 9
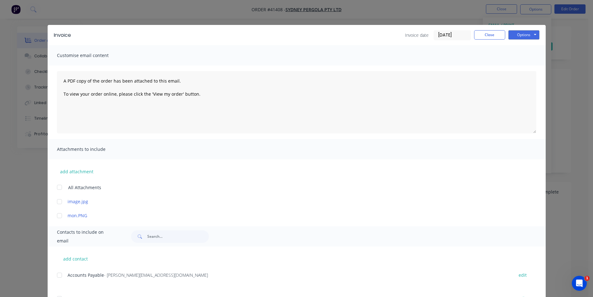
scroll to position [76, 0]
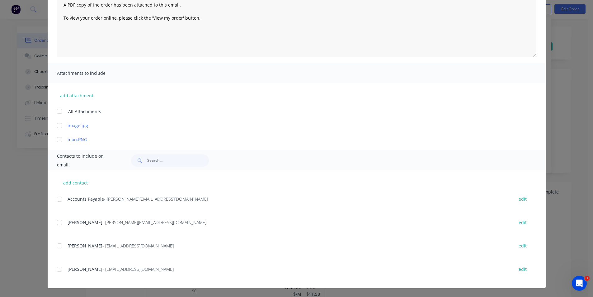
click at [57, 197] on div at bounding box center [59, 199] width 12 height 12
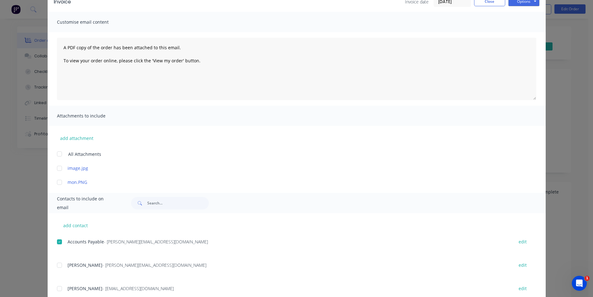
scroll to position [0, 0]
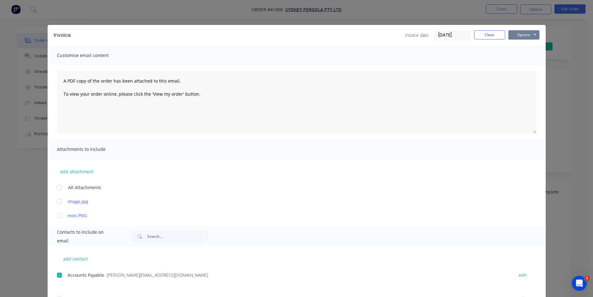
click at [517, 39] on button "Options" at bounding box center [523, 34] width 31 height 9
click at [522, 66] on button "Email" at bounding box center [528, 66] width 40 height 10
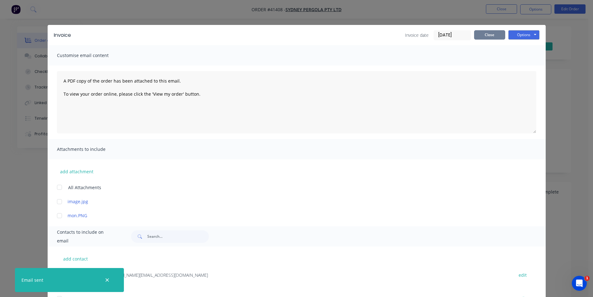
click at [479, 34] on button "Close" at bounding box center [489, 34] width 31 height 9
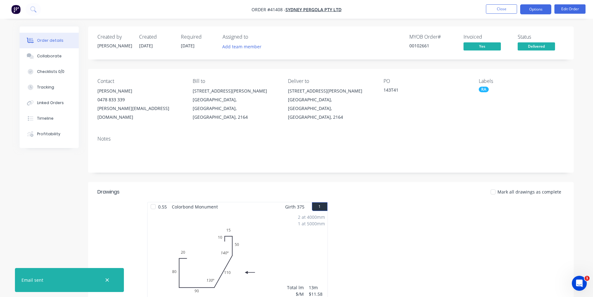
click at [538, 10] on button "Options" at bounding box center [535, 9] width 31 height 10
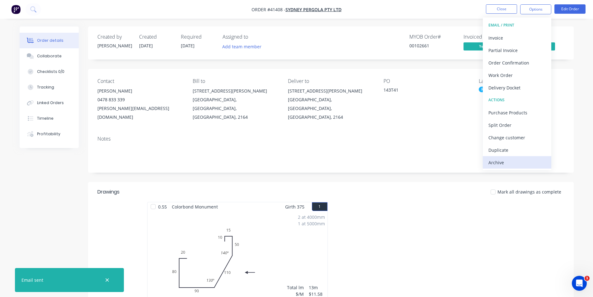
click at [522, 159] on div "Archive" at bounding box center [517, 162] width 57 height 9
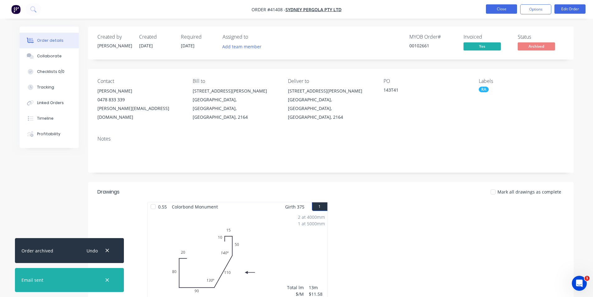
click at [496, 10] on button "Close" at bounding box center [501, 8] width 31 height 9
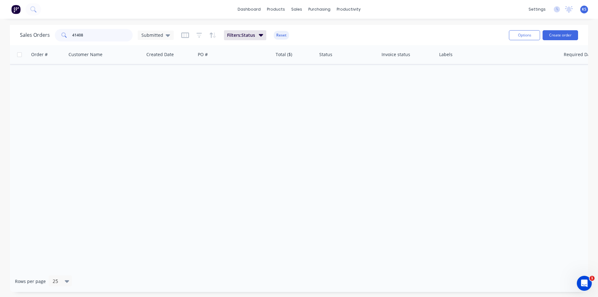
drag, startPoint x: 94, startPoint y: 35, endPoint x: 46, endPoint y: 34, distance: 47.6
click at [46, 34] on div "Sales Orders 41408 Submitted" at bounding box center [97, 35] width 154 height 12
click at [280, 35] on button "Reset" at bounding box center [281, 35] width 15 height 9
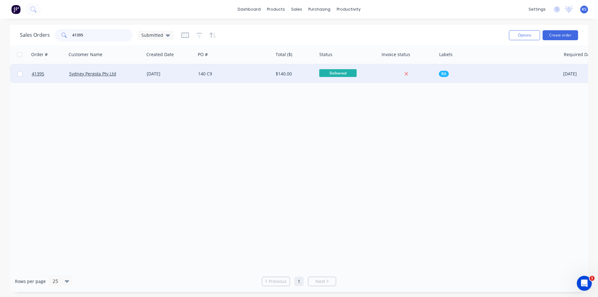
type input "41395"
click at [182, 75] on div "28 Aug 2025" at bounding box center [170, 74] width 46 height 6
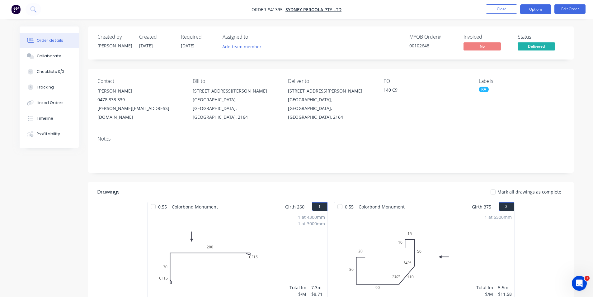
click at [528, 8] on button "Options" at bounding box center [535, 9] width 31 height 10
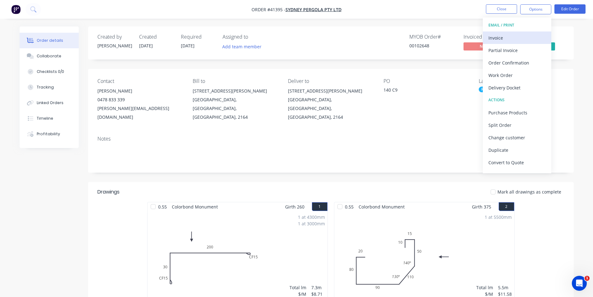
click at [516, 34] on div "Invoice" at bounding box center [517, 37] width 57 height 9
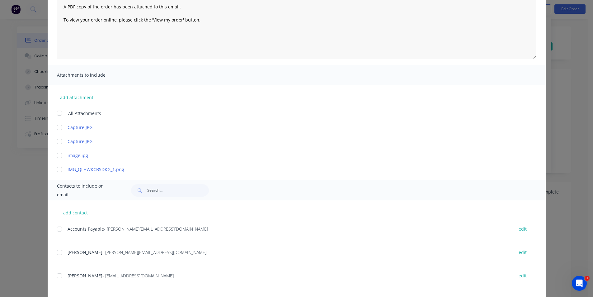
scroll to position [93, 0]
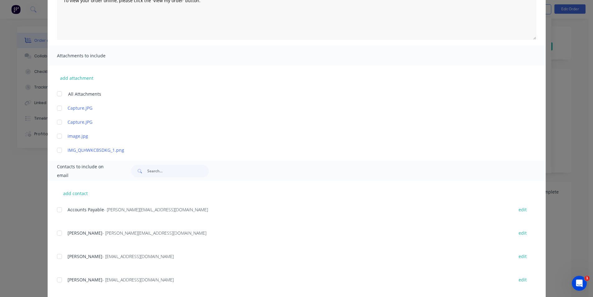
click at [59, 212] on div at bounding box center [59, 209] width 12 height 12
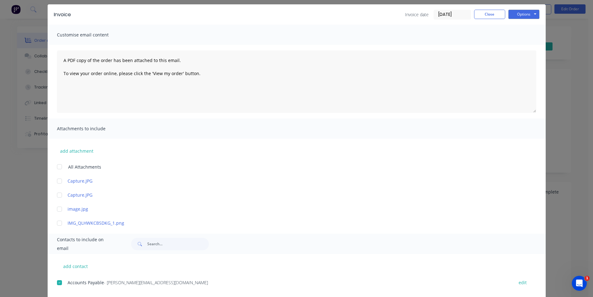
scroll to position [0, 0]
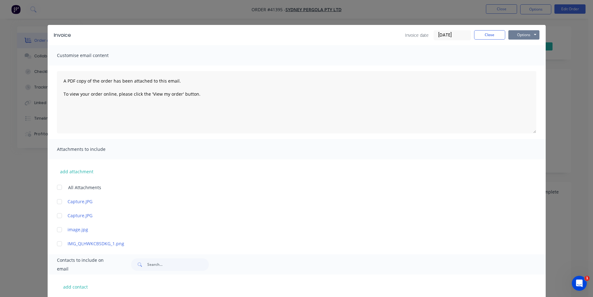
click at [518, 35] on button "Options" at bounding box center [523, 34] width 31 height 9
click at [526, 66] on button "Email" at bounding box center [528, 66] width 40 height 10
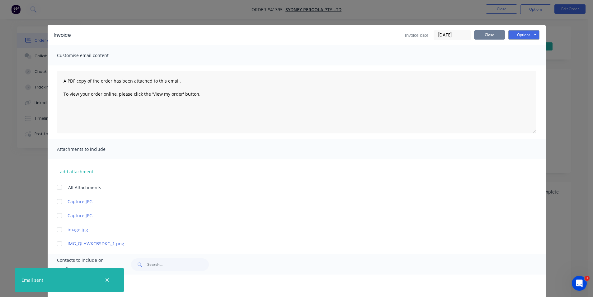
click at [493, 36] on button "Close" at bounding box center [489, 34] width 31 height 9
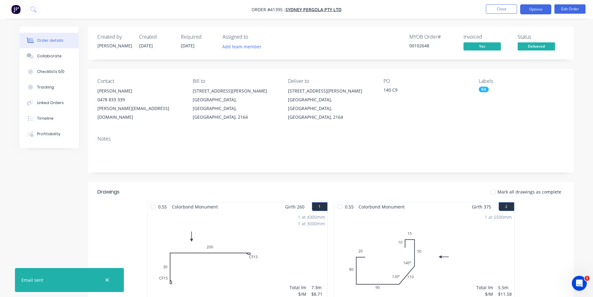
click at [540, 8] on button "Options" at bounding box center [535, 9] width 31 height 10
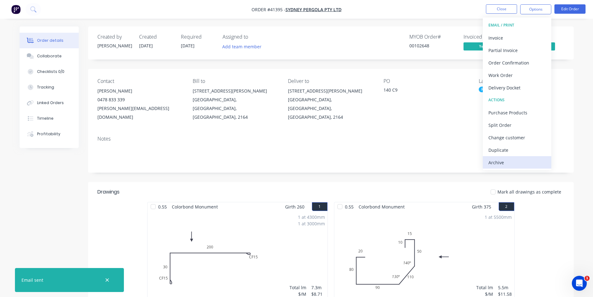
click at [512, 163] on div "Archive" at bounding box center [517, 162] width 57 height 9
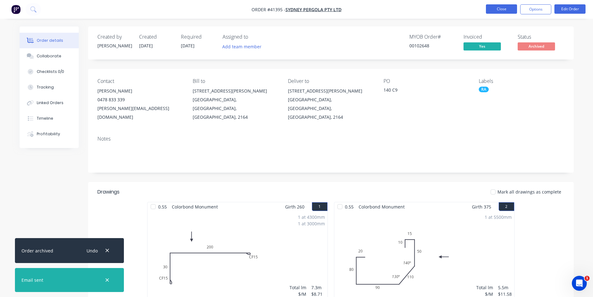
click at [505, 11] on button "Close" at bounding box center [501, 8] width 31 height 9
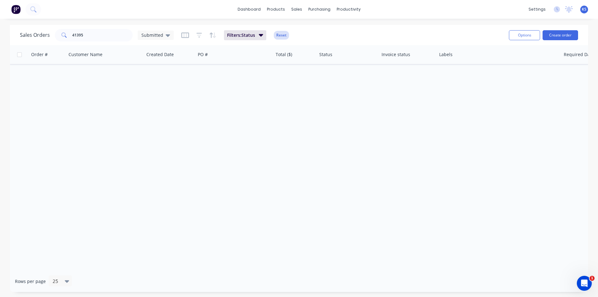
click at [276, 33] on button "Reset" at bounding box center [281, 35] width 15 height 9
drag, startPoint x: 90, startPoint y: 37, endPoint x: 43, endPoint y: 35, distance: 47.7
click at [43, 35] on div "Sales Orders 41395 Submitted" at bounding box center [97, 35] width 154 height 12
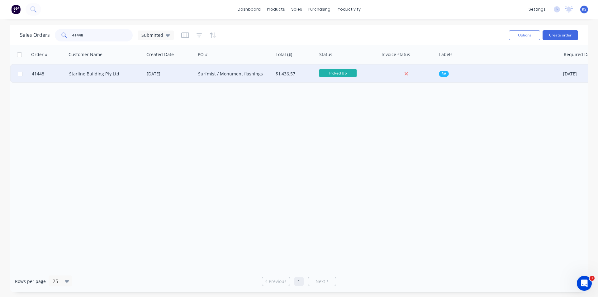
type input "41448"
click at [202, 75] on div "Surfmist / Monument flashings" at bounding box center [232, 74] width 69 height 6
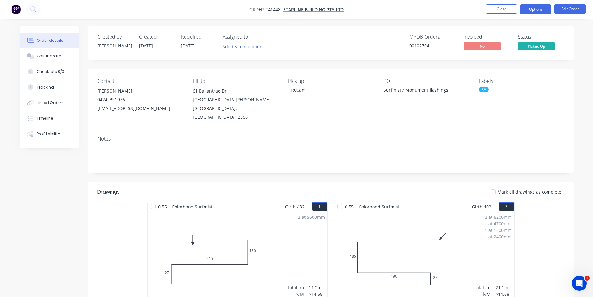
click at [531, 10] on button "Options" at bounding box center [535, 9] width 31 height 10
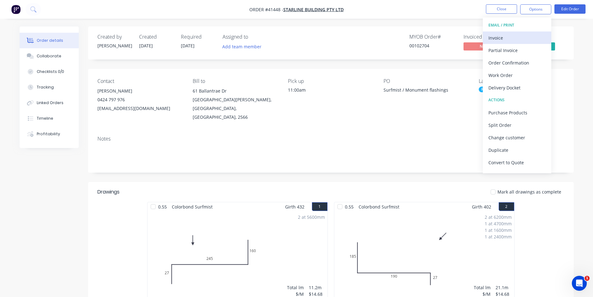
click at [513, 35] on div "Invoice" at bounding box center [517, 37] width 57 height 9
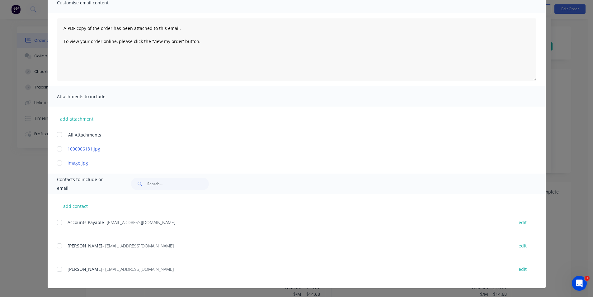
scroll to position [31, 0]
click at [58, 224] on div at bounding box center [59, 222] width 12 height 12
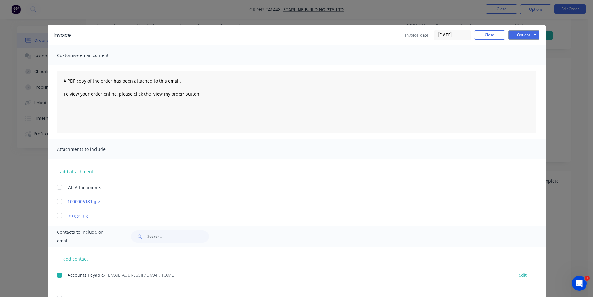
scroll to position [0, 0]
click at [514, 34] on button "Options" at bounding box center [523, 34] width 31 height 9
click at [520, 71] on button "Email" at bounding box center [528, 66] width 40 height 10
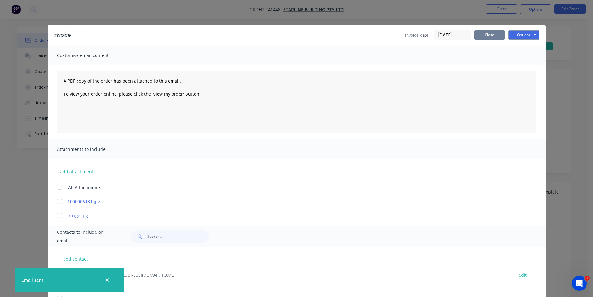
click at [485, 34] on button "Close" at bounding box center [489, 34] width 31 height 9
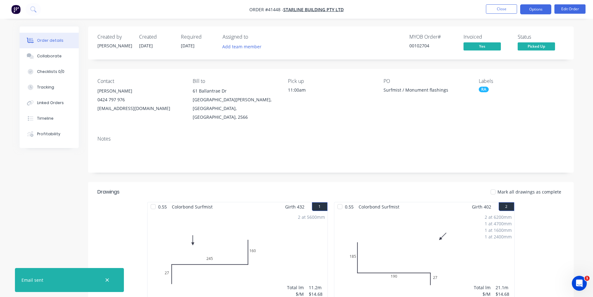
click at [527, 11] on button "Options" at bounding box center [535, 9] width 31 height 10
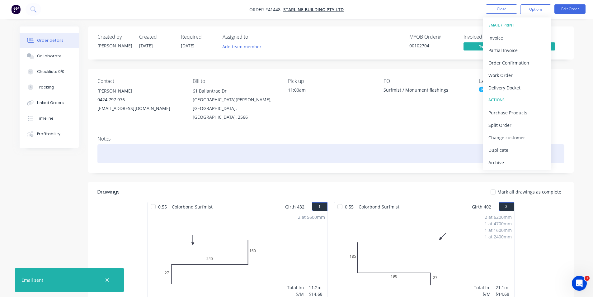
drag, startPoint x: 503, startPoint y: 161, endPoint x: 502, endPoint y: 153, distance: 8.5
click at [502, 161] on div "Archive" at bounding box center [517, 162] width 57 height 9
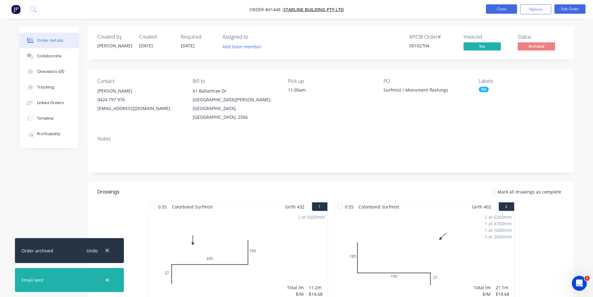
click at [495, 11] on button "Close" at bounding box center [501, 8] width 31 height 9
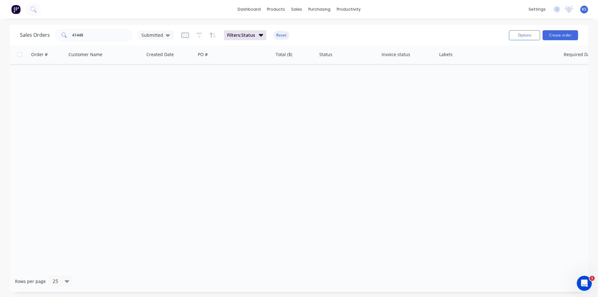
click at [288, 38] on div "Sales Orders 41448 Submitted Filters: Status Reset" at bounding box center [262, 34] width 484 height 15
click at [283, 34] on button "Reset" at bounding box center [281, 35] width 15 height 9
drag, startPoint x: 90, startPoint y: 36, endPoint x: 59, endPoint y: 34, distance: 31.5
click at [59, 34] on div "41448" at bounding box center [94, 35] width 78 height 12
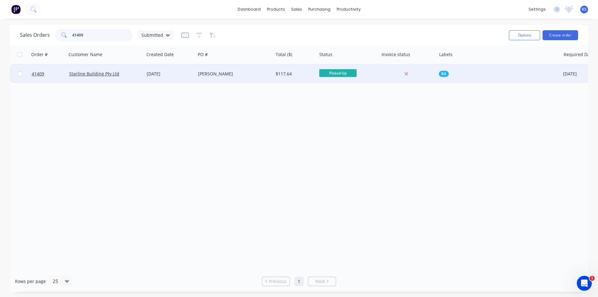
type input "41409"
click at [222, 73] on div "[PERSON_NAME]" at bounding box center [232, 74] width 69 height 6
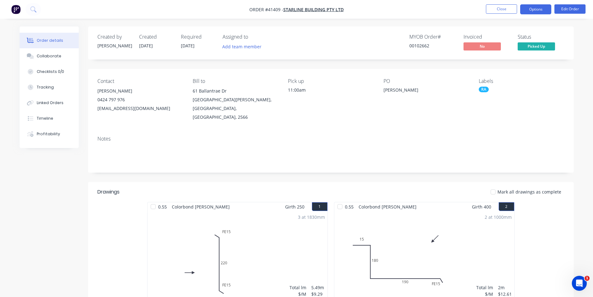
click at [539, 12] on button "Options" at bounding box center [535, 9] width 31 height 10
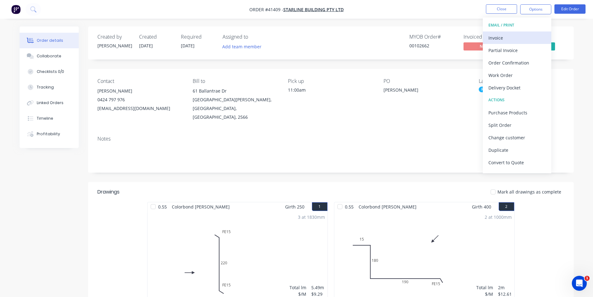
click at [525, 35] on div "Invoice" at bounding box center [517, 37] width 57 height 9
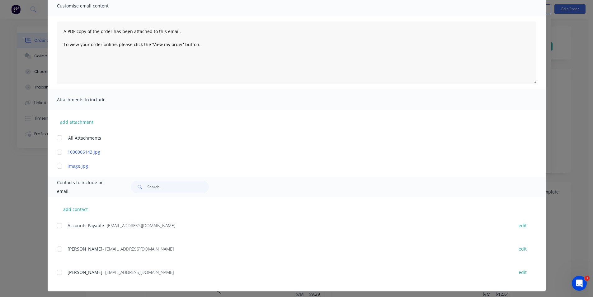
scroll to position [53, 0]
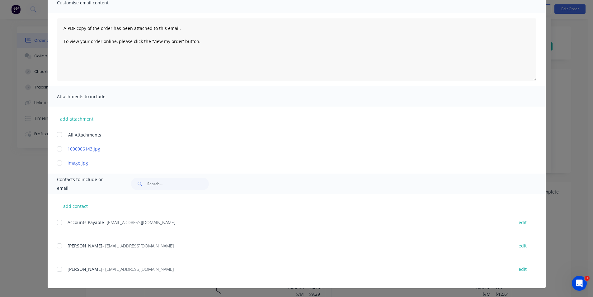
click at [52, 220] on div "add contact Accounts Payable - admin@starlinebuild.com.au edit Andy - admin@sta…" at bounding box center [297, 241] width 498 height 94
click at [59, 224] on div at bounding box center [59, 222] width 12 height 12
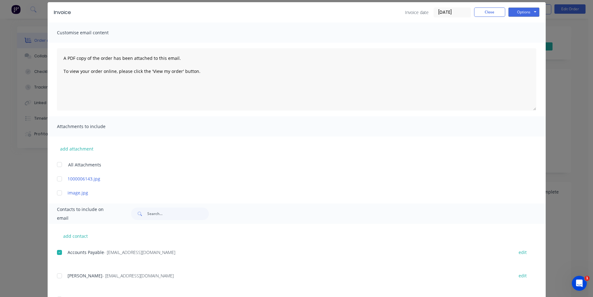
scroll to position [0, 0]
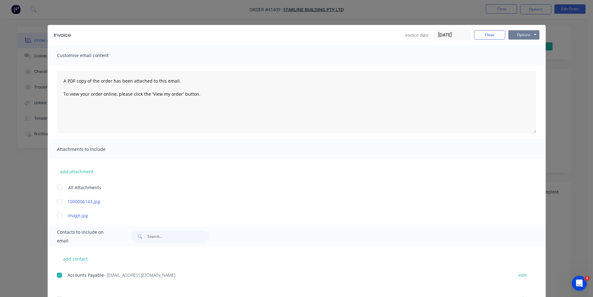
click at [510, 38] on button "Options" at bounding box center [523, 34] width 31 height 9
click at [524, 66] on button "Email" at bounding box center [528, 66] width 40 height 10
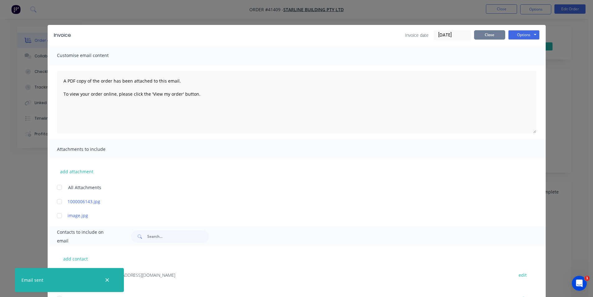
click at [497, 37] on button "Close" at bounding box center [489, 34] width 31 height 9
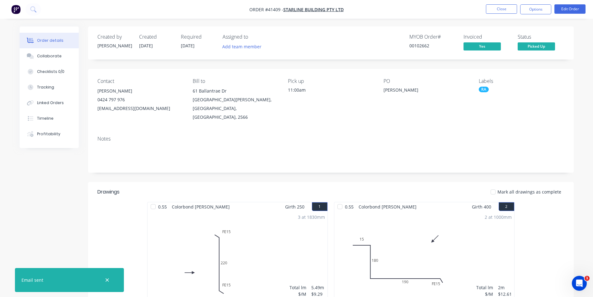
click at [540, 3] on nav "Order #41409 - Starline Building Pty Ltd Close Options Edit Order" at bounding box center [296, 9] width 593 height 19
click at [537, 8] on button "Options" at bounding box center [535, 9] width 31 height 10
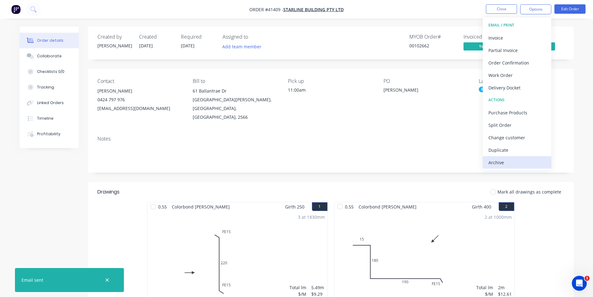
click at [513, 160] on div "Archive" at bounding box center [517, 162] width 57 height 9
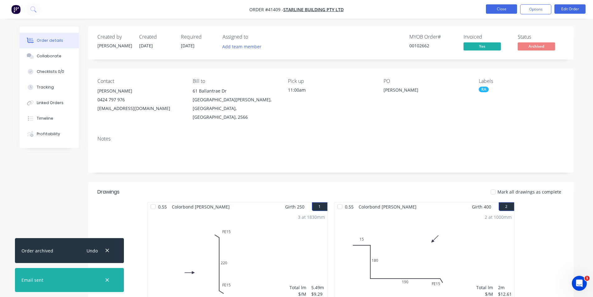
click at [496, 13] on button "Close" at bounding box center [501, 8] width 31 height 9
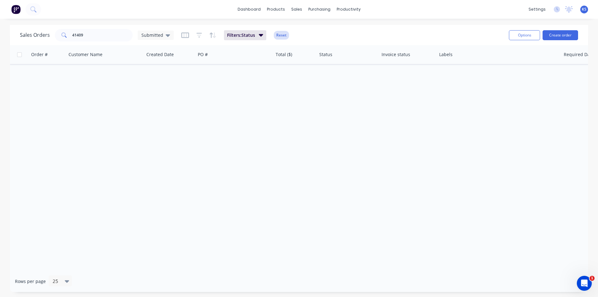
click at [278, 35] on button "Reset" at bounding box center [281, 35] width 15 height 9
drag, startPoint x: 78, startPoint y: 36, endPoint x: 50, endPoint y: 34, distance: 28.7
click at [50, 34] on div "Sales Orders 41409 Submitted" at bounding box center [97, 35] width 154 height 12
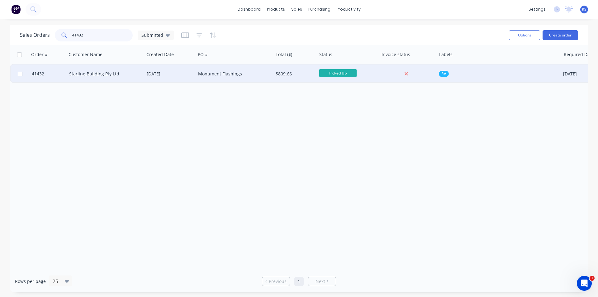
type input "41432"
click at [186, 74] on div "01 Sep 2025" at bounding box center [170, 74] width 46 height 6
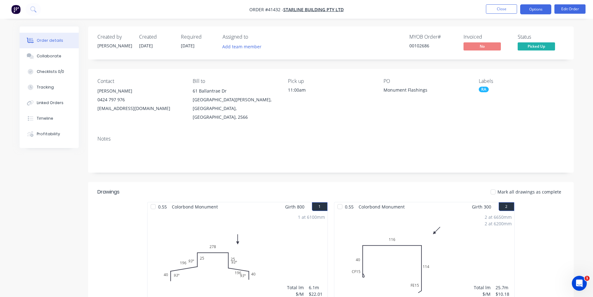
click at [536, 10] on button "Options" at bounding box center [535, 9] width 31 height 10
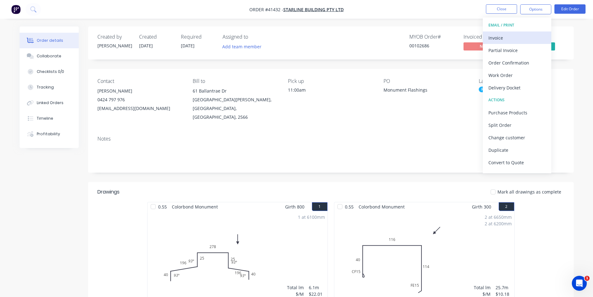
click at [520, 35] on div "Invoice" at bounding box center [517, 37] width 57 height 9
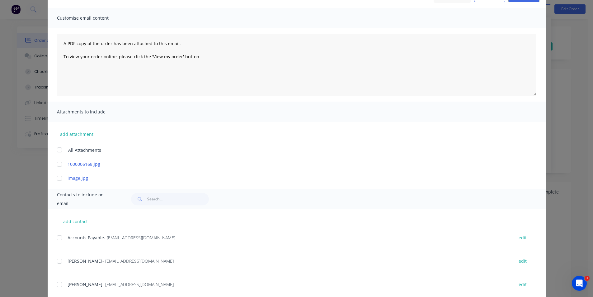
scroll to position [53, 0]
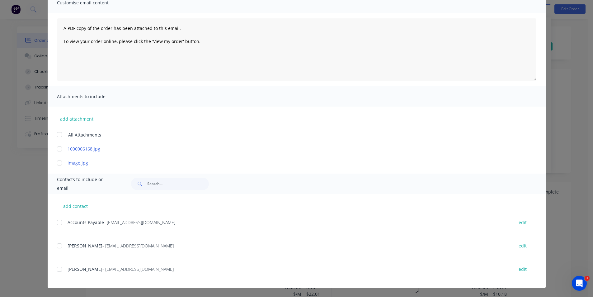
click at [54, 221] on div "add contact Accounts Payable - admin@starlinebuild.com.au edit Andy - admin@sta…" at bounding box center [297, 241] width 498 height 94
click at [55, 222] on div at bounding box center [59, 222] width 12 height 12
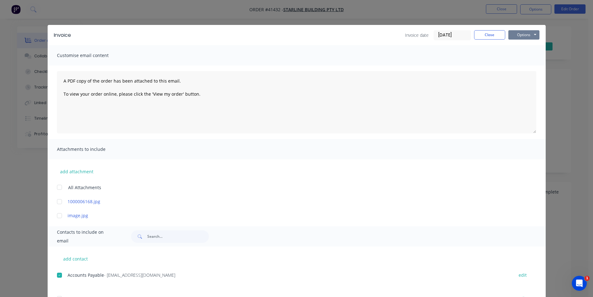
click at [513, 34] on button "Options" at bounding box center [523, 34] width 31 height 9
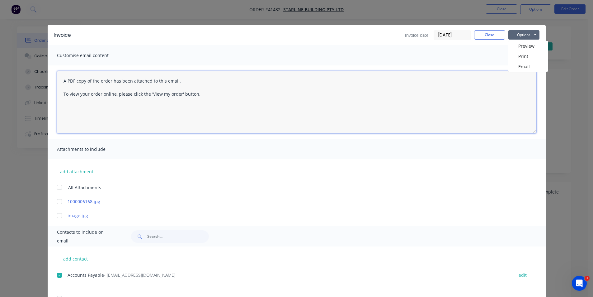
click at [522, 73] on textarea "A PDF copy of the order has been attached to this email. To view your order onl…" at bounding box center [296, 102] width 479 height 62
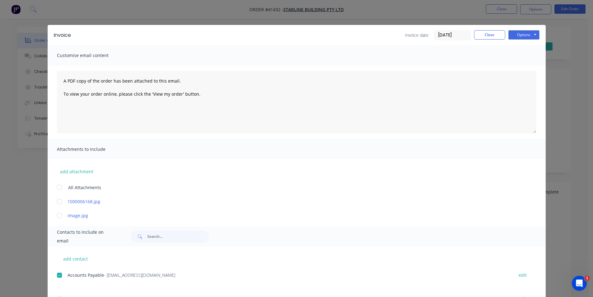
click at [522, 68] on div "A PDF copy of the order has been attached to this email. To view your order onl…" at bounding box center [297, 101] width 498 height 73
click at [515, 36] on button "Options" at bounding box center [523, 34] width 31 height 9
click at [519, 69] on button "Email" at bounding box center [528, 66] width 40 height 10
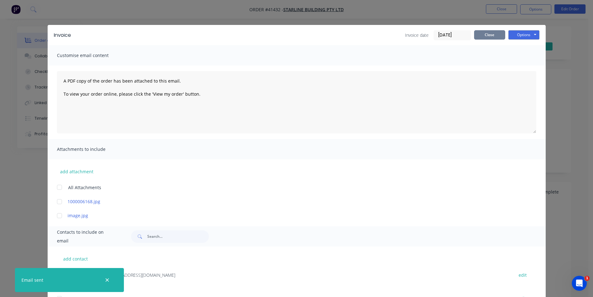
click at [474, 36] on button "Close" at bounding box center [489, 34] width 31 height 9
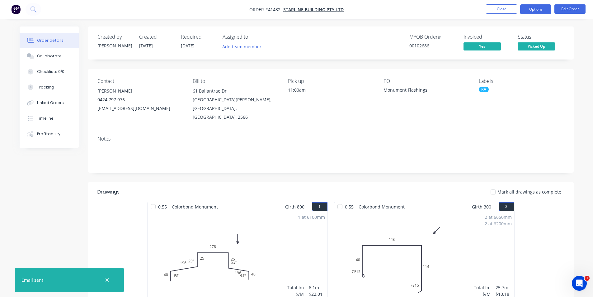
click at [527, 11] on button "Options" at bounding box center [535, 9] width 31 height 10
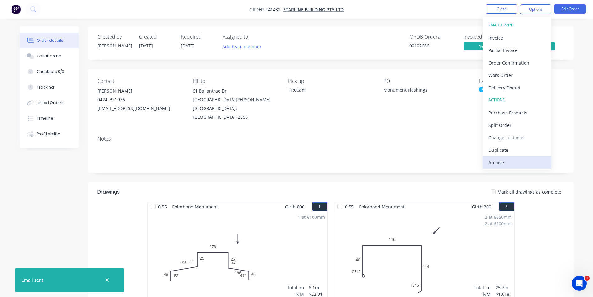
click at [507, 163] on div "Archive" at bounding box center [517, 162] width 57 height 9
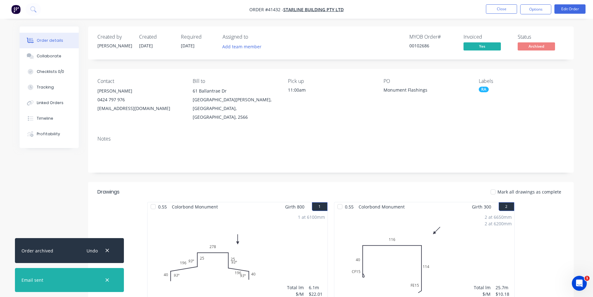
click at [470, 12] on nav "Order #41432 - Starline Building Pty Ltd Close Options Edit Order" at bounding box center [296, 9] width 593 height 19
click at [501, 10] on button "Close" at bounding box center [501, 8] width 31 height 9
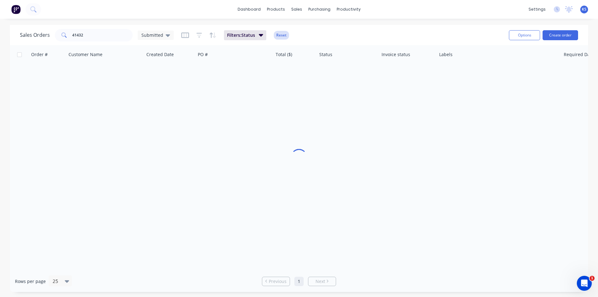
click at [277, 38] on button "Reset" at bounding box center [281, 35] width 15 height 9
drag, startPoint x: 101, startPoint y: 35, endPoint x: 42, endPoint y: 35, distance: 58.2
click at [42, 35] on div "Sales Orders 41432 Submitted" at bounding box center [97, 35] width 154 height 12
type input "41365"
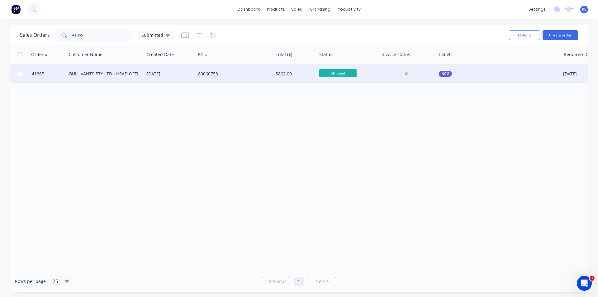
click at [237, 71] on div "80060753" at bounding box center [232, 74] width 69 height 6
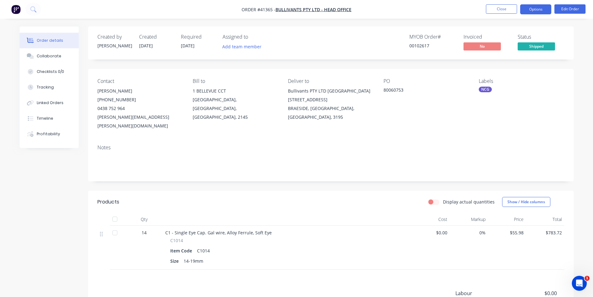
click at [541, 11] on button "Options" at bounding box center [535, 9] width 31 height 10
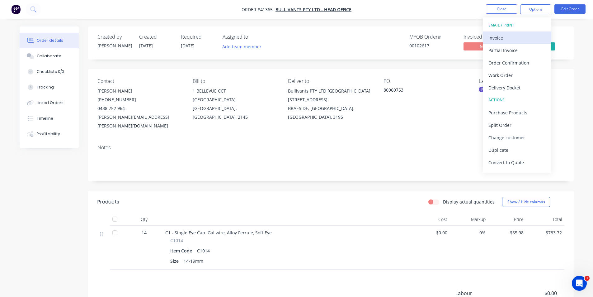
click at [523, 40] on div "Invoice" at bounding box center [517, 37] width 57 height 9
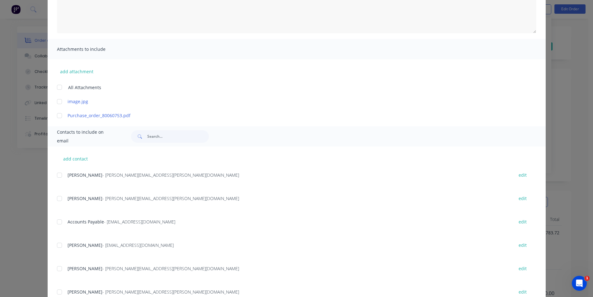
scroll to position [131, 0]
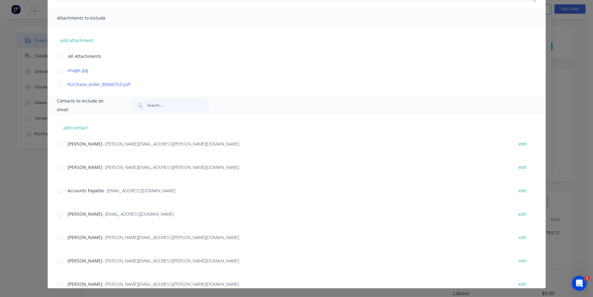
click at [54, 191] on div "add contact Jody Wilkinson - jody.wilkinson@bullivants.com edit BRENDA FITZPATR…" at bounding box center [297, 201] width 498 height 173
click at [58, 191] on div at bounding box center [59, 190] width 12 height 12
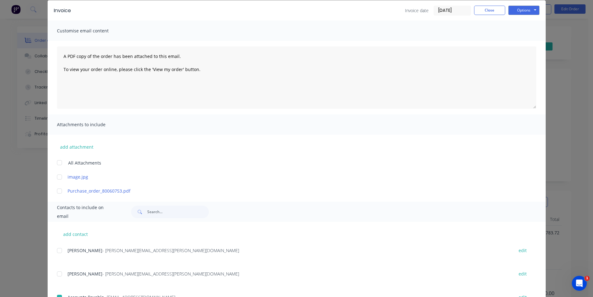
scroll to position [0, 0]
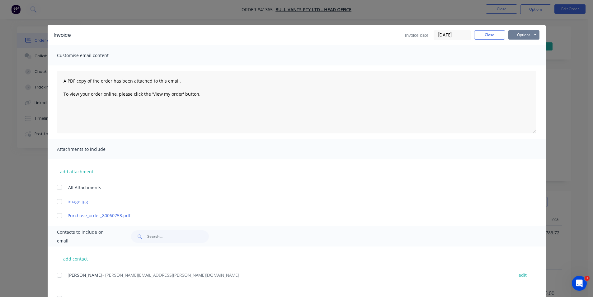
click at [520, 35] on button "Options" at bounding box center [523, 34] width 31 height 9
click at [527, 63] on button "Email" at bounding box center [528, 66] width 40 height 10
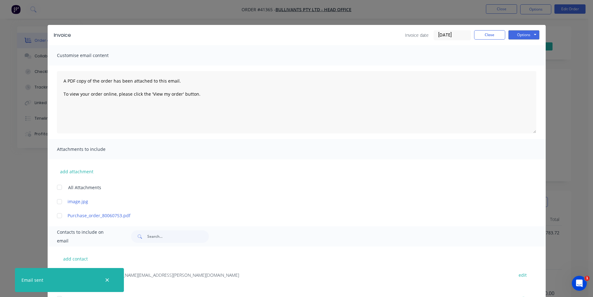
click at [350, 46] on div "Customise email content" at bounding box center [297, 55] width 498 height 20
click at [358, 39] on div "Invoice date 03/09/25 Close Options Preview Print Email" at bounding box center [308, 35] width 462 height 10
click at [491, 35] on button "Close" at bounding box center [489, 34] width 31 height 9
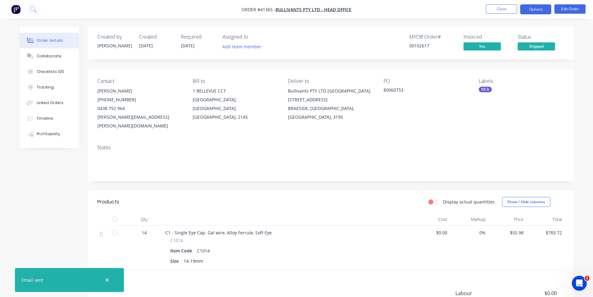
click at [534, 11] on button "Options" at bounding box center [535, 9] width 31 height 10
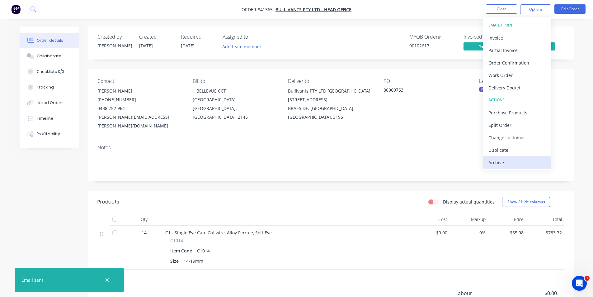
click at [504, 163] on div "Archive" at bounding box center [517, 162] width 57 height 9
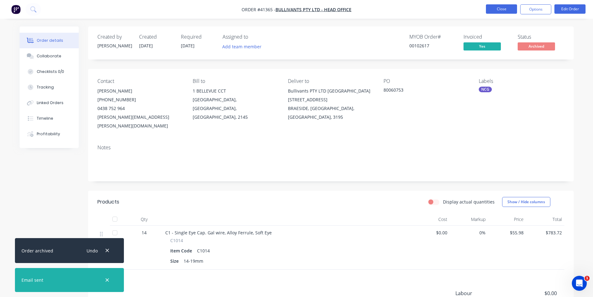
click at [495, 11] on button "Close" at bounding box center [501, 8] width 31 height 9
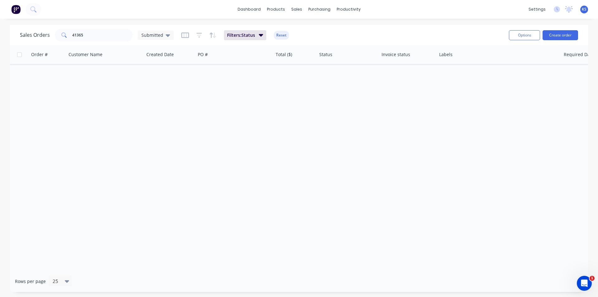
click at [282, 34] on button "Reset" at bounding box center [281, 35] width 15 height 9
drag, startPoint x: 98, startPoint y: 36, endPoint x: 21, endPoint y: 28, distance: 77.4
click at [21, 28] on div "Sales Orders 41365 Submitted" at bounding box center [262, 34] width 484 height 15
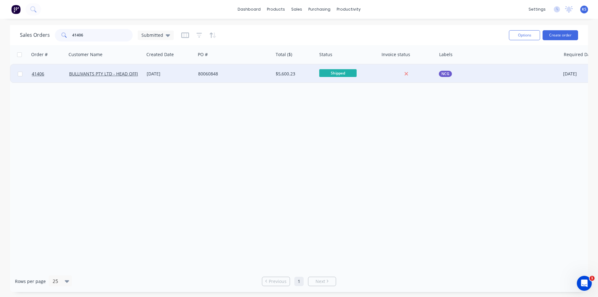
type input "41406"
click at [238, 76] on div "80060848" at bounding box center [232, 74] width 69 height 6
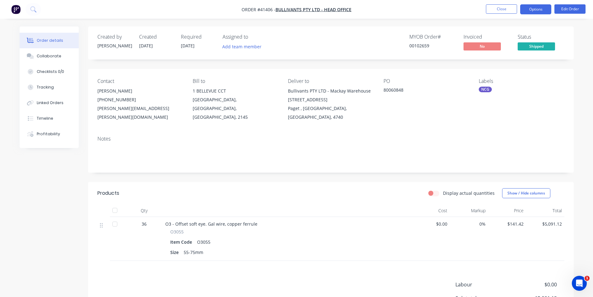
click at [535, 8] on button "Options" at bounding box center [535, 9] width 31 height 10
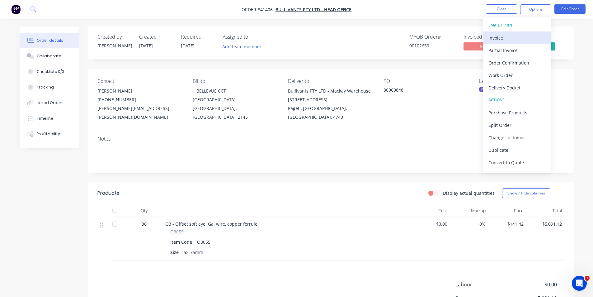
click at [509, 34] on div "Invoice" at bounding box center [517, 37] width 57 height 9
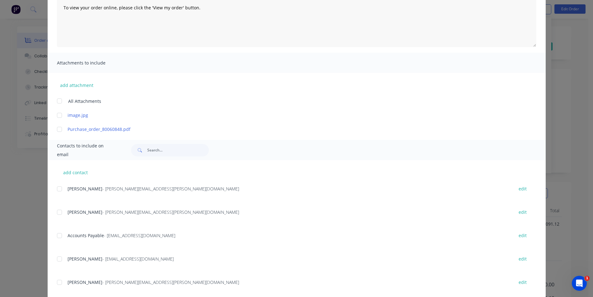
scroll to position [131, 0]
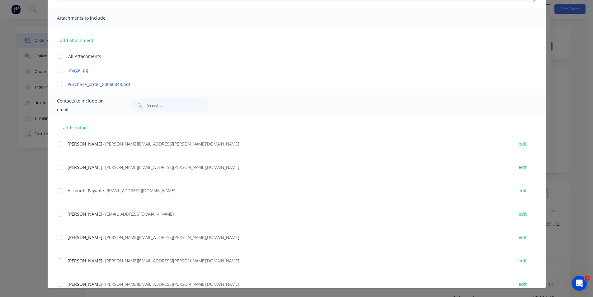
click at [58, 191] on div at bounding box center [59, 190] width 12 height 12
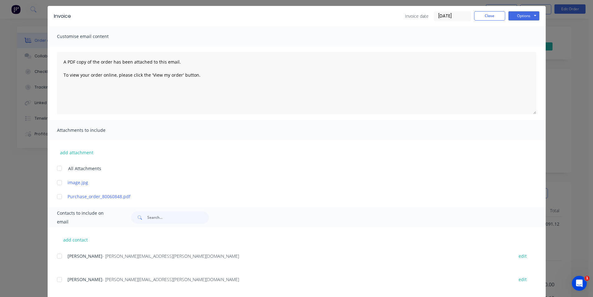
scroll to position [0, 0]
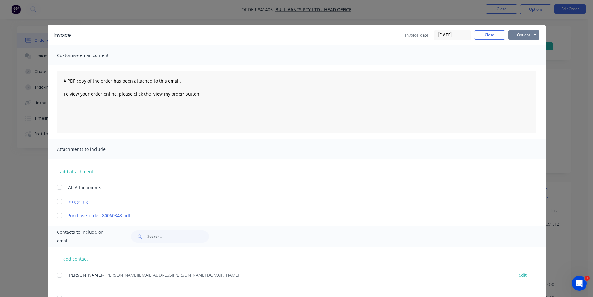
click at [512, 35] on button "Options" at bounding box center [523, 34] width 31 height 9
click at [532, 66] on button "Email" at bounding box center [528, 66] width 40 height 10
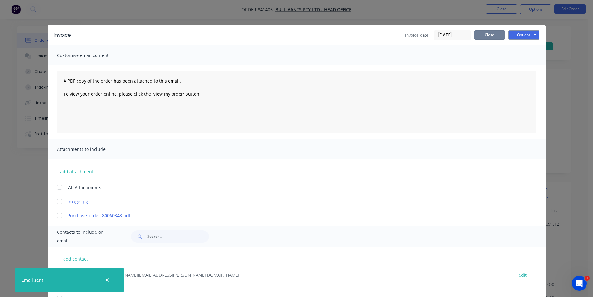
click at [477, 36] on button "Close" at bounding box center [489, 34] width 31 height 9
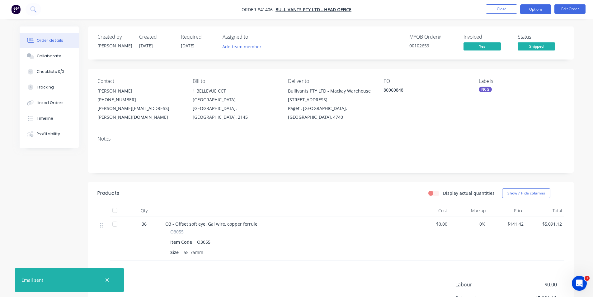
click at [532, 11] on button "Options" at bounding box center [535, 9] width 31 height 10
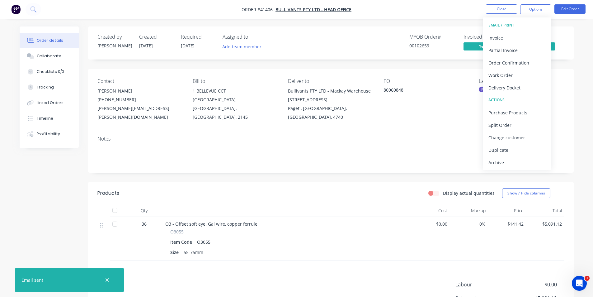
click at [500, 163] on div "Archive" at bounding box center [517, 162] width 57 height 9
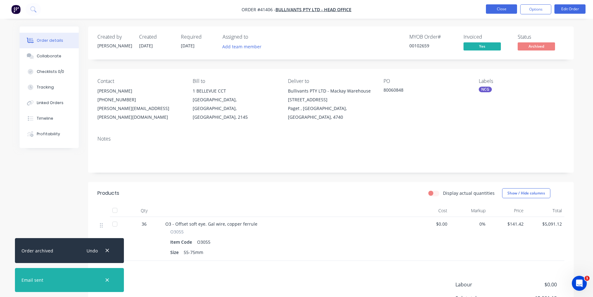
click at [511, 9] on button "Close" at bounding box center [501, 8] width 31 height 9
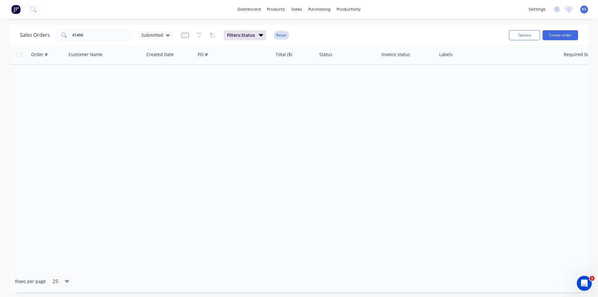
click at [285, 37] on button "Reset" at bounding box center [281, 35] width 15 height 9
drag, startPoint x: 81, startPoint y: 37, endPoint x: 68, endPoint y: 37, distance: 12.1
click at [68, 37] on div "41406" at bounding box center [94, 35] width 78 height 12
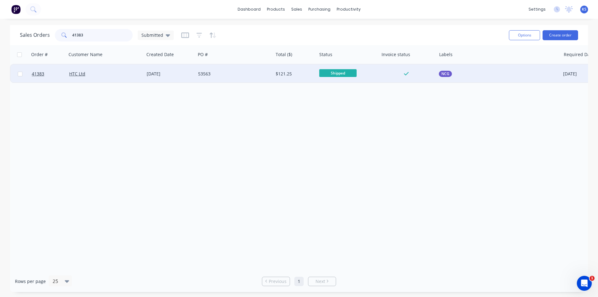
type input "41383"
click at [133, 73] on div "HTC Ltd" at bounding box center [103, 74] width 69 height 6
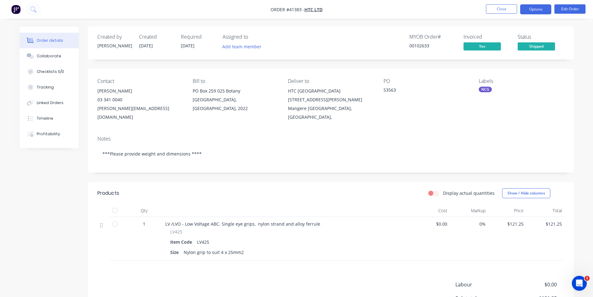
click at [527, 11] on button "Options" at bounding box center [535, 9] width 31 height 10
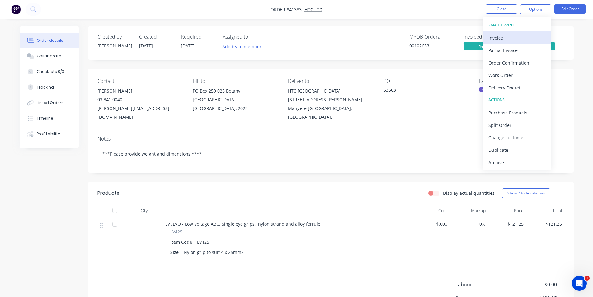
click at [507, 35] on div "Invoice" at bounding box center [517, 37] width 57 height 9
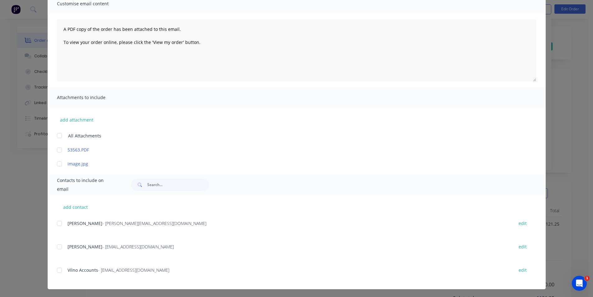
scroll to position [53, 0]
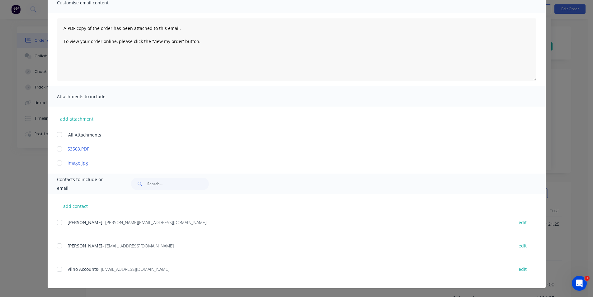
click at [57, 220] on div at bounding box center [59, 222] width 12 height 12
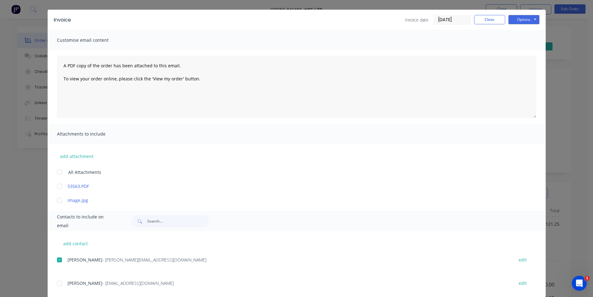
scroll to position [0, 0]
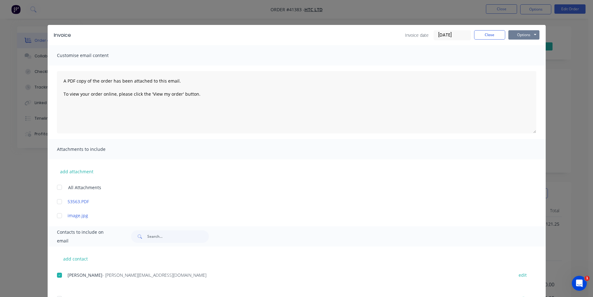
click at [519, 33] on button "Options" at bounding box center [523, 34] width 31 height 9
click at [526, 65] on button "Email" at bounding box center [528, 66] width 40 height 10
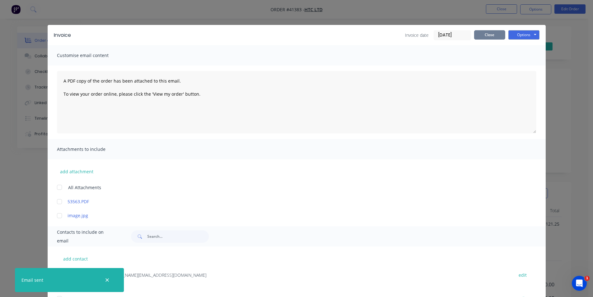
click at [490, 33] on button "Close" at bounding box center [489, 34] width 31 height 9
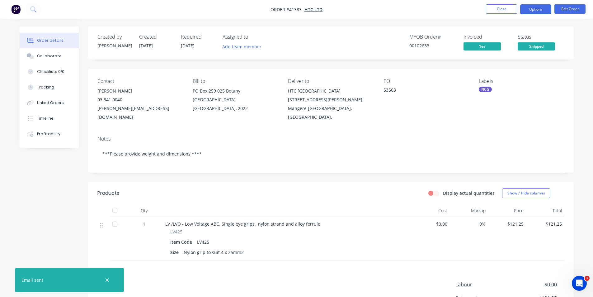
click at [535, 9] on button "Options" at bounding box center [535, 9] width 31 height 10
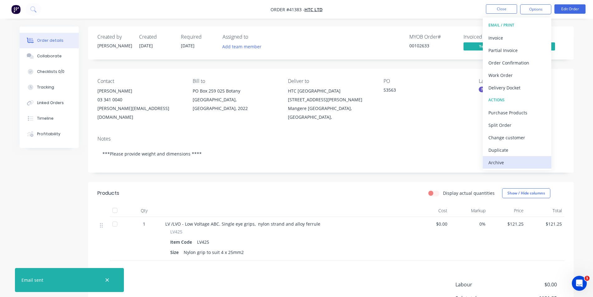
click at [502, 163] on div "Archive" at bounding box center [517, 162] width 57 height 9
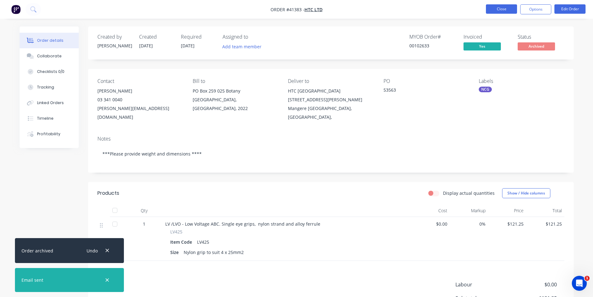
click at [504, 9] on button "Close" at bounding box center [501, 8] width 31 height 9
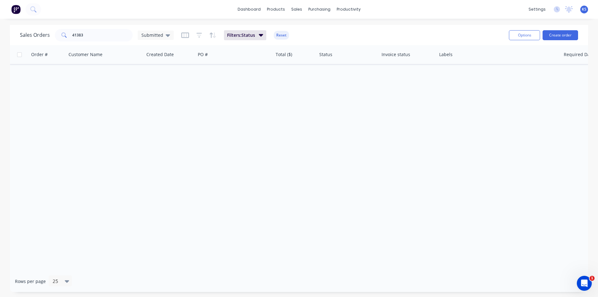
click at [282, 35] on button "Reset" at bounding box center [281, 35] width 15 height 9
drag, startPoint x: 92, startPoint y: 33, endPoint x: 28, endPoint y: 32, distance: 64.5
click at [28, 32] on div "Sales Orders 41383 Submitted" at bounding box center [97, 35] width 154 height 12
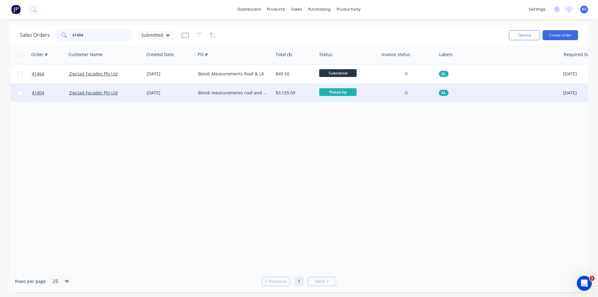
type input "41404"
click at [183, 93] on div "28 Aug 2025" at bounding box center [170, 93] width 46 height 6
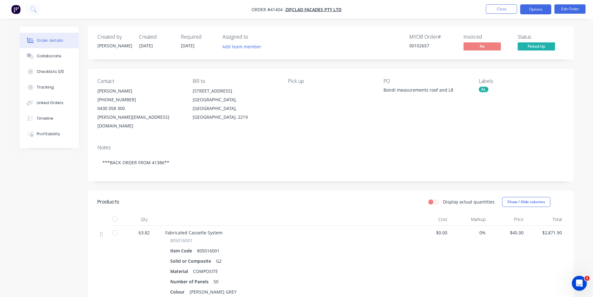
click at [536, 12] on button "Options" at bounding box center [535, 9] width 31 height 10
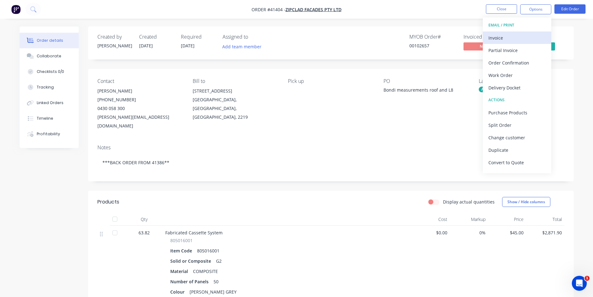
click at [515, 37] on div "Invoice" at bounding box center [517, 37] width 57 height 9
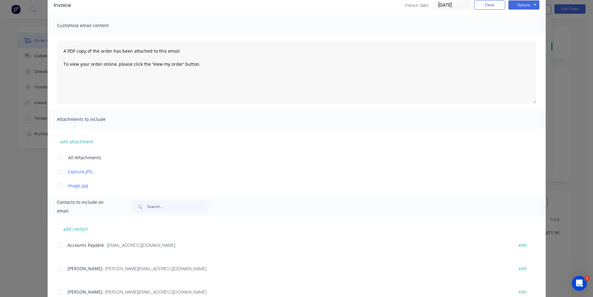
scroll to position [53, 0]
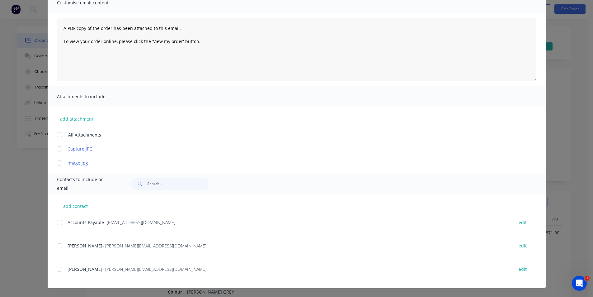
click at [55, 222] on div at bounding box center [59, 222] width 12 height 12
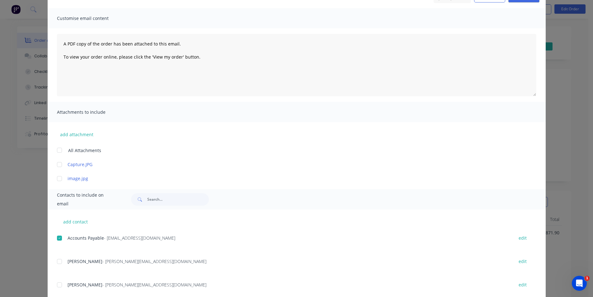
scroll to position [0, 0]
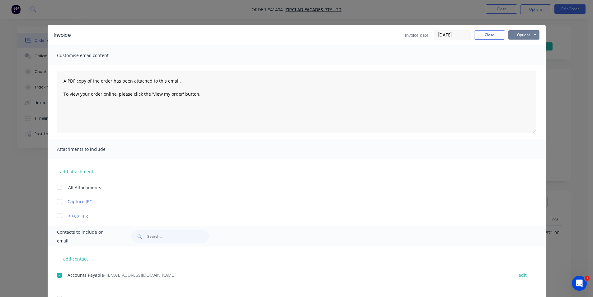
click at [522, 32] on button "Options" at bounding box center [523, 34] width 31 height 9
click at [530, 65] on button "Email" at bounding box center [528, 66] width 40 height 10
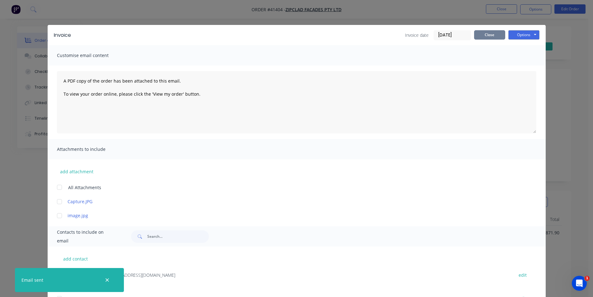
click at [486, 35] on button "Close" at bounding box center [489, 34] width 31 height 9
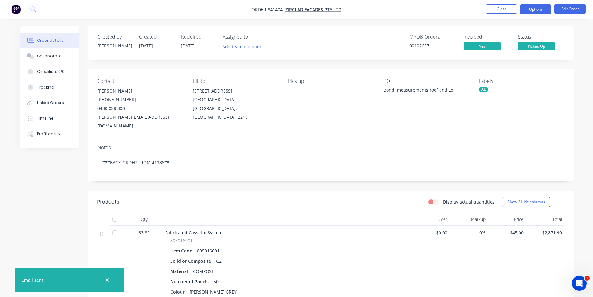
click at [532, 8] on button "Options" at bounding box center [535, 9] width 31 height 10
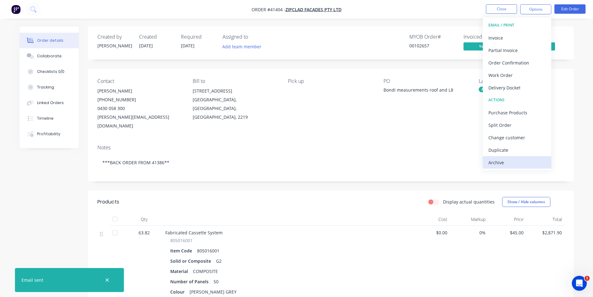
click at [522, 164] on div "Archive" at bounding box center [517, 162] width 57 height 9
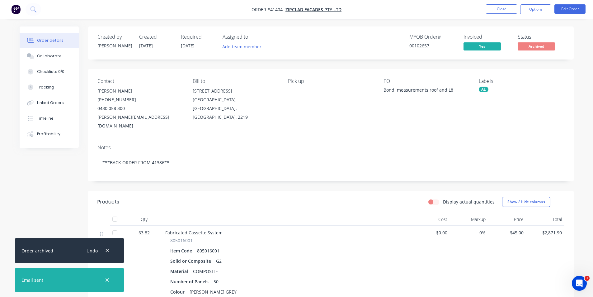
click at [498, 4] on nav "Order #41404 - Zipclad Facades Pty Ltd Close Options Edit Order" at bounding box center [296, 9] width 593 height 19
click at [505, 3] on nav "Order #41404 - Zipclad Facades Pty Ltd Close Options Edit Order" at bounding box center [296, 9] width 593 height 19
click at [504, 9] on button "Close" at bounding box center [501, 8] width 31 height 9
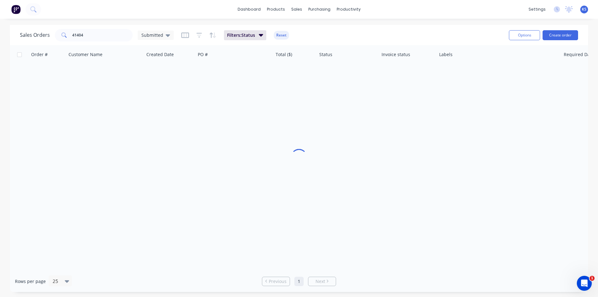
click at [283, 35] on button "Reset" at bounding box center [281, 35] width 15 height 9
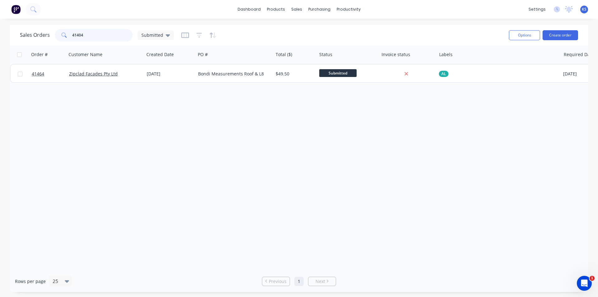
drag, startPoint x: 94, startPoint y: 35, endPoint x: 47, endPoint y: 33, distance: 47.4
click at [47, 33] on div "Sales Orders 41404 Submitted" at bounding box center [97, 35] width 154 height 12
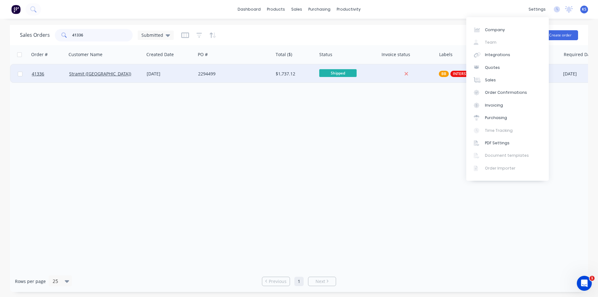
type input "41336"
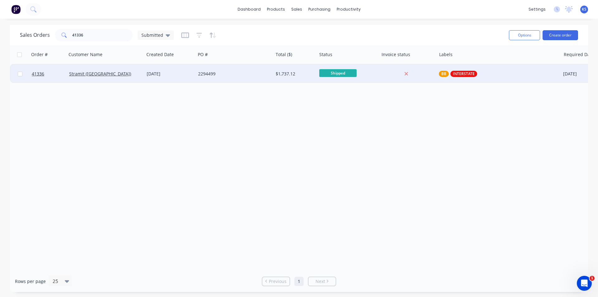
click at [240, 74] on div "2294499" at bounding box center [232, 74] width 69 height 6
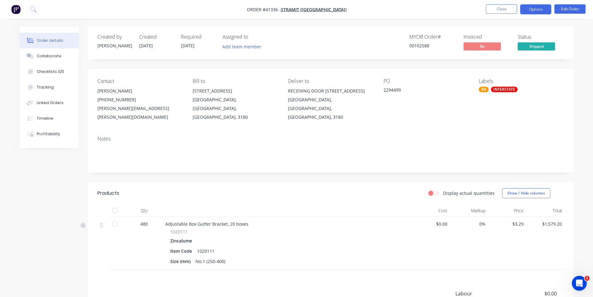
click at [531, 10] on button "Options" at bounding box center [535, 9] width 31 height 10
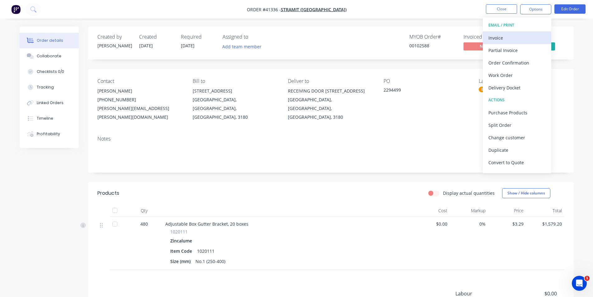
click at [519, 34] on div "Invoice" at bounding box center [517, 37] width 57 height 9
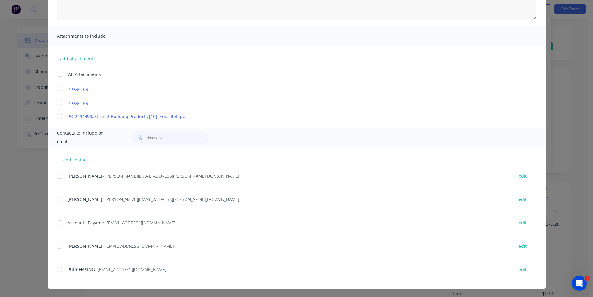
scroll to position [113, 0]
click at [59, 222] on div at bounding box center [59, 222] width 12 height 12
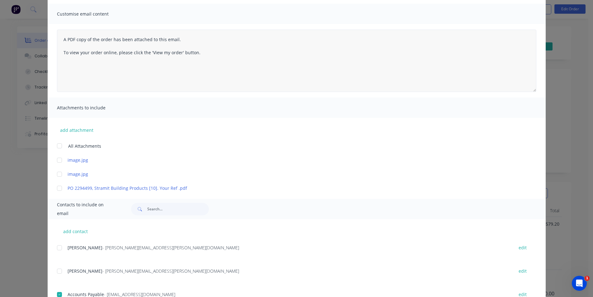
scroll to position [0, 0]
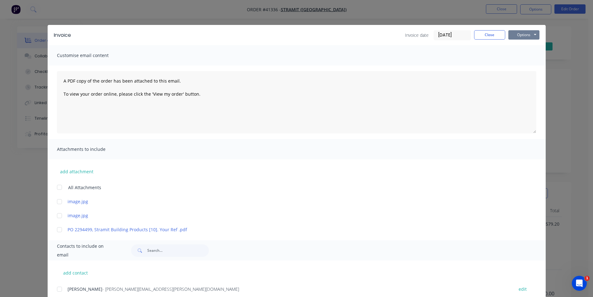
click at [517, 37] on button "Options" at bounding box center [523, 34] width 31 height 9
click at [521, 65] on button "Email" at bounding box center [528, 66] width 40 height 10
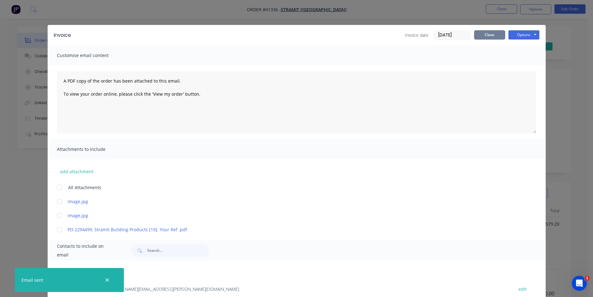
click at [484, 35] on button "Close" at bounding box center [489, 34] width 31 height 9
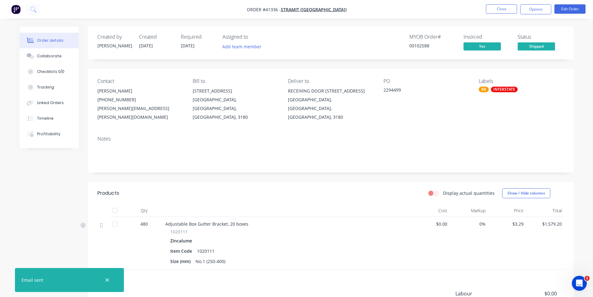
drag, startPoint x: 529, startPoint y: 7, endPoint x: 530, endPoint y: 14, distance: 7.3
click at [529, 7] on button "Options" at bounding box center [535, 9] width 31 height 10
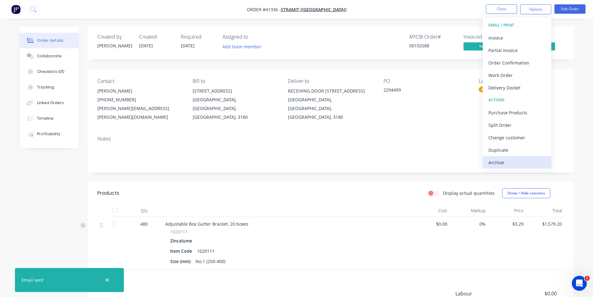
click at [516, 165] on div "Archive" at bounding box center [517, 162] width 57 height 9
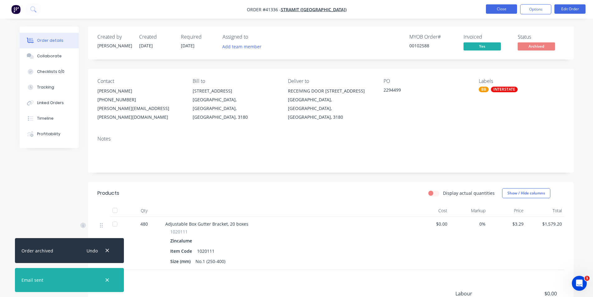
click at [504, 5] on button "Close" at bounding box center [501, 8] width 31 height 9
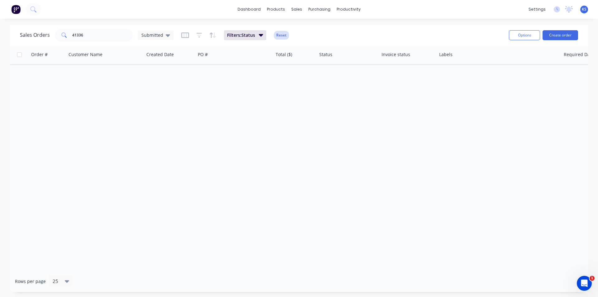
click at [282, 36] on button "Reset" at bounding box center [281, 35] width 15 height 9
drag, startPoint x: 88, startPoint y: 37, endPoint x: 61, endPoint y: 36, distance: 27.4
click at [61, 36] on div "41336" at bounding box center [94, 35] width 78 height 12
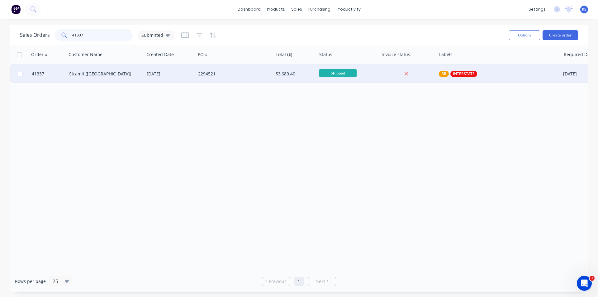
type input "41337"
click at [124, 77] on div "Stramit (WA)" at bounding box center [103, 74] width 69 height 6
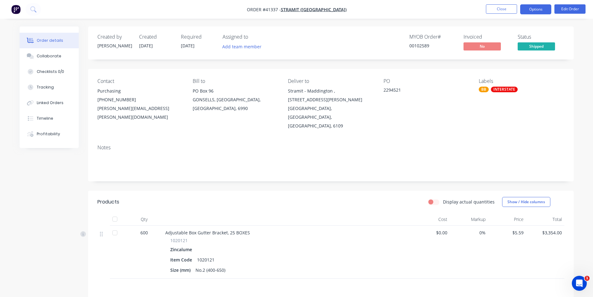
click at [523, 12] on button "Options" at bounding box center [535, 9] width 31 height 10
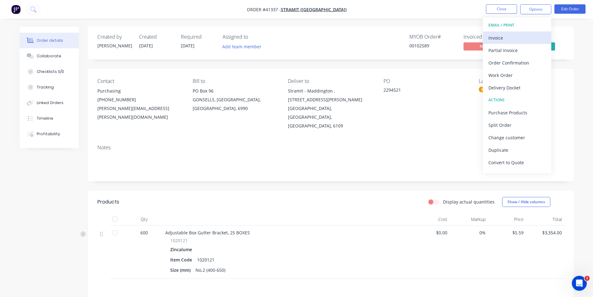
click at [508, 34] on div "Invoice" at bounding box center [517, 37] width 57 height 9
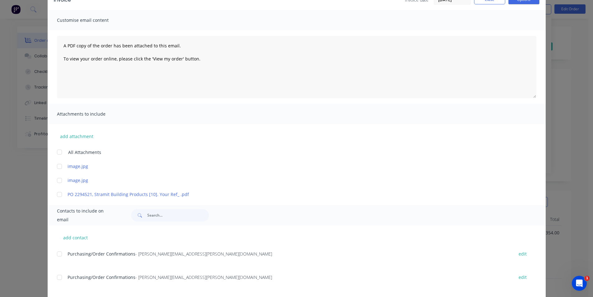
scroll to position [67, 0]
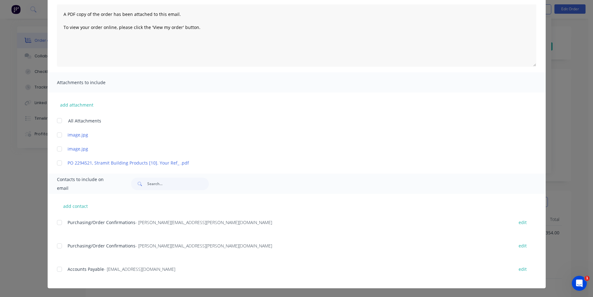
click at [58, 269] on div at bounding box center [59, 269] width 12 height 12
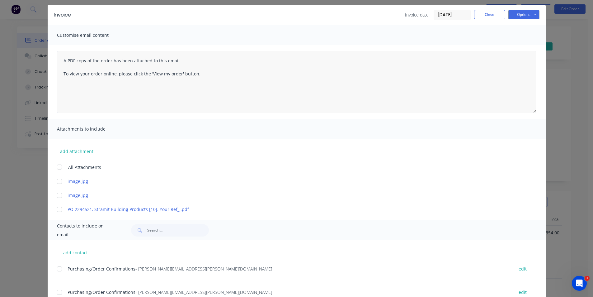
scroll to position [0, 0]
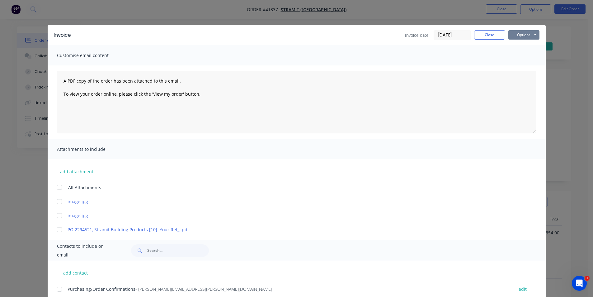
click at [515, 37] on button "Options" at bounding box center [523, 34] width 31 height 9
click at [520, 69] on button "Email" at bounding box center [528, 66] width 40 height 10
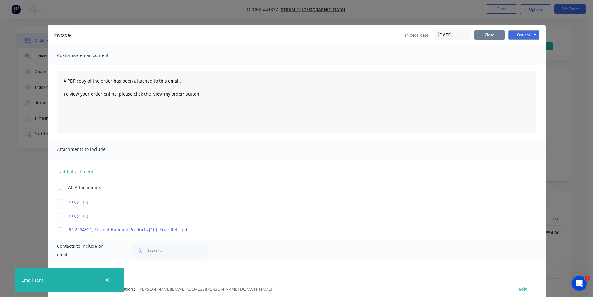
click at [476, 36] on button "Close" at bounding box center [489, 34] width 31 height 9
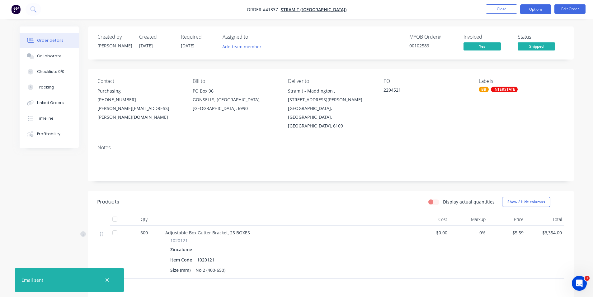
click at [528, 10] on button "Options" at bounding box center [535, 9] width 31 height 10
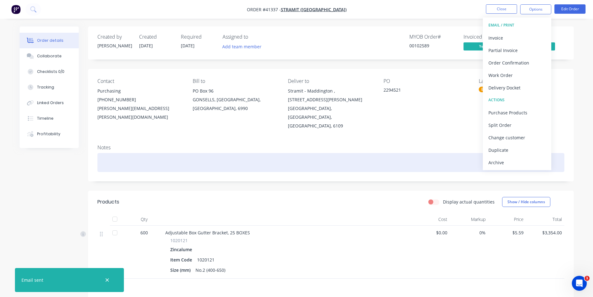
click at [501, 160] on div "Archive" at bounding box center [517, 162] width 57 height 9
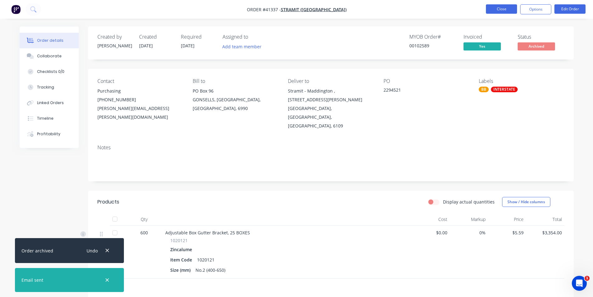
click at [498, 9] on button "Close" at bounding box center [501, 8] width 31 height 9
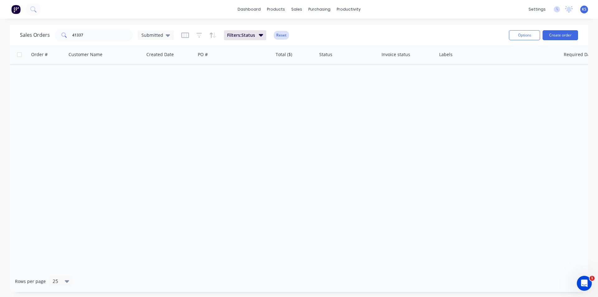
click at [280, 35] on button "Reset" at bounding box center [281, 35] width 15 height 9
drag, startPoint x: 99, startPoint y: 33, endPoint x: 37, endPoint y: 31, distance: 61.7
click at [38, 31] on div "Sales Orders 41337 Submitted" at bounding box center [97, 35] width 154 height 12
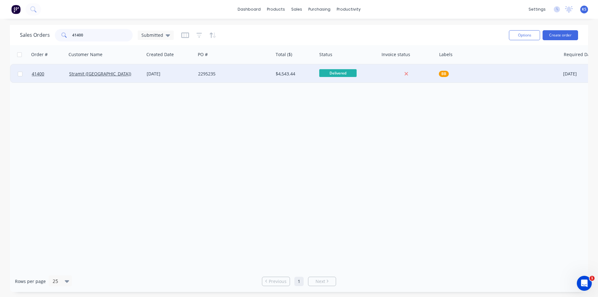
type input "41400"
click at [176, 74] on div "28 Aug 2025" at bounding box center [170, 74] width 46 height 6
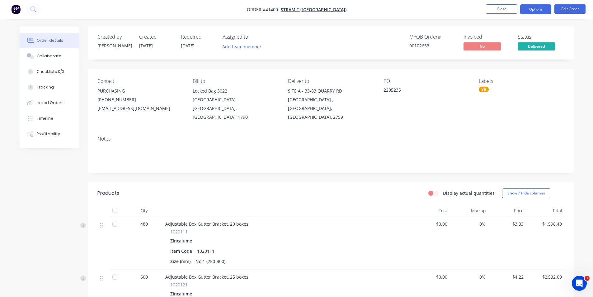
click at [531, 12] on button "Options" at bounding box center [535, 9] width 31 height 10
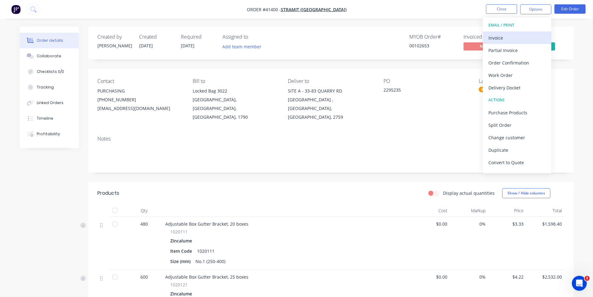
click at [505, 41] on div "Invoice" at bounding box center [517, 37] width 57 height 9
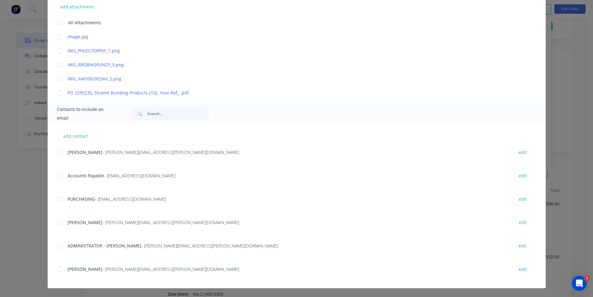
scroll to position [31, 0]
click at [56, 177] on div at bounding box center [59, 175] width 12 height 12
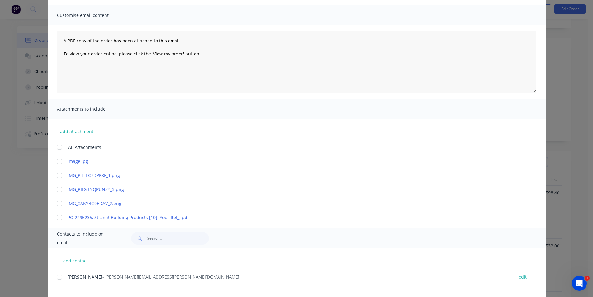
scroll to position [0, 0]
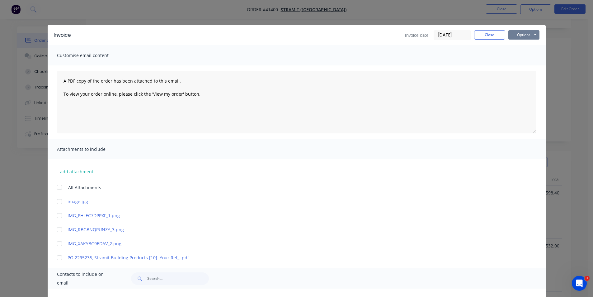
click at [517, 37] on button "Options" at bounding box center [523, 34] width 31 height 9
click at [525, 62] on button "Email" at bounding box center [528, 66] width 40 height 10
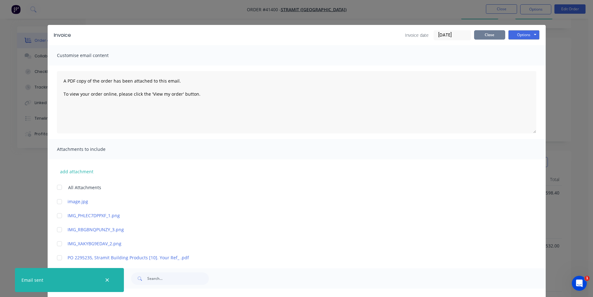
click at [485, 37] on button "Close" at bounding box center [489, 34] width 31 height 9
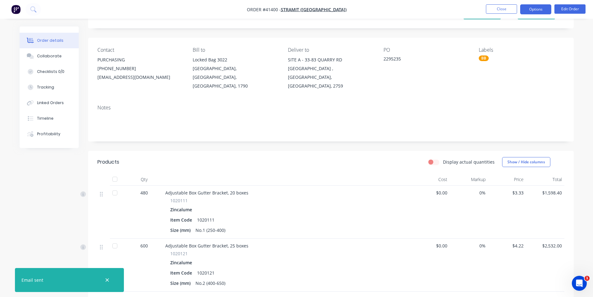
click at [534, 6] on button "Options" at bounding box center [535, 9] width 31 height 10
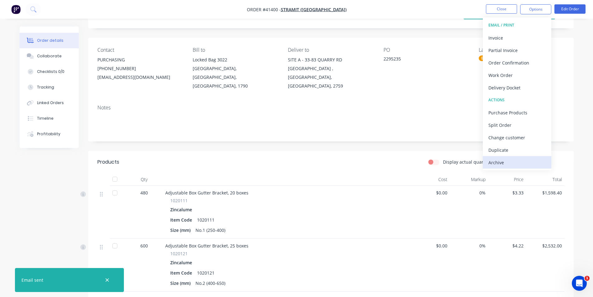
click at [513, 163] on div "Archive" at bounding box center [517, 162] width 57 height 9
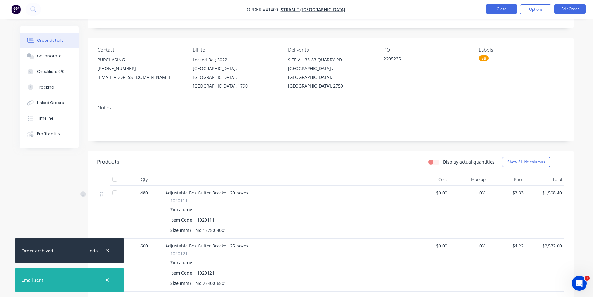
click at [503, 7] on button "Close" at bounding box center [501, 8] width 31 height 9
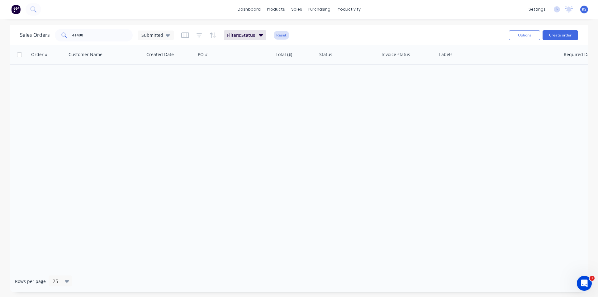
click at [282, 39] on button "Reset" at bounding box center [281, 35] width 15 height 9
drag, startPoint x: 97, startPoint y: 35, endPoint x: 53, endPoint y: 35, distance: 43.6
click at [53, 35] on div "Sales Orders 41400 Submitted" at bounding box center [97, 35] width 154 height 12
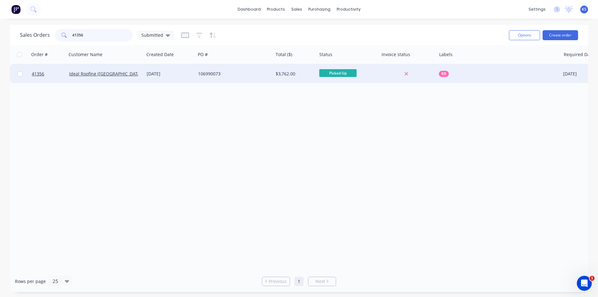
type input "41356"
click at [234, 76] on div "106990073" at bounding box center [232, 74] width 69 height 6
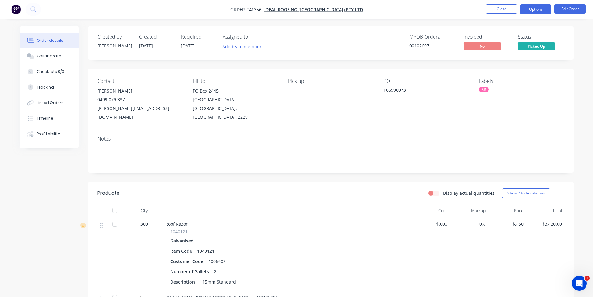
click at [540, 10] on button "Options" at bounding box center [535, 9] width 31 height 10
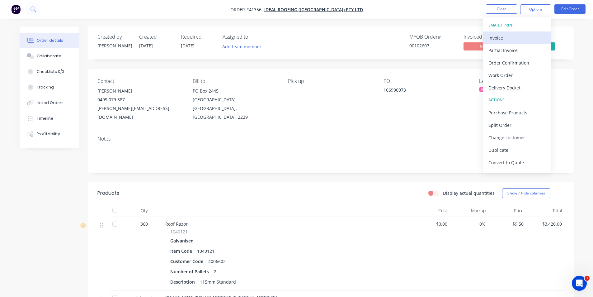
click at [517, 35] on div "Invoice" at bounding box center [517, 37] width 57 height 9
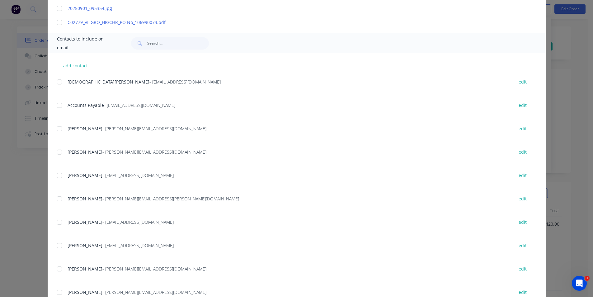
scroll to position [154, 0]
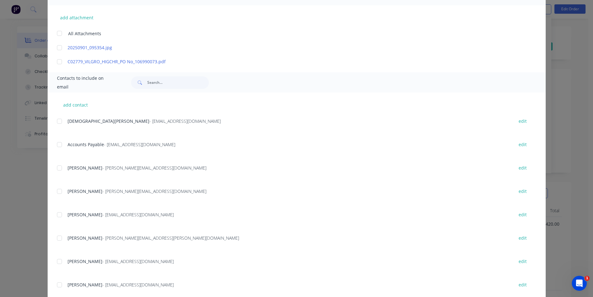
click at [58, 144] on div at bounding box center [59, 144] width 12 height 12
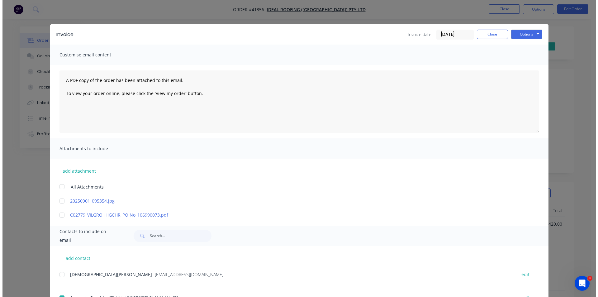
scroll to position [0, 0]
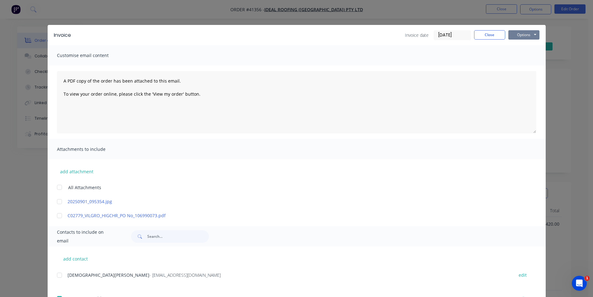
click at [518, 34] on button "Options" at bounding box center [523, 34] width 31 height 9
click at [527, 66] on button "Email" at bounding box center [528, 66] width 40 height 10
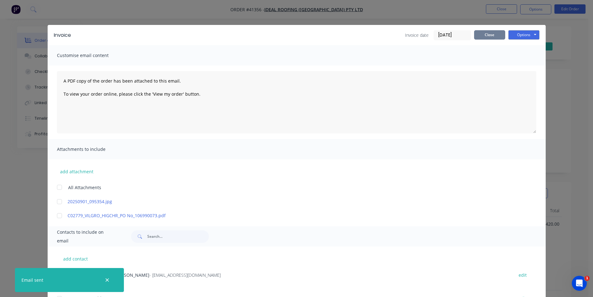
click at [489, 34] on button "Close" at bounding box center [489, 34] width 31 height 9
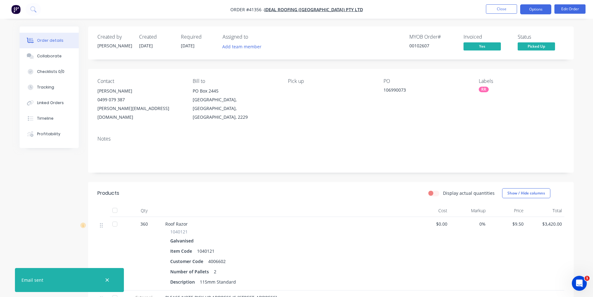
click at [530, 10] on button "Options" at bounding box center [535, 9] width 31 height 10
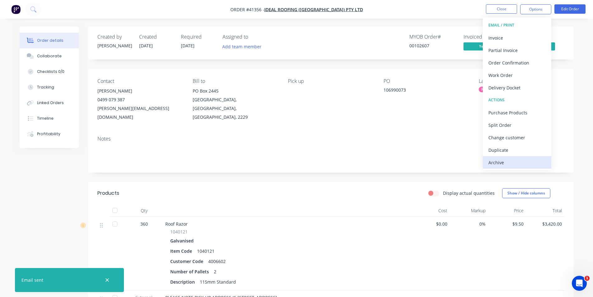
click at [507, 165] on div "Archive" at bounding box center [517, 162] width 57 height 9
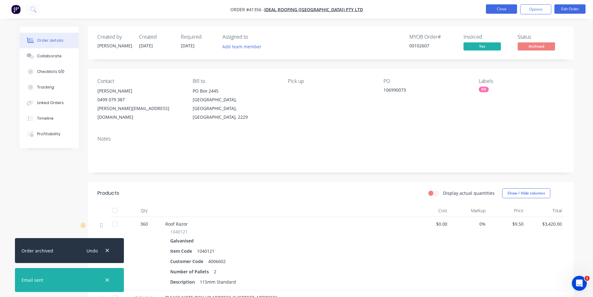
click at [504, 11] on button "Close" at bounding box center [501, 8] width 31 height 9
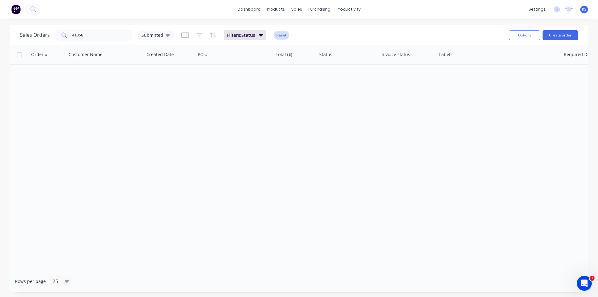
click at [279, 34] on button "Reset" at bounding box center [281, 35] width 15 height 9
drag, startPoint x: 86, startPoint y: 36, endPoint x: 18, endPoint y: 35, distance: 68.2
click at [22, 35] on div "Sales Orders 41356 Submitted" at bounding box center [97, 35] width 154 height 12
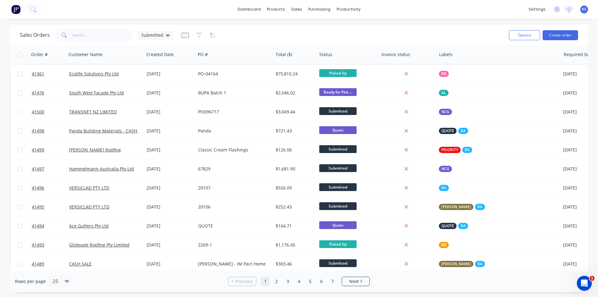
click at [348, 33] on div "Sales Orders Submitted" at bounding box center [262, 34] width 484 height 15
click at [339, 32] on div "Sales Orders Submitted" at bounding box center [262, 34] width 484 height 15
click at [329, 36] on div "Sales Orders Submitted" at bounding box center [262, 34] width 484 height 15
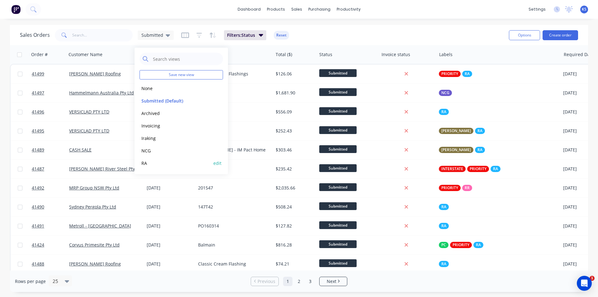
click at [154, 163] on button "RA" at bounding box center [174, 162] width 71 height 7
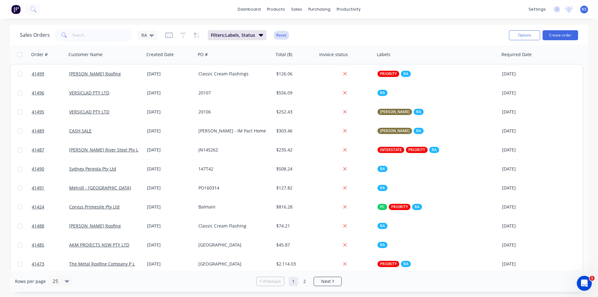
click at [282, 35] on button "Reset" at bounding box center [281, 35] width 15 height 9
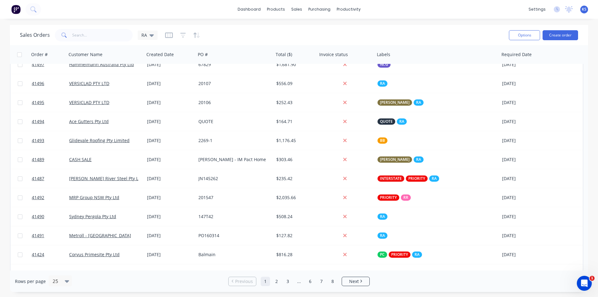
scroll to position [19, 0]
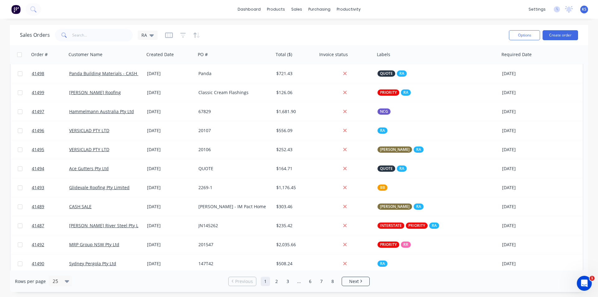
click at [274, 22] on div "dashboard products sales purchasing productivity dashboard products Product Cat…" at bounding box center [299, 148] width 598 height 297
click at [156, 36] on div "RA" at bounding box center [148, 35] width 20 height 9
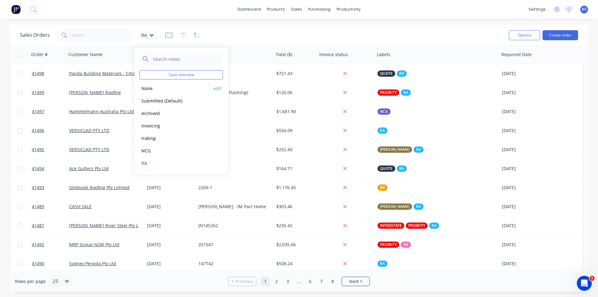
click at [161, 88] on button "None" at bounding box center [174, 88] width 71 height 7
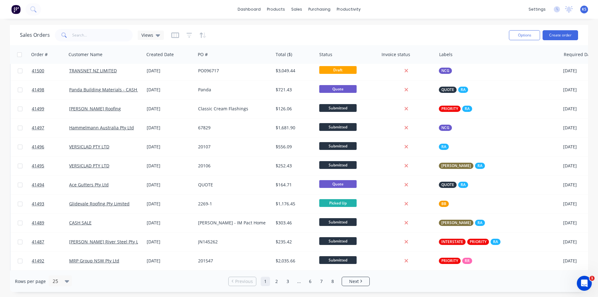
scroll to position [0, 0]
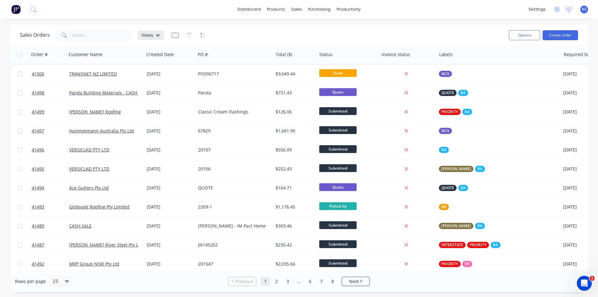
click at [152, 37] on span "Views" at bounding box center [147, 35] width 12 height 7
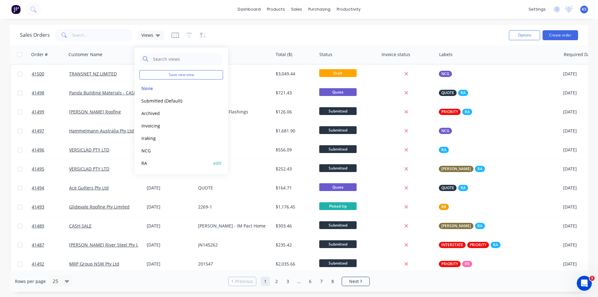
click at [145, 163] on button "RA" at bounding box center [174, 162] width 71 height 7
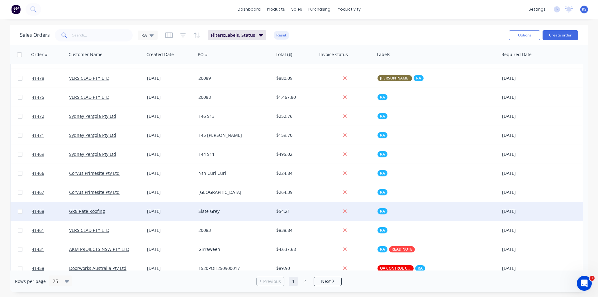
scroll to position [268, 0]
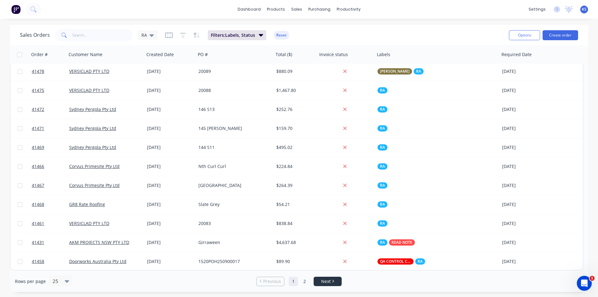
click at [318, 281] on link "Next" at bounding box center [327, 281] width 27 height 6
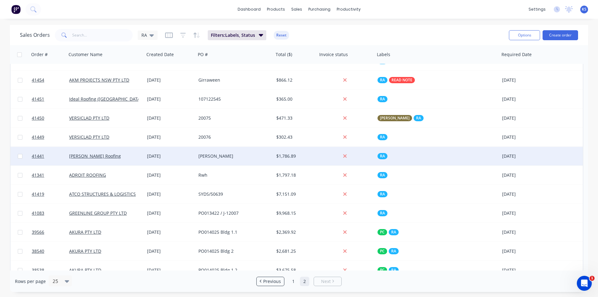
scroll to position [78, 0]
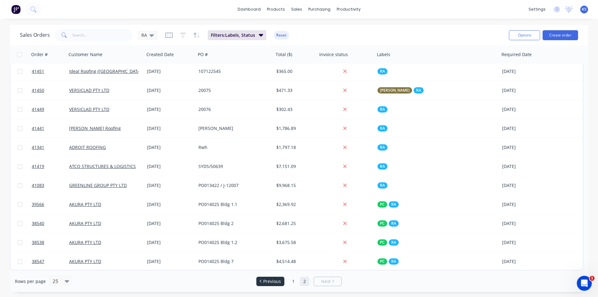
click at [273, 281] on span "Previous" at bounding box center [272, 281] width 18 height 6
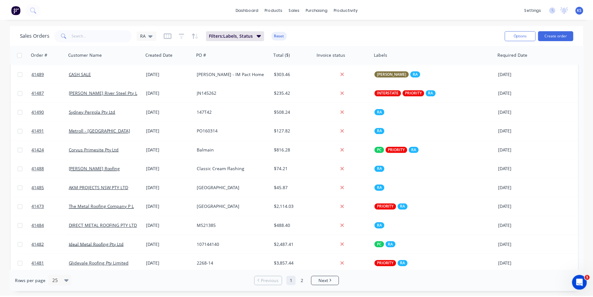
scroll to position [19, 0]
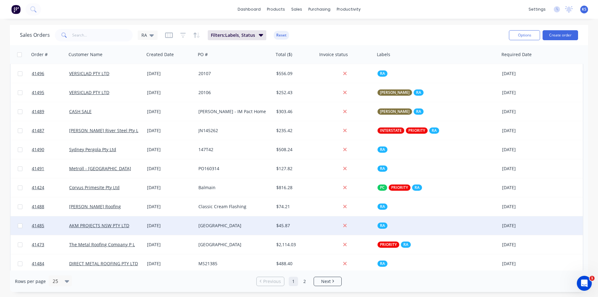
click at [190, 225] on div "03 Sep 2025" at bounding box center [170, 225] width 46 height 6
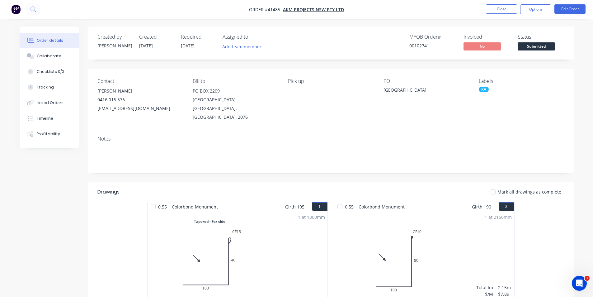
click at [510, 4] on nav "Order #41485 - AKM PROJECTS NSW PTY LTD Close Options Edit Order" at bounding box center [296, 9] width 593 height 19
click at [504, 6] on button "Close" at bounding box center [501, 8] width 31 height 9
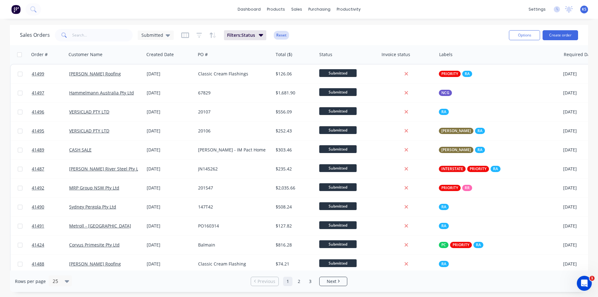
click at [284, 38] on button "Reset" at bounding box center [281, 35] width 15 height 9
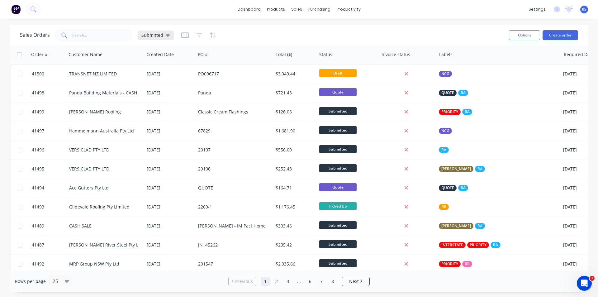
click at [158, 35] on span "Submitted" at bounding box center [152, 35] width 22 height 7
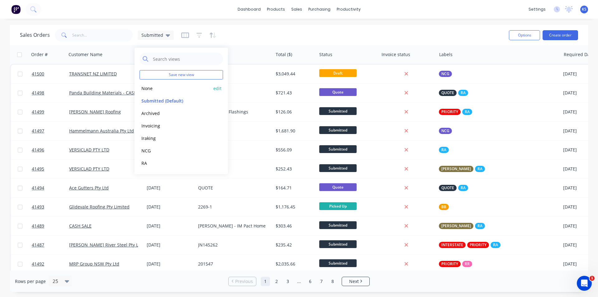
click at [152, 87] on button "None" at bounding box center [174, 88] width 71 height 7
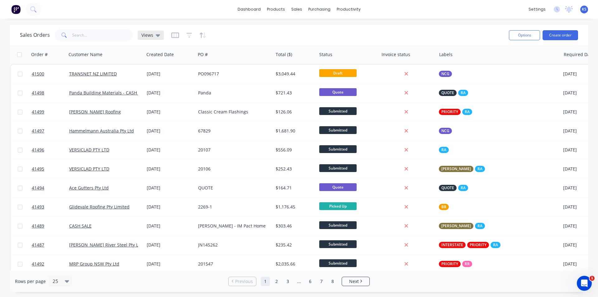
click at [157, 38] on div "Views" at bounding box center [151, 35] width 26 height 9
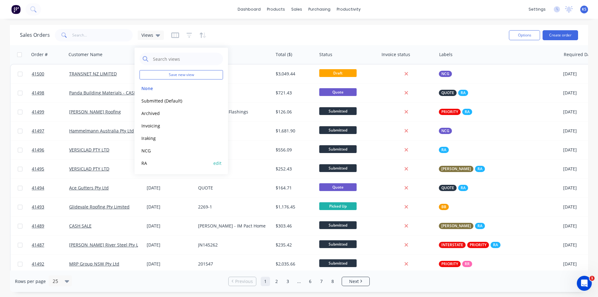
click at [153, 161] on button "RA" at bounding box center [174, 162] width 71 height 7
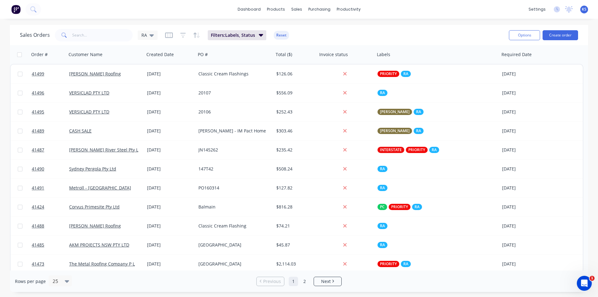
click at [193, 9] on div "dashboard products sales purchasing productivity dashboard products Product Cat…" at bounding box center [299, 9] width 598 height 19
click at [469, 7] on div "dashboard products sales purchasing productivity dashboard products Product Cat…" at bounding box center [299, 9] width 598 height 19
click at [379, 54] on div "Delivery Scheduling" at bounding box center [369, 55] width 39 height 6
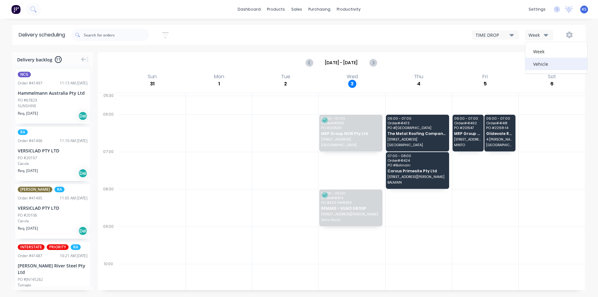
click at [537, 69] on div "Vehicle" at bounding box center [556, 64] width 62 height 12
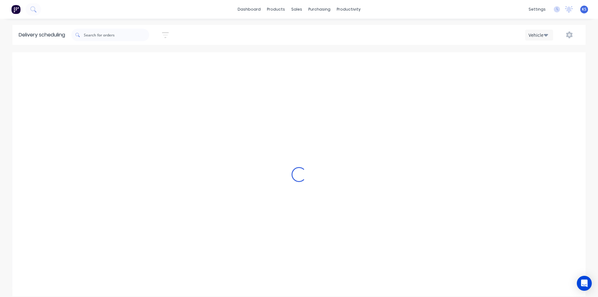
scroll to position [0, 0]
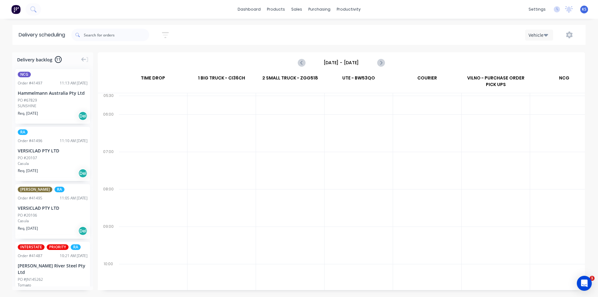
drag, startPoint x: 346, startPoint y: 63, endPoint x: 357, endPoint y: 132, distance: 70.0
click at [347, 63] on input "[DATE] - [DATE]" at bounding box center [341, 62] width 62 height 9
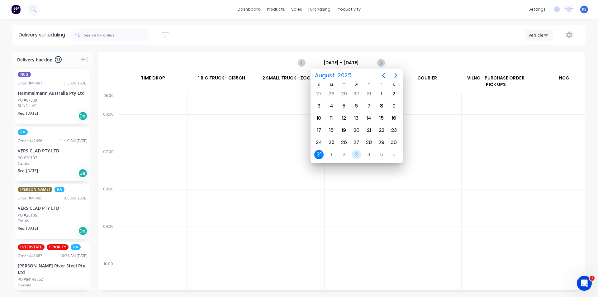
click at [357, 155] on div "3" at bounding box center [356, 154] width 9 height 9
type input "[DATE] - [DATE]"
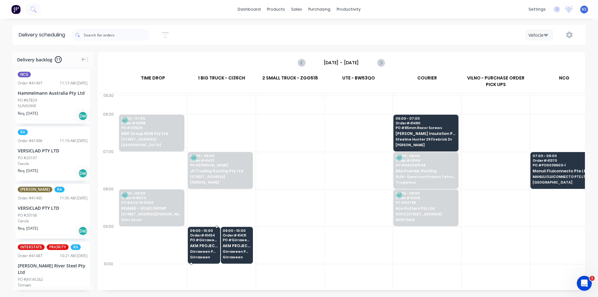
click at [202, 240] on span "PO # Girraween" at bounding box center [204, 240] width 28 height 4
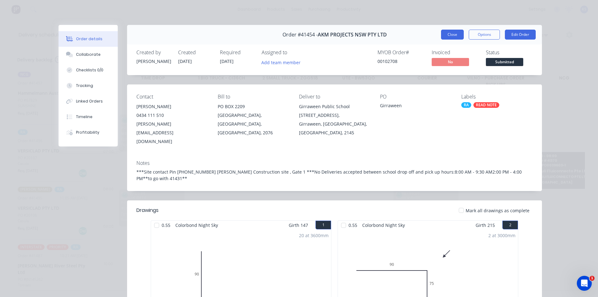
click at [456, 33] on button "Close" at bounding box center [452, 35] width 23 height 10
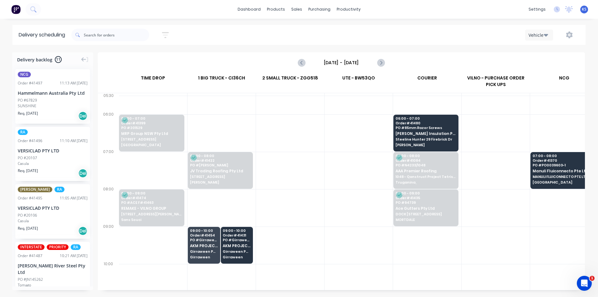
click at [421, 30] on div "Vehicle" at bounding box center [450, 34] width 257 height 11
click at [380, 37] on div "Vehicle" at bounding box center [450, 34] width 257 height 11
click at [405, 59] on div "[DATE] - [DATE]" at bounding box center [341, 62] width 486 height 19
click at [359, 31] on div "Vehicle" at bounding box center [450, 34] width 257 height 11
click at [344, 35] on div "Vehicle" at bounding box center [450, 34] width 257 height 11
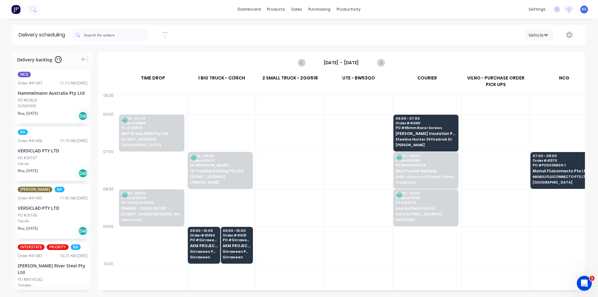
click at [195, 12] on div "dashboard products sales purchasing productivity dashboard products Product Cat…" at bounding box center [299, 9] width 598 height 19
click at [247, 29] on div "Sort by Most recent Created date Required date Order number Customer name Most …" at bounding box center [328, 34] width 514 height 17
click at [34, 46] on div "Delivery scheduling Sort by Most recent Created date Required date Order number…" at bounding box center [299, 161] width 598 height 272
click at [234, 24] on div "dashboard products sales purchasing productivity dashboard products Product Cat…" at bounding box center [299, 148] width 598 height 297
click at [247, 34] on div "Sort by Most recent Created date Required date Order number Customer name Most …" at bounding box center [328, 34] width 514 height 17
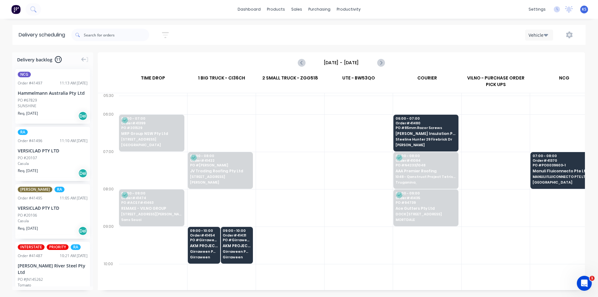
click at [319, 29] on div "Sort by Most recent Created date Required date Order number Customer name Most …" at bounding box center [328, 34] width 514 height 17
click at [269, 34] on div "Sort by Most recent Created date Required date Order number Customer name Most …" at bounding box center [328, 34] width 514 height 17
click at [405, 27] on link "Workflow" at bounding box center [372, 29] width 83 height 12
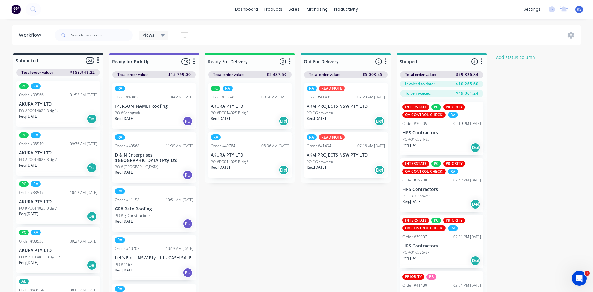
click at [406, 30] on div "Views Save new view None (Default) edit AL edit ALL edit BB & TH edit NCG edit …" at bounding box center [317, 35] width 527 height 19
click at [328, 34] on div "Views Save new view None (Default) edit AL edit ALL edit BB & TH edit NCG edit …" at bounding box center [317, 35] width 527 height 19
click at [339, 29] on div "Views Save new view None (Default) edit AL edit ALL edit BB & TH edit NCG edit …" at bounding box center [317, 35] width 527 height 19
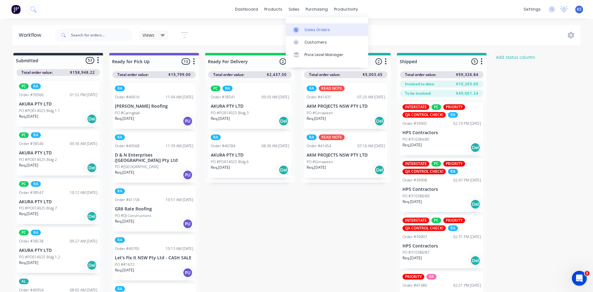
click at [314, 32] on div "Sales Orders" at bounding box center [318, 30] width 26 height 6
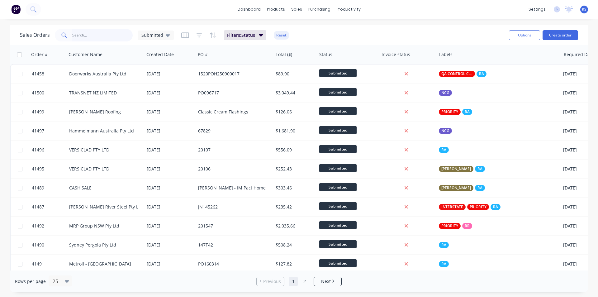
click at [105, 36] on input "text" at bounding box center [102, 35] width 61 height 12
click at [281, 37] on button "Reset" at bounding box center [281, 35] width 15 height 9
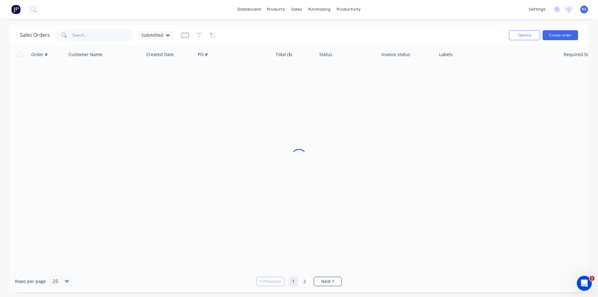
click at [108, 35] on input "text" at bounding box center [102, 35] width 61 height 12
type input "41383"
click at [161, 34] on span "Submitted" at bounding box center [152, 35] width 22 height 7
click at [165, 112] on button "Archived" at bounding box center [174, 113] width 71 height 7
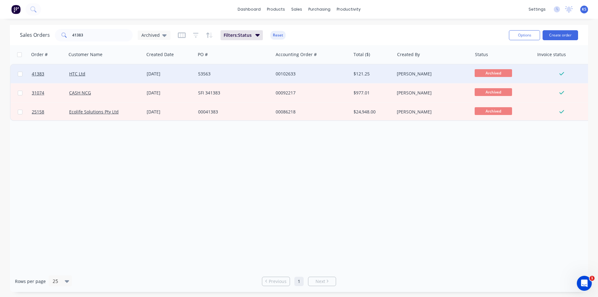
click at [257, 71] on div "53563" at bounding box center [232, 74] width 69 height 6
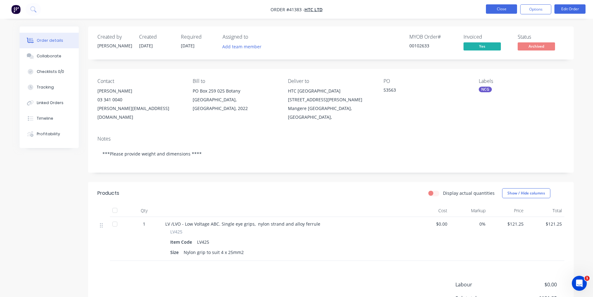
click at [452, 16] on nav "Order #41383 - HTC Ltd Close Options Edit Order" at bounding box center [296, 9] width 593 height 19
click at [507, 13] on button "Close" at bounding box center [501, 8] width 31 height 9
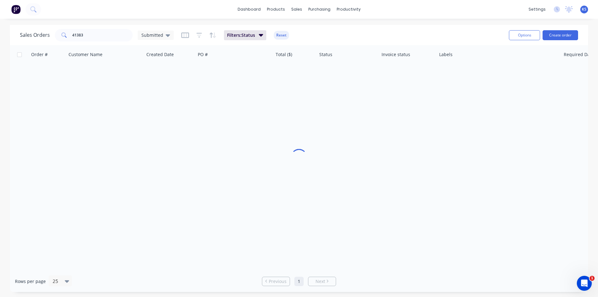
click at [390, 31] on div "Sales Orders 41383 Submitted Filters: Status Reset" at bounding box center [262, 34] width 484 height 15
click at [281, 34] on button "Reset" at bounding box center [281, 35] width 15 height 9
drag, startPoint x: 96, startPoint y: 31, endPoint x: 16, endPoint y: 28, distance: 80.4
click at [31, 32] on div "Sales Orders 41383 Submitted" at bounding box center [97, 35] width 154 height 12
click at [310, 31] on div "Sales Orders Submitted" at bounding box center [262, 34] width 484 height 15
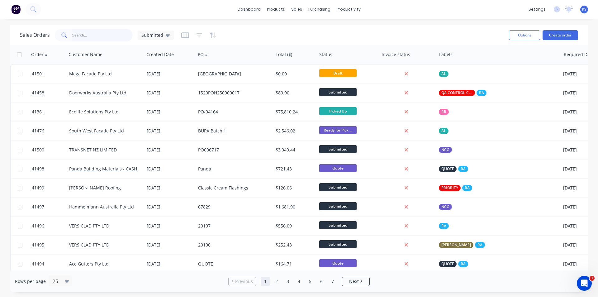
click at [91, 33] on input "text" at bounding box center [102, 35] width 61 height 12
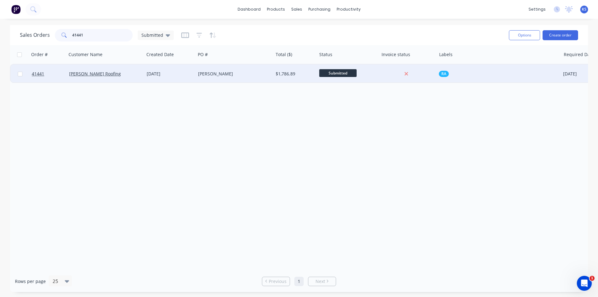
type input "41441"
click at [123, 73] on div "[PERSON_NAME] Roofing" at bounding box center [103, 74] width 69 height 6
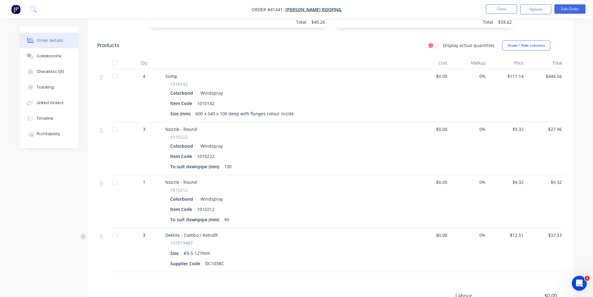
scroll to position [560, 0]
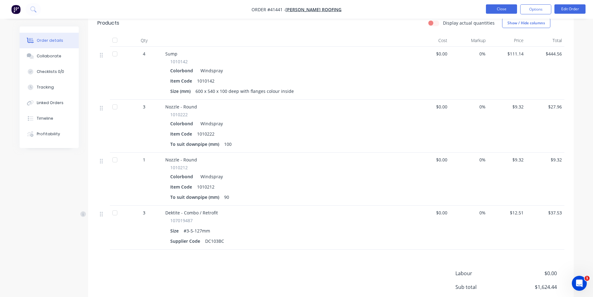
scroll to position [498, 0]
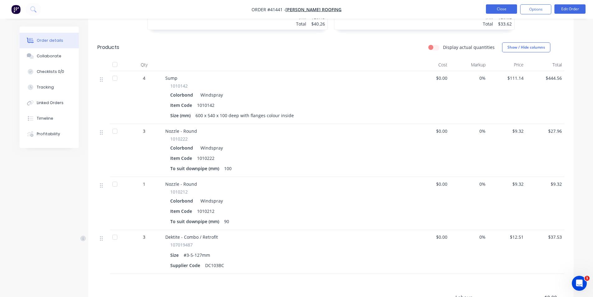
click at [514, 8] on button "Close" at bounding box center [501, 8] width 31 height 9
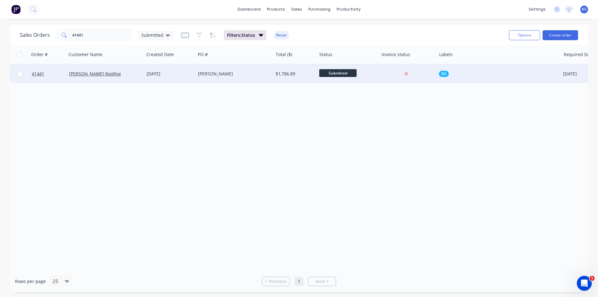
click at [197, 74] on div "Thornleigh Maccas" at bounding box center [235, 73] width 78 height 19
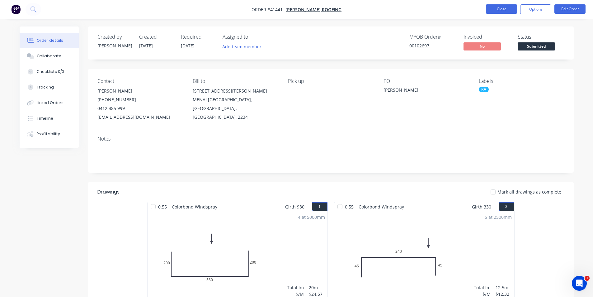
click at [505, 10] on button "Close" at bounding box center [501, 8] width 31 height 9
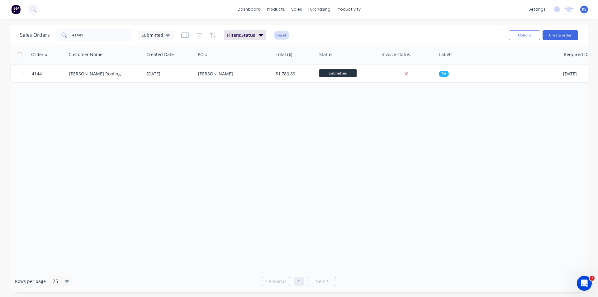
click at [284, 36] on button "Reset" at bounding box center [281, 35] width 15 height 9
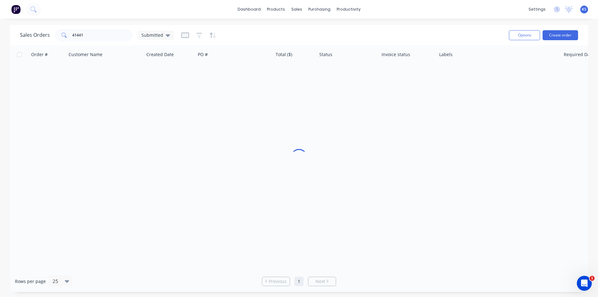
click at [319, 32] on div "Sales Orders 41441 Submitted" at bounding box center [262, 34] width 484 height 15
drag, startPoint x: 95, startPoint y: 33, endPoint x: 11, endPoint y: 35, distance: 84.1
click at [17, 35] on div "Sales Orders 41441 Submitted Options Create order" at bounding box center [299, 35] width 578 height 20
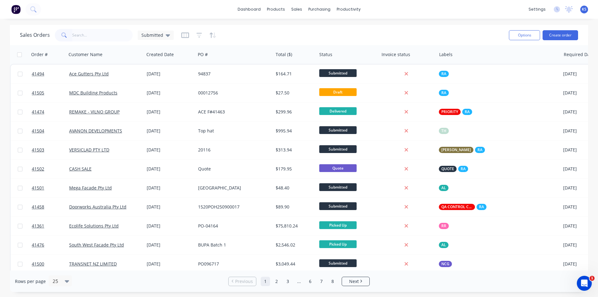
click at [440, 32] on div "Sales Orders Submitted" at bounding box center [262, 34] width 484 height 15
click at [298, 12] on div "sales" at bounding box center [296, 9] width 17 height 9
click at [336, 33] on link "Sales Orders" at bounding box center [329, 29] width 83 height 12
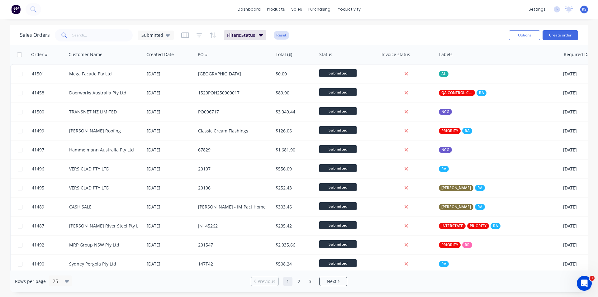
click at [281, 36] on button "Reset" at bounding box center [281, 35] width 15 height 9
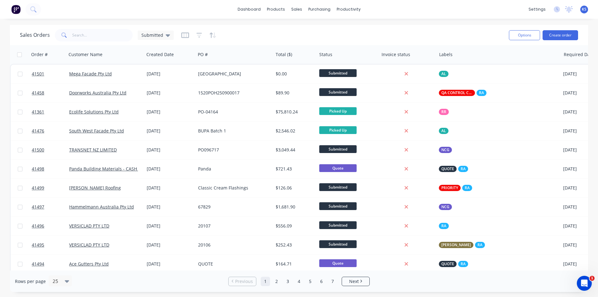
click at [327, 27] on div "Sales Orders Submitted Options Create order" at bounding box center [299, 35] width 578 height 20
click at [314, 28] on div "Sales Orders Submitted" at bounding box center [262, 34] width 484 height 15
click at [291, 296] on div "dashboard products sales purchasing productivity dashboard products Product Cat…" at bounding box center [299, 148] width 598 height 297
click at [401, 32] on div "Sales Orders Submitted" at bounding box center [262, 34] width 484 height 15
click at [436, 36] on div "Sales Orders Submitted" at bounding box center [262, 34] width 484 height 15
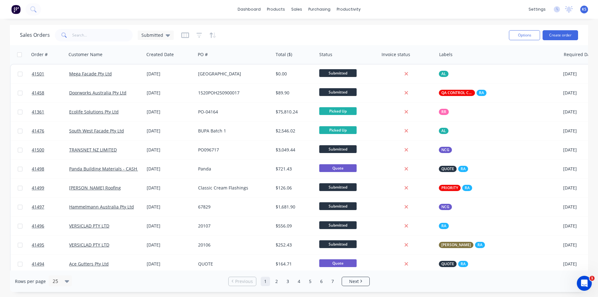
click at [259, 37] on div "Sales Orders Submitted" at bounding box center [262, 34] width 484 height 15
click at [345, 40] on div "Sales Orders Submitted" at bounding box center [262, 34] width 484 height 15
click at [87, 39] on input "text" at bounding box center [102, 35] width 61 height 12
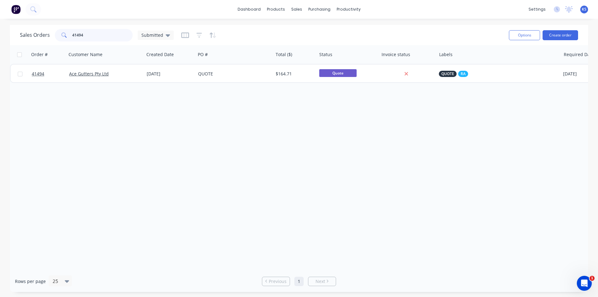
type input "41494"
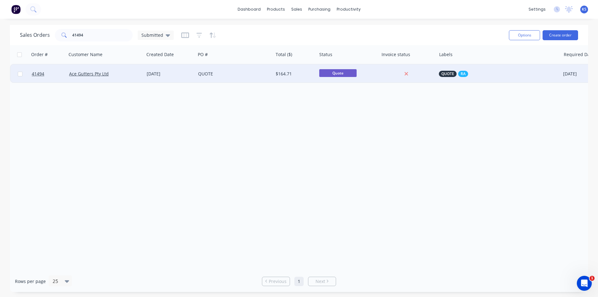
click at [235, 73] on div "QUOTE" at bounding box center [232, 74] width 69 height 6
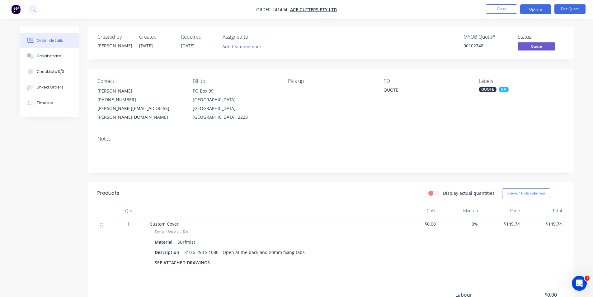
click at [487, 88] on div "QUOTE" at bounding box center [488, 90] width 18 height 6
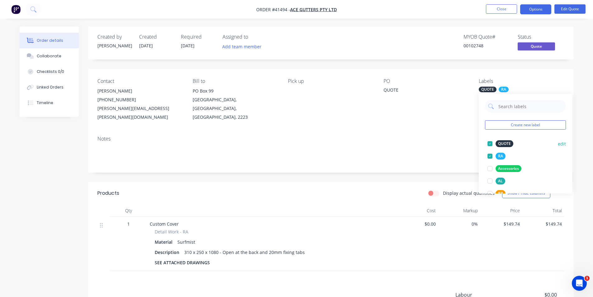
click at [491, 143] on div at bounding box center [490, 143] width 12 height 12
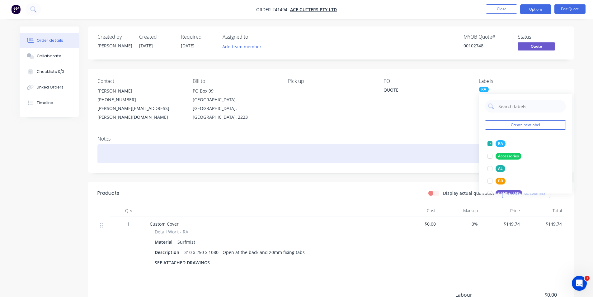
click at [406, 148] on div at bounding box center [330, 153] width 467 height 19
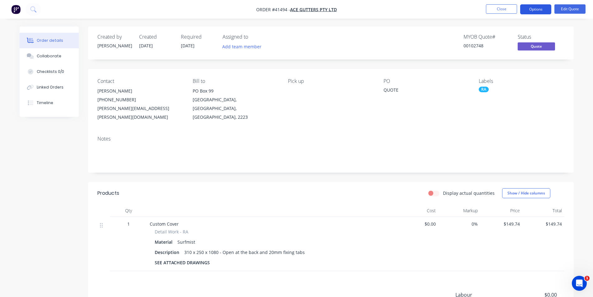
click at [538, 7] on button "Options" at bounding box center [535, 9] width 31 height 10
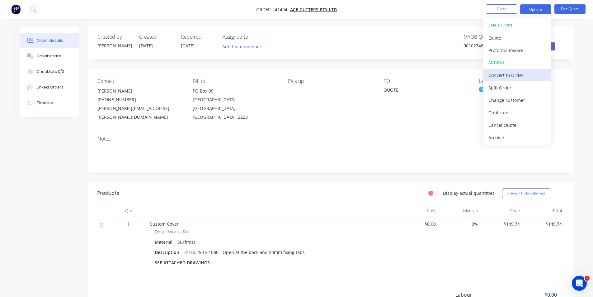
click at [525, 72] on div "Convert to Order" at bounding box center [517, 75] width 57 height 9
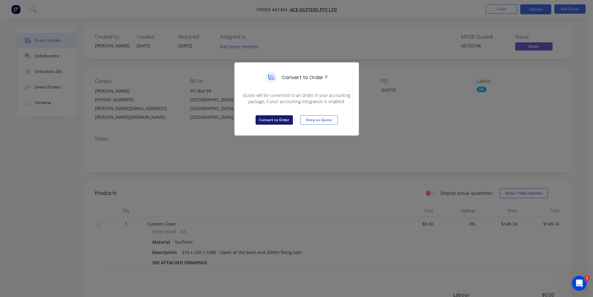
click at [265, 118] on button "Convert to Order" at bounding box center [274, 119] width 37 height 9
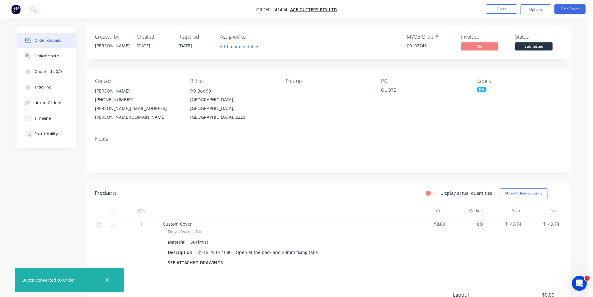
click at [191, 48] on span "[DATE]" at bounding box center [185, 46] width 14 height 6
click at [568, 9] on button "Edit Order" at bounding box center [570, 8] width 31 height 9
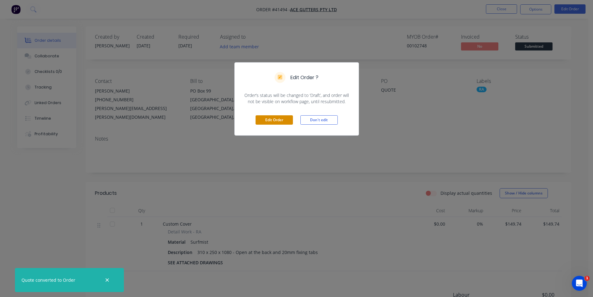
click at [266, 116] on button "Edit Order" at bounding box center [274, 119] width 37 height 9
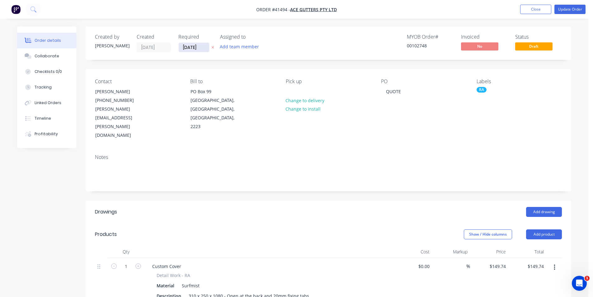
click at [188, 50] on input "[DATE]" at bounding box center [194, 47] width 31 height 9
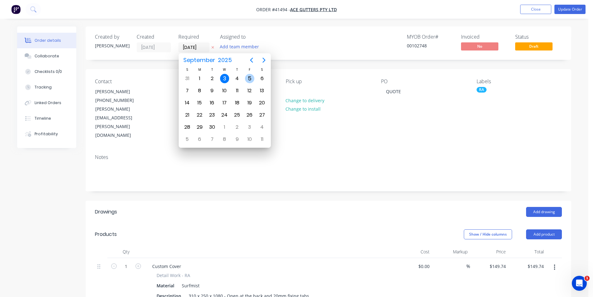
click at [248, 79] on div "5" at bounding box center [249, 78] width 9 height 9
type input "[DATE]"
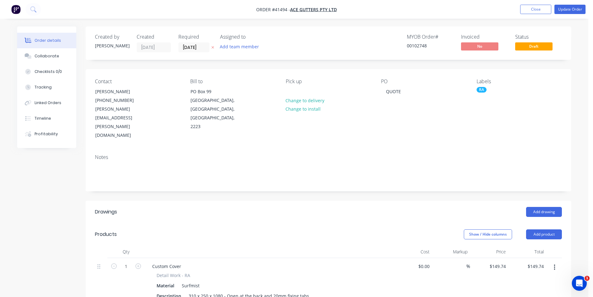
click at [344, 223] on header "Products Show / Hide columns Add product" at bounding box center [329, 234] width 486 height 22
click at [568, 12] on button "Update Order" at bounding box center [570, 9] width 31 height 9
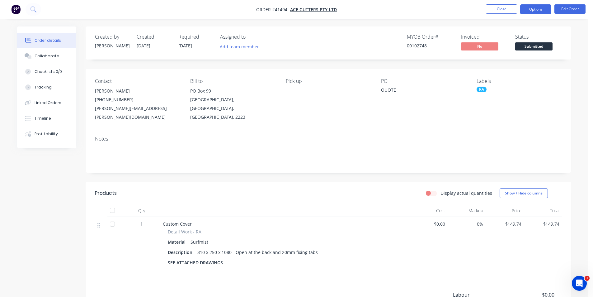
drag, startPoint x: 526, startPoint y: 4, endPoint x: 528, endPoint y: 9, distance: 5.6
click at [526, 4] on nav "Order #41494 - Ace Gutters Pty Ltd Close Options Edit Order" at bounding box center [296, 9] width 593 height 19
drag, startPoint x: 528, startPoint y: 9, endPoint x: 528, endPoint y: 12, distance: 3.1
click at [528, 9] on button "Options" at bounding box center [535, 9] width 31 height 10
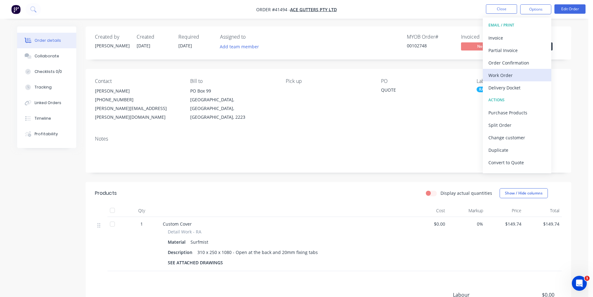
click at [516, 76] on div "Work Order" at bounding box center [517, 75] width 57 height 9
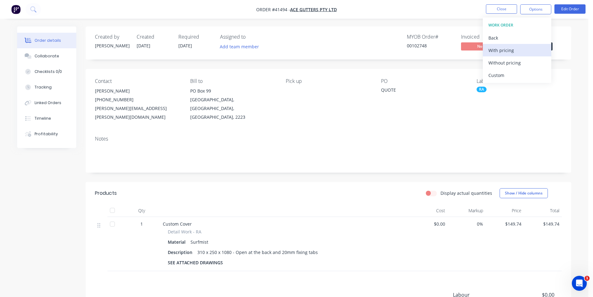
click at [520, 48] on div "With pricing" at bounding box center [517, 50] width 57 height 9
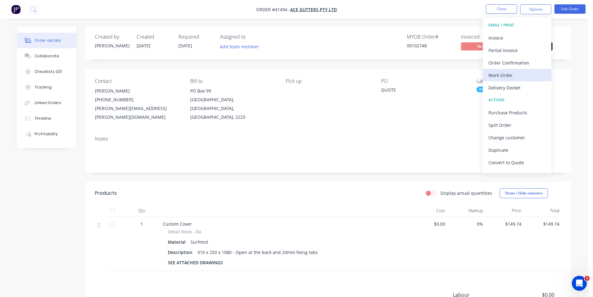
click at [516, 76] on div "Work Order" at bounding box center [517, 75] width 57 height 9
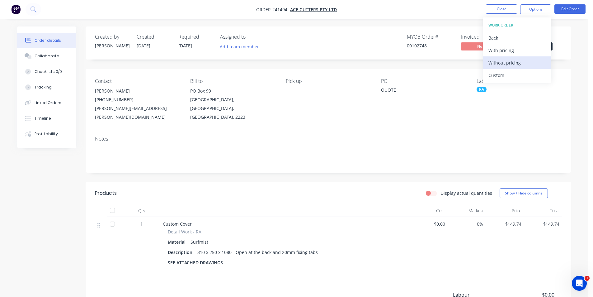
click at [520, 64] on div "Without pricing" at bounding box center [517, 62] width 57 height 9
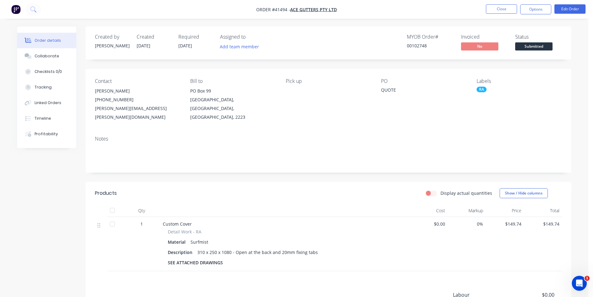
click at [337, 47] on div "MYOB Order # 00102748 Invoiced No Status Submitted" at bounding box center [422, 43] width 280 height 18
click at [22, 55] on button "Collaborate" at bounding box center [46, 56] width 59 height 16
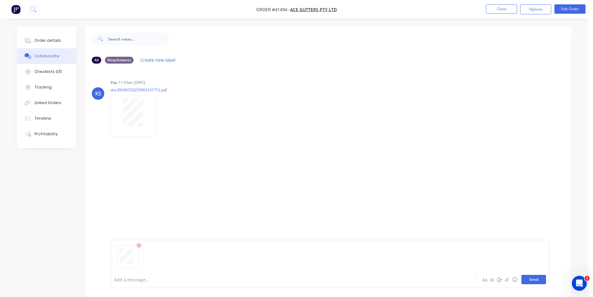
click at [529, 279] on button "Send" at bounding box center [534, 279] width 25 height 9
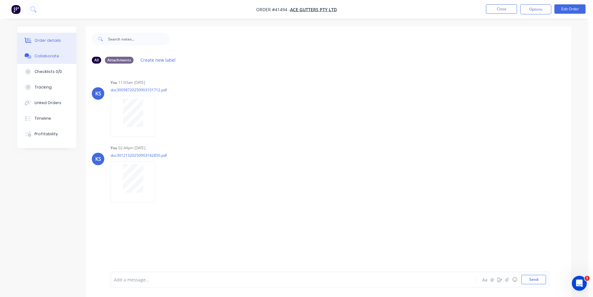
click at [47, 41] on div "Order details" at bounding box center [48, 41] width 26 height 6
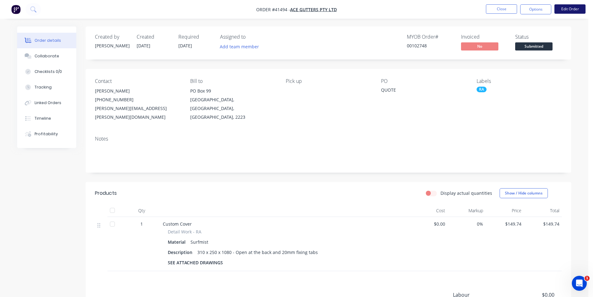
click at [561, 10] on button "Edit Order" at bounding box center [570, 8] width 31 height 9
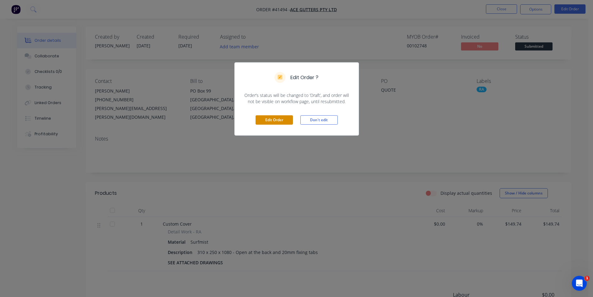
click at [262, 121] on button "Edit Order" at bounding box center [274, 119] width 37 height 9
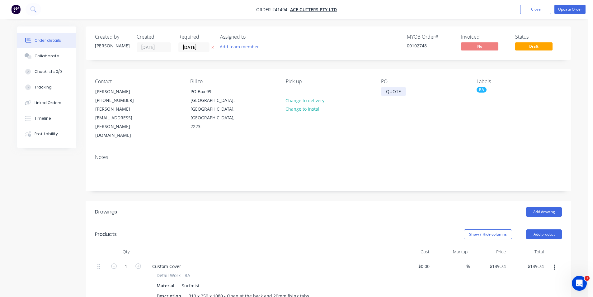
click at [399, 93] on div "QUOTE" at bounding box center [393, 91] width 25 height 9
click at [573, 11] on button "Update Order" at bounding box center [570, 9] width 31 height 9
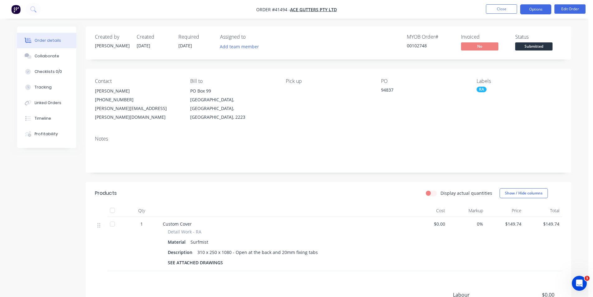
click at [526, 13] on button "Options" at bounding box center [535, 9] width 31 height 10
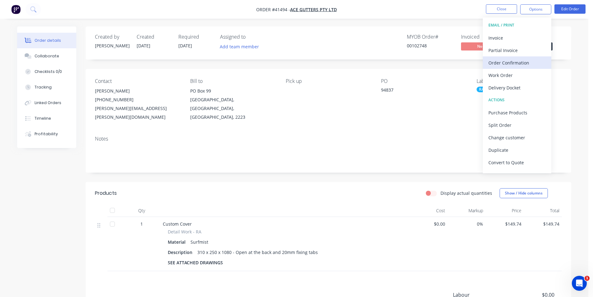
click at [519, 65] on div "Order Confirmation" at bounding box center [517, 62] width 57 height 9
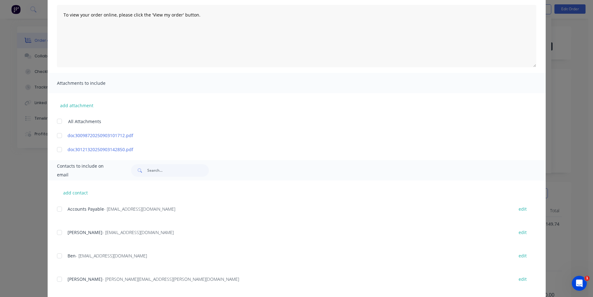
scroll to position [125, 0]
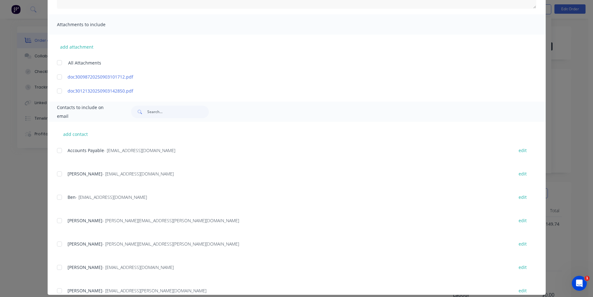
click at [57, 222] on div at bounding box center [59, 220] width 12 height 12
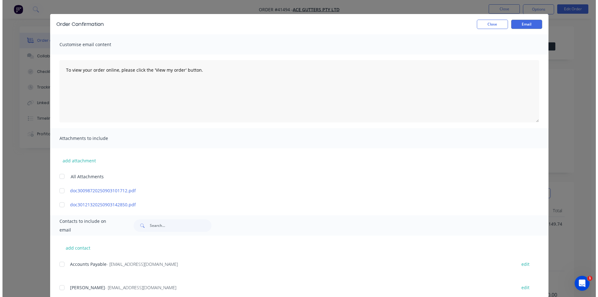
scroll to position [0, 0]
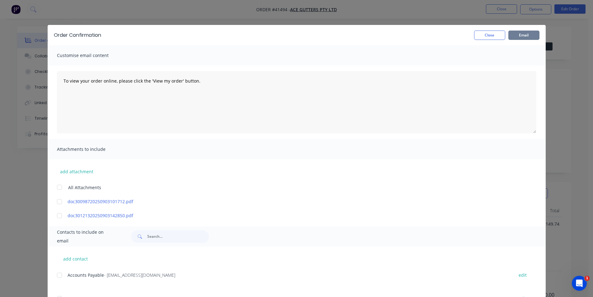
click at [519, 38] on button "Email" at bounding box center [523, 35] width 31 height 9
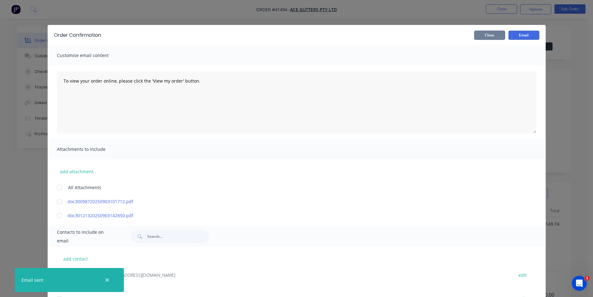
click at [479, 34] on button "Close" at bounding box center [489, 35] width 31 height 9
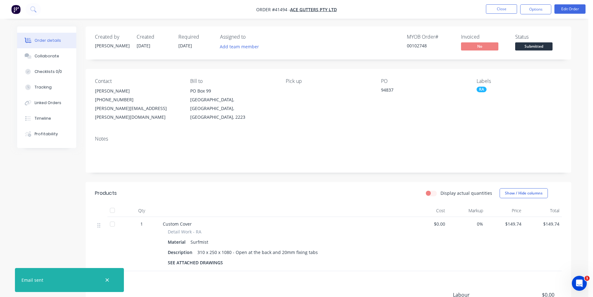
click at [478, 12] on nav "Order #41494 - Ace Gutters Pty Ltd Close Options Edit Order" at bounding box center [296, 9] width 593 height 19
click at [508, 8] on button "Close" at bounding box center [501, 8] width 31 height 9
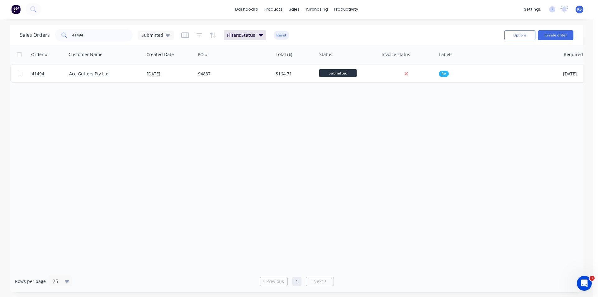
click at [278, 133] on div "Order # Customer Name Created Date PO # Total ($) Status Invoice status Labels …" at bounding box center [296, 157] width 573 height 225
click at [280, 38] on button "Reset" at bounding box center [281, 35] width 15 height 9
drag, startPoint x: 95, startPoint y: 37, endPoint x: 11, endPoint y: 33, distance: 84.2
click at [11, 33] on div "Sales Orders 41494 Submitted Options Create order" at bounding box center [296, 35] width 573 height 20
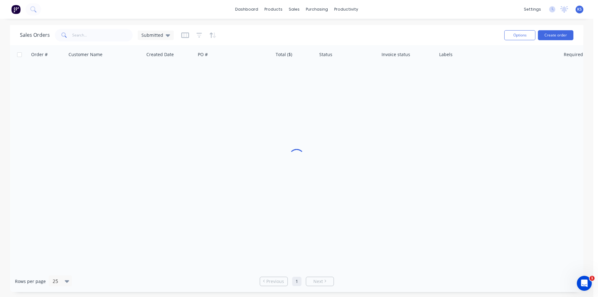
click at [369, 35] on div "Sales Orders Submitted" at bounding box center [259, 34] width 479 height 15
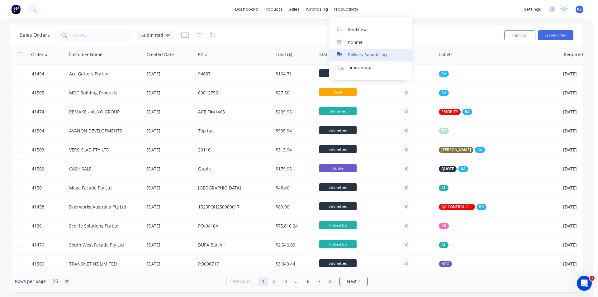
click at [366, 54] on div "Delivery Scheduling" at bounding box center [367, 55] width 39 height 6
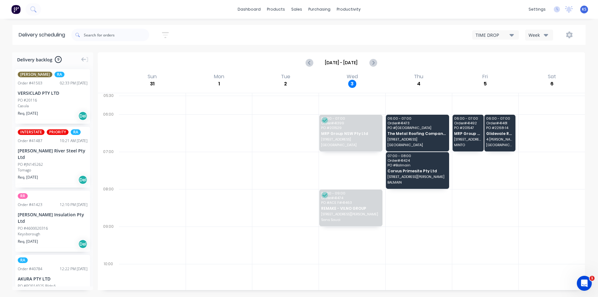
click at [534, 36] on div "Week" at bounding box center [537, 35] width 18 height 7
click at [548, 63] on div "Vehicle" at bounding box center [556, 64] width 62 height 12
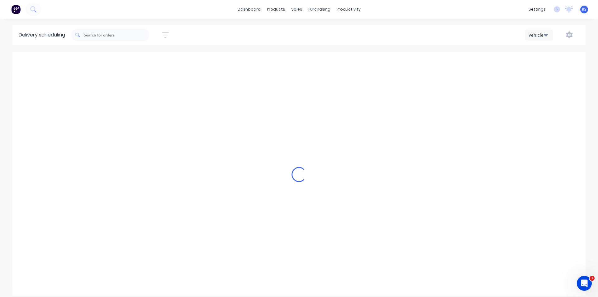
scroll to position [0, 0]
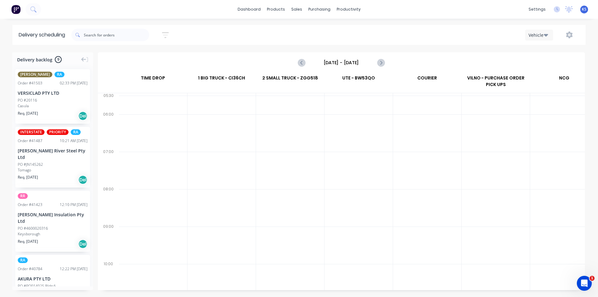
click at [355, 64] on input "[DATE] - [DATE]" at bounding box center [341, 62] width 62 height 9
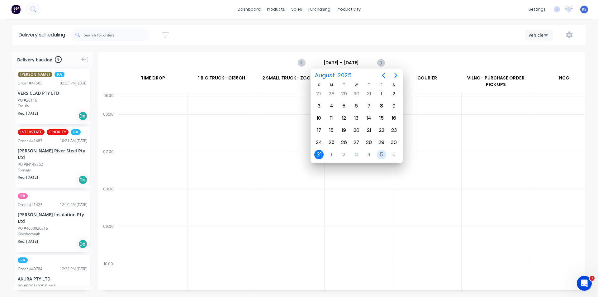
click at [379, 154] on div "5" at bounding box center [381, 154] width 9 height 9
type input "[DATE] - [DATE]"
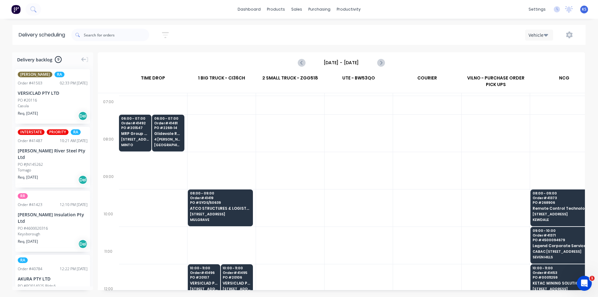
scroll to position [62, 0]
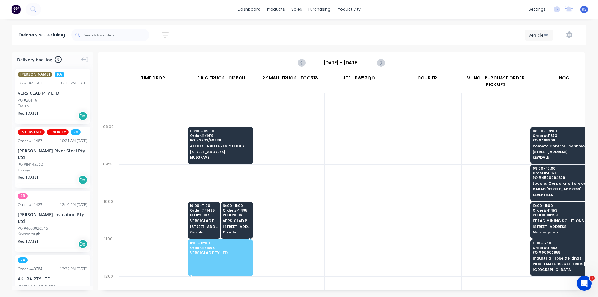
drag, startPoint x: 40, startPoint y: 108, endPoint x: 226, endPoint y: 248, distance: 232.7
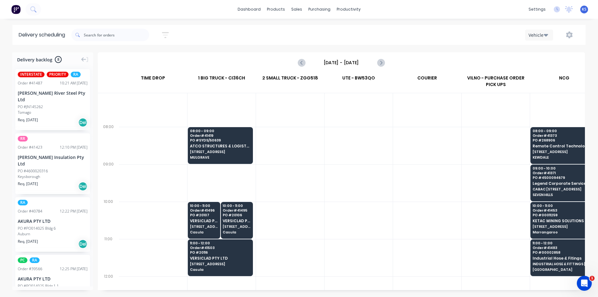
click at [276, 39] on div "Sort by Most recent Created date Required date Order number Customer name Most …" at bounding box center [328, 34] width 514 height 17
click at [306, 33] on div "Sort by Most recent Created date Required date Order number Customer name Most …" at bounding box center [328, 34] width 514 height 17
click at [298, 32] on div "Sort by Most recent Created date Required date Order number Customer name Most …" at bounding box center [328, 34] width 514 height 17
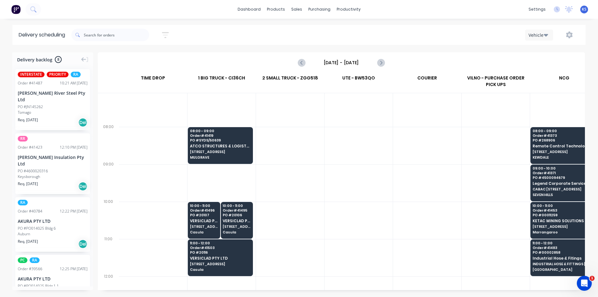
click at [481, 35] on div "Vehicle" at bounding box center [450, 34] width 257 height 11
click at [417, 39] on div "Vehicle" at bounding box center [450, 34] width 257 height 11
click at [300, 29] on div "Sort by Most recent Created date Required date Order number Customer name Most …" at bounding box center [328, 34] width 514 height 17
click at [359, 35] on link "Workflow" at bounding box center [372, 29] width 83 height 12
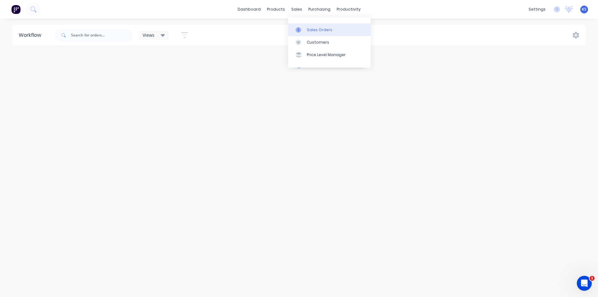
click at [315, 33] on link "Sales Orders" at bounding box center [329, 29] width 83 height 12
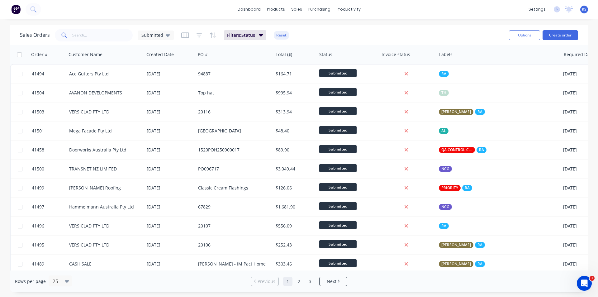
click at [413, 31] on div "Sales Orders Submitted Filters: Status Reset" at bounding box center [262, 34] width 484 height 15
click at [407, 32] on div "Sales Orders Submitted Filters: Status Reset" at bounding box center [262, 34] width 484 height 15
click at [321, 36] on link "Customers" at bounding box center [329, 42] width 83 height 12
click at [277, 34] on button "Reset" at bounding box center [281, 35] width 15 height 9
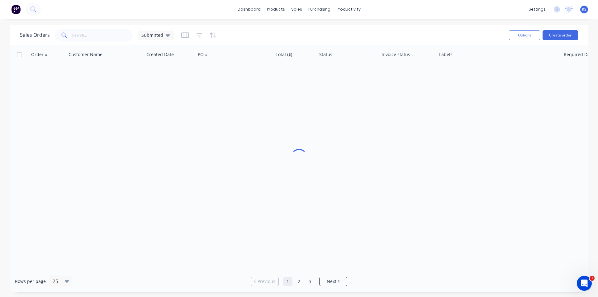
click at [64, 31] on span at bounding box center [63, 35] width 17 height 12
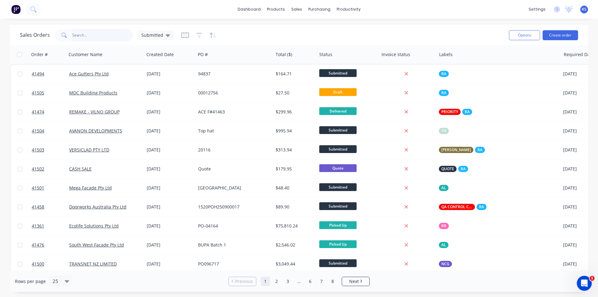
click at [76, 35] on input "text" at bounding box center [102, 35] width 61 height 12
type input "41480"
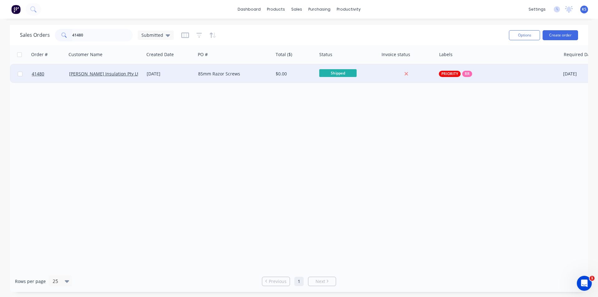
click at [186, 72] on div "02 Sep 2025" at bounding box center [170, 74] width 46 height 6
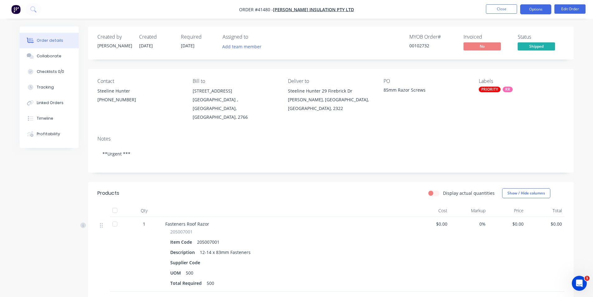
click at [531, 10] on button "Options" at bounding box center [535, 9] width 31 height 10
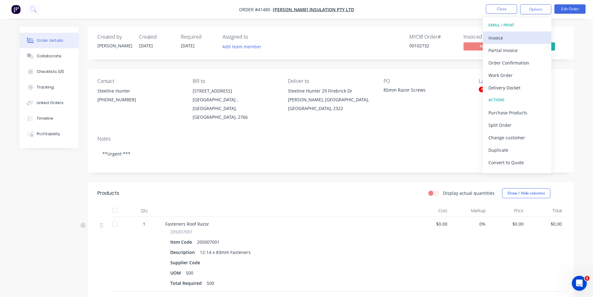
click at [513, 36] on div "Invoice" at bounding box center [517, 37] width 57 height 9
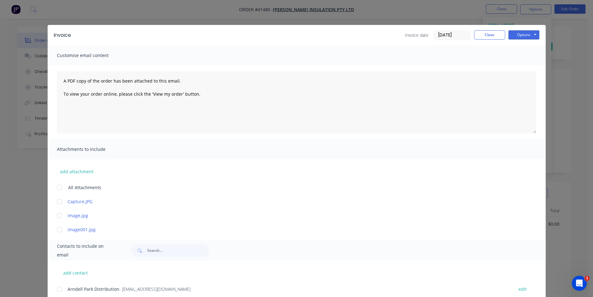
click at [377, 49] on div "Customise email content" at bounding box center [297, 55] width 498 height 20
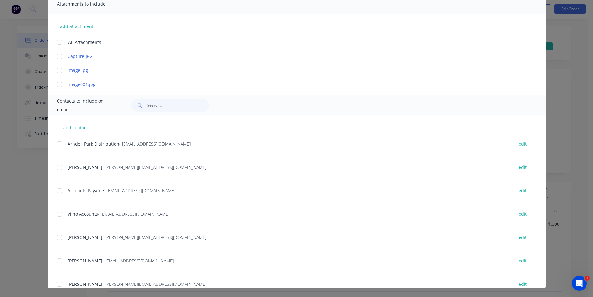
click at [57, 214] on div at bounding box center [59, 214] width 12 height 12
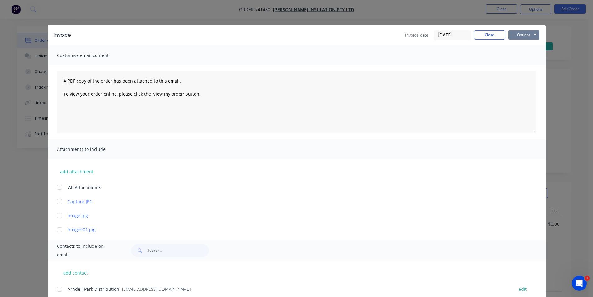
click at [524, 37] on button "Options" at bounding box center [523, 34] width 31 height 9
click at [524, 66] on button "Email" at bounding box center [528, 66] width 40 height 10
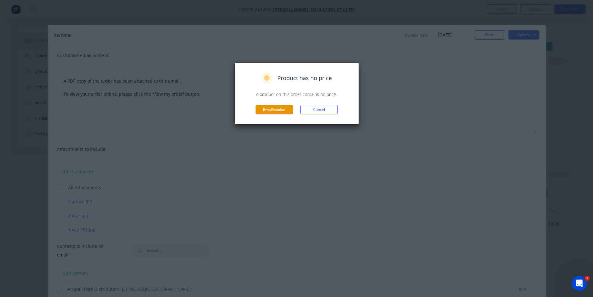
click at [276, 111] on button "Email invoice" at bounding box center [274, 109] width 37 height 9
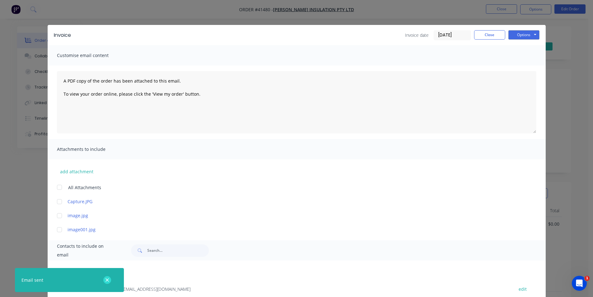
click at [108, 279] on icon "button" at bounding box center [107, 279] width 3 height 3
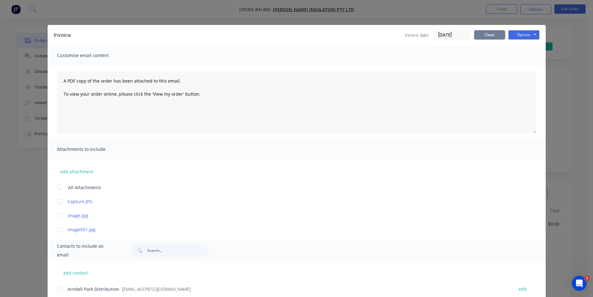
click at [492, 34] on button "Close" at bounding box center [489, 34] width 31 height 9
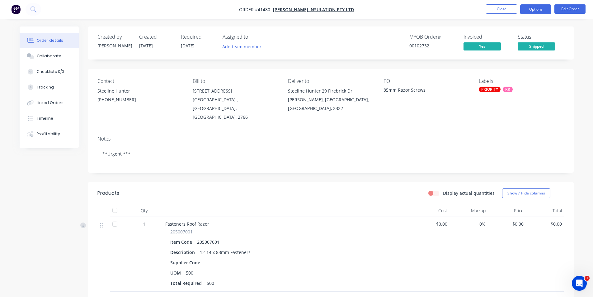
click at [532, 11] on button "Options" at bounding box center [535, 9] width 31 height 10
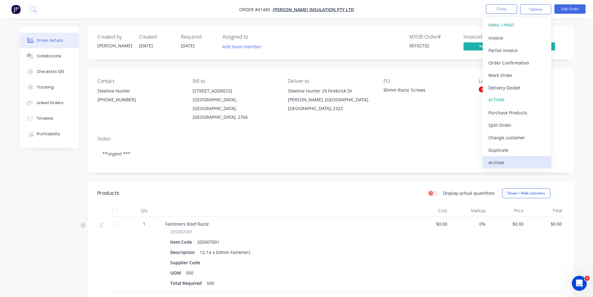
click at [515, 159] on div "Archive" at bounding box center [517, 162] width 57 height 9
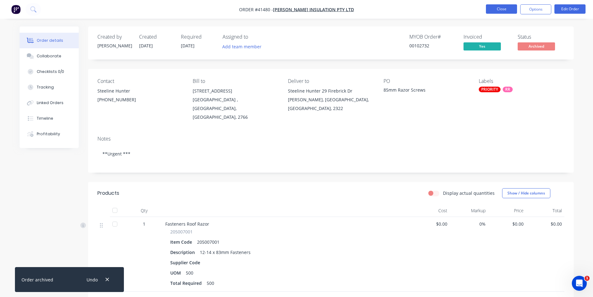
click at [506, 10] on button "Close" at bounding box center [501, 8] width 31 height 9
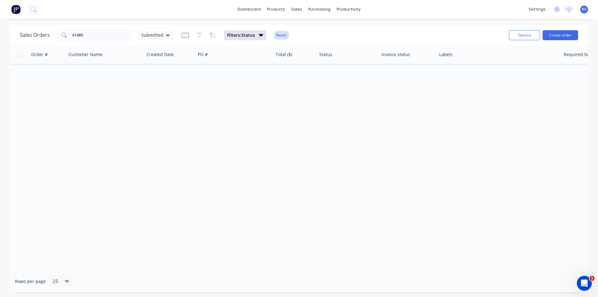
click at [280, 35] on button "Reset" at bounding box center [281, 35] width 15 height 9
drag, startPoint x: 88, startPoint y: 35, endPoint x: 69, endPoint y: 33, distance: 19.3
click at [69, 33] on div "41480" at bounding box center [94, 35] width 78 height 12
drag, startPoint x: 85, startPoint y: 35, endPoint x: 72, endPoint y: 34, distance: 13.1
click at [72, 34] on input "10.99" at bounding box center [102, 35] width 61 height 12
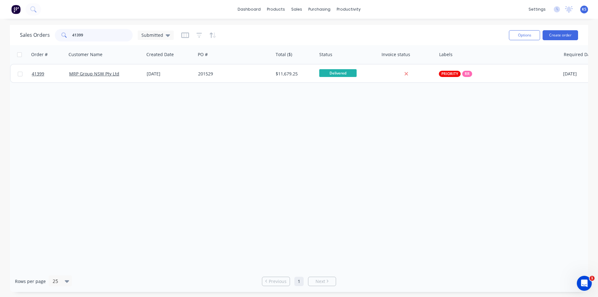
type input "41399"
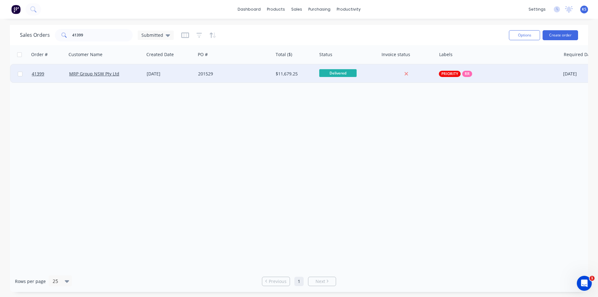
click at [220, 70] on div "201529" at bounding box center [235, 73] width 78 height 19
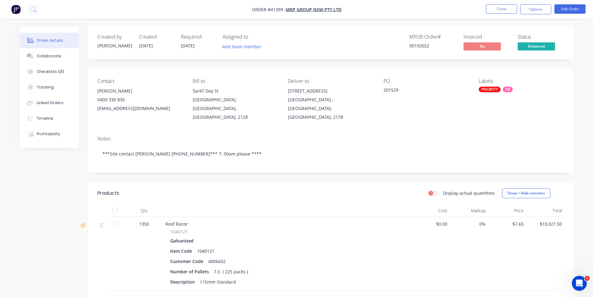
click at [354, 46] on div "MYOB Order # 00102652 Invoiced No Status Delivered" at bounding box center [425, 43] width 280 height 18
click at [67, 57] on button "Collaborate" at bounding box center [49, 56] width 59 height 16
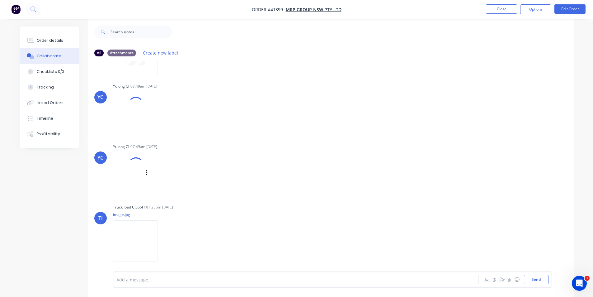
scroll to position [9, 0]
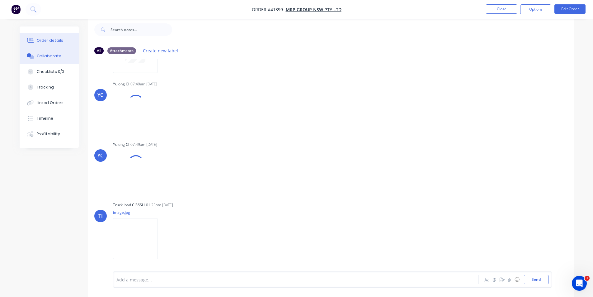
click at [42, 36] on button "Order details" at bounding box center [49, 41] width 59 height 16
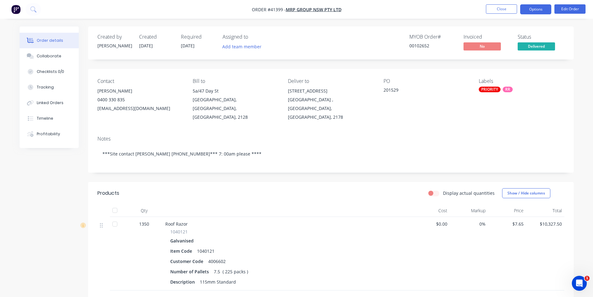
click at [528, 8] on button "Options" at bounding box center [535, 9] width 31 height 10
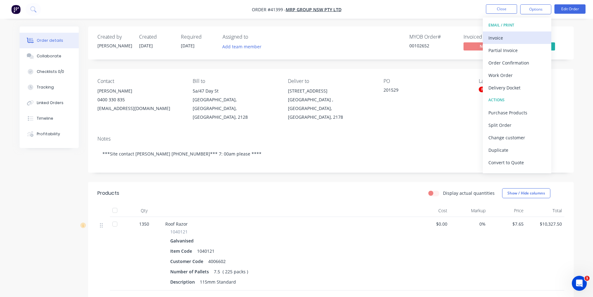
click at [498, 40] on div "Invoice" at bounding box center [517, 37] width 57 height 9
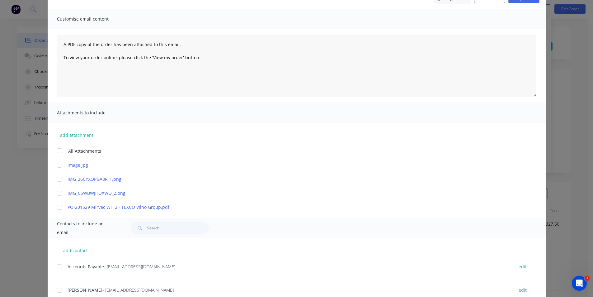
scroll to position [156, 0]
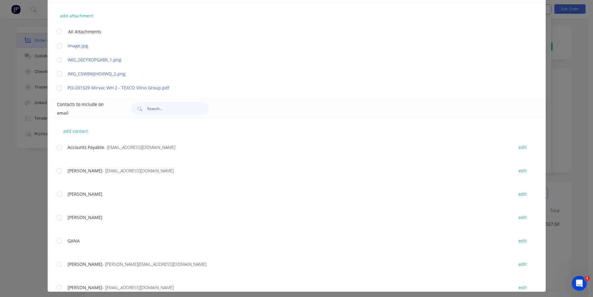
click at [56, 150] on div at bounding box center [59, 147] width 12 height 12
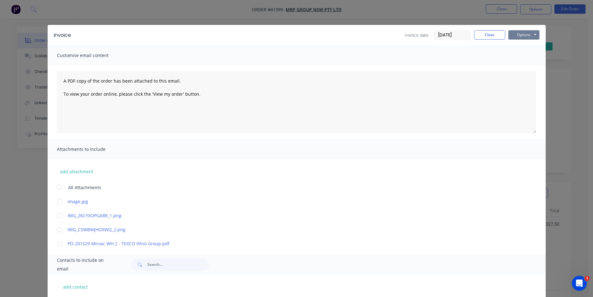
click at [514, 35] on button "Options" at bounding box center [523, 34] width 31 height 9
click at [522, 64] on button "Email" at bounding box center [528, 66] width 40 height 10
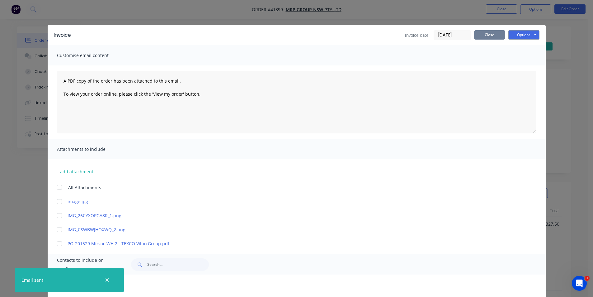
click at [494, 33] on button "Close" at bounding box center [489, 34] width 31 height 9
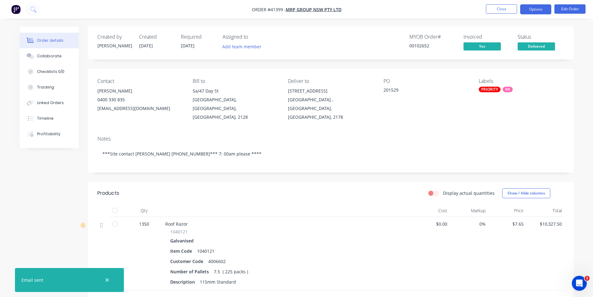
click at [535, 5] on button "Options" at bounding box center [535, 9] width 31 height 10
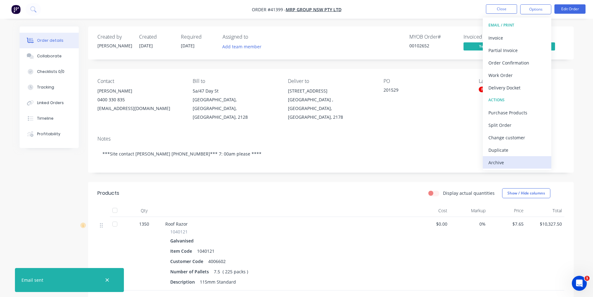
click at [538, 160] on div "Archive" at bounding box center [517, 162] width 57 height 9
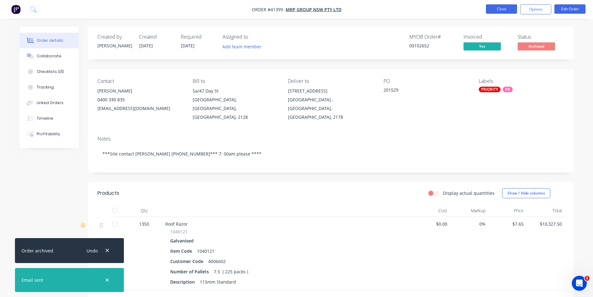
click at [509, 8] on button "Close" at bounding box center [501, 8] width 31 height 9
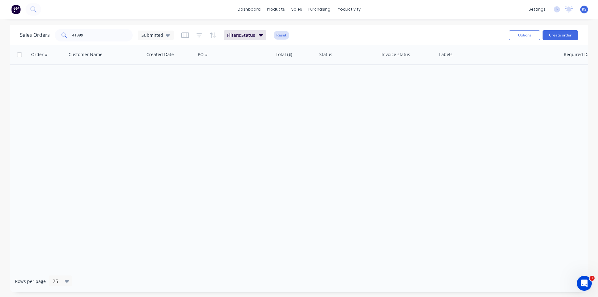
click at [280, 37] on button "Reset" at bounding box center [281, 35] width 15 height 9
drag, startPoint x: 102, startPoint y: 35, endPoint x: 34, endPoint y: 39, distance: 68.7
click at [34, 40] on div "Sales Orders 41399 Submitted" at bounding box center [97, 35] width 154 height 12
type input "41493"
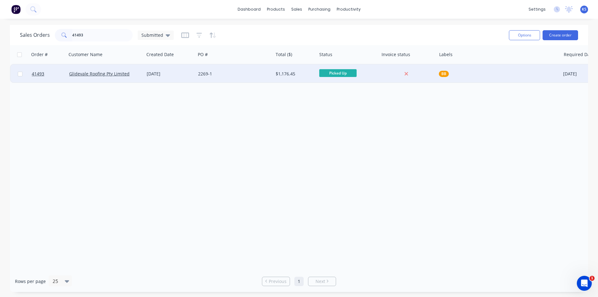
click at [260, 70] on div "2269-1" at bounding box center [235, 73] width 78 height 19
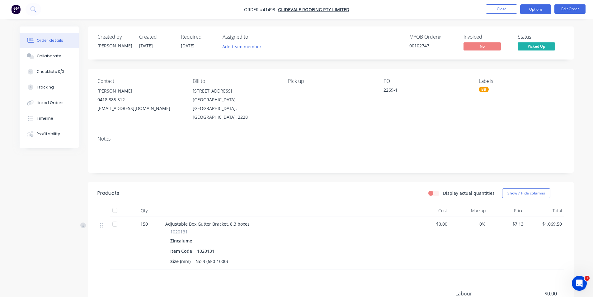
click at [543, 9] on button "Options" at bounding box center [535, 9] width 31 height 10
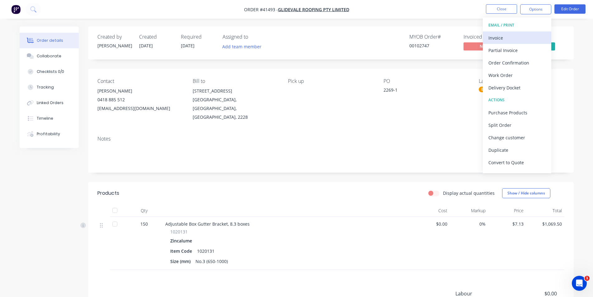
click at [506, 40] on div "Invoice" at bounding box center [517, 37] width 57 height 9
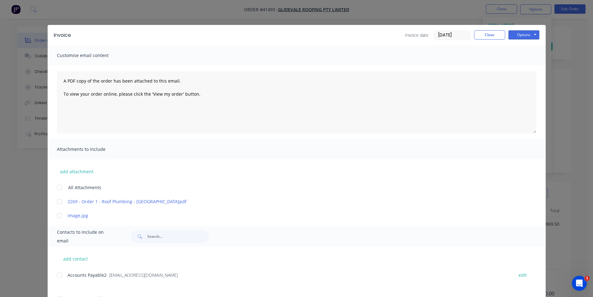
click at [59, 273] on div at bounding box center [59, 275] width 12 height 12
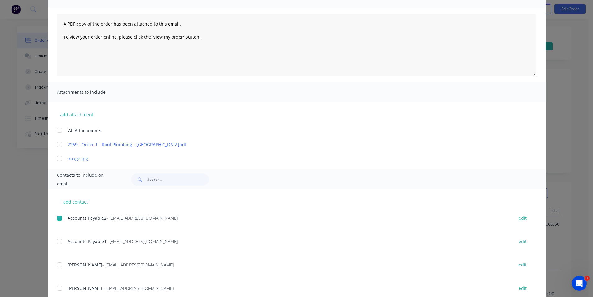
scroll to position [62, 0]
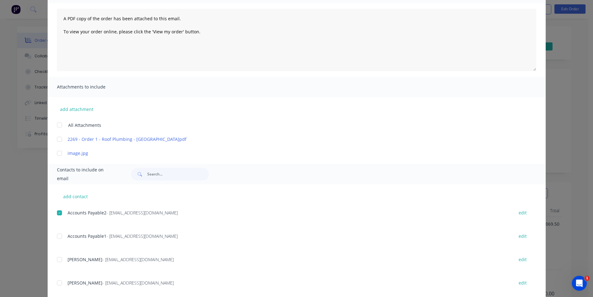
click at [59, 236] on div at bounding box center [59, 236] width 12 height 12
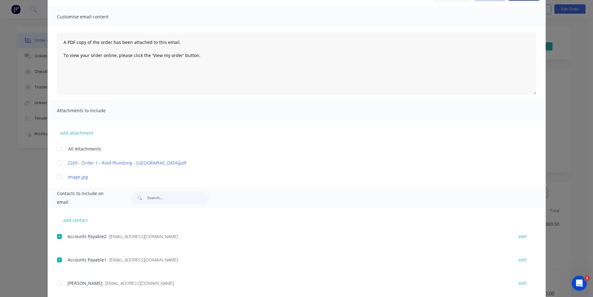
scroll to position [0, 0]
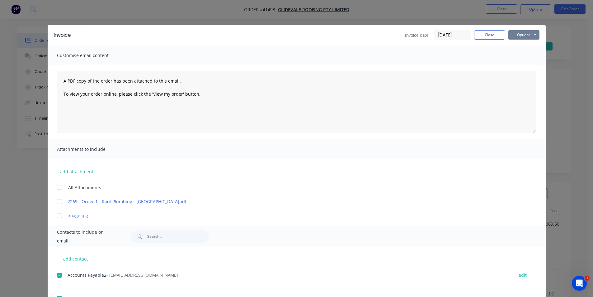
click at [517, 35] on button "Options" at bounding box center [523, 34] width 31 height 9
click at [525, 64] on button "Email" at bounding box center [528, 66] width 40 height 10
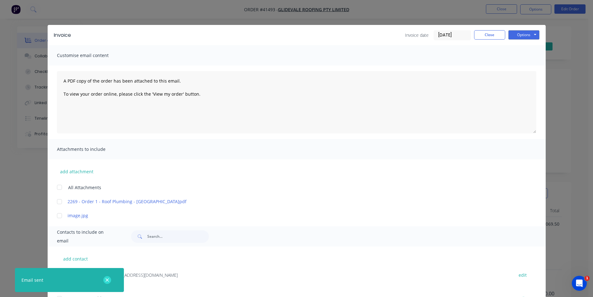
click at [106, 276] on button "button" at bounding box center [107, 280] width 8 height 8
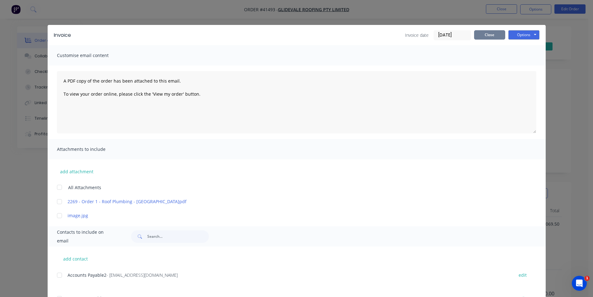
click at [492, 34] on button "Close" at bounding box center [489, 34] width 31 height 9
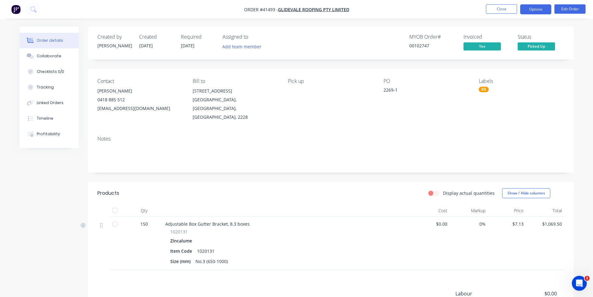
click at [531, 13] on button "Options" at bounding box center [535, 9] width 31 height 10
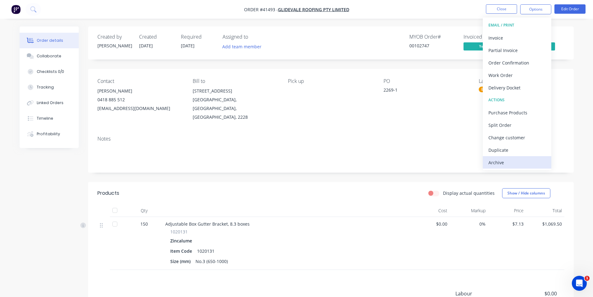
click at [513, 164] on div "Archive" at bounding box center [517, 162] width 57 height 9
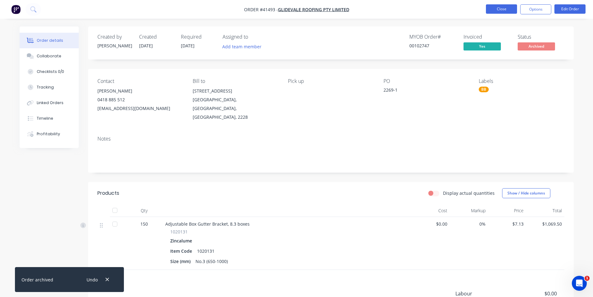
click at [497, 11] on button "Close" at bounding box center [501, 8] width 31 height 9
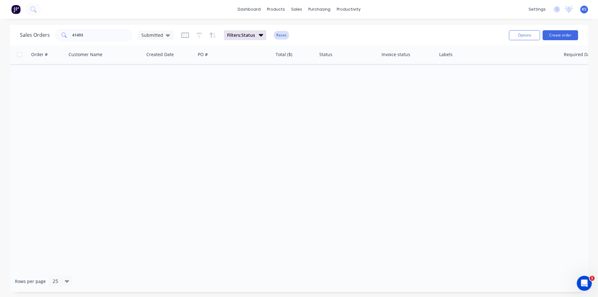
click at [283, 36] on button "Reset" at bounding box center [281, 35] width 15 height 9
drag, startPoint x: 96, startPoint y: 39, endPoint x: 55, endPoint y: 35, distance: 40.6
click at [55, 35] on div "41493" at bounding box center [94, 35] width 78 height 12
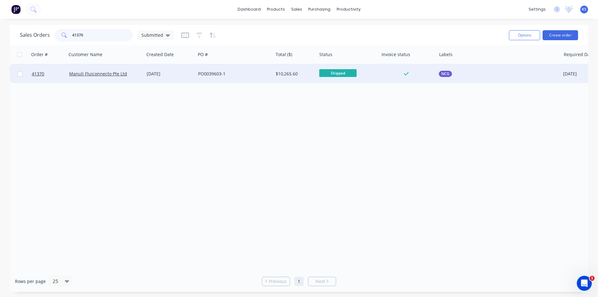
type input "41370"
click at [169, 76] on div "[DATE]" at bounding box center [170, 74] width 46 height 6
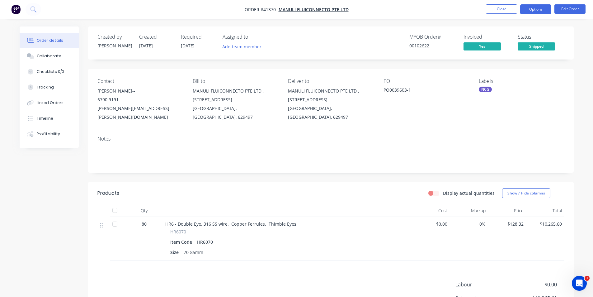
click at [537, 8] on button "Options" at bounding box center [535, 9] width 31 height 10
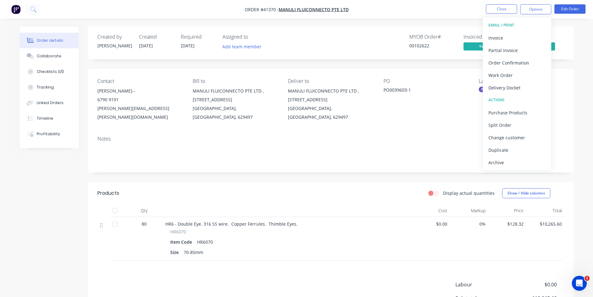
click at [509, 162] on div "Archive" at bounding box center [517, 162] width 57 height 9
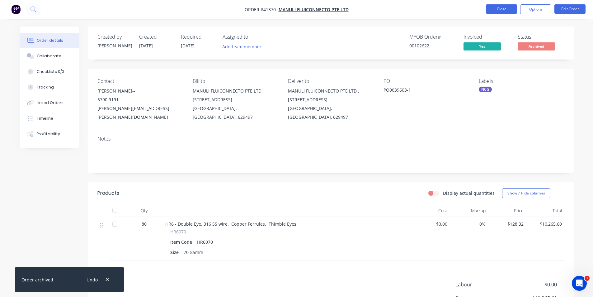
click at [493, 7] on button "Close" at bounding box center [501, 8] width 31 height 9
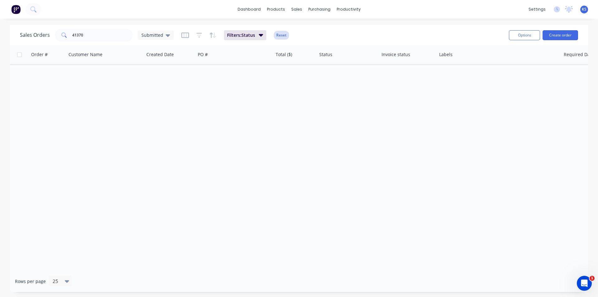
click at [280, 35] on button "Reset" at bounding box center [281, 35] width 15 height 9
drag, startPoint x: 94, startPoint y: 37, endPoint x: 23, endPoint y: 36, distance: 71.0
click at [23, 36] on div "Sales Orders 41370 Submitted" at bounding box center [97, 35] width 154 height 12
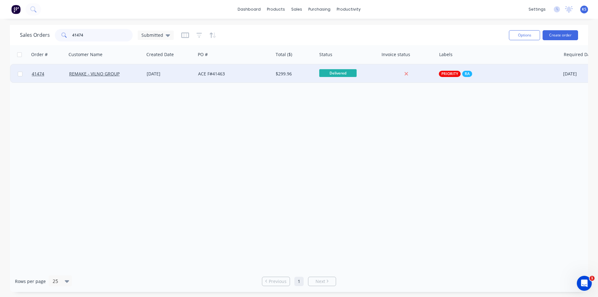
type input "41474"
click at [189, 71] on div "[DATE]" at bounding box center [170, 74] width 46 height 6
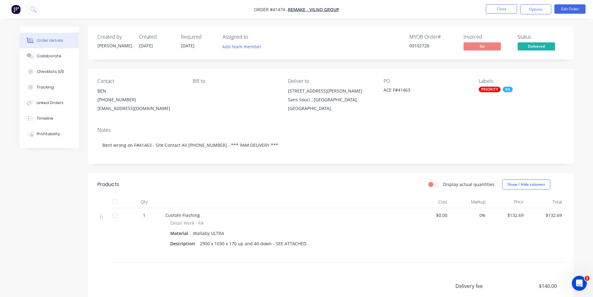
click at [339, 183] on div "Display actual quantities Show / Hide columns" at bounding box center [380, 184] width 368 height 10
click at [324, 180] on div "Display actual quantities Show / Hide columns" at bounding box center [380, 184] width 368 height 10
click at [342, 191] on header "Products Display actual quantities Show / Hide columns" at bounding box center [331, 184] width 486 height 22
click at [323, 193] on header "Products Display actual quantities Show / Hide columns" at bounding box center [331, 184] width 486 height 22
click at [529, 10] on button "Options" at bounding box center [535, 9] width 31 height 10
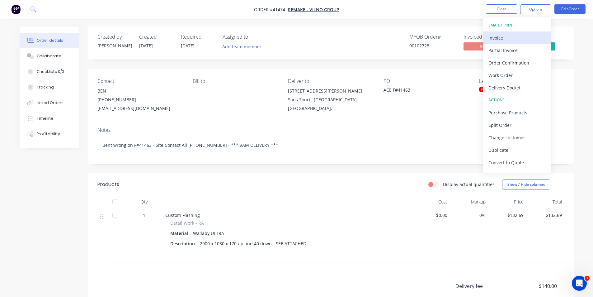
click at [518, 39] on div "Invoice" at bounding box center [517, 37] width 57 height 9
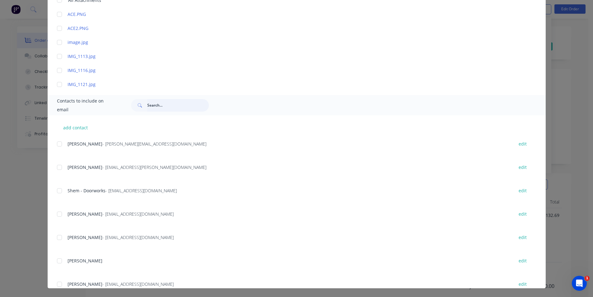
click at [157, 102] on input "text" at bounding box center [178, 105] width 62 height 12
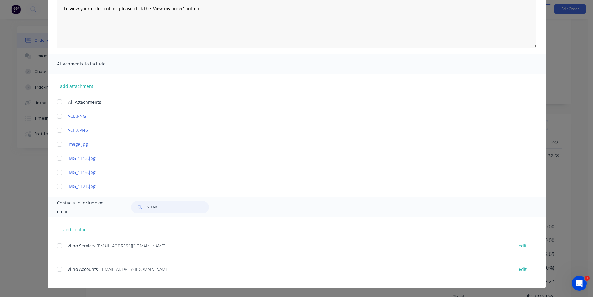
scroll to position [62, 0]
click at [57, 267] on div at bounding box center [59, 269] width 12 height 12
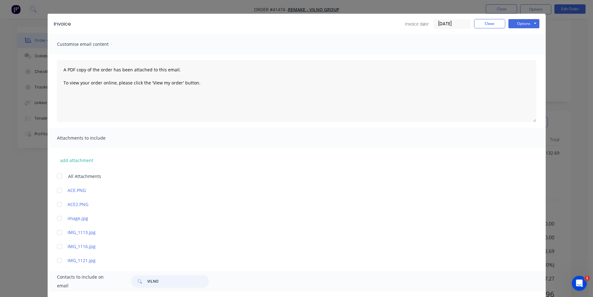
scroll to position [0, 0]
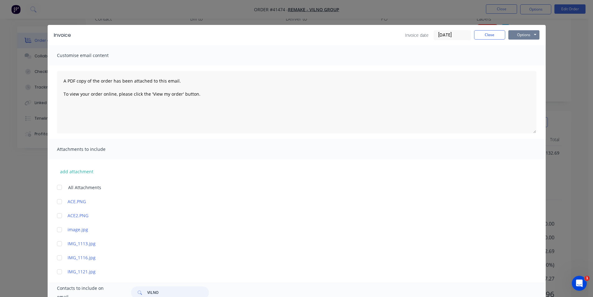
type input "VILNO"
click at [515, 35] on button "Options" at bounding box center [523, 34] width 31 height 9
click at [532, 69] on button "Email" at bounding box center [528, 66] width 40 height 10
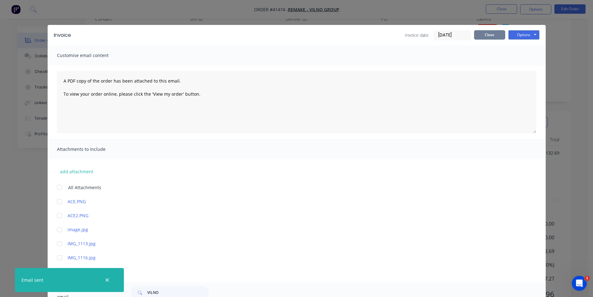
click at [484, 35] on button "Close" at bounding box center [489, 34] width 31 height 9
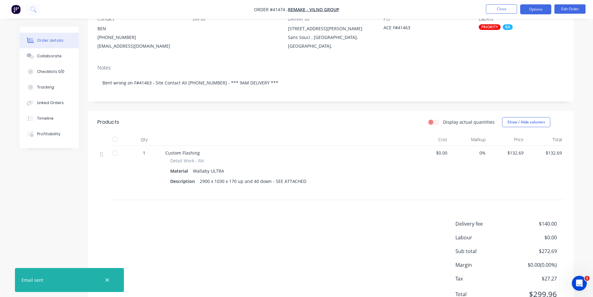
click at [533, 9] on button "Options" at bounding box center [535, 9] width 31 height 10
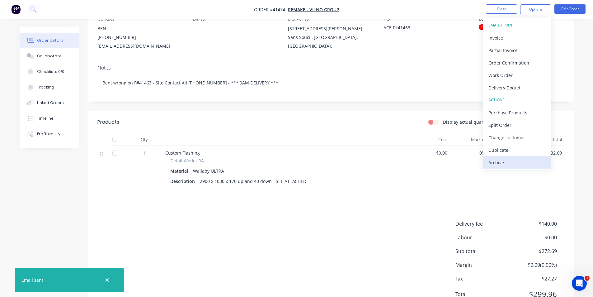
click at [513, 161] on div "Archive" at bounding box center [517, 162] width 57 height 9
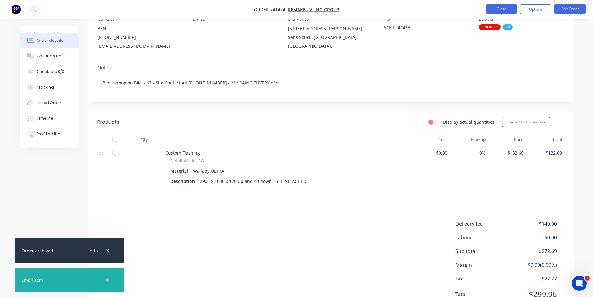
click at [504, 5] on button "Close" at bounding box center [501, 8] width 31 height 9
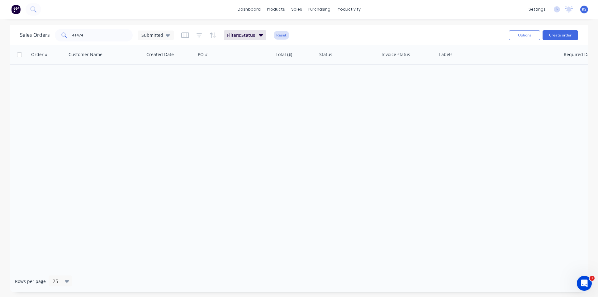
click at [283, 37] on button "Reset" at bounding box center [281, 35] width 15 height 9
drag, startPoint x: 95, startPoint y: 34, endPoint x: 51, endPoint y: 29, distance: 44.2
click at [51, 29] on div "Sales Orders 41474 Submitted" at bounding box center [97, 35] width 154 height 12
type input "41442"
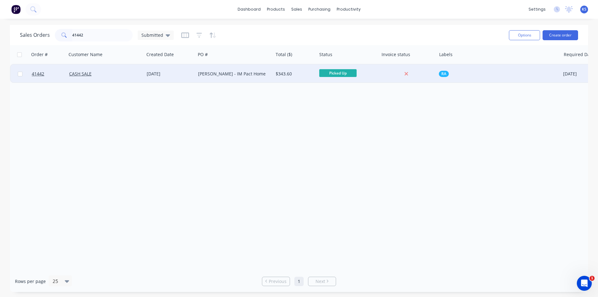
click at [127, 76] on div "CASH SALE" at bounding box center [103, 74] width 69 height 6
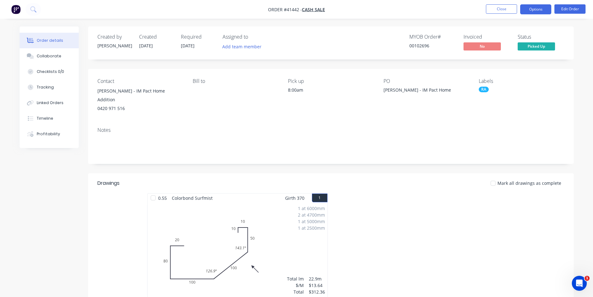
click at [531, 10] on button "Options" at bounding box center [535, 9] width 31 height 10
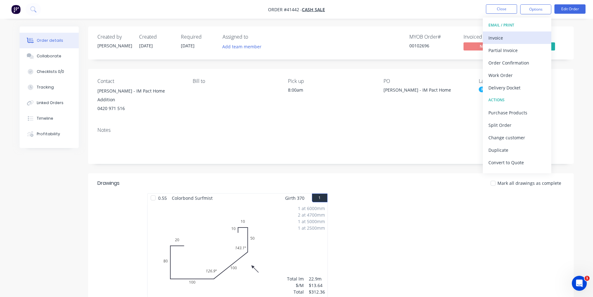
click at [508, 37] on div "Invoice" at bounding box center [517, 37] width 57 height 9
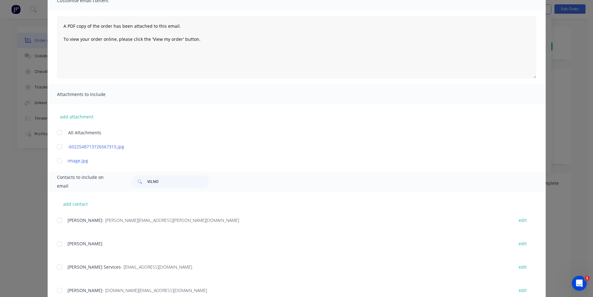
scroll to position [93, 0]
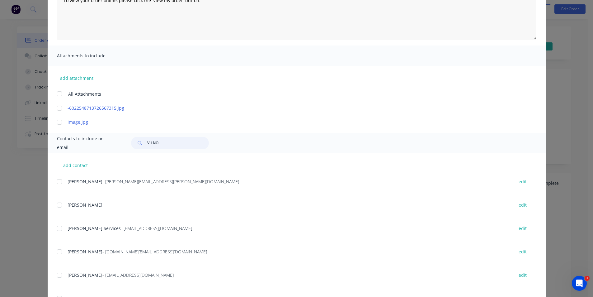
drag, startPoint x: 162, startPoint y: 144, endPoint x: 64, endPoint y: 141, distance: 97.5
click at [64, 141] on div "Contacts to include on email VILNO" at bounding box center [297, 143] width 498 height 20
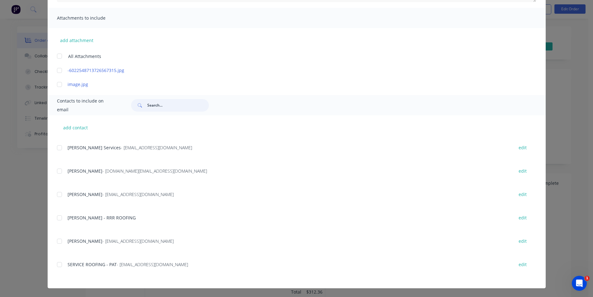
scroll to position [0, 0]
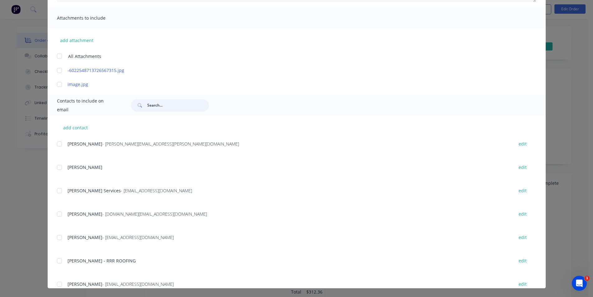
click at [162, 103] on input "text" at bounding box center [178, 105] width 62 height 12
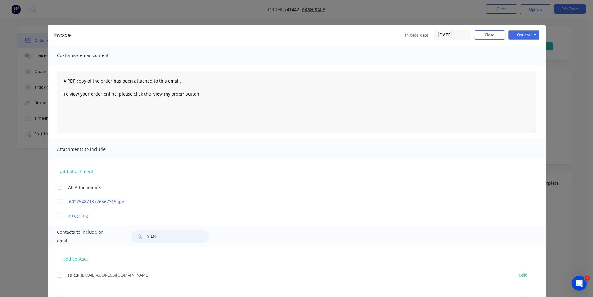
scroll to position [62, 0]
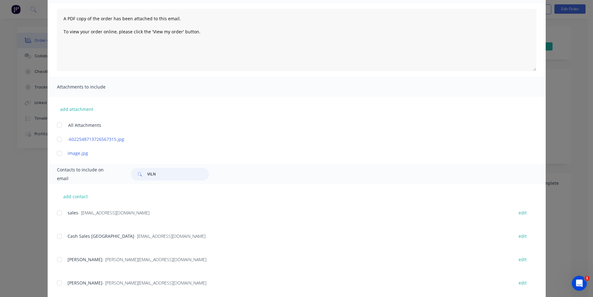
click at [57, 213] on div at bounding box center [59, 212] width 12 height 12
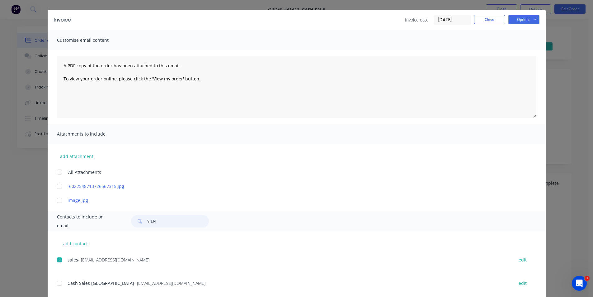
scroll to position [0, 0]
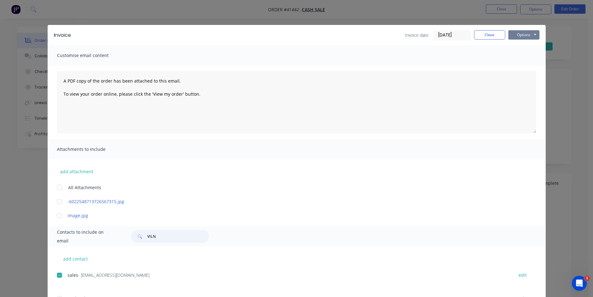
type input "VILN"
click at [522, 37] on button "Options" at bounding box center [523, 34] width 31 height 9
click at [535, 65] on button "Email" at bounding box center [528, 66] width 40 height 10
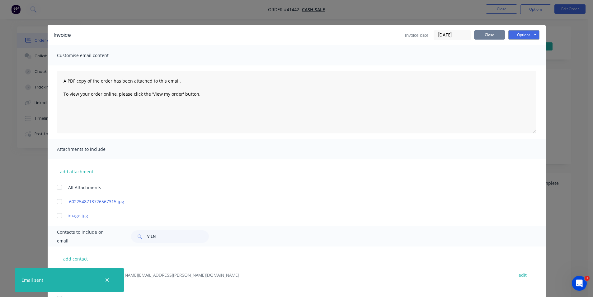
click at [484, 38] on button "Close" at bounding box center [489, 34] width 31 height 9
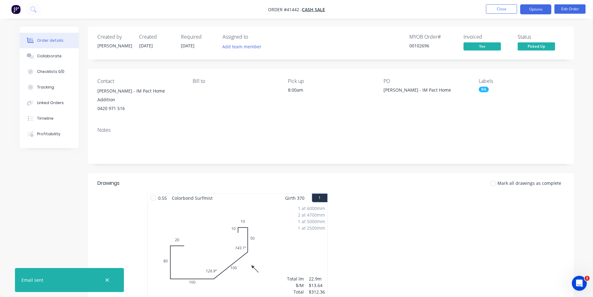
click at [532, 9] on button "Options" at bounding box center [535, 9] width 31 height 10
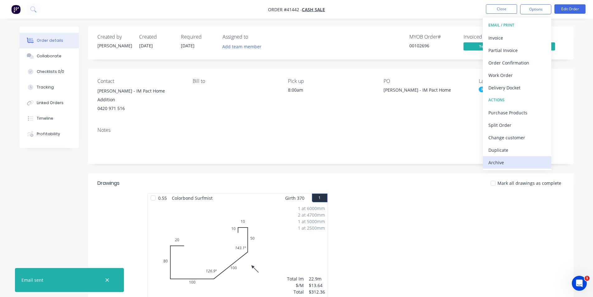
click at [511, 159] on div "Archive" at bounding box center [517, 162] width 57 height 9
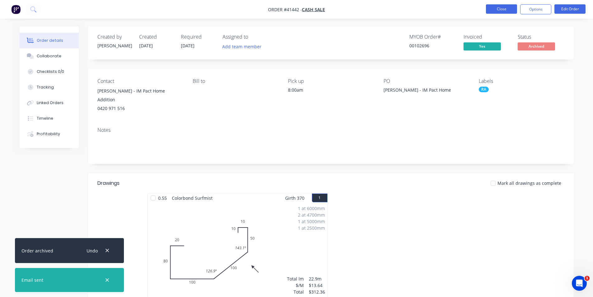
click at [494, 7] on button "Close" at bounding box center [501, 8] width 31 height 9
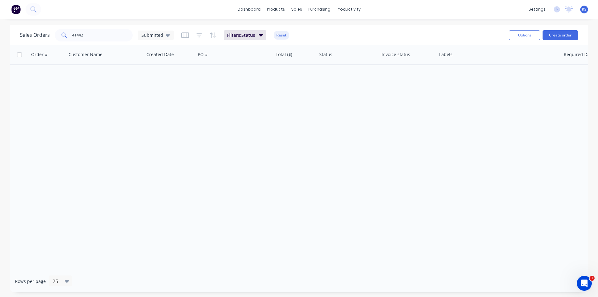
drag, startPoint x: 283, startPoint y: 35, endPoint x: 272, endPoint y: 33, distance: 11.1
click at [283, 35] on button "Reset" at bounding box center [281, 35] width 15 height 9
drag, startPoint x: 91, startPoint y: 37, endPoint x: 32, endPoint y: 38, distance: 58.9
click at [32, 38] on div "Sales Orders 41442 Submitted" at bounding box center [97, 35] width 154 height 12
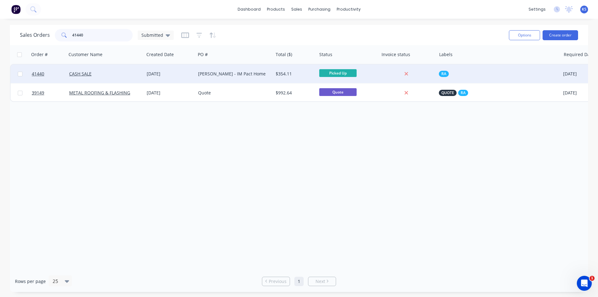
type input "41440"
click at [263, 70] on div "Nham - IM Pact Home" at bounding box center [235, 73] width 78 height 19
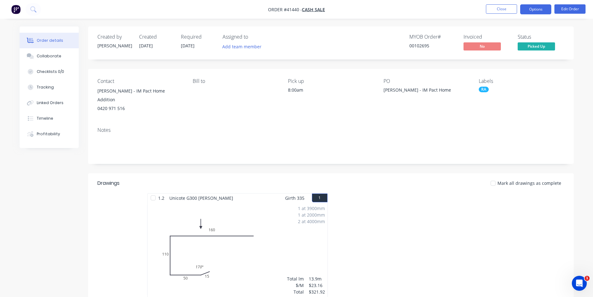
click at [528, 9] on button "Options" at bounding box center [535, 9] width 31 height 10
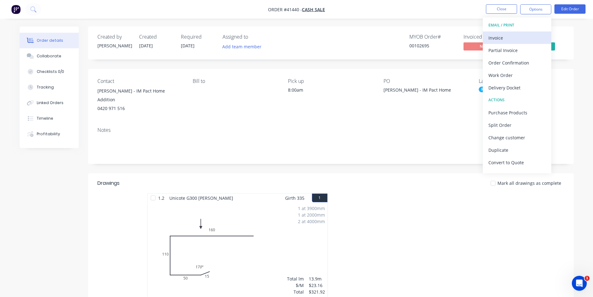
click at [514, 39] on div "Invoice" at bounding box center [517, 37] width 57 height 9
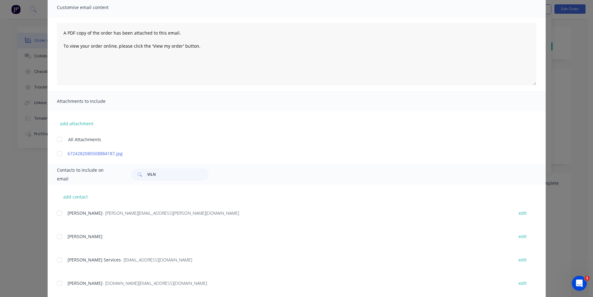
scroll to position [93, 0]
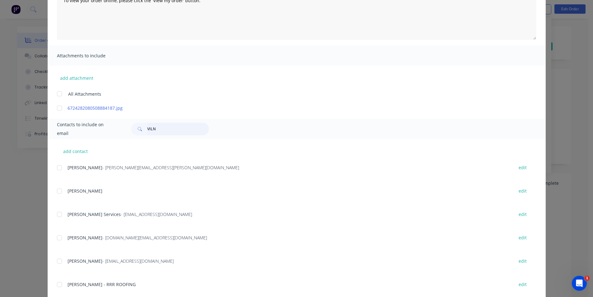
click at [161, 129] on input "VILN" at bounding box center [178, 129] width 62 height 12
type input "V"
type input "VILN"
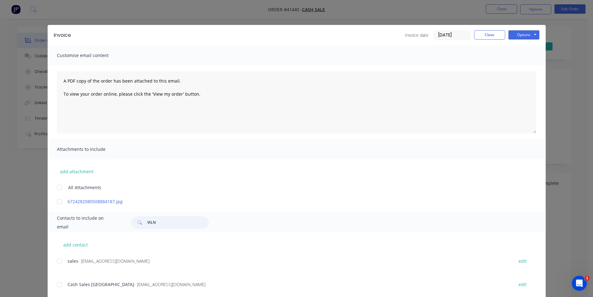
click at [55, 259] on div at bounding box center [59, 261] width 12 height 12
click at [514, 40] on div "Options Preview Print Email" at bounding box center [523, 35] width 31 height 10
click at [518, 33] on button "Options" at bounding box center [523, 34] width 31 height 9
click at [522, 69] on button "Email" at bounding box center [528, 66] width 40 height 10
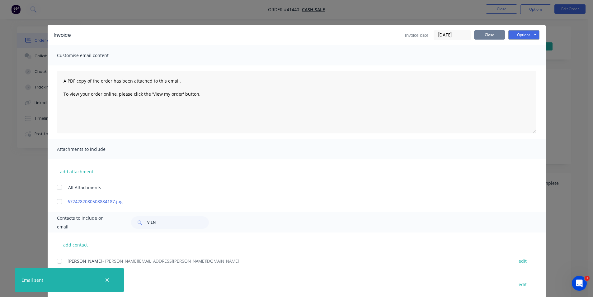
click at [487, 34] on button "Close" at bounding box center [489, 34] width 31 height 9
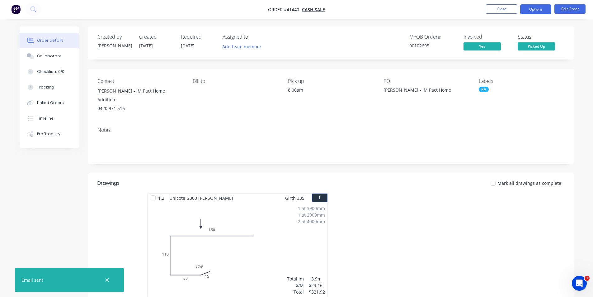
click at [536, 9] on button "Options" at bounding box center [535, 9] width 31 height 10
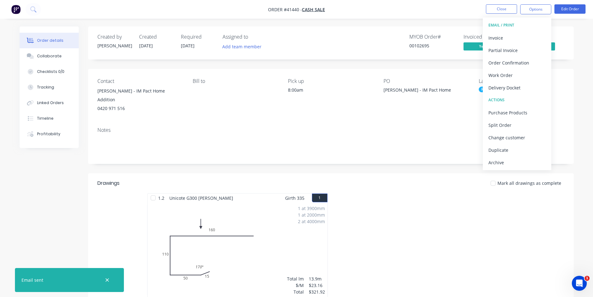
click at [510, 161] on div "Archive" at bounding box center [517, 162] width 57 height 9
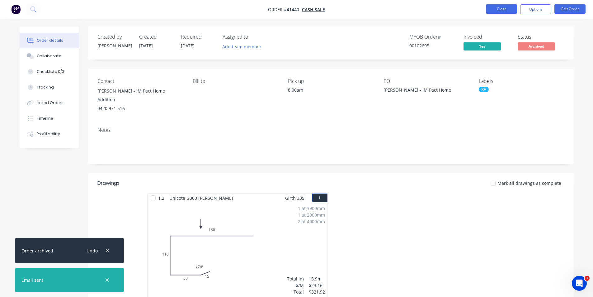
click at [499, 9] on button "Close" at bounding box center [501, 8] width 31 height 9
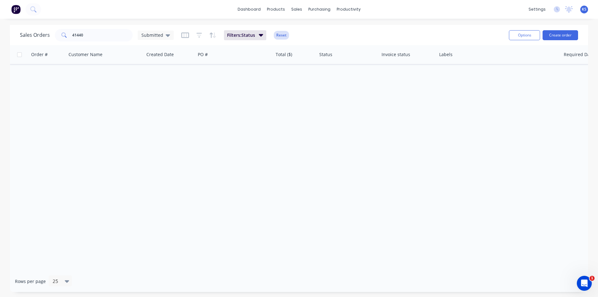
click at [286, 36] on button "Reset" at bounding box center [281, 35] width 15 height 9
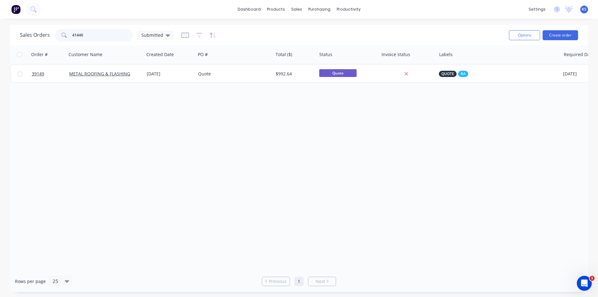
drag, startPoint x: 100, startPoint y: 36, endPoint x: 48, endPoint y: 35, distance: 52.0
click at [48, 35] on div "Sales Orders 41440 Submitted" at bounding box center [97, 35] width 154 height 12
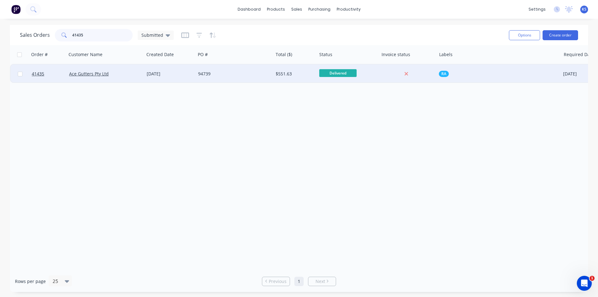
type input "41435"
click at [247, 73] on div "94739" at bounding box center [232, 74] width 69 height 6
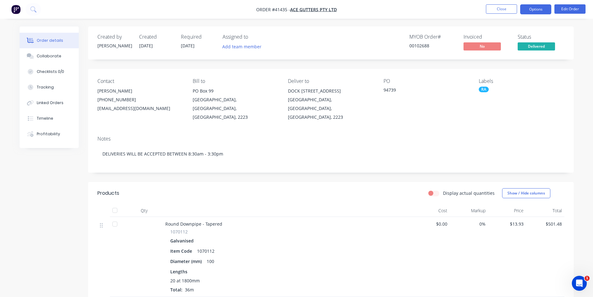
click at [531, 10] on button "Options" at bounding box center [535, 9] width 31 height 10
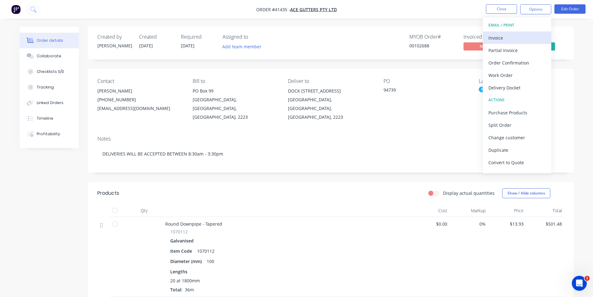
click at [513, 35] on div "Invoice" at bounding box center [517, 37] width 57 height 9
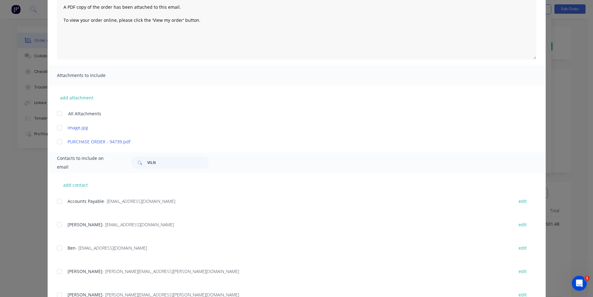
scroll to position [93, 0]
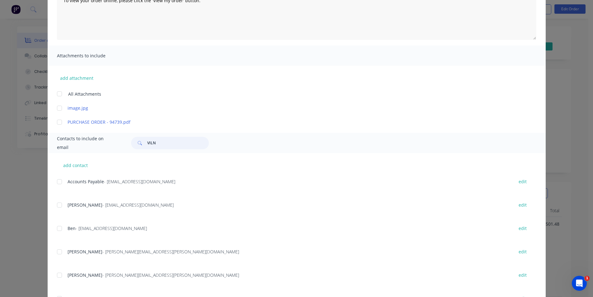
drag, startPoint x: 158, startPoint y: 142, endPoint x: 94, endPoint y: 137, distance: 64.3
click at [94, 137] on div "Contacts to include on email VILN" at bounding box center [297, 143] width 498 height 20
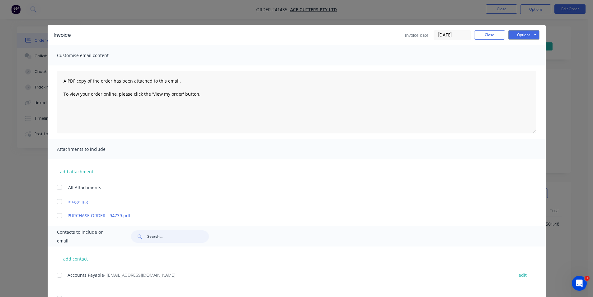
click at [58, 276] on div at bounding box center [59, 275] width 12 height 12
click at [503, 32] on div "Invoice date 03/09/25 Close Options Preview Print Email" at bounding box center [472, 35] width 135 height 10
click at [514, 36] on button "Options" at bounding box center [523, 34] width 31 height 9
click at [521, 68] on button "Email" at bounding box center [528, 66] width 40 height 10
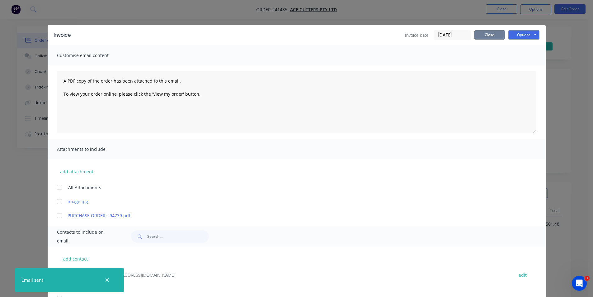
click at [488, 34] on button "Close" at bounding box center [489, 34] width 31 height 9
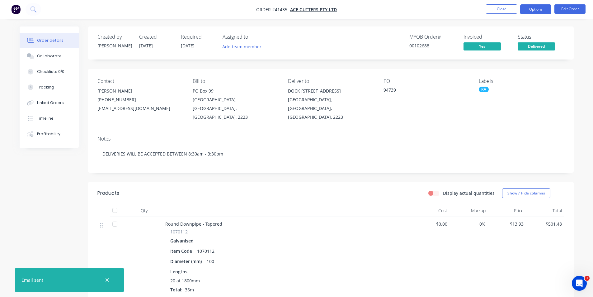
click at [535, 7] on button "Options" at bounding box center [535, 9] width 31 height 10
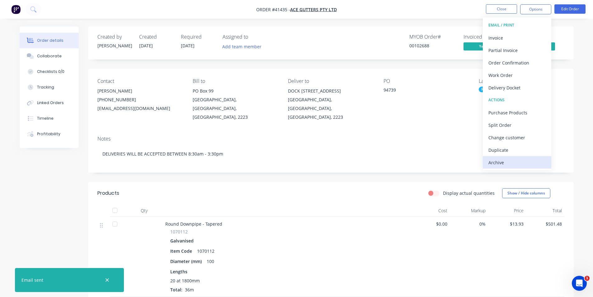
drag, startPoint x: 513, startPoint y: 159, endPoint x: 527, endPoint y: 47, distance: 112.9
click at [513, 159] on div "Archive" at bounding box center [517, 162] width 57 height 9
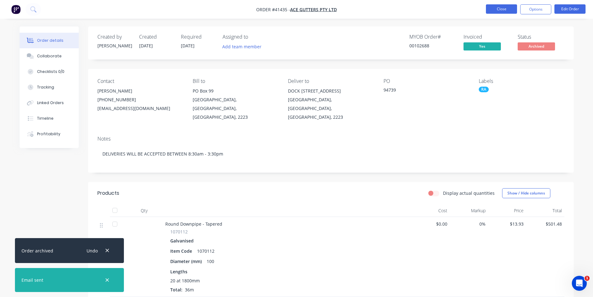
click at [507, 9] on button "Close" at bounding box center [501, 8] width 31 height 9
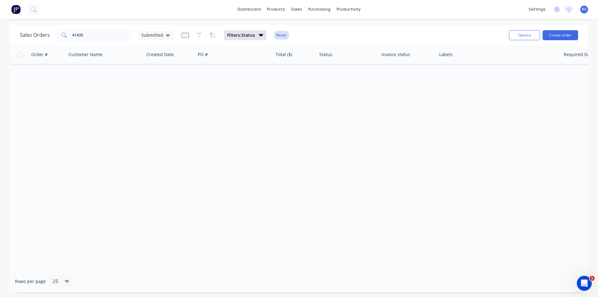
click at [284, 36] on button "Reset" at bounding box center [281, 35] width 15 height 9
drag, startPoint x: 105, startPoint y: 35, endPoint x: 64, endPoint y: 33, distance: 40.8
click at [65, 34] on div "41435" at bounding box center [94, 35] width 78 height 12
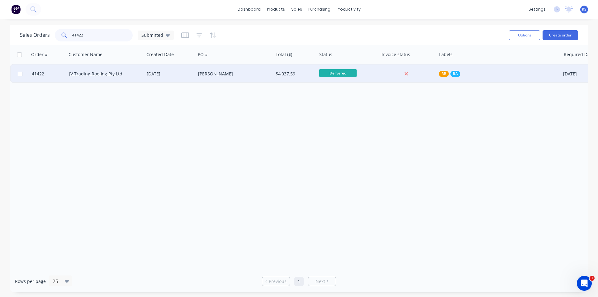
type input "41422"
click at [140, 75] on div "JV Trading Roofing Pty Ltd" at bounding box center [105, 74] width 73 height 6
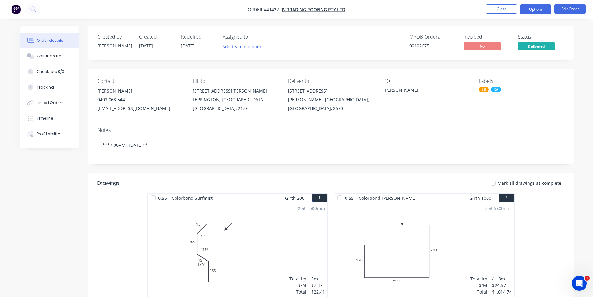
click at [530, 7] on button "Options" at bounding box center [535, 9] width 31 height 10
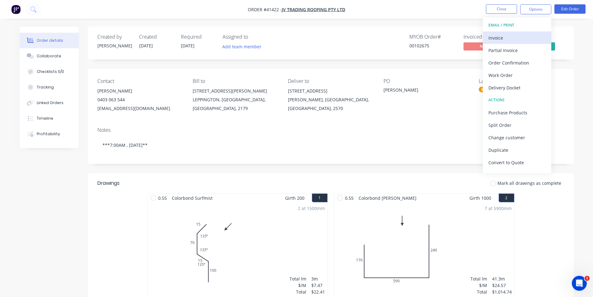
click at [506, 39] on div "Invoice" at bounding box center [517, 37] width 57 height 9
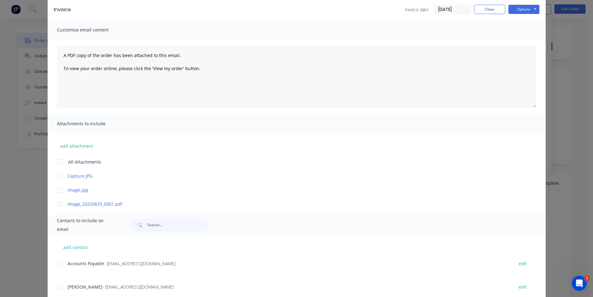
scroll to position [67, 0]
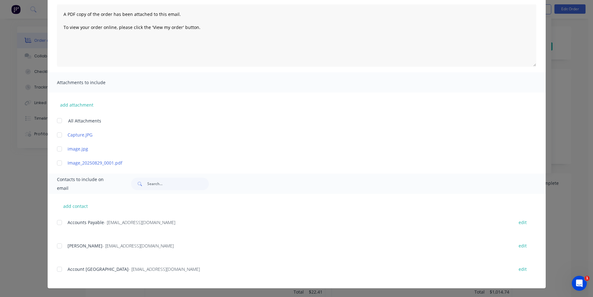
click at [55, 224] on div at bounding box center [59, 222] width 12 height 12
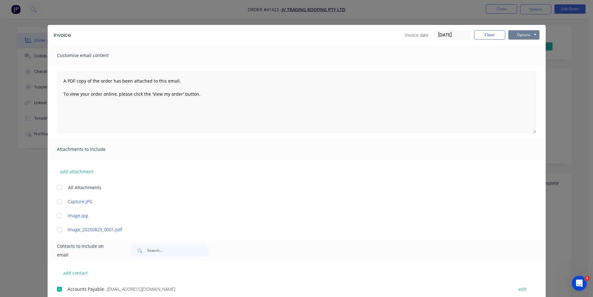
click at [520, 35] on button "Options" at bounding box center [523, 34] width 31 height 9
click at [522, 66] on button "Email" at bounding box center [528, 66] width 40 height 10
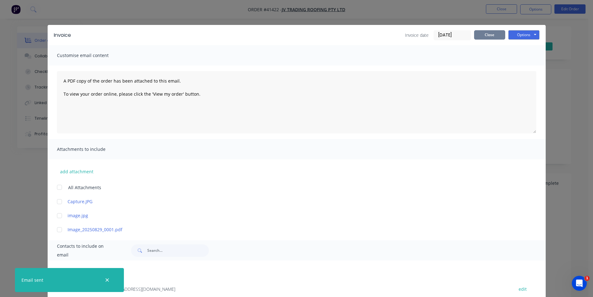
click at [492, 33] on button "Close" at bounding box center [489, 34] width 31 height 9
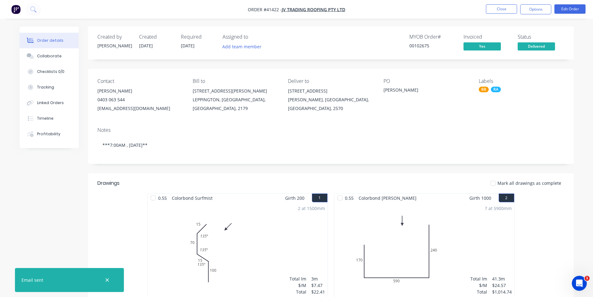
click at [447, 12] on nav "Order #41422 - JV Trading Roofing Pty Ltd Close Options Edit Order" at bounding box center [296, 9] width 593 height 19
click at [505, 10] on button "Close" at bounding box center [501, 8] width 31 height 9
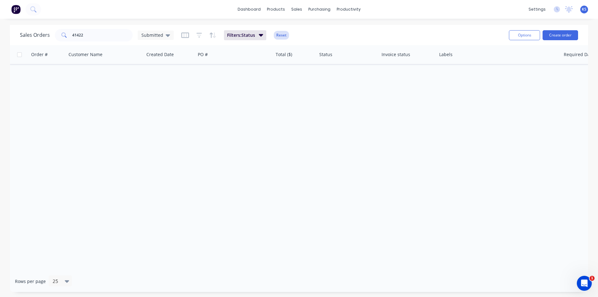
click at [282, 35] on button "Reset" at bounding box center [281, 35] width 15 height 9
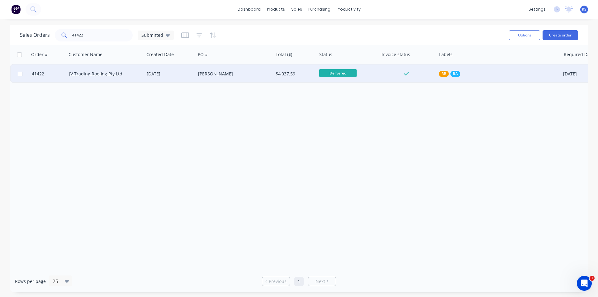
click at [264, 79] on div "Oran Park" at bounding box center [235, 73] width 78 height 19
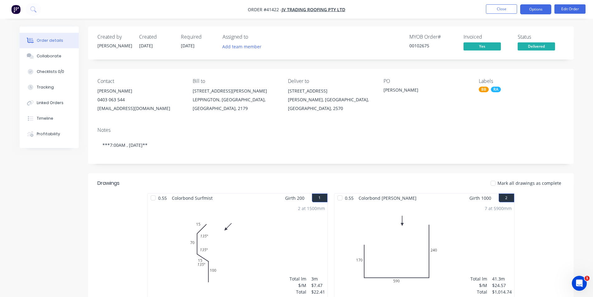
click at [535, 7] on button "Options" at bounding box center [535, 9] width 31 height 10
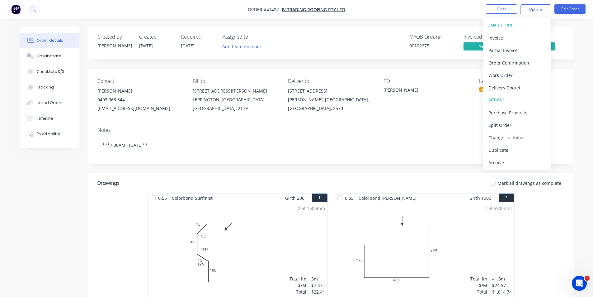
click at [508, 166] on div "Archive" at bounding box center [517, 162] width 57 height 9
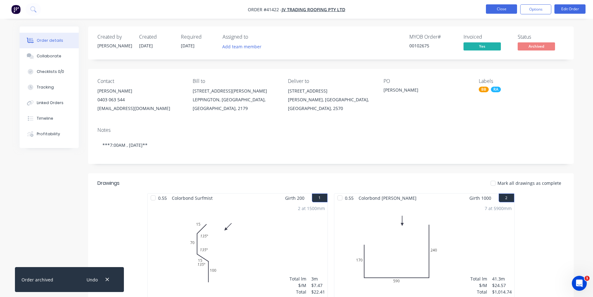
click at [492, 8] on button "Close" at bounding box center [501, 8] width 31 height 9
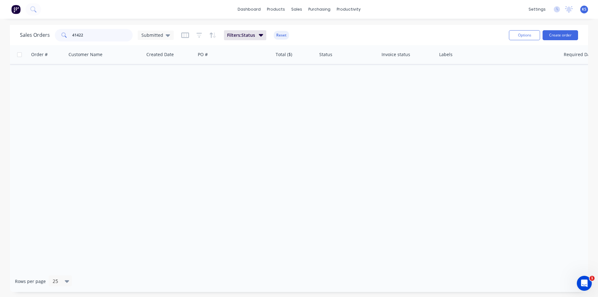
drag, startPoint x: 85, startPoint y: 34, endPoint x: 16, endPoint y: 35, distance: 68.8
click at [16, 35] on div "Sales Orders 41422 Submitted Filters: Status Reset Options Create order" at bounding box center [299, 35] width 578 height 20
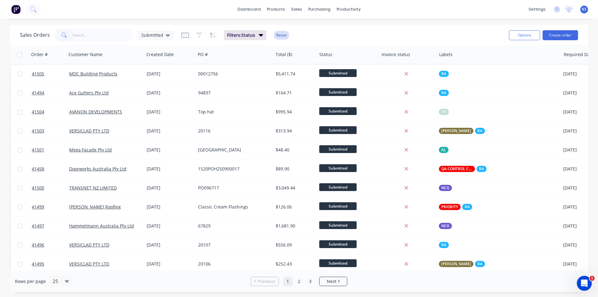
click at [282, 33] on button "Reset" at bounding box center [281, 35] width 15 height 9
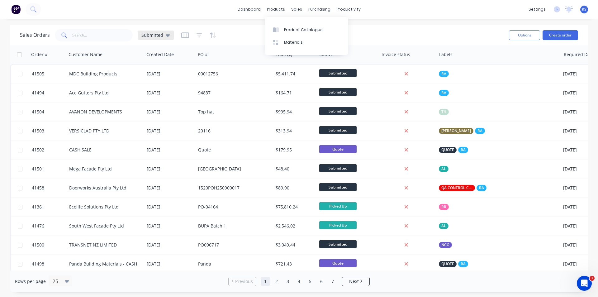
click at [161, 34] on span "Submitted" at bounding box center [152, 35] width 22 height 7
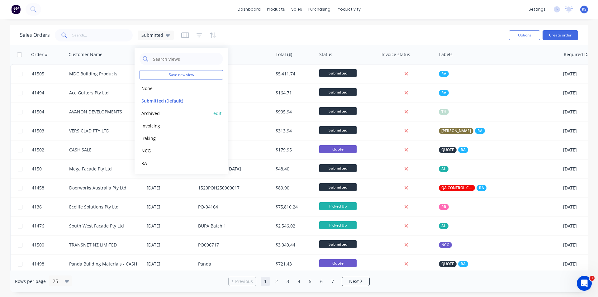
click at [158, 113] on button "Archived" at bounding box center [174, 113] width 71 height 7
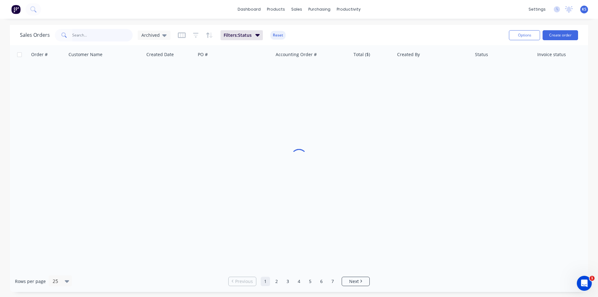
click at [77, 36] on input "text" at bounding box center [102, 35] width 61 height 12
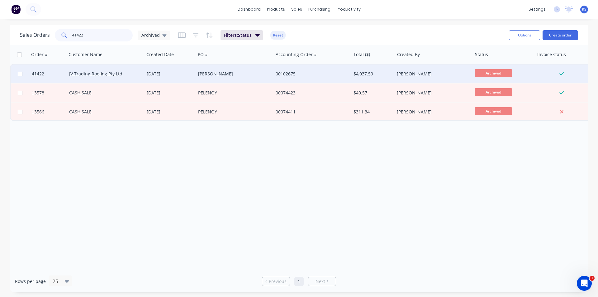
type input "41422"
click at [253, 72] on div "Oran Park" at bounding box center [232, 74] width 69 height 6
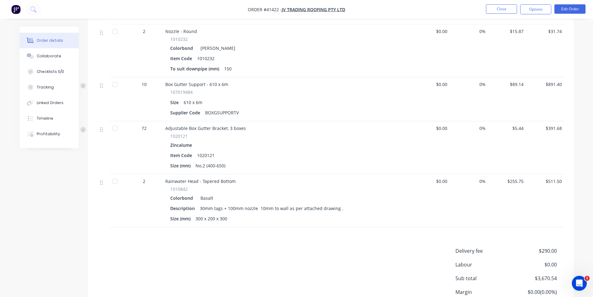
scroll to position [540, 0]
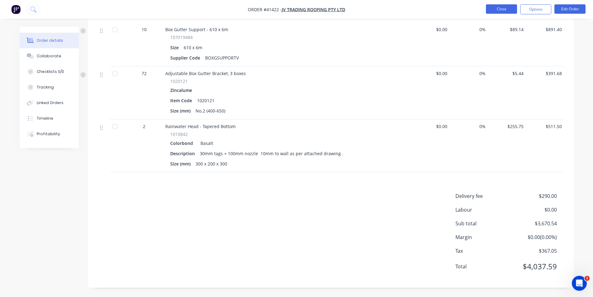
click at [505, 10] on button "Close" at bounding box center [501, 8] width 31 height 9
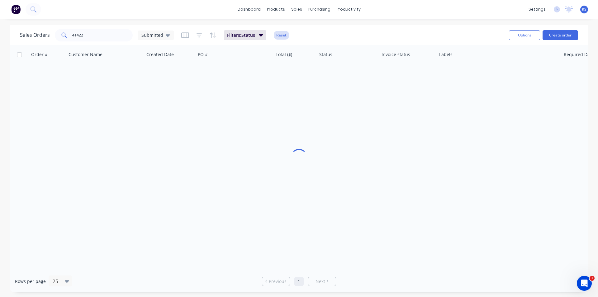
click at [284, 37] on button "Reset" at bounding box center [281, 35] width 15 height 9
drag, startPoint x: 103, startPoint y: 37, endPoint x: 13, endPoint y: 35, distance: 90.3
click at [13, 35] on div "Sales Orders 41422 Submitted Options Create order" at bounding box center [299, 35] width 578 height 20
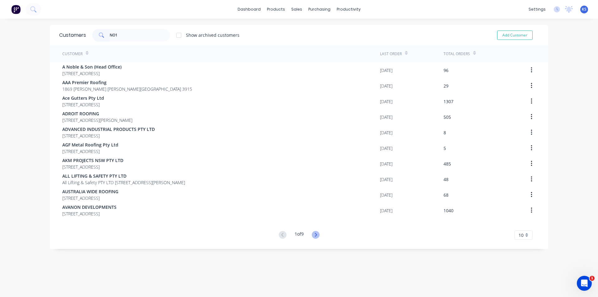
click at [318, 236] on icon at bounding box center [316, 235] width 8 height 8
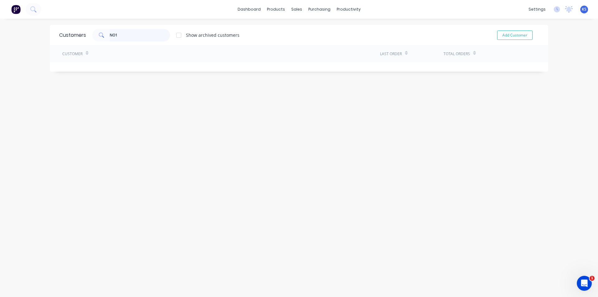
click at [121, 38] on input "NO1" at bounding box center [140, 35] width 61 height 12
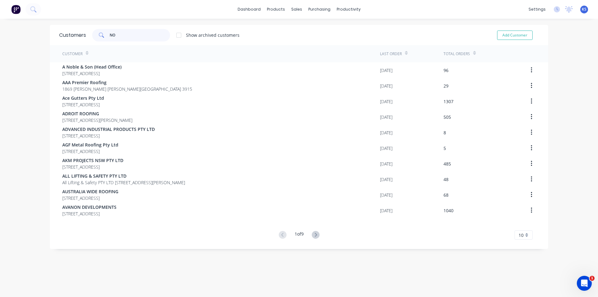
type input "N"
type input "NO1"
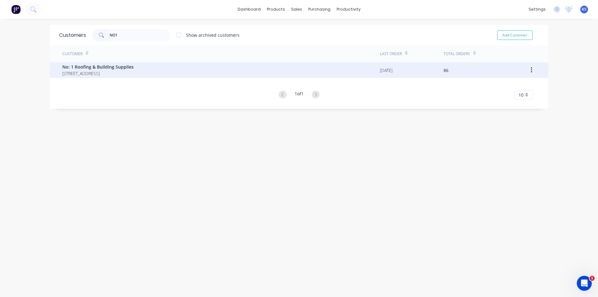
click at [116, 63] on div "No: 1 Roofing & Building Supplies [STREET_ADDRESS]" at bounding box center [221, 70] width 318 height 16
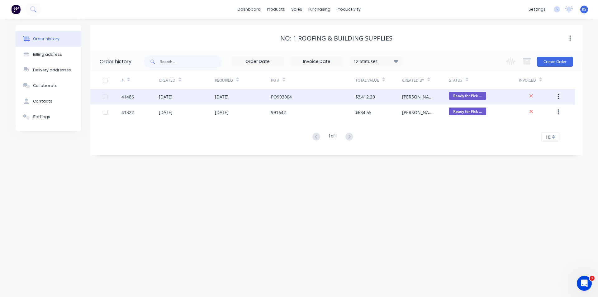
click at [270, 96] on div "[DATE]" at bounding box center [243, 97] width 56 height 16
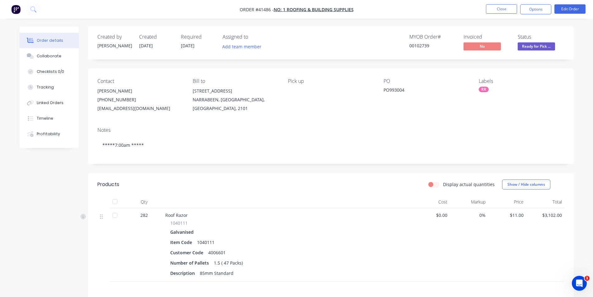
click at [300, 186] on div "Display actual quantities Show / Hide columns" at bounding box center [380, 184] width 368 height 10
click at [316, 193] on header "Products Display actual quantities Show / Hide columns" at bounding box center [331, 184] width 486 height 22
click at [448, 16] on nav "Order #41486 - No: 1 Roofing & Building Supplies Close Options Edit Order" at bounding box center [296, 9] width 593 height 19
click at [440, 10] on nav "Order #41486 - No: 1 Roofing & Building Supplies Close Options Edit Order" at bounding box center [296, 9] width 593 height 19
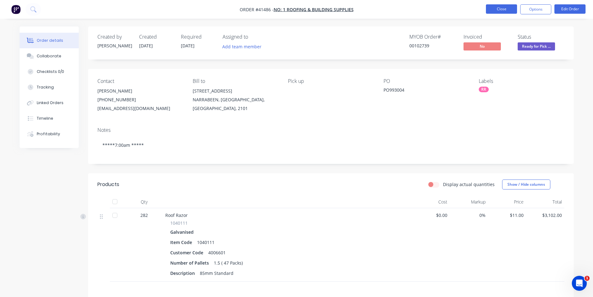
click at [504, 9] on button "Close" at bounding box center [501, 8] width 31 height 9
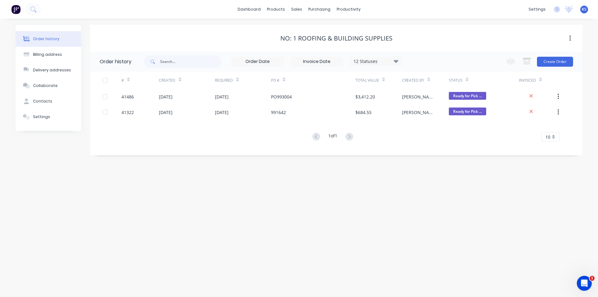
click at [386, 14] on div "dashboard products sales purchasing productivity dashboard products Product Cat…" at bounding box center [299, 9] width 598 height 19
click at [341, 37] on link "Customers" at bounding box center [329, 42] width 83 height 12
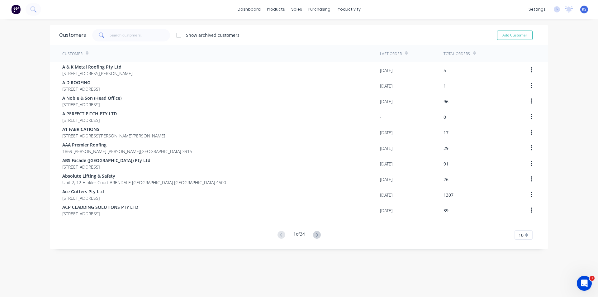
click at [350, 36] on div "Show archived customers Add Customer" at bounding box center [312, 35] width 453 height 12
click at [323, 43] on div "Customers" at bounding box center [316, 43] width 22 height 6
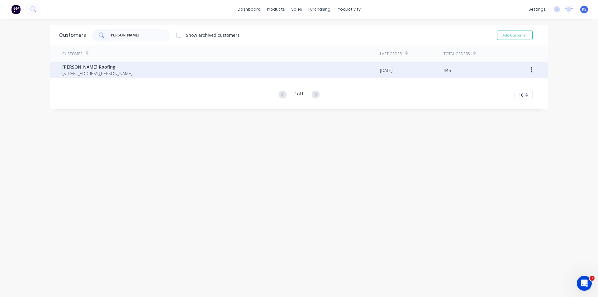
type input "[PERSON_NAME]"
click at [107, 68] on span "[PERSON_NAME] Roofing" at bounding box center [97, 67] width 70 height 7
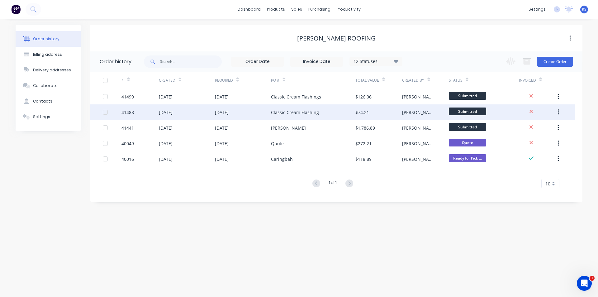
click at [196, 109] on div "[DATE]" at bounding box center [187, 112] width 56 height 16
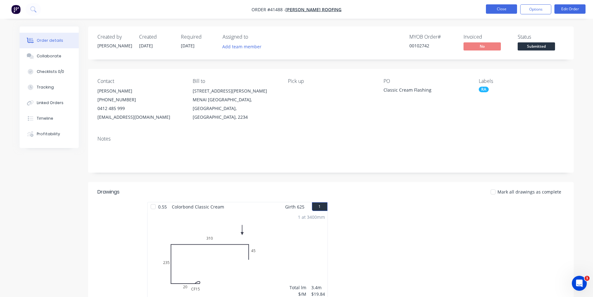
click at [502, 8] on button "Close" at bounding box center [501, 8] width 31 height 9
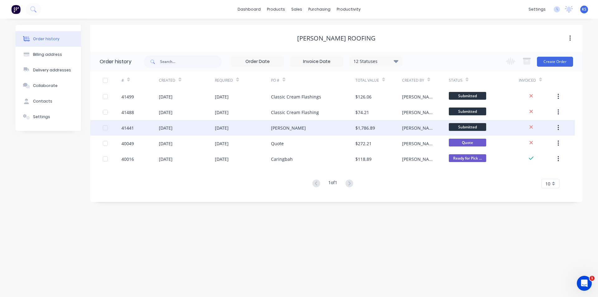
click at [264, 126] on div "[DATE]" at bounding box center [243, 128] width 56 height 16
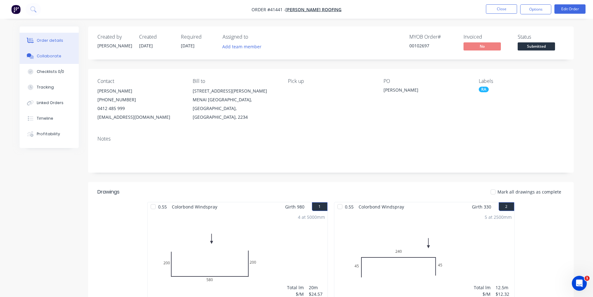
click at [58, 57] on div "Collaborate" at bounding box center [49, 56] width 25 height 6
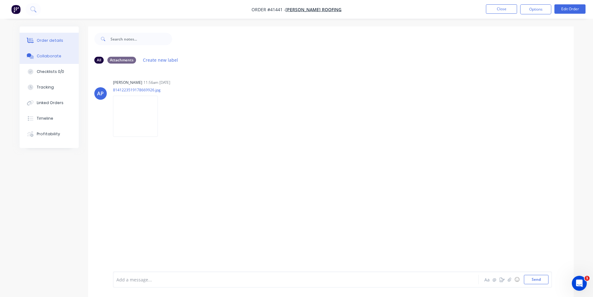
click at [64, 44] on button "Order details" at bounding box center [49, 41] width 59 height 16
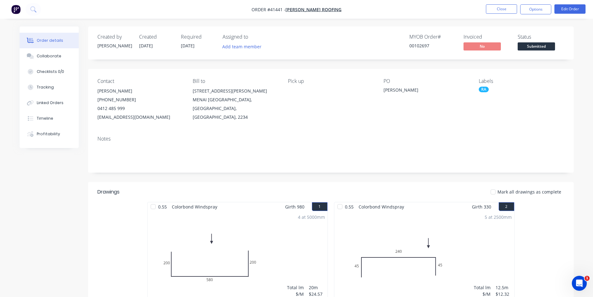
click at [337, 33] on div "Created by Angela Created 01/09/25 Required 03/09/25 Assigned to Add team membe…" at bounding box center [331, 42] width 486 height 33
click at [508, 9] on button "Close" at bounding box center [501, 8] width 31 height 9
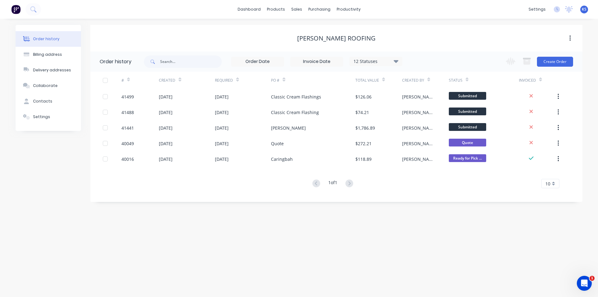
click at [436, 43] on div "[PERSON_NAME] Roofing" at bounding box center [336, 38] width 492 height 11
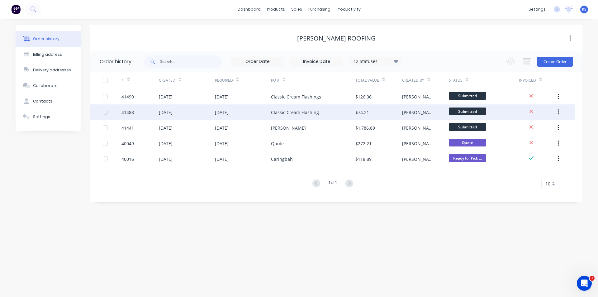
click at [255, 111] on div "[DATE]" at bounding box center [243, 112] width 56 height 16
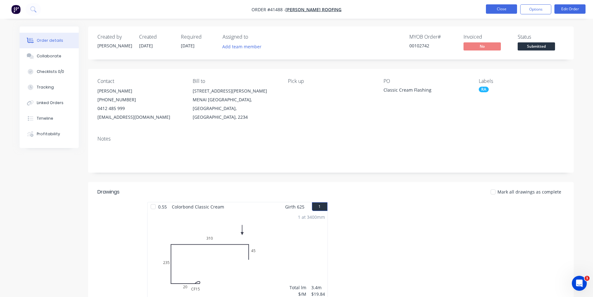
click at [495, 10] on button "Close" at bounding box center [501, 8] width 31 height 9
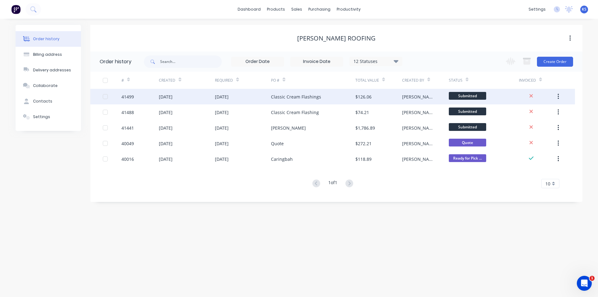
click at [228, 95] on div "[DATE]" at bounding box center [222, 96] width 14 height 7
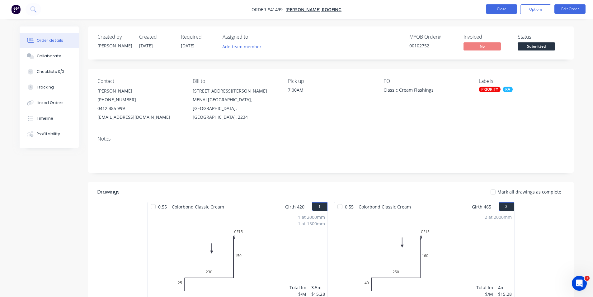
click at [503, 9] on button "Close" at bounding box center [501, 8] width 31 height 9
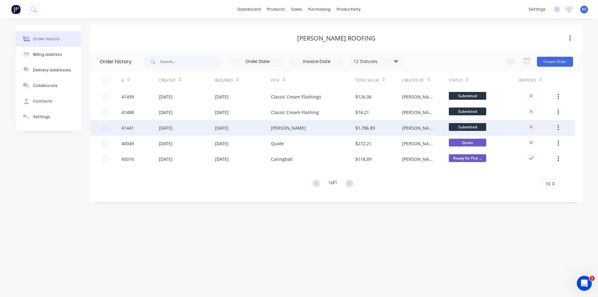
click at [242, 130] on div "[DATE]" at bounding box center [243, 128] width 56 height 16
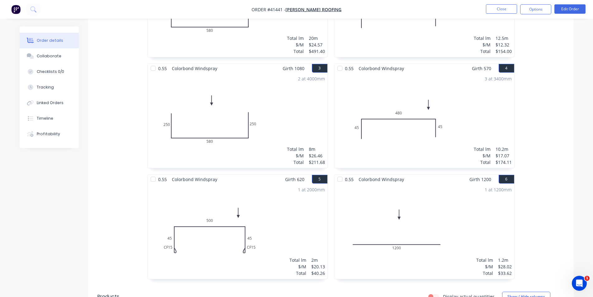
scroll to position [125, 0]
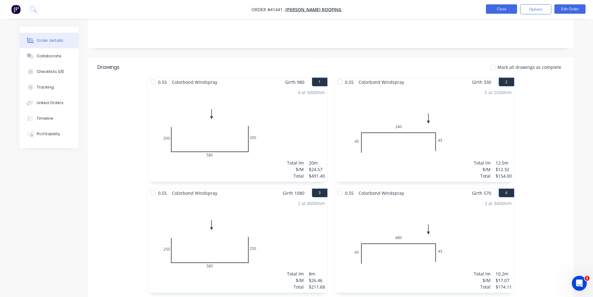
click at [507, 5] on button "Close" at bounding box center [501, 8] width 31 height 9
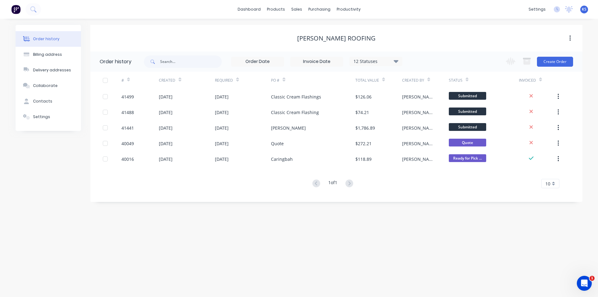
click at [400, 39] on div "[PERSON_NAME] Roofing" at bounding box center [336, 38] width 492 height 7
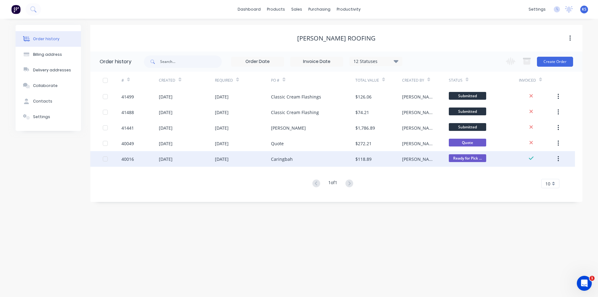
click at [260, 160] on div "13 Jun 2025" at bounding box center [243, 159] width 56 height 16
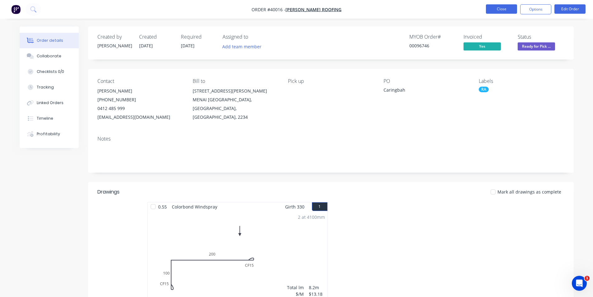
click at [508, 9] on button "Close" at bounding box center [501, 8] width 31 height 9
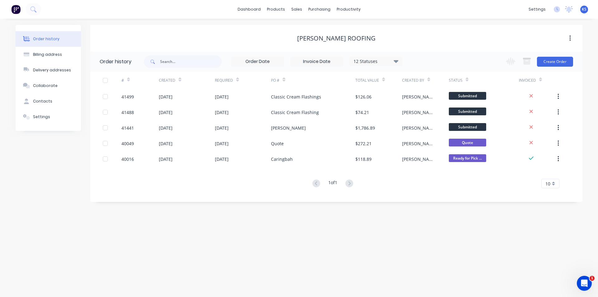
click at [398, 31] on div "[PERSON_NAME] Roofing" at bounding box center [336, 38] width 492 height 26
click at [312, 27] on div "Sales Orders" at bounding box center [320, 30] width 26 height 6
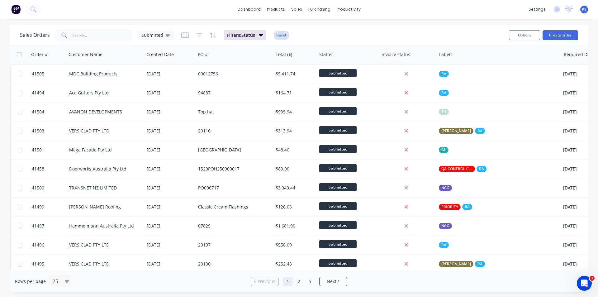
click at [281, 36] on button "Reset" at bounding box center [281, 35] width 15 height 9
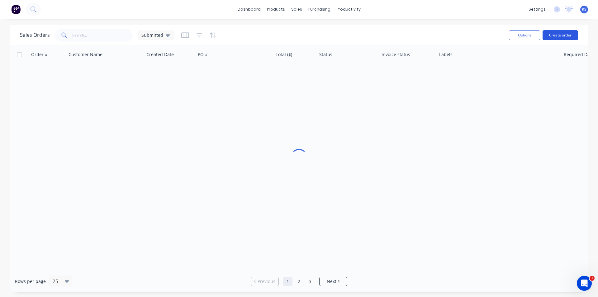
click at [565, 35] on button "Create order" at bounding box center [559, 35] width 35 height 10
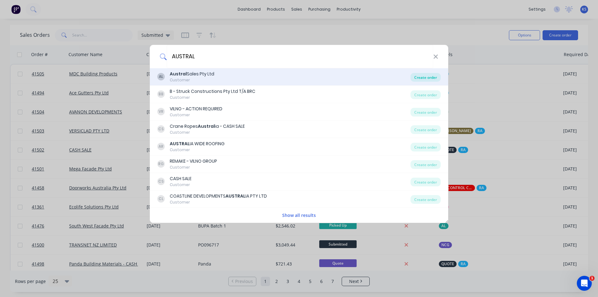
type input "AUSTRAL"
click at [427, 77] on div "Create order" at bounding box center [425, 77] width 30 height 9
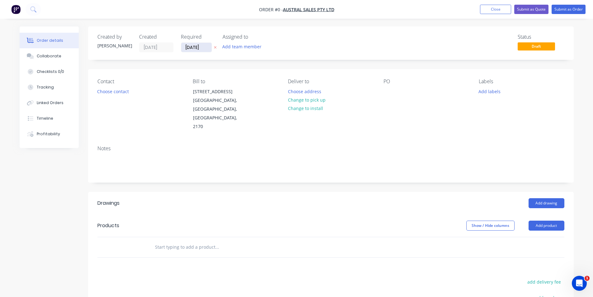
click at [191, 49] on input "[DATE]" at bounding box center [196, 47] width 31 height 9
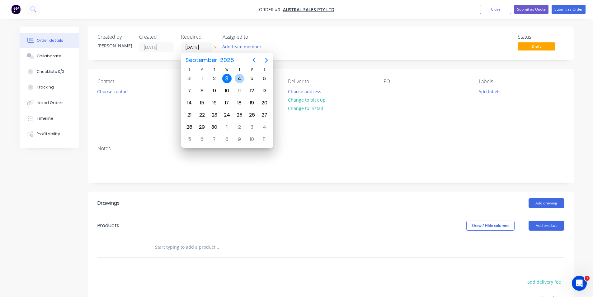
click at [237, 79] on div "4" at bounding box center [239, 78] width 9 height 9
type input "[DATE]"
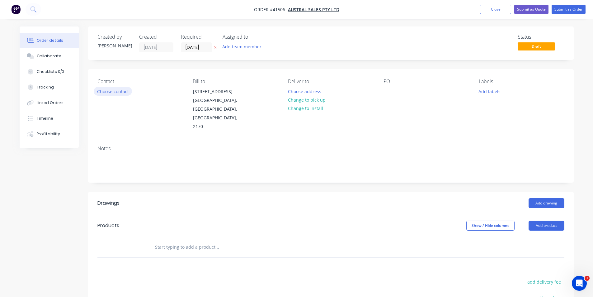
click at [116, 93] on button "Choose contact" at bounding box center [113, 91] width 38 height 8
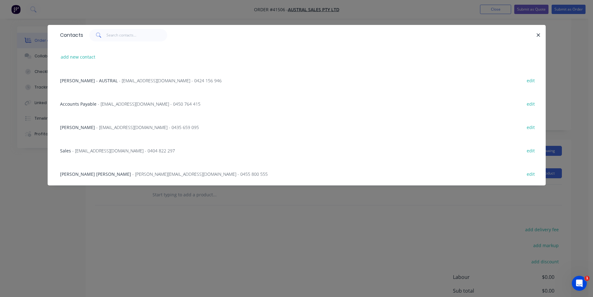
scroll to position [31, 0]
click at [119, 80] on span "- [EMAIL_ADDRESS][DOMAIN_NAME] - 0424 156 946" at bounding box center [170, 81] width 103 height 6
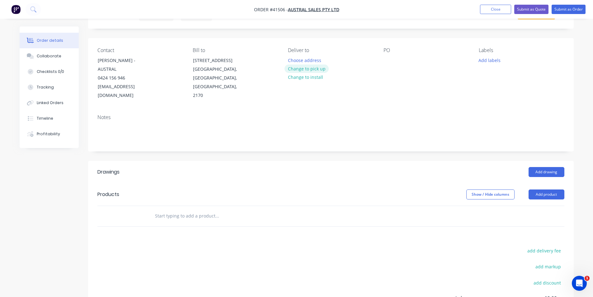
click at [304, 68] on button "Change to pick up" at bounding box center [307, 68] width 44 height 8
click at [390, 61] on div at bounding box center [389, 60] width 10 height 9
click at [486, 61] on button "Add labels" at bounding box center [489, 60] width 29 height 8
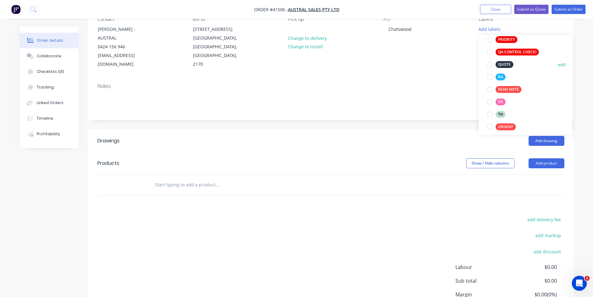
scroll to position [168, 0]
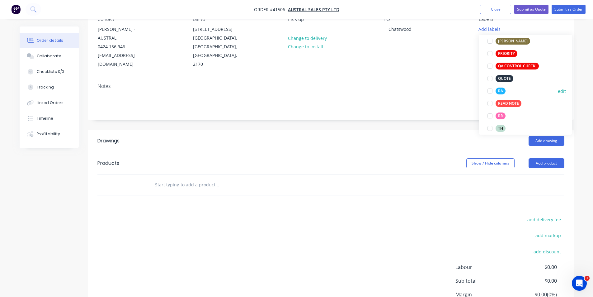
click at [491, 91] on div at bounding box center [490, 91] width 12 height 12
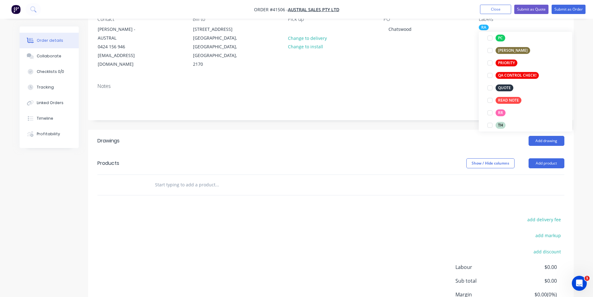
scroll to position [0, 0]
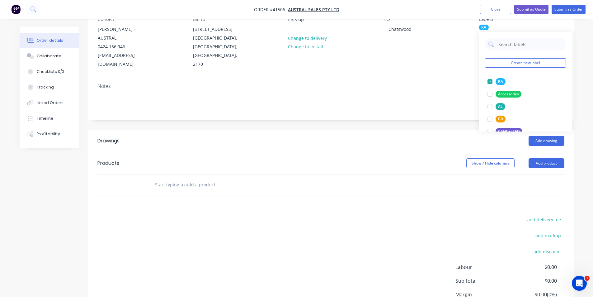
click at [413, 136] on div "Add drawing" at bounding box center [380, 141] width 368 height 10
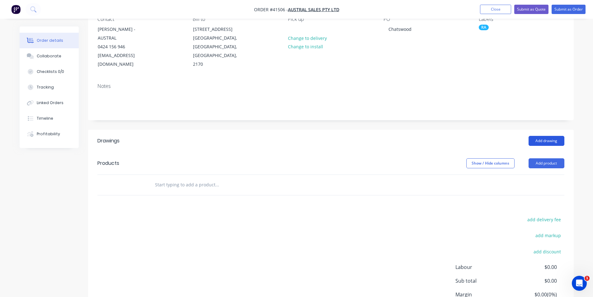
click at [547, 136] on button "Add drawing" at bounding box center [547, 141] width 36 height 10
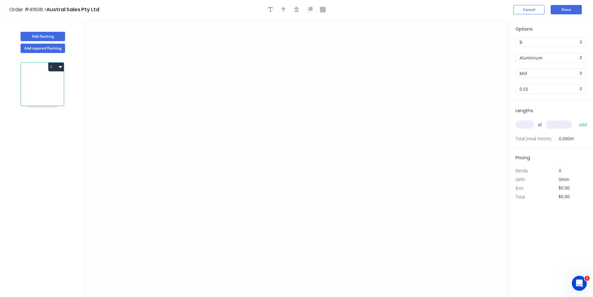
click at [545, 61] on div "Aluminium" at bounding box center [551, 57] width 71 height 9
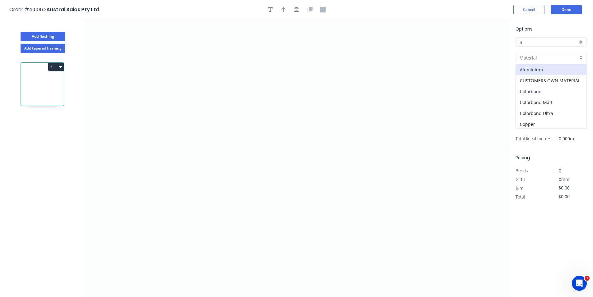
click at [544, 89] on div "Colorbond" at bounding box center [551, 91] width 71 height 11
type input "Colorbond"
type input "Basalt"
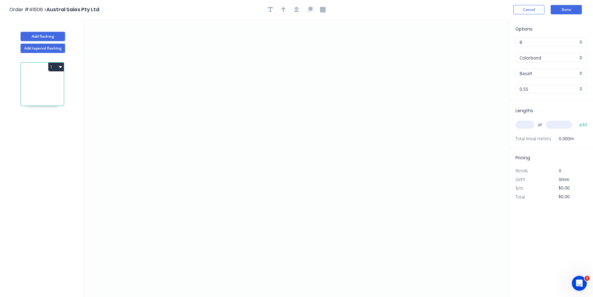
click at [544, 71] on input "Basalt" at bounding box center [549, 73] width 58 height 7
click at [546, 123] on div "Monument" at bounding box center [551, 122] width 71 height 11
type input "Monument"
click at [525, 123] on input "text" at bounding box center [525, 124] width 19 height 8
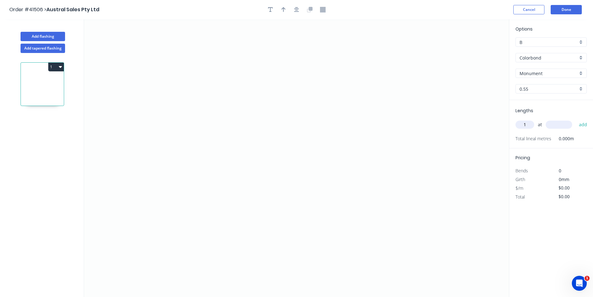
type input "1"
type input "3000"
click at [576, 119] on button "add" at bounding box center [583, 124] width 15 height 11
click at [189, 129] on icon "0" at bounding box center [296, 157] width 425 height 277
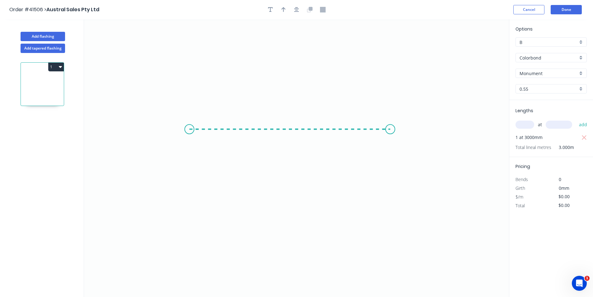
click at [393, 127] on icon "0" at bounding box center [296, 157] width 425 height 277
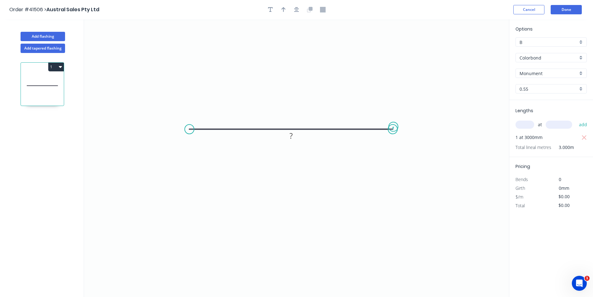
click at [394, 127] on circle at bounding box center [392, 129] width 9 height 9
click at [294, 11] on icon "button" at bounding box center [296, 10] width 5 height 6
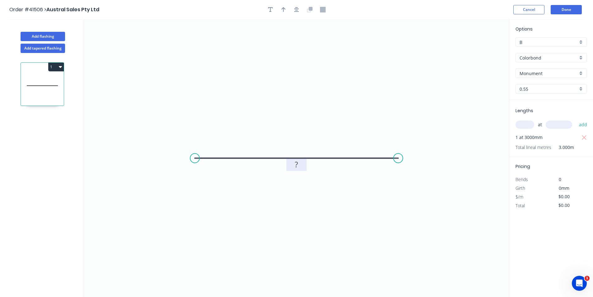
click at [299, 167] on rect at bounding box center [296, 164] width 12 height 9
click at [571, 12] on button "Done" at bounding box center [566, 9] width 31 height 9
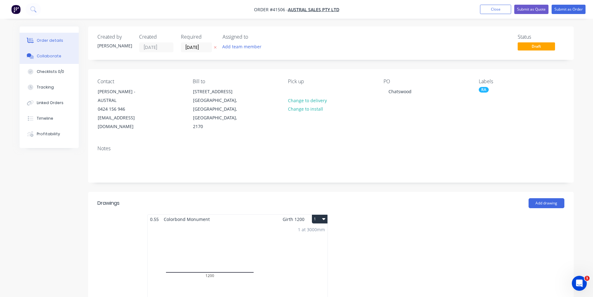
drag, startPoint x: 44, startPoint y: 60, endPoint x: 58, endPoint y: 60, distance: 14.3
click at [44, 60] on button "Collaborate" at bounding box center [49, 56] width 59 height 16
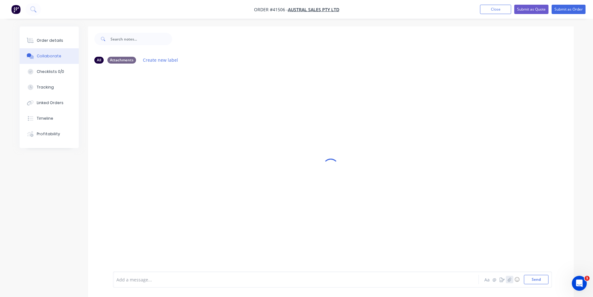
click at [511, 280] on icon "button" at bounding box center [510, 279] width 4 height 4
drag, startPoint x: 531, startPoint y: 284, endPoint x: 438, endPoint y: 222, distance: 112.5
click at [531, 284] on div "Add a message... Aa @ ☺ Send" at bounding box center [332, 263] width 439 height 48
click at [527, 281] on button "Send" at bounding box center [536, 279] width 25 height 9
click at [54, 37] on button "Order details" at bounding box center [49, 41] width 59 height 16
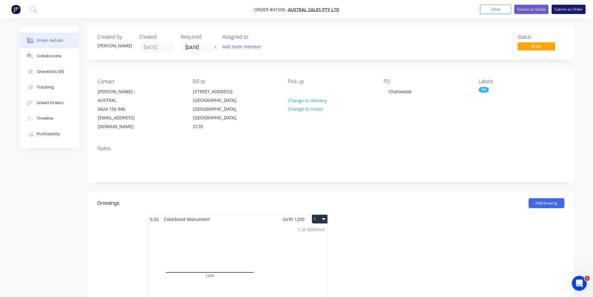
click at [571, 5] on button "Submit as Order" at bounding box center [569, 9] width 34 height 9
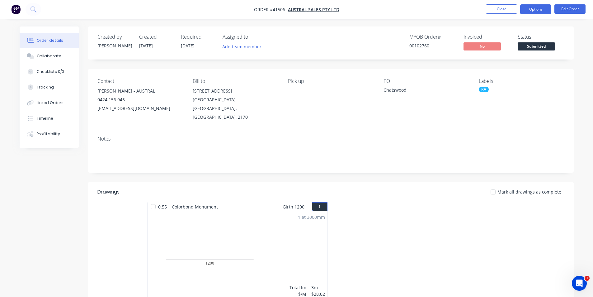
click at [542, 13] on button "Options" at bounding box center [535, 9] width 31 height 10
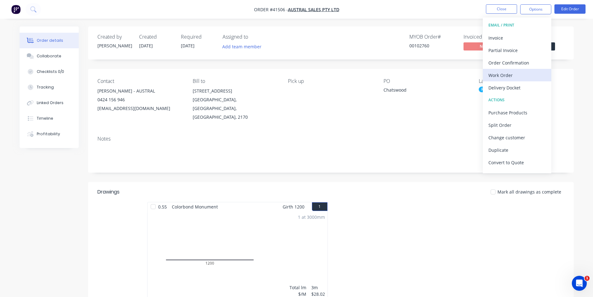
click at [515, 78] on div "Work Order" at bounding box center [517, 75] width 57 height 9
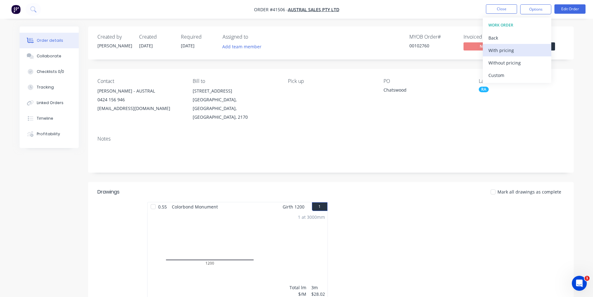
click at [517, 54] on div "With pricing" at bounding box center [517, 50] width 57 height 9
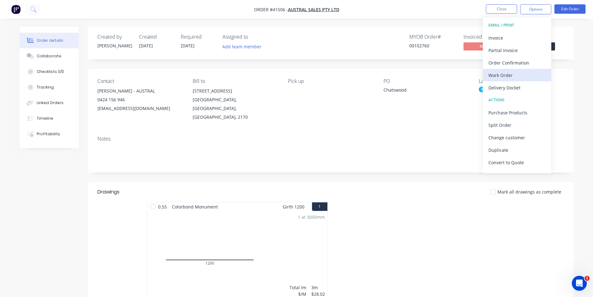
click at [497, 74] on div "Work Order" at bounding box center [517, 75] width 57 height 9
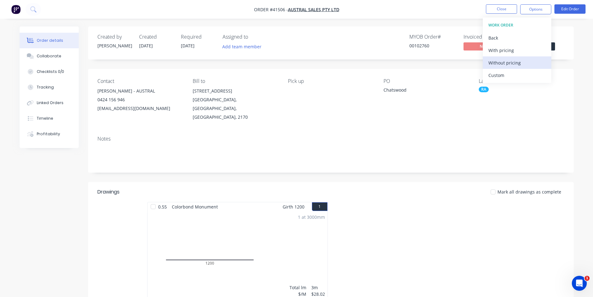
click at [501, 62] on div "Without pricing" at bounding box center [517, 62] width 57 height 9
click at [515, 63] on div "Order Confirmation" at bounding box center [517, 62] width 57 height 9
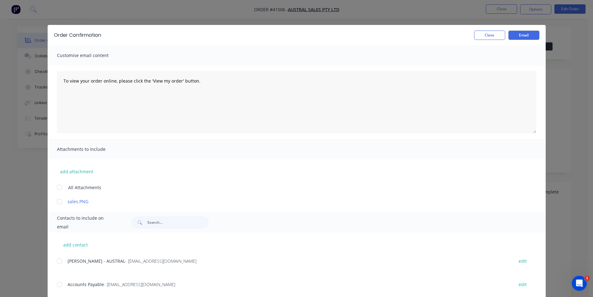
click at [57, 260] on div at bounding box center [59, 261] width 12 height 12
click at [531, 37] on button "Email" at bounding box center [523, 35] width 31 height 9
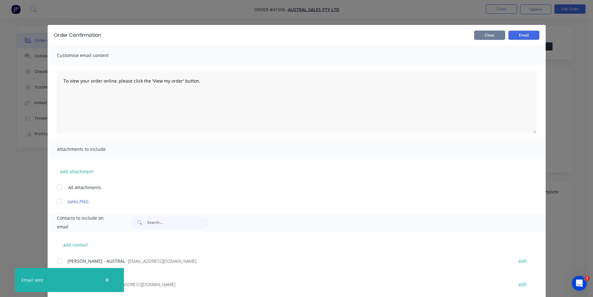
click at [490, 34] on button "Close" at bounding box center [489, 35] width 31 height 9
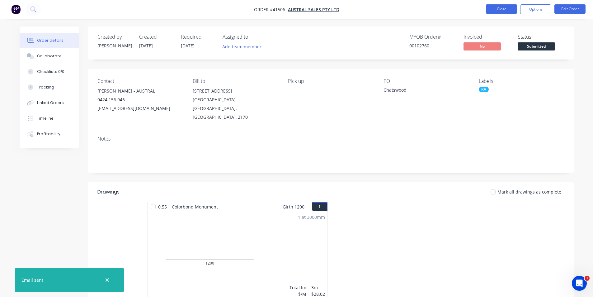
click at [499, 7] on button "Close" at bounding box center [501, 8] width 31 height 9
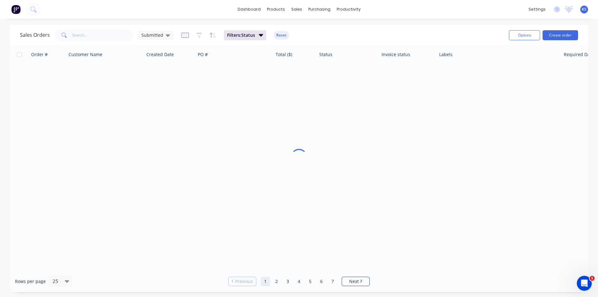
click at [353, 28] on div "Sales Orders Submitted Filters: Status Reset" at bounding box center [262, 34] width 484 height 15
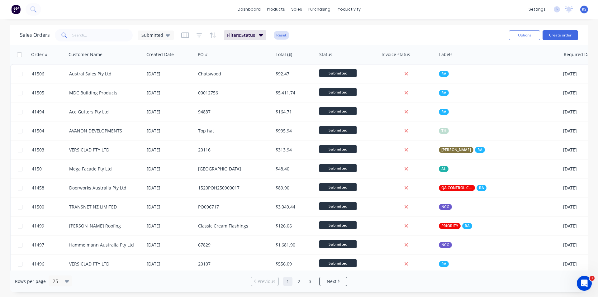
click at [283, 35] on button "Reset" at bounding box center [281, 35] width 15 height 9
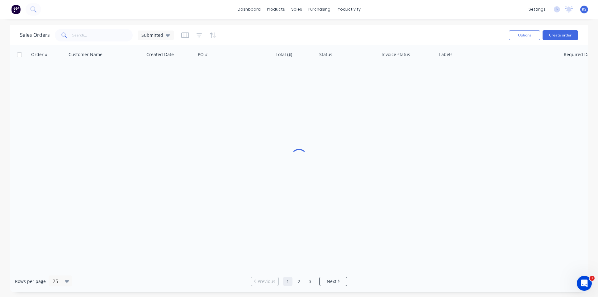
click at [426, 30] on div "Sales Orders Submitted" at bounding box center [262, 34] width 484 height 15
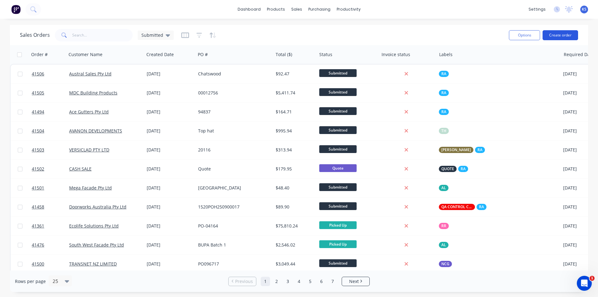
click at [555, 39] on button "Create order" at bounding box center [559, 35] width 35 height 10
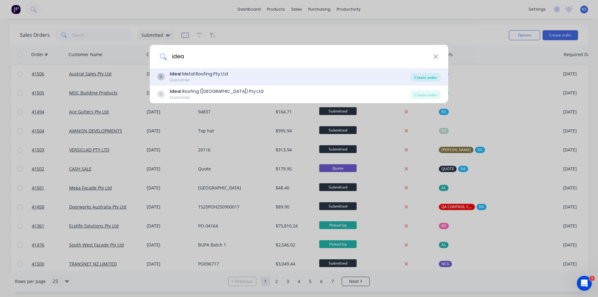
type input "idea"
click at [430, 74] on div "Create order" at bounding box center [425, 77] width 30 height 9
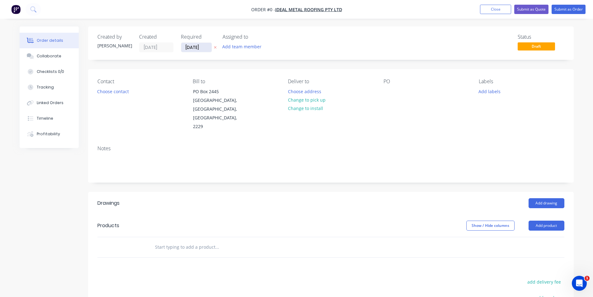
click at [198, 47] on input "[DATE]" at bounding box center [196, 47] width 31 height 9
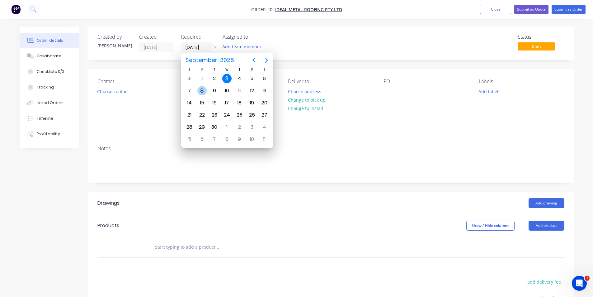
click at [206, 91] on div "8" at bounding box center [201, 90] width 9 height 9
type input "[DATE]"
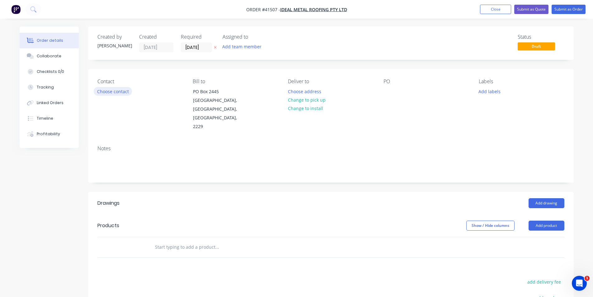
click at [113, 91] on button "Choose contact" at bounding box center [113, 91] width 38 height 8
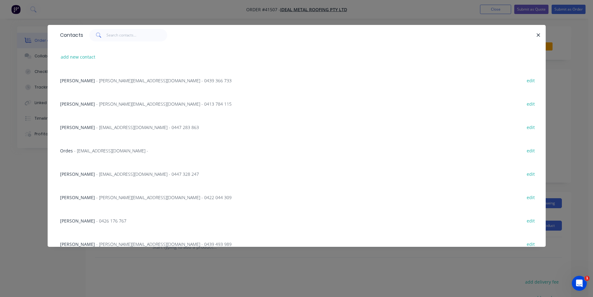
scroll to position [102, 0]
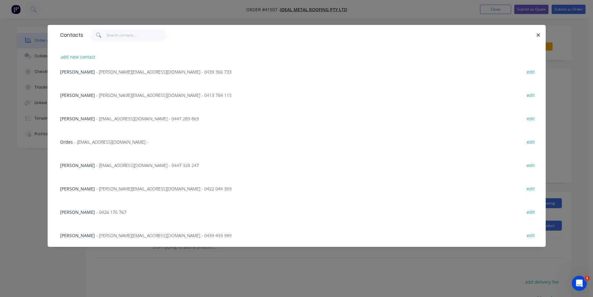
click at [96, 166] on span "- [EMAIL_ADDRESS][DOMAIN_NAME] - 0447 328 247" at bounding box center [147, 165] width 103 height 6
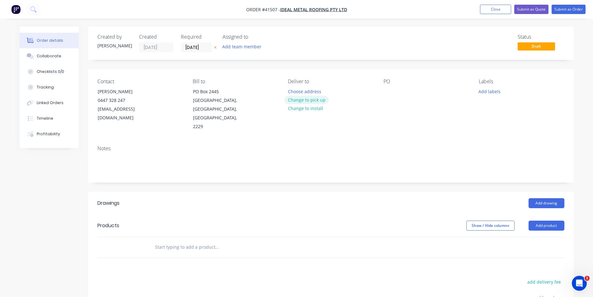
click at [311, 100] on button "Change to pick up" at bounding box center [307, 100] width 44 height 8
click at [386, 94] on div at bounding box center [389, 91] width 10 height 9
click at [490, 96] on div "Labels Add labels" at bounding box center [521, 104] width 85 height 53
click at [489, 92] on button "Add labels" at bounding box center [489, 91] width 29 height 8
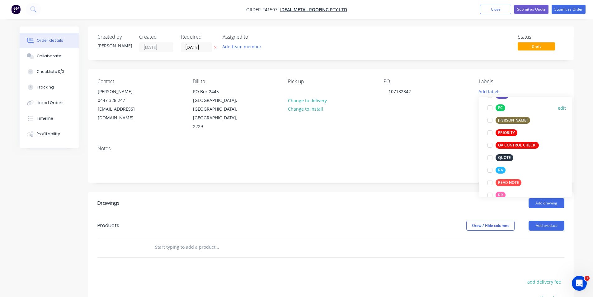
scroll to position [156, 0]
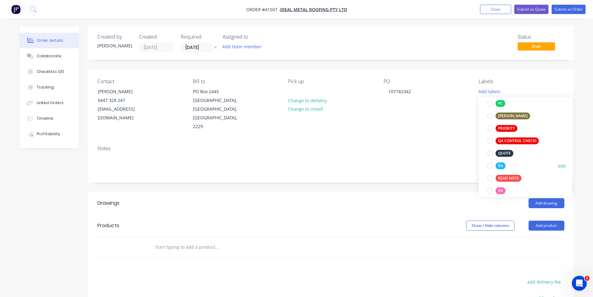
click at [489, 167] on div at bounding box center [490, 165] width 12 height 12
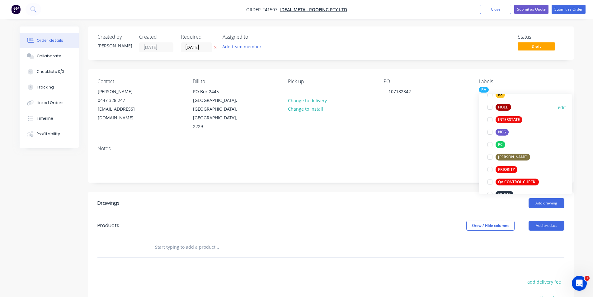
scroll to position [125, 0]
click at [490, 144] on div at bounding box center [490, 144] width 12 height 12
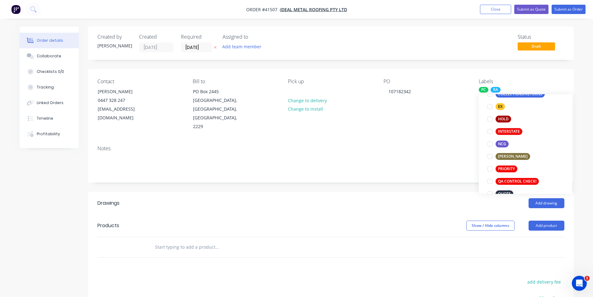
scroll to position [0, 0]
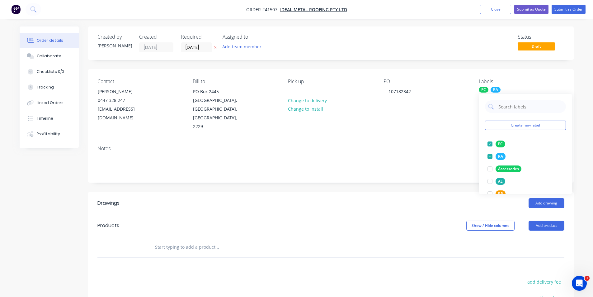
click at [409, 198] on div "Add drawing" at bounding box center [380, 203] width 368 height 10
click at [552, 220] on button "Add product" at bounding box center [547, 225] width 36 height 10
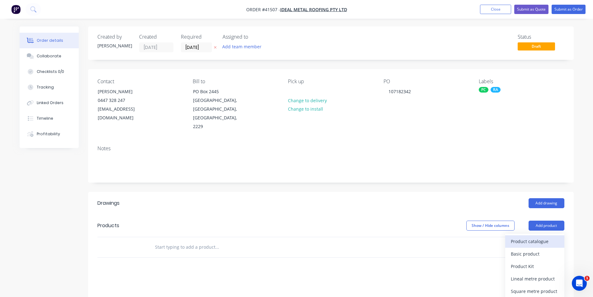
click at [543, 237] on div "Product catalogue" at bounding box center [535, 241] width 48 height 9
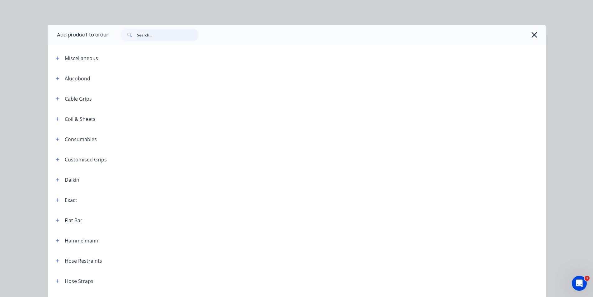
click at [162, 37] on input "text" at bounding box center [168, 35] width 62 height 12
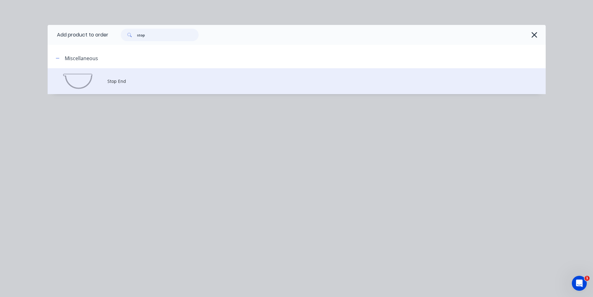
type input "stop"
click at [150, 87] on td "Stop End" at bounding box center [326, 81] width 438 height 26
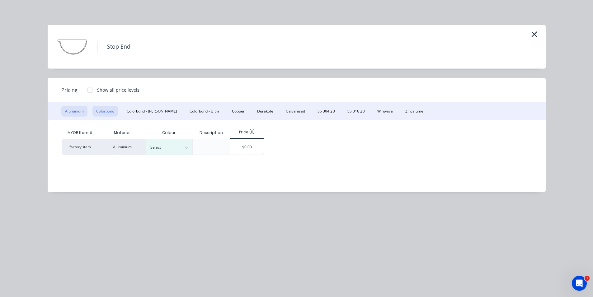
click at [108, 110] on button "Colorbond" at bounding box center [105, 111] width 26 height 11
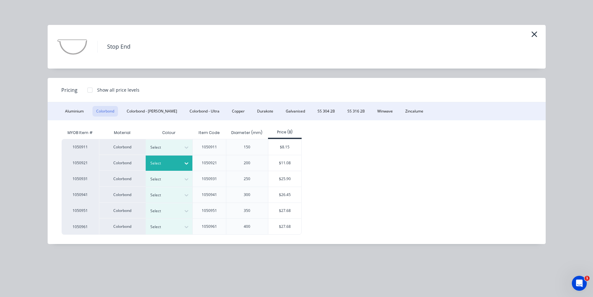
click at [168, 163] on div at bounding box center [164, 163] width 28 height 7
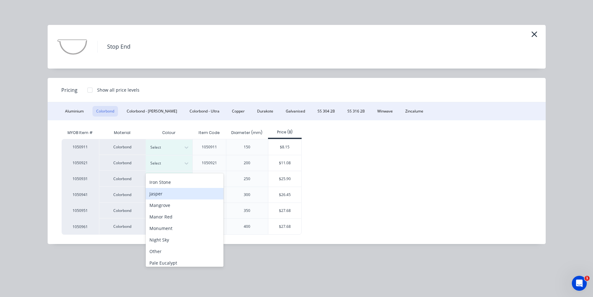
scroll to position [125, 0]
click at [179, 215] on div "Monument" at bounding box center [185, 217] width 78 height 12
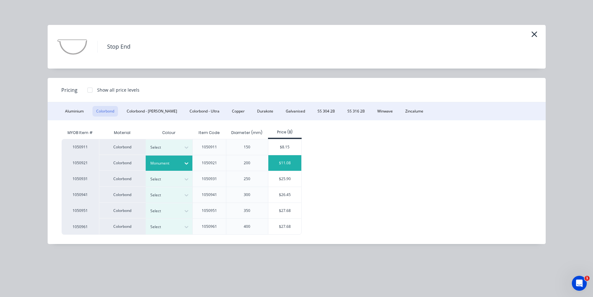
click at [275, 161] on div "$11.08" at bounding box center [284, 163] width 33 height 16
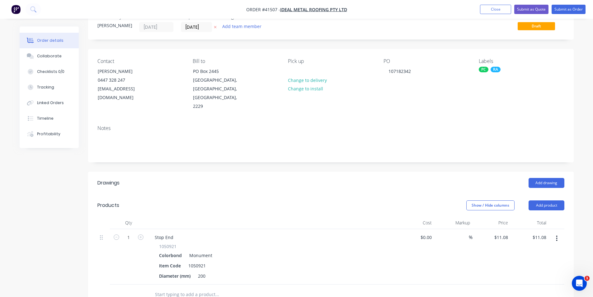
scroll to position [31, 0]
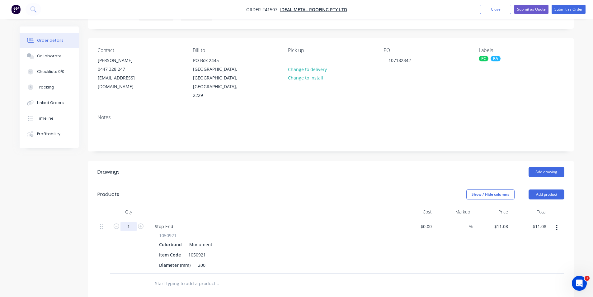
click at [134, 222] on input "1" at bounding box center [128, 226] width 16 height 9
type input "2"
type input "$22.16"
click at [534, 189] on button "Add product" at bounding box center [547, 194] width 36 height 10
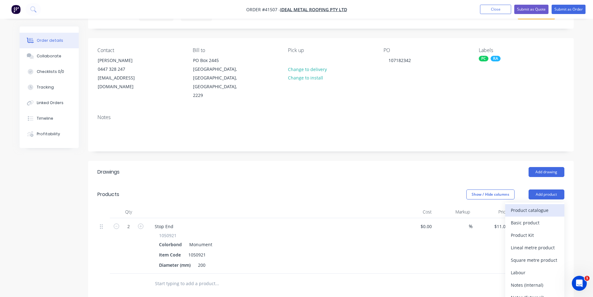
click at [542, 204] on button "Product catalogue" at bounding box center [534, 210] width 59 height 12
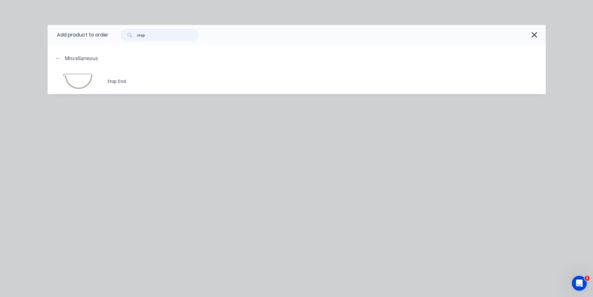
drag, startPoint x: 172, startPoint y: 39, endPoint x: 89, endPoint y: 32, distance: 83.2
click at [89, 32] on header "Add product to order stop" at bounding box center [297, 35] width 498 height 20
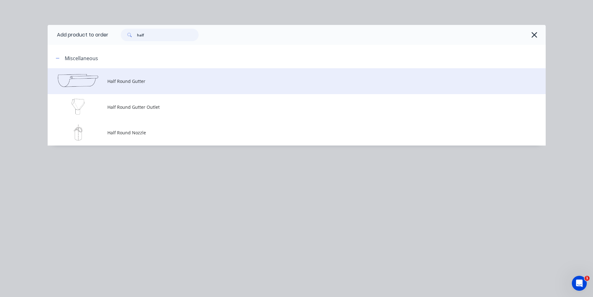
type input "half"
click at [133, 83] on span "Half Round Gutter" at bounding box center [282, 81] width 351 height 7
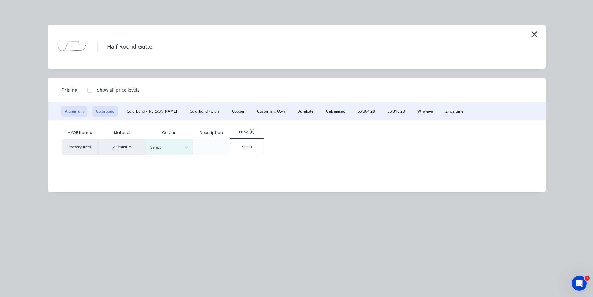
click at [110, 113] on button "Colorbond" at bounding box center [105, 111] width 26 height 11
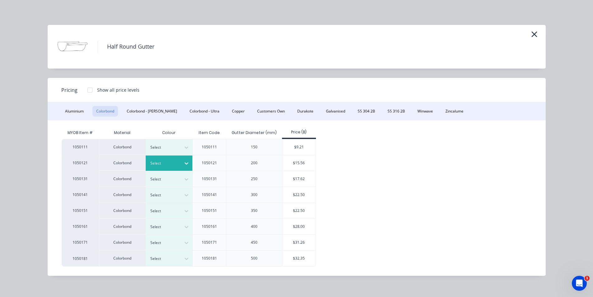
click at [172, 164] on div at bounding box center [164, 163] width 28 height 7
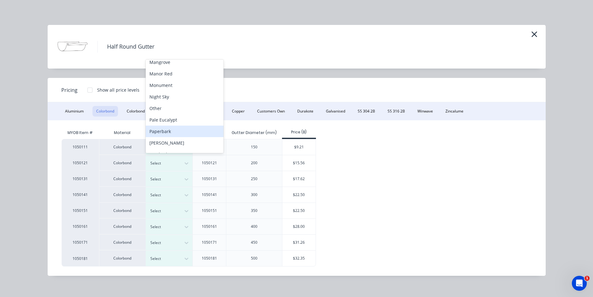
scroll to position [128, 0]
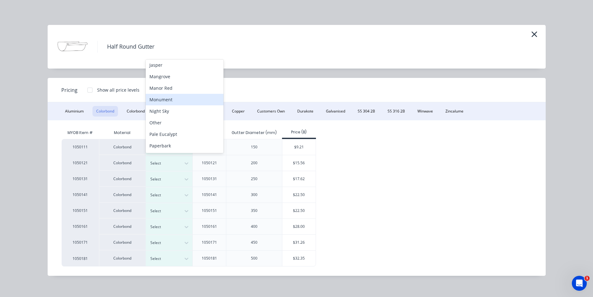
click at [177, 99] on div "Monument" at bounding box center [185, 100] width 78 height 12
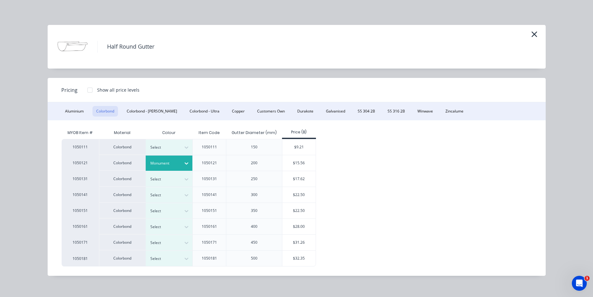
click at [293, 163] on div "$15.56" at bounding box center [298, 163] width 33 height 16
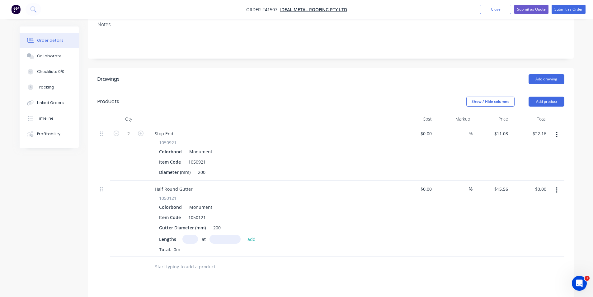
scroll to position [125, 0]
click at [189, 234] on input "text" at bounding box center [190, 238] width 16 height 9
type input "2"
type input "4000"
click at [244, 234] on button "add" at bounding box center [251, 238] width 15 height 8
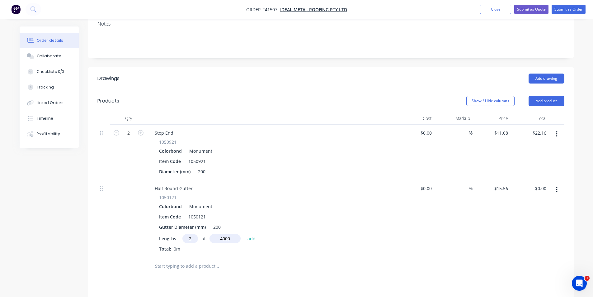
type input "$124.48"
click at [544, 96] on button "Add product" at bounding box center [547, 101] width 36 height 10
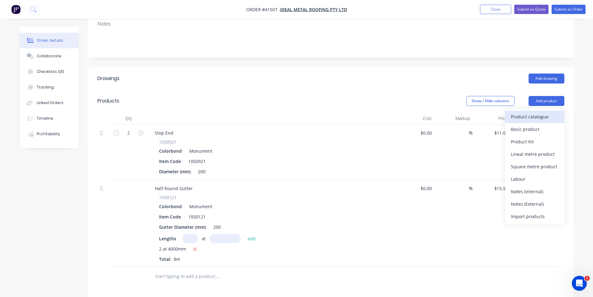
click at [541, 112] on div "Product catalogue" at bounding box center [535, 116] width 48 height 9
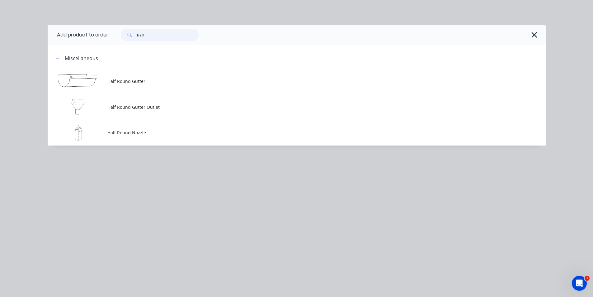
drag, startPoint x: 168, startPoint y: 32, endPoint x: 97, endPoint y: 32, distance: 71.9
click at [100, 32] on header "Add product to order half" at bounding box center [297, 35] width 498 height 20
type input "a4"
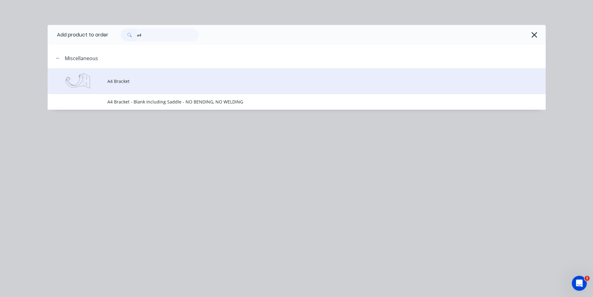
click at [129, 86] on td "A4 Bracket" at bounding box center [326, 81] width 438 height 26
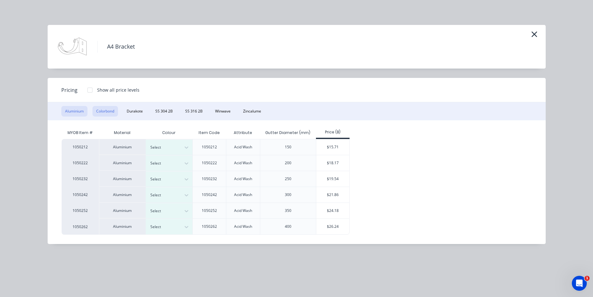
click at [107, 112] on button "Colorbond" at bounding box center [105, 111] width 26 height 11
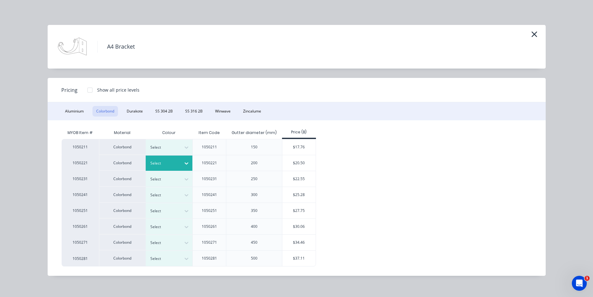
click at [156, 163] on div at bounding box center [164, 163] width 28 height 7
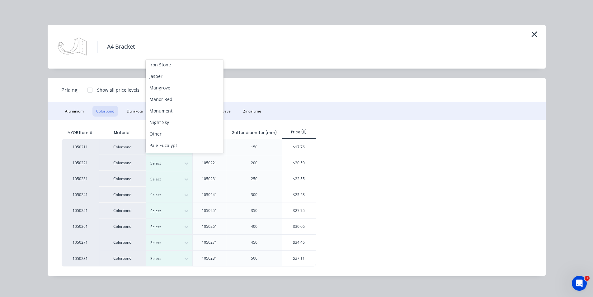
scroll to position [128, 0]
click at [173, 100] on div "Monument" at bounding box center [185, 100] width 78 height 12
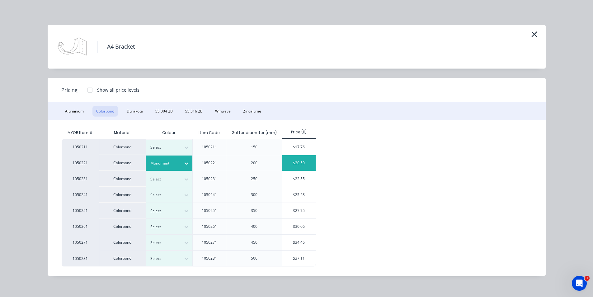
click at [292, 163] on div "$20.50" at bounding box center [298, 163] width 33 height 16
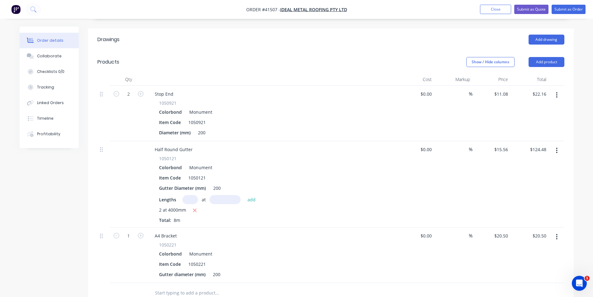
scroll to position [187, 0]
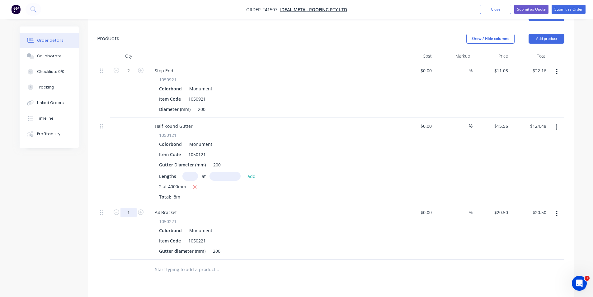
click at [129, 75] on input "1" at bounding box center [128, 70] width 16 height 9
type input "8"
type input "$164.00"
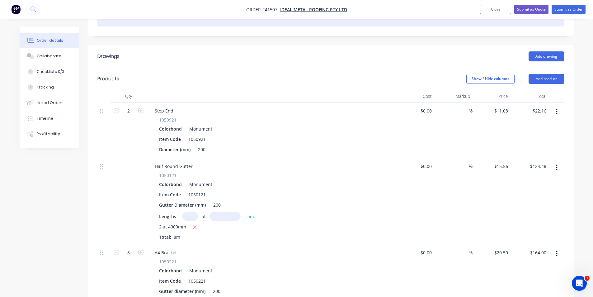
scroll to position [93, 0]
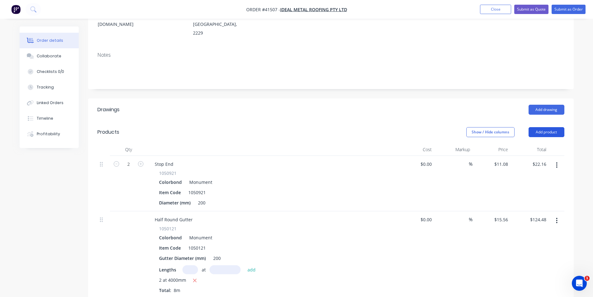
click at [544, 127] on button "Add product" at bounding box center [547, 132] width 36 height 10
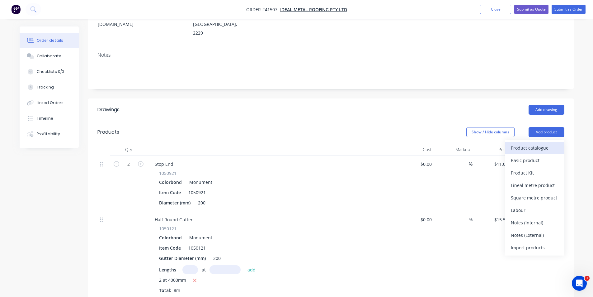
click at [534, 143] on div "Product catalogue" at bounding box center [535, 147] width 48 height 9
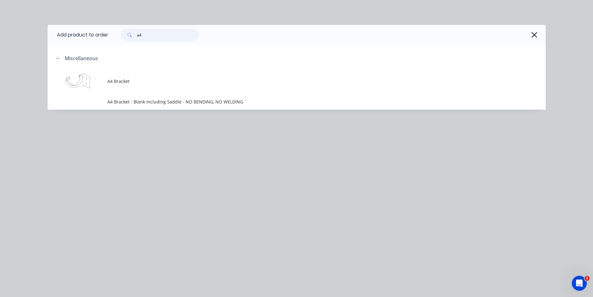
drag, startPoint x: 148, startPoint y: 35, endPoint x: 101, endPoint y: 36, distance: 47.0
click at [101, 36] on header "Add product to order a4" at bounding box center [297, 35] width 498 height 20
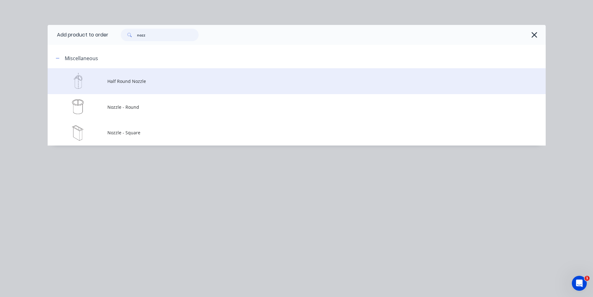
type input "nozz"
click at [113, 87] on td "Half Round Nozzle" at bounding box center [326, 81] width 438 height 26
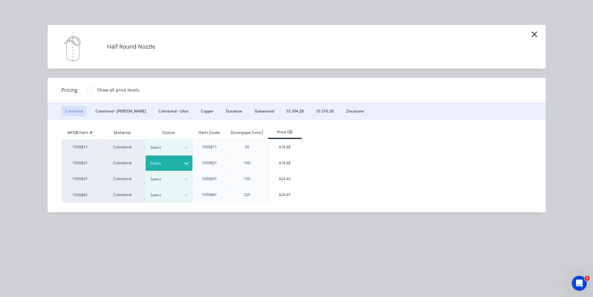
click at [154, 160] on div at bounding box center [164, 163] width 28 height 7
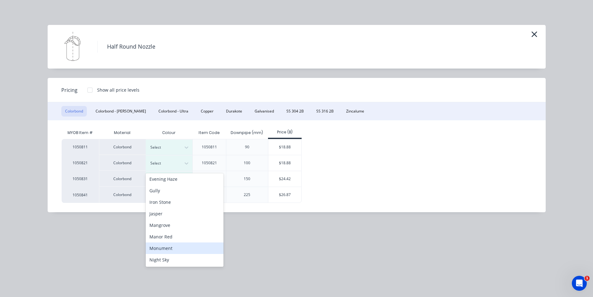
click at [164, 247] on div "Monument" at bounding box center [185, 248] width 78 height 12
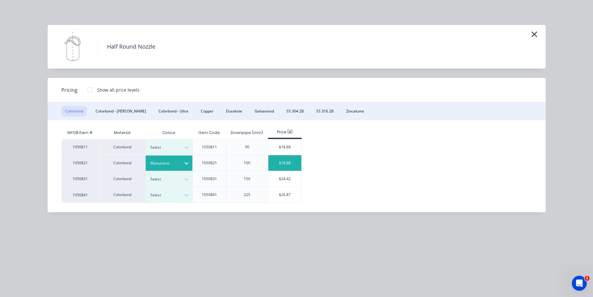
click at [287, 158] on div "$18.88" at bounding box center [284, 163] width 33 height 16
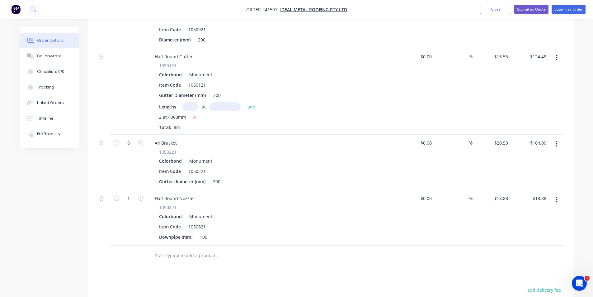
scroll to position [280, 0]
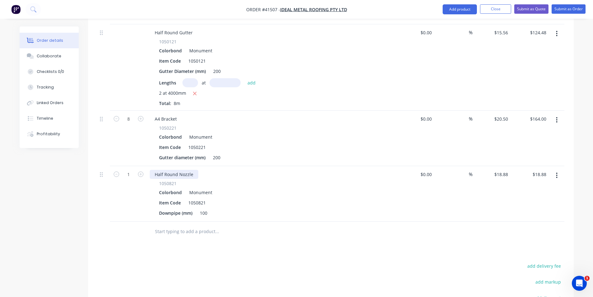
click at [193, 170] on div "Half Round Nozzle" at bounding box center [174, 174] width 49 height 9
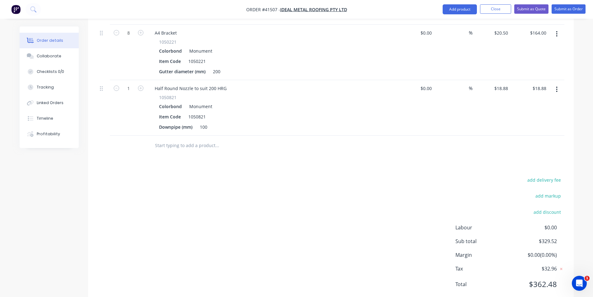
click at [262, 212] on div "add delivery fee add markup add discount Labour $0.00 Sub total $329.52 Margin …" at bounding box center [330, 236] width 467 height 120
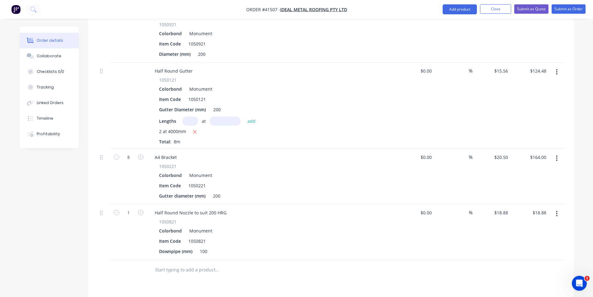
click at [363, 263] on div at bounding box center [259, 269] width 219 height 12
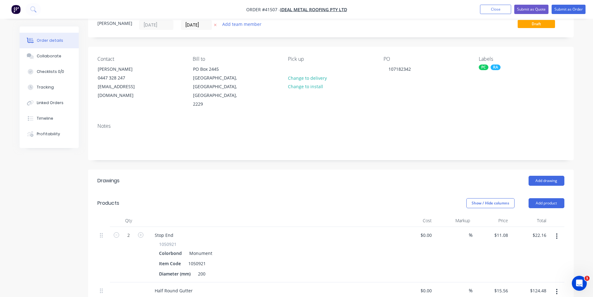
scroll to position [0, 0]
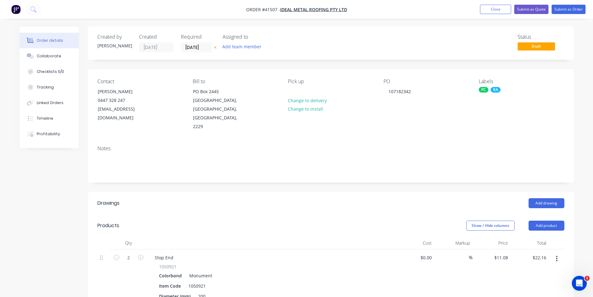
click at [301, 220] on div "Show / Hide columns Add product" at bounding box center [380, 225] width 368 height 10
click at [557, 9] on button "Submit as Order" at bounding box center [569, 9] width 34 height 9
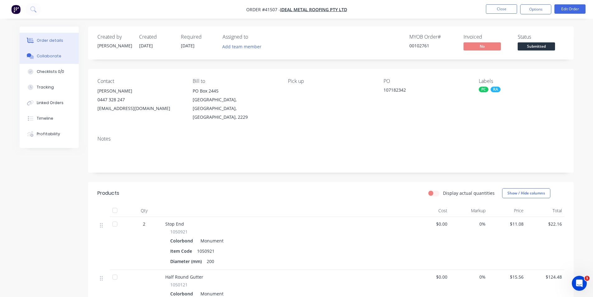
click at [49, 56] on div "Collaborate" at bounding box center [49, 56] width 25 height 6
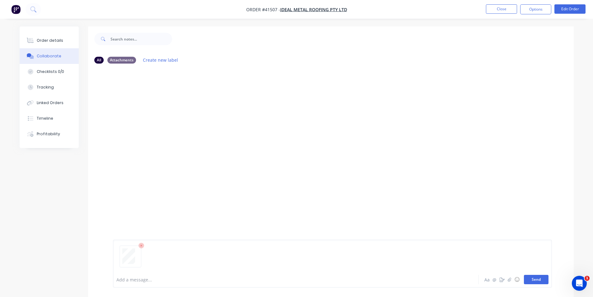
click at [530, 276] on button "Send" at bounding box center [536, 279] width 25 height 9
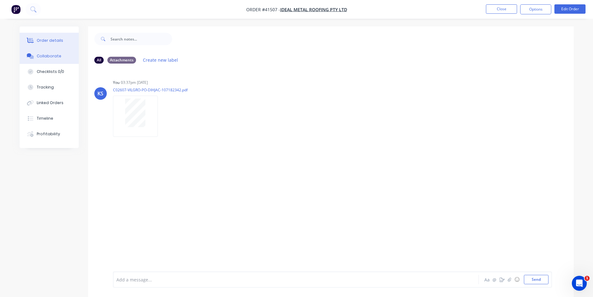
click at [44, 42] on div "Order details" at bounding box center [50, 41] width 26 height 6
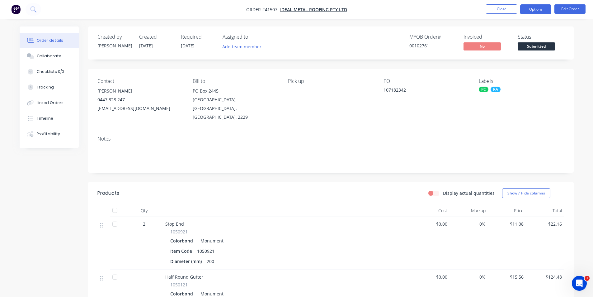
click at [544, 9] on button "Options" at bounding box center [535, 9] width 31 height 10
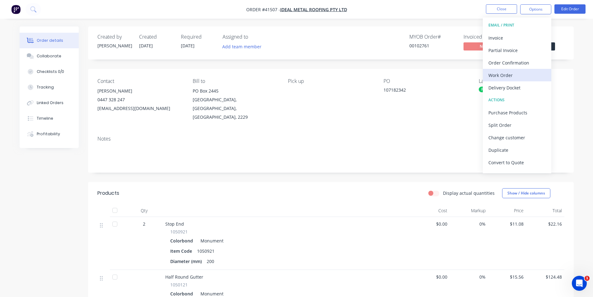
click at [502, 74] on div "Work Order" at bounding box center [517, 75] width 57 height 9
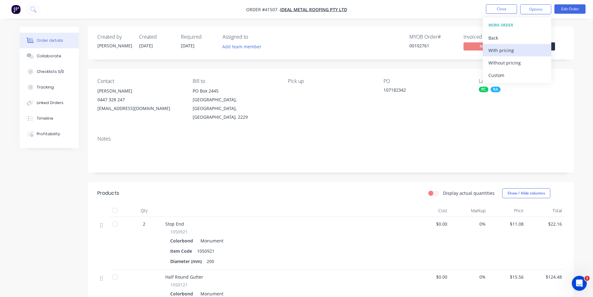
click at [506, 54] on div "With pricing" at bounding box center [517, 50] width 57 height 9
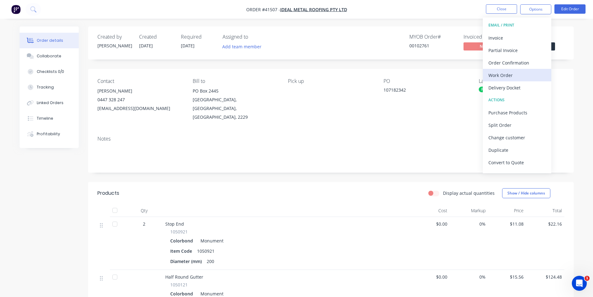
click at [511, 77] on div "Work Order" at bounding box center [517, 75] width 57 height 9
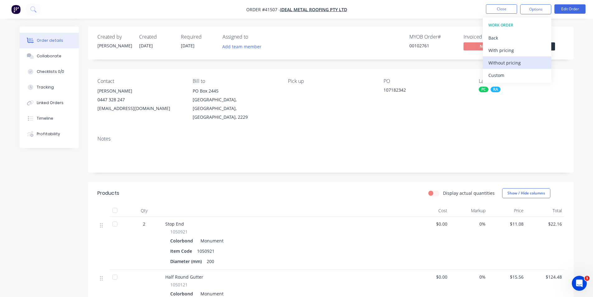
click at [508, 66] on div "Without pricing" at bounding box center [517, 62] width 57 height 9
click at [510, 58] on div "Order Confirmation" at bounding box center [517, 62] width 57 height 9
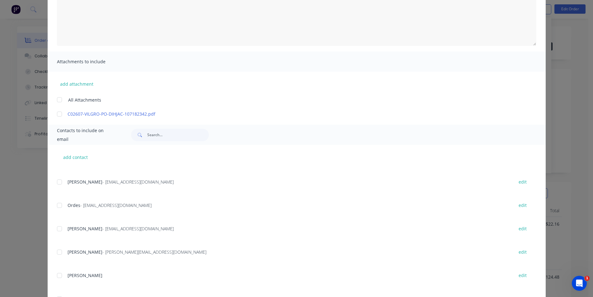
scroll to position [93, 0]
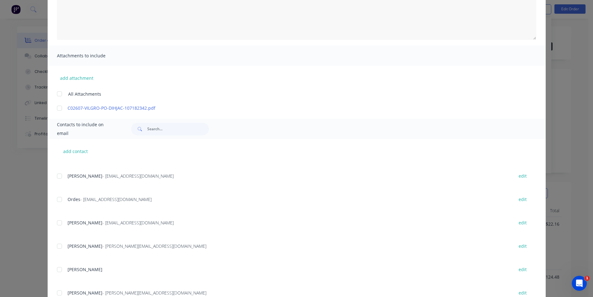
click at [59, 223] on div at bounding box center [59, 222] width 12 height 12
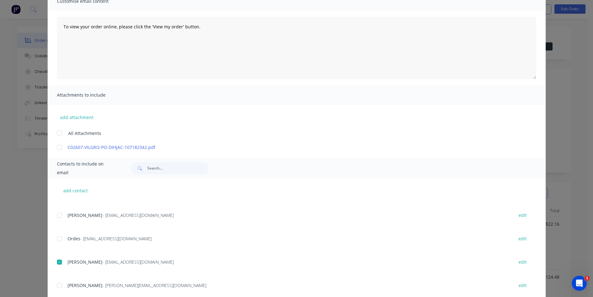
scroll to position [31, 0]
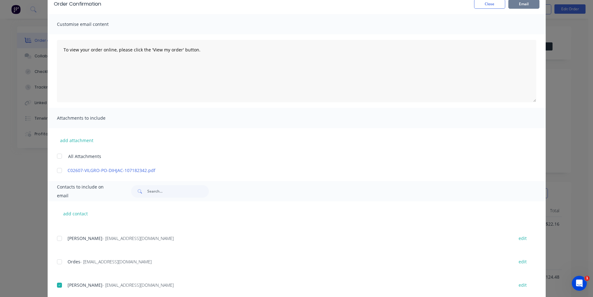
click at [512, 4] on button "Email" at bounding box center [523, 3] width 31 height 9
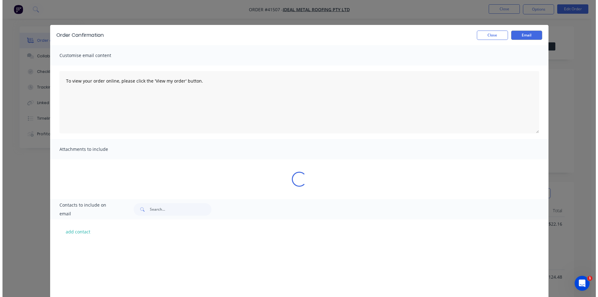
scroll to position [132, 0]
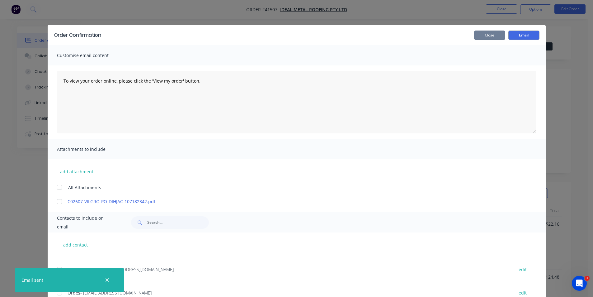
drag, startPoint x: 476, startPoint y: 33, endPoint x: 488, endPoint y: 24, distance: 15.1
click at [476, 33] on button "Close" at bounding box center [489, 35] width 31 height 9
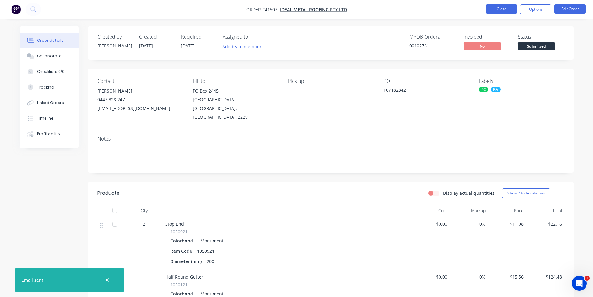
click at [494, 13] on button "Close" at bounding box center [501, 8] width 31 height 9
